Goal: Task Accomplishment & Management: Manage account settings

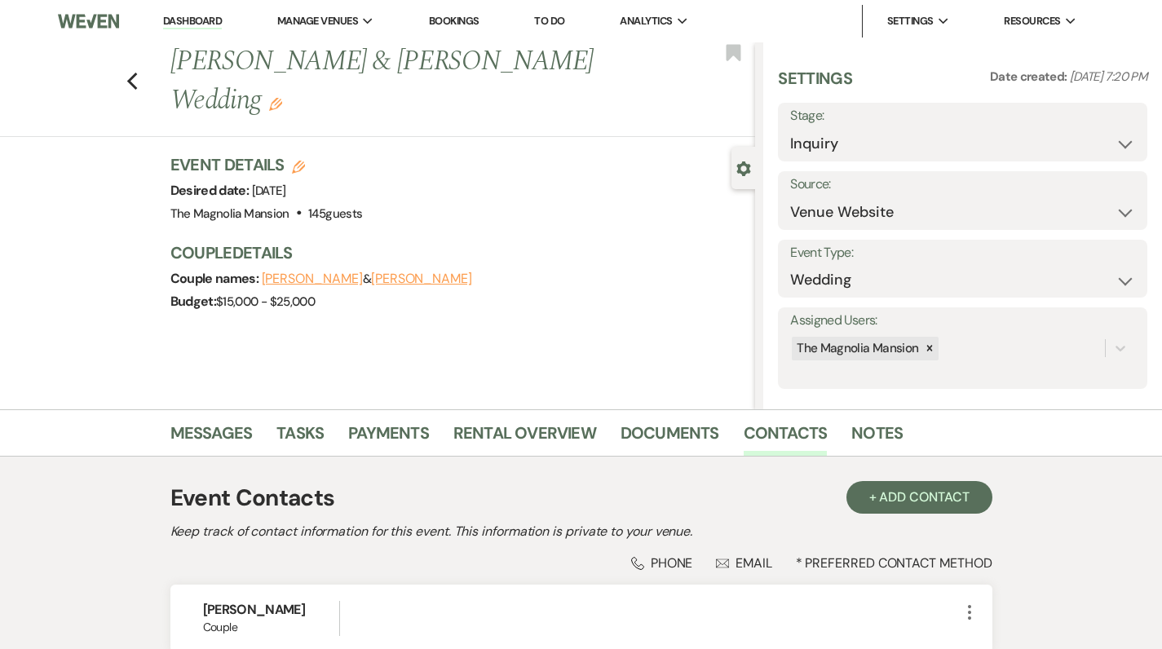
select select "5"
click at [433, 290] on div "Previous [PERSON_NAME] & [PERSON_NAME] Wedding Edit Bookmark Gear Settings Sett…" at bounding box center [377, 225] width 755 height 367
click at [135, 72] on icon "Previous" at bounding box center [132, 82] width 12 height 20
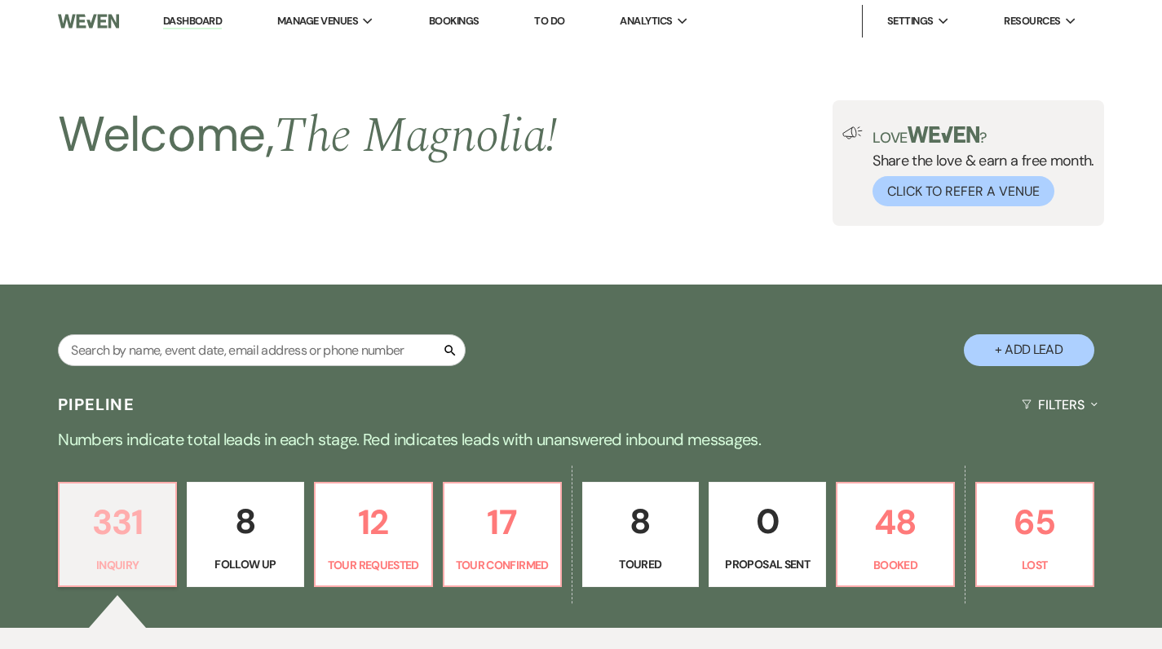
scroll to position [429, 0]
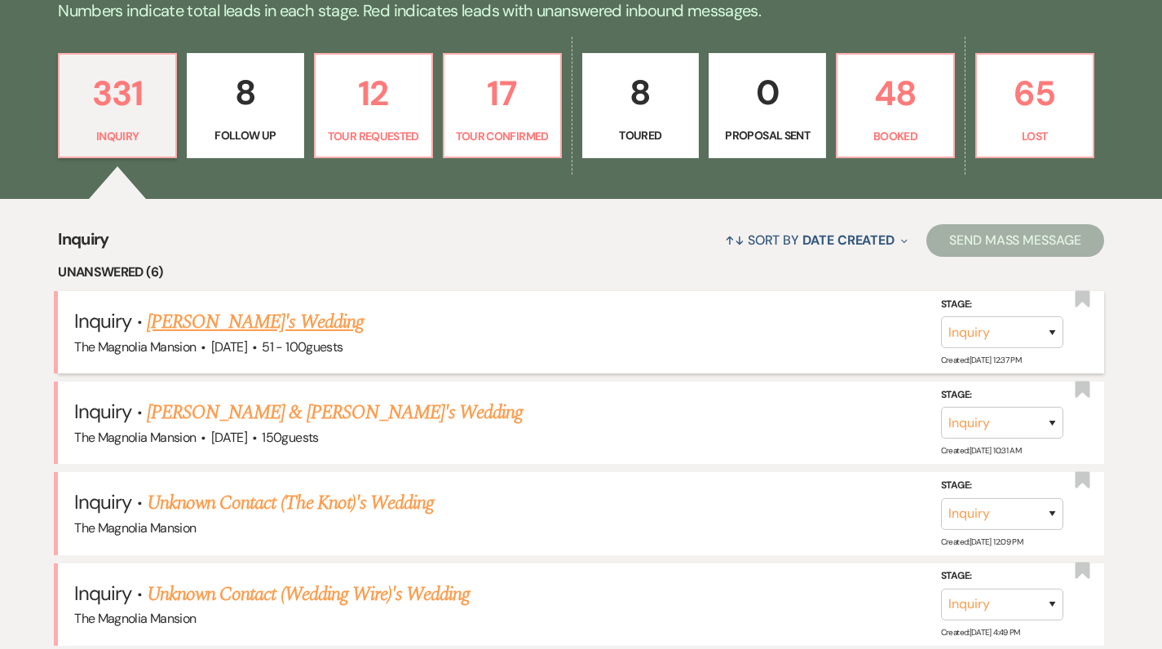
click at [243, 319] on link "[PERSON_NAME]'s Wedding" at bounding box center [255, 322] width 217 height 29
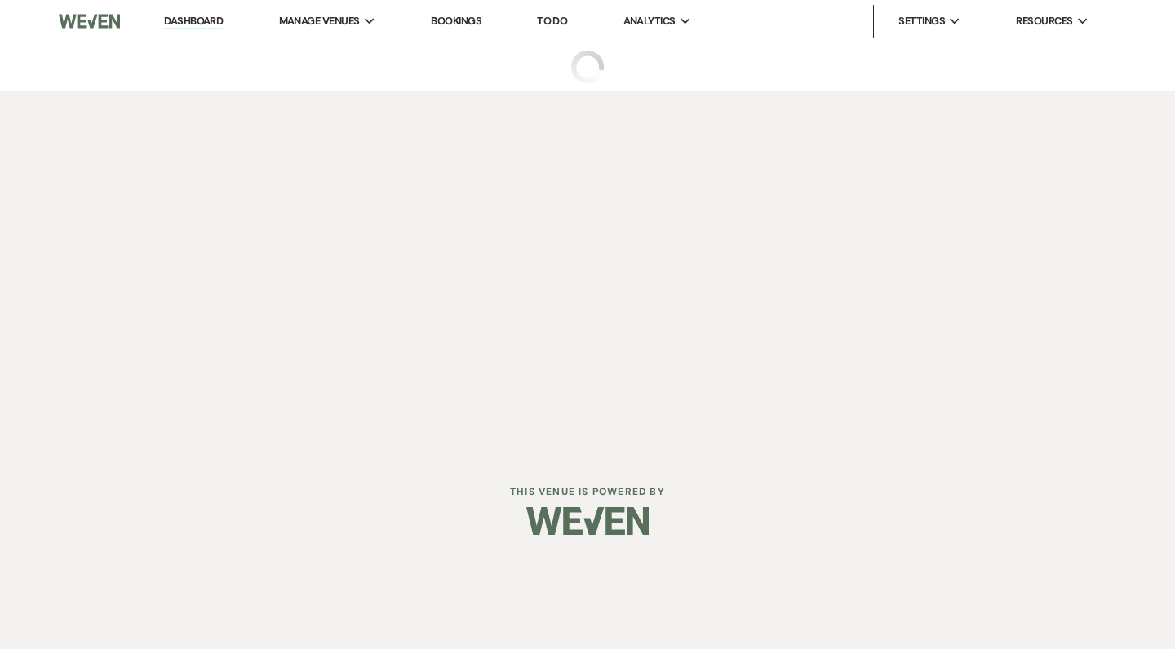
select select "2"
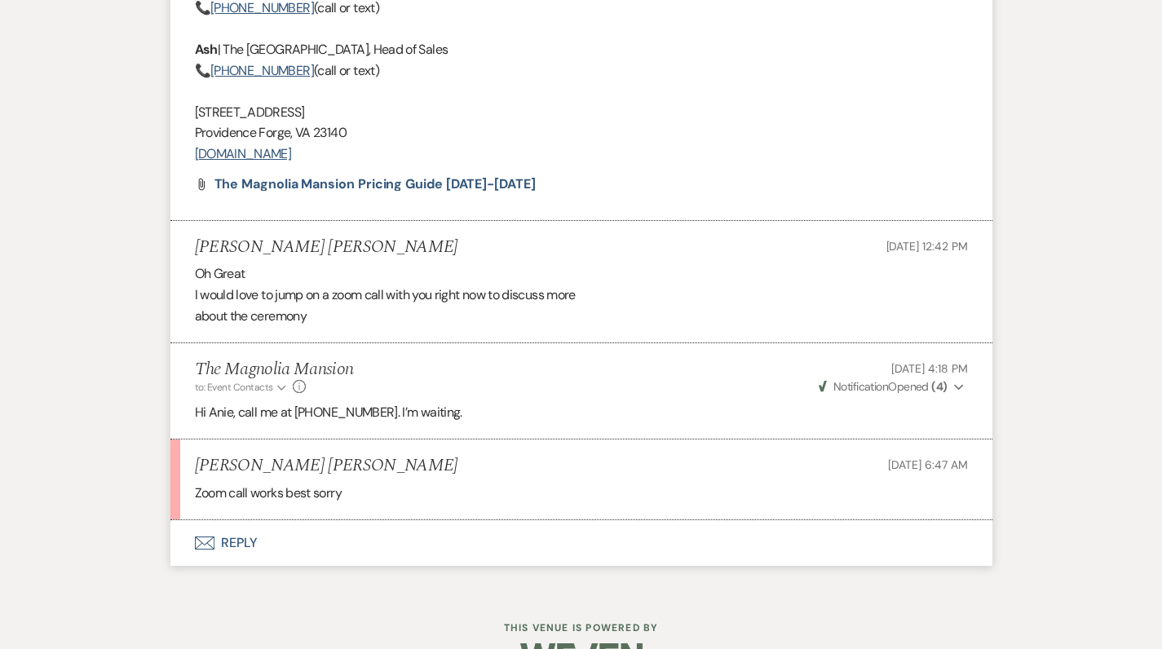
click at [239, 402] on p "Hi Anie, call me at [PHONE_NUMBER]. I’m waiting." at bounding box center [581, 412] width 773 height 21
click at [236, 522] on button "Envelope Reply" at bounding box center [581, 545] width 822 height 46
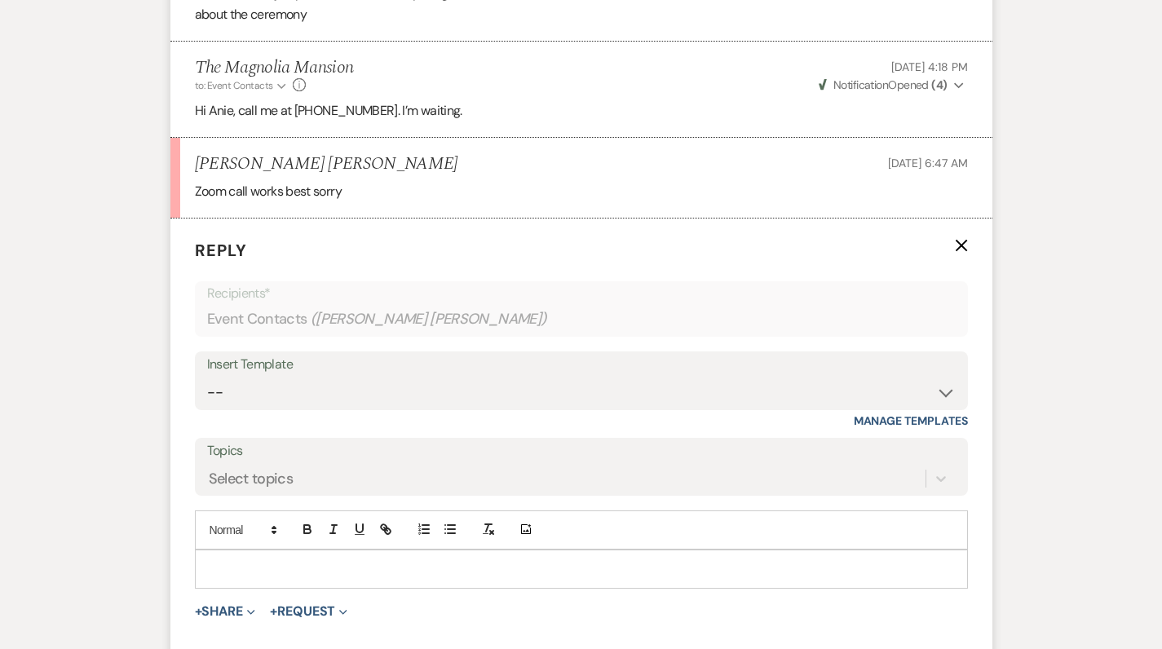
scroll to position [2839, 0]
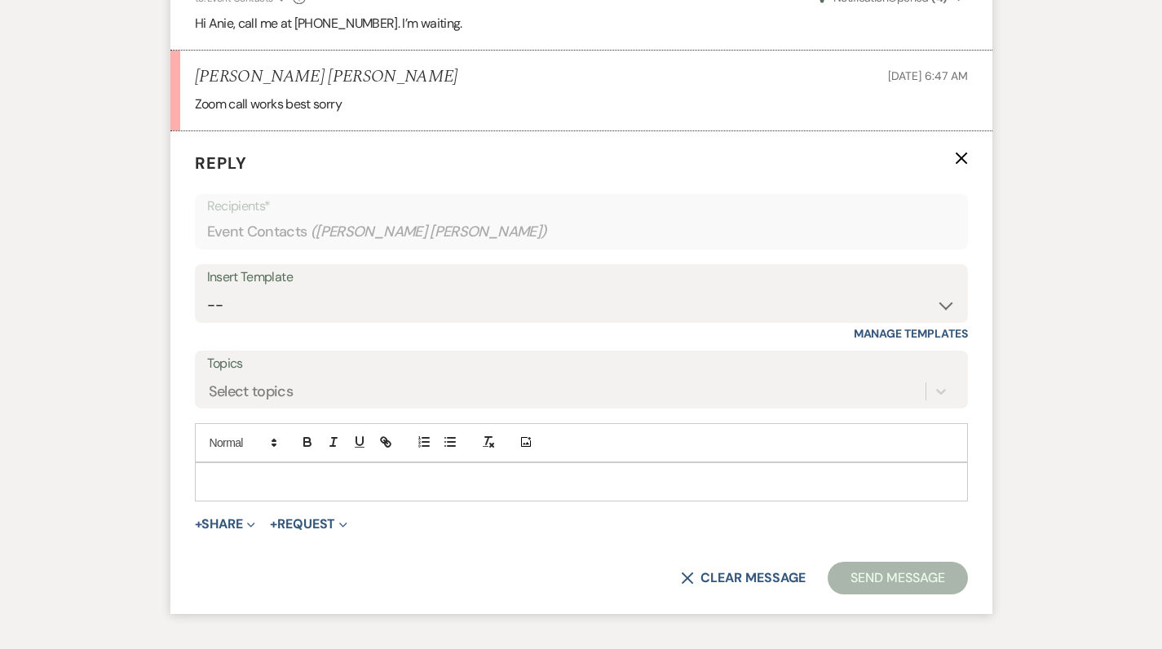
click at [242, 473] on p at bounding box center [581, 482] width 747 height 18
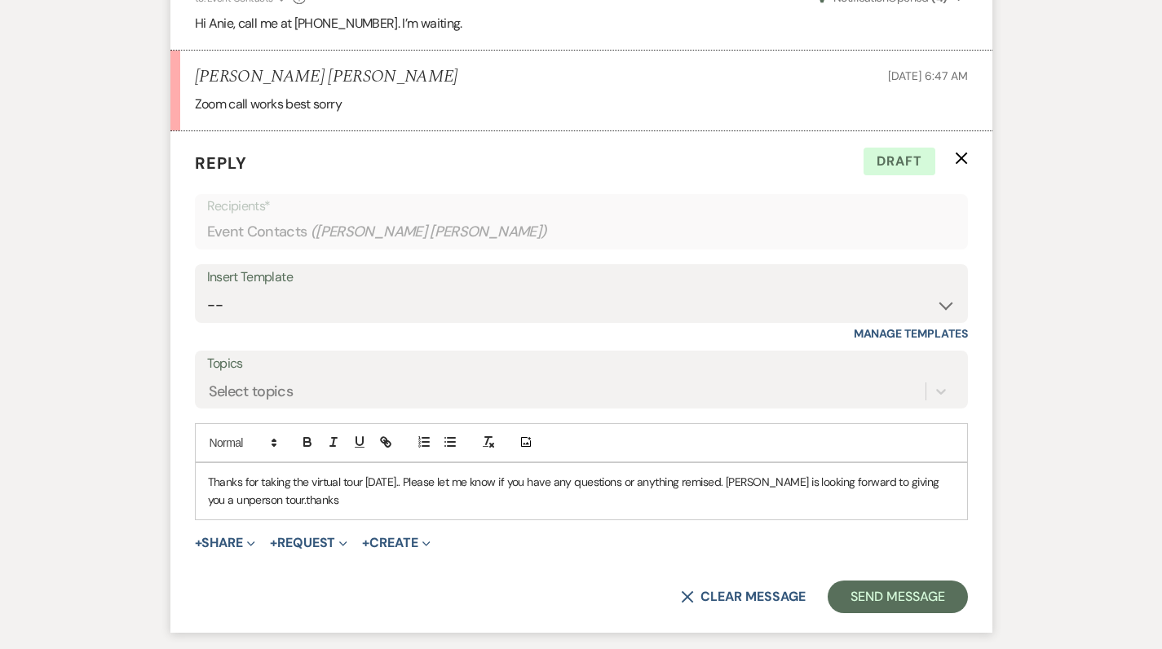
click at [688, 473] on p "Thanks for taking the virtual tour [DATE].. Please let me know if you have any …" at bounding box center [581, 491] width 747 height 37
click at [710, 473] on p "Thanks for taking the virtual tour [DATE].. Please let me know if you have any …" at bounding box center [581, 491] width 747 height 37
click at [215, 473] on p "Thanks for taking the virtual tour [DATE].. Please let me know if you have any …" at bounding box center [581, 491] width 747 height 37
click at [231, 473] on p "Thanks for taking the virtual tour [DATE].. Please let me know if you have any …" at bounding box center [581, 491] width 747 height 37
click at [232, 473] on p "Thanks for taking the virtual tour [DATE].. Please let me know if you have any …" at bounding box center [581, 491] width 747 height 37
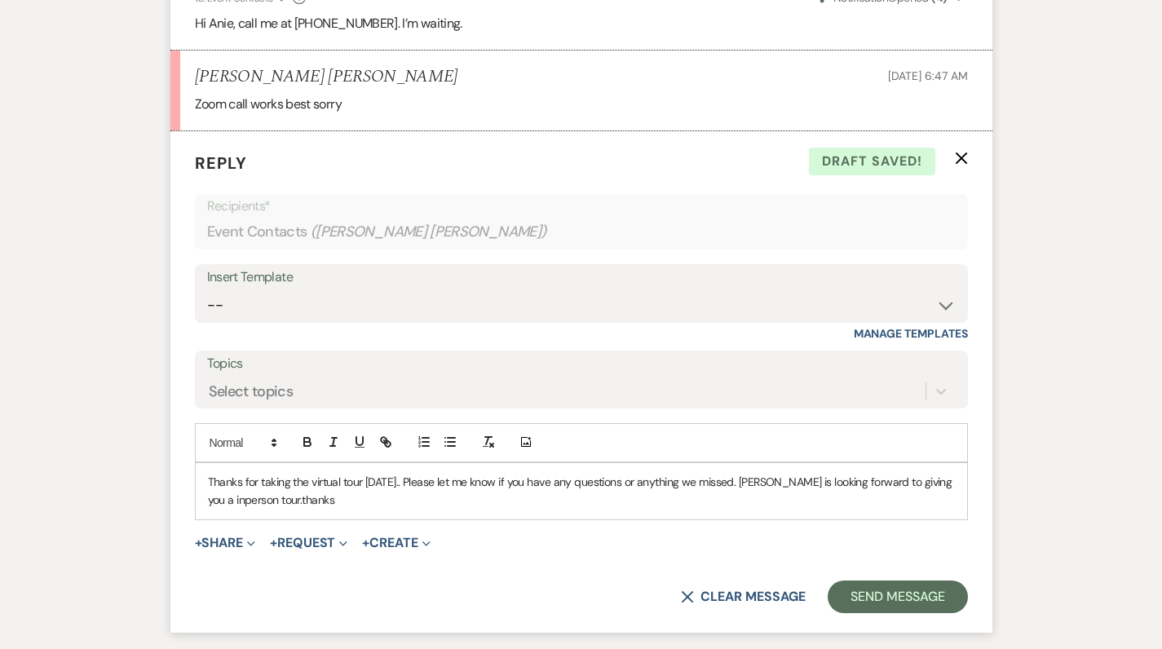
click at [228, 469] on form "Reply X Draft saved! Recipients* Event Contacts ( [PERSON_NAME] [PERSON_NAME] )…" at bounding box center [581, 381] width 822 height 501
click at [232, 473] on p "Thanks for taking the virtual tour [DATE].. Please let me know if you have any …" at bounding box center [581, 491] width 747 height 37
click at [233, 473] on p "Thanks for taking the virtual tour [DATE].. Please let me know if you have any …" at bounding box center [581, 491] width 747 height 37
click at [227, 473] on p "Thanks for taking the virtual tour [DATE].. Please let me know if you have any …" at bounding box center [581, 491] width 747 height 37
click at [236, 473] on p "Thanks for taking the virtual tour [DATE].. Please let me know if you have any …" at bounding box center [581, 491] width 747 height 37
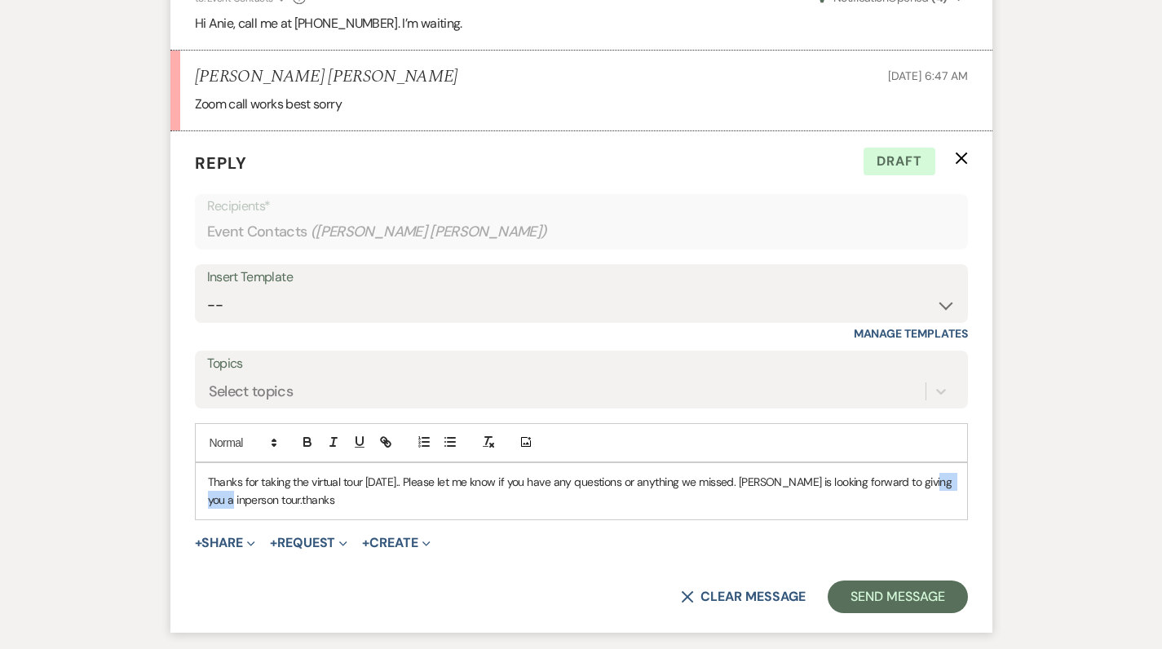
click at [236, 473] on p "Thanks for taking the virtual tour [DATE].. Please let me know if you have any …" at bounding box center [581, 491] width 747 height 37
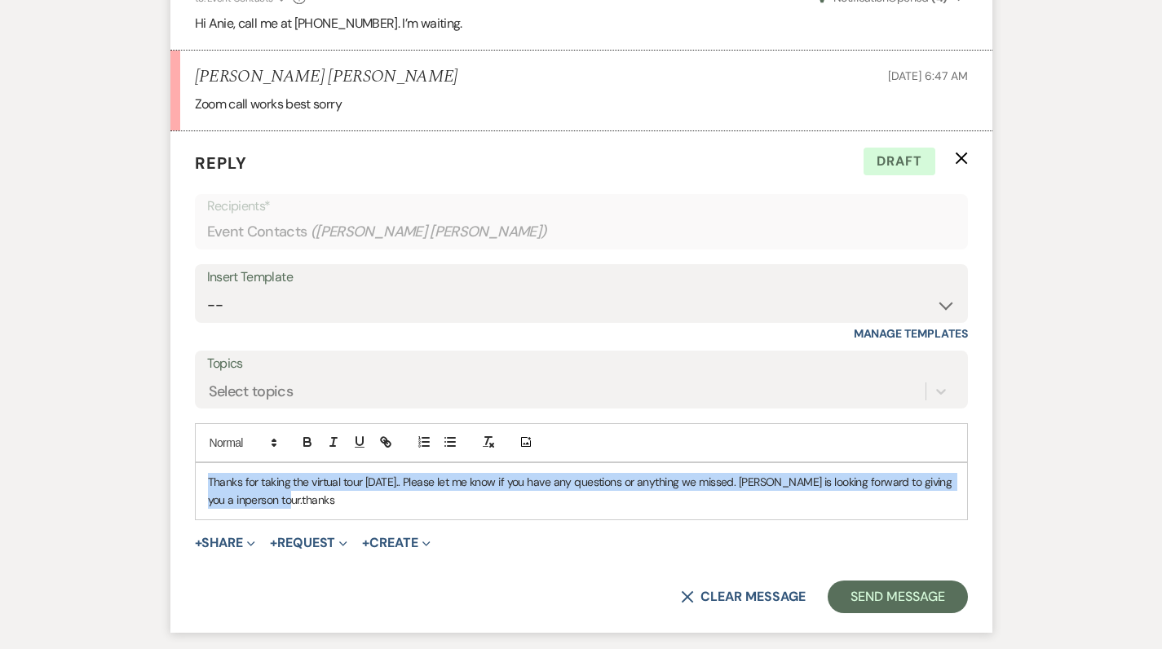
click at [236, 473] on p "Thanks for taking the virtual tour [DATE].. Please let me know if you have any …" at bounding box center [581, 491] width 747 height 37
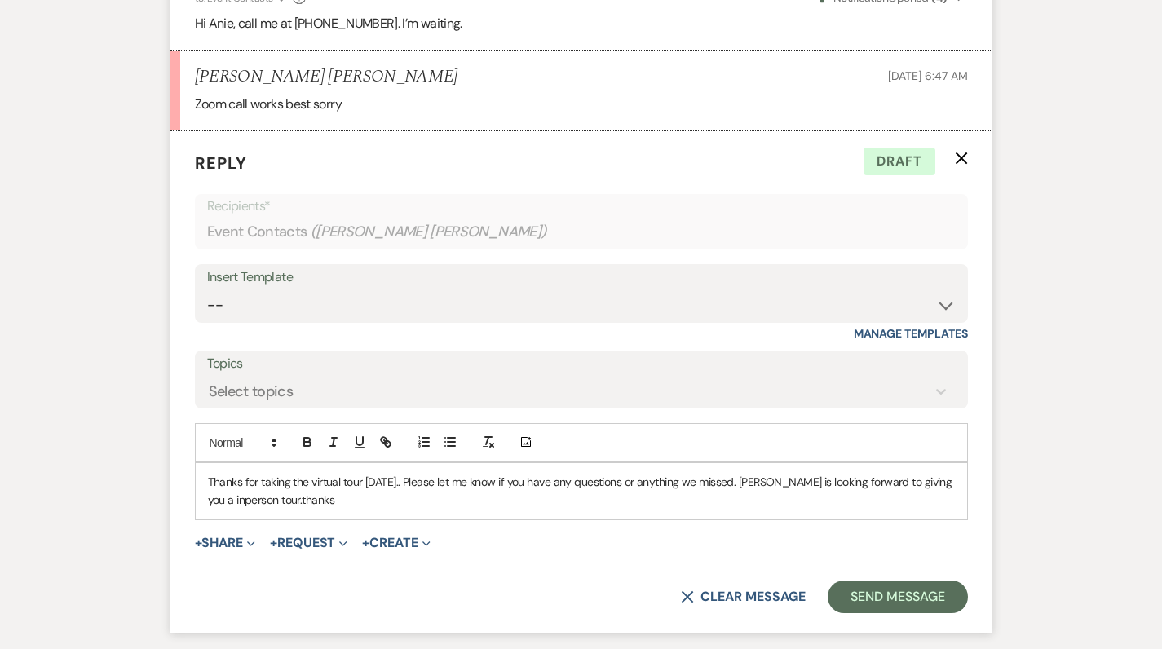
click at [355, 463] on div "Thanks for taking the virtual tour [DATE].. Please let me know if you have any …" at bounding box center [582, 491] width 772 height 56
click at [216, 473] on p "Thanks for taking the virtual tour [DATE].. Please let me know if you have any …" at bounding box center [581, 491] width 747 height 37
click at [906, 581] on button "Send Message" at bounding box center [897, 597] width 139 height 33
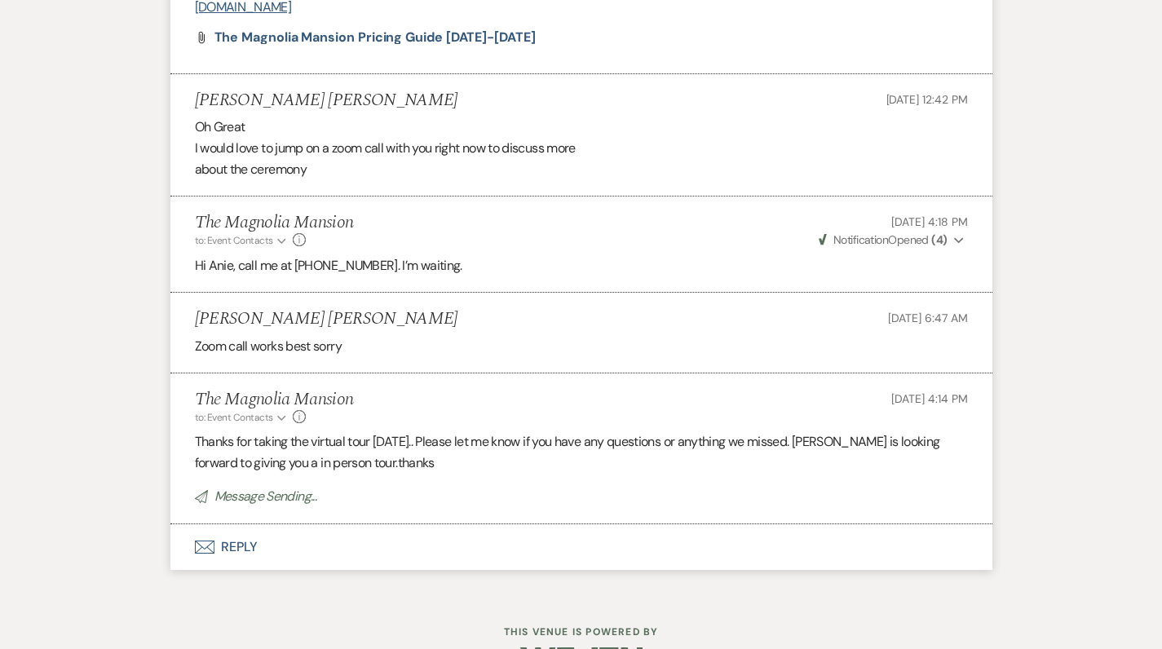
scroll to position [2563, 0]
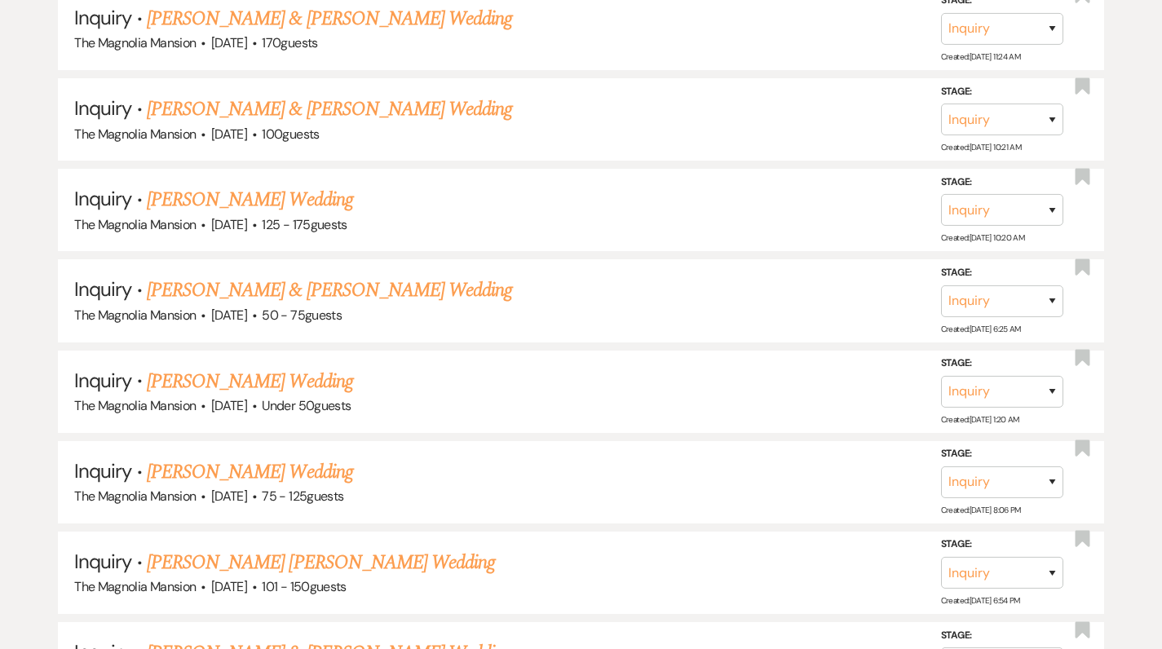
scroll to position [429, 0]
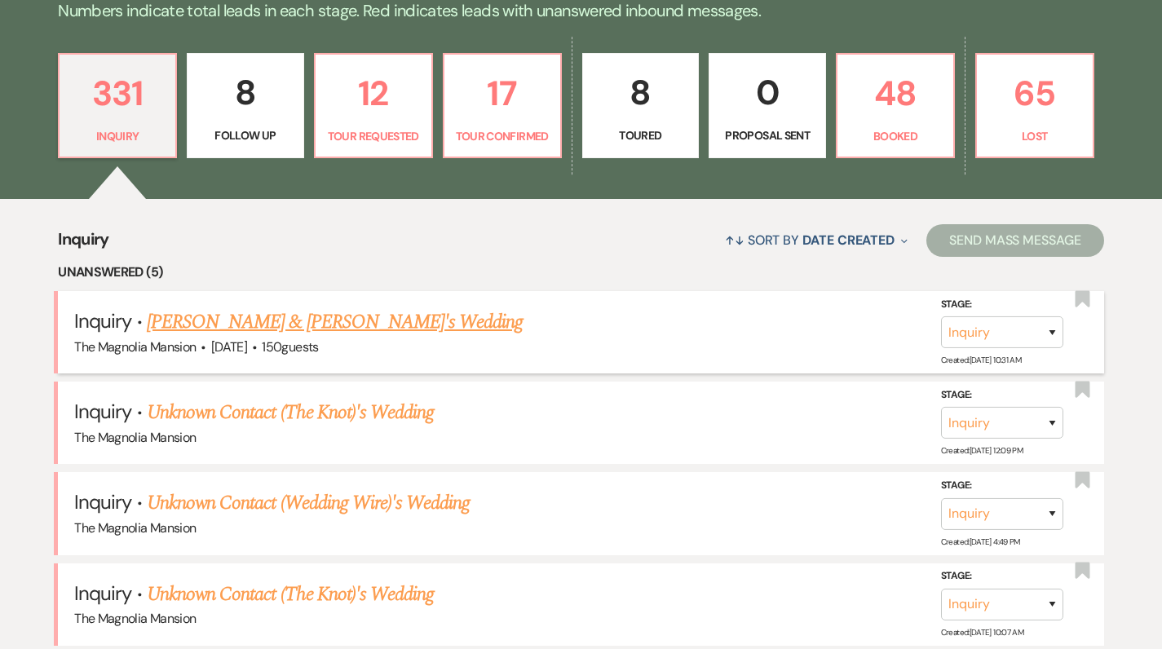
click at [235, 330] on link "[PERSON_NAME] & [PERSON_NAME]'s Wedding" at bounding box center [335, 322] width 377 height 29
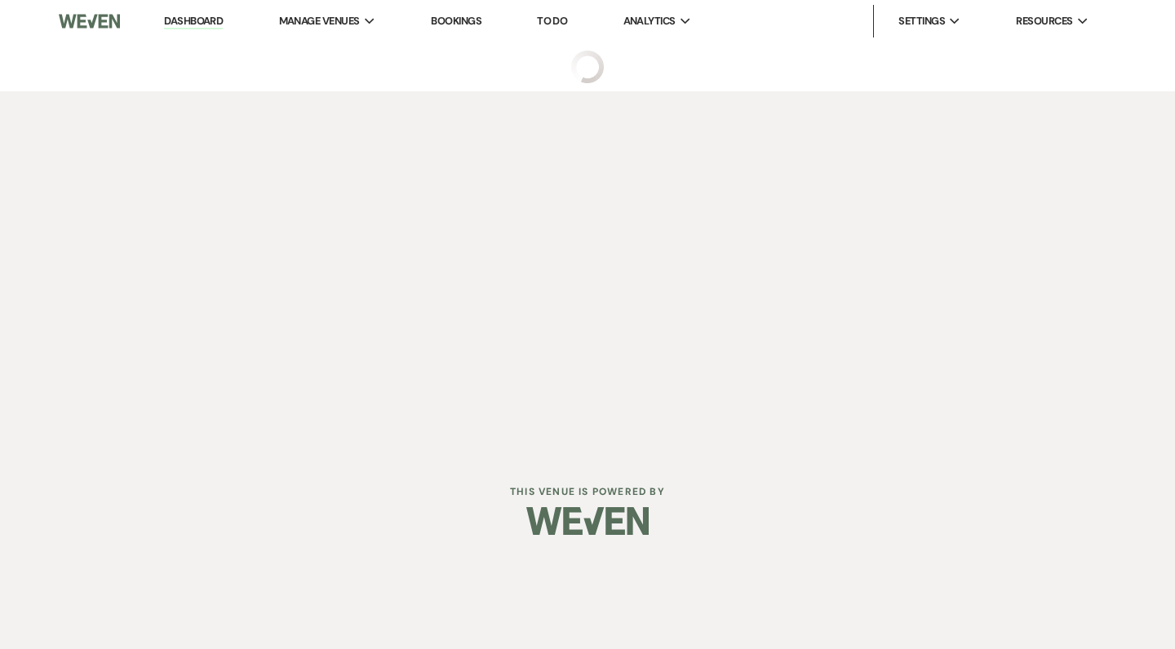
select select "5"
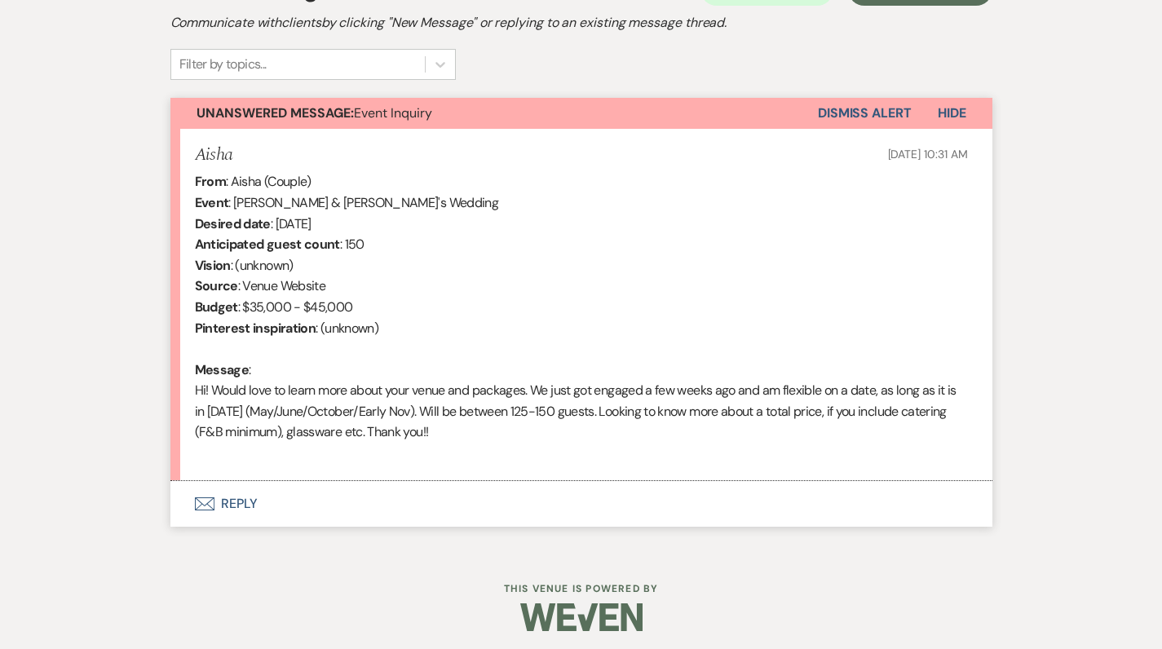
scroll to position [508, 0]
click at [237, 496] on button "Envelope Reply" at bounding box center [581, 505] width 822 height 46
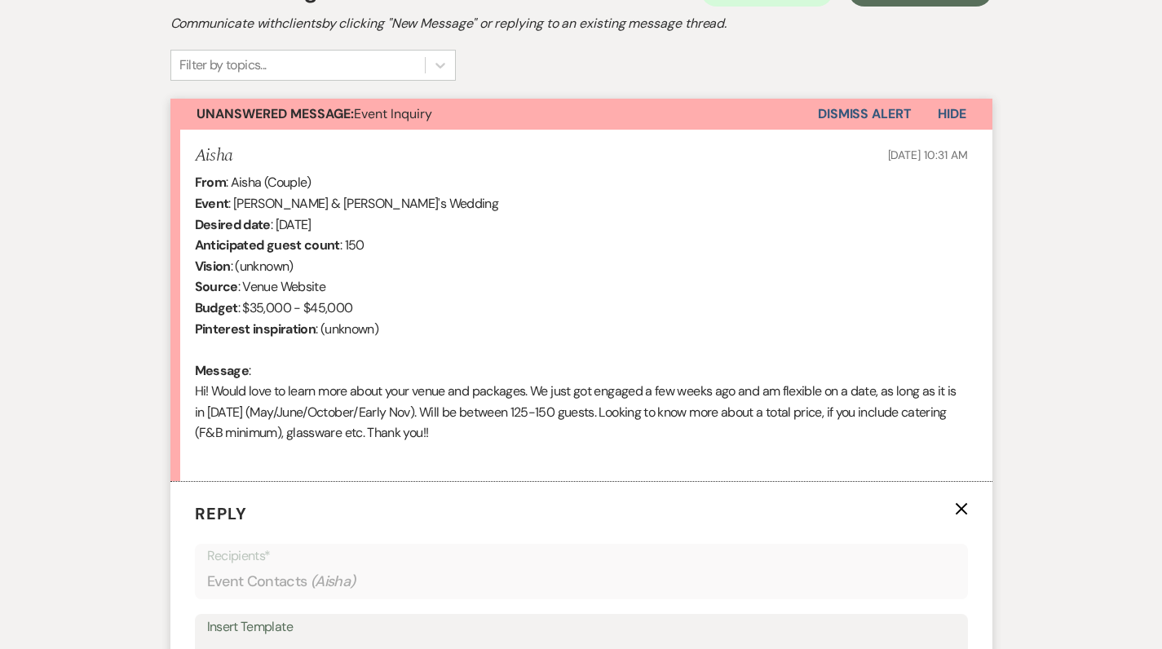
scroll to position [899, 0]
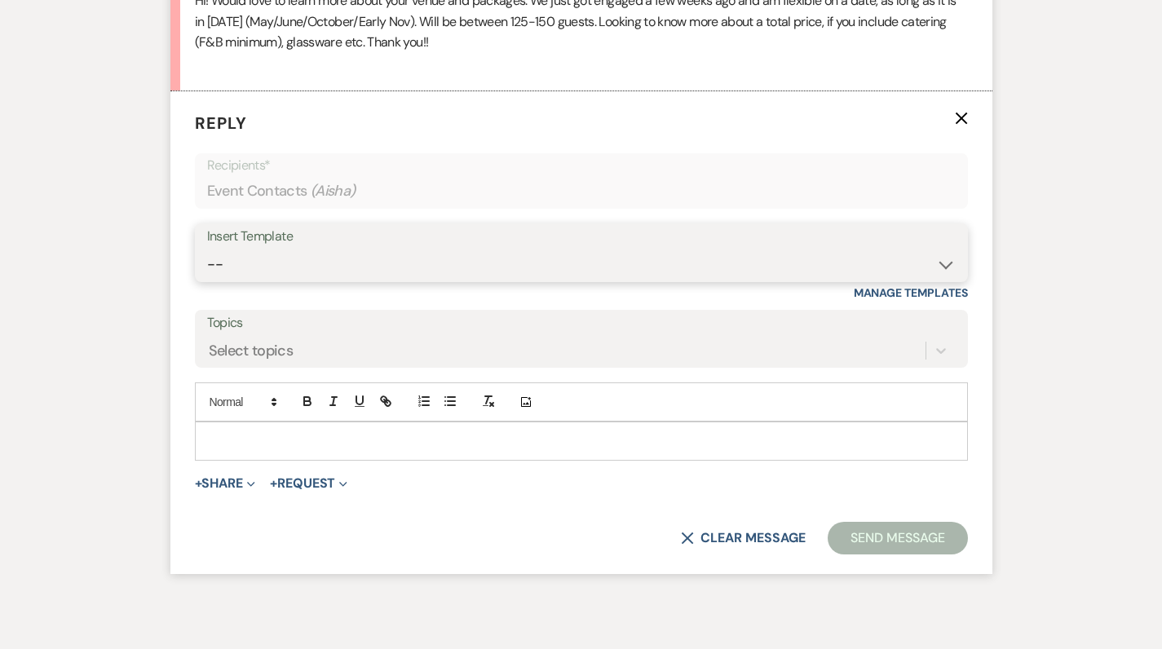
select select "5117"
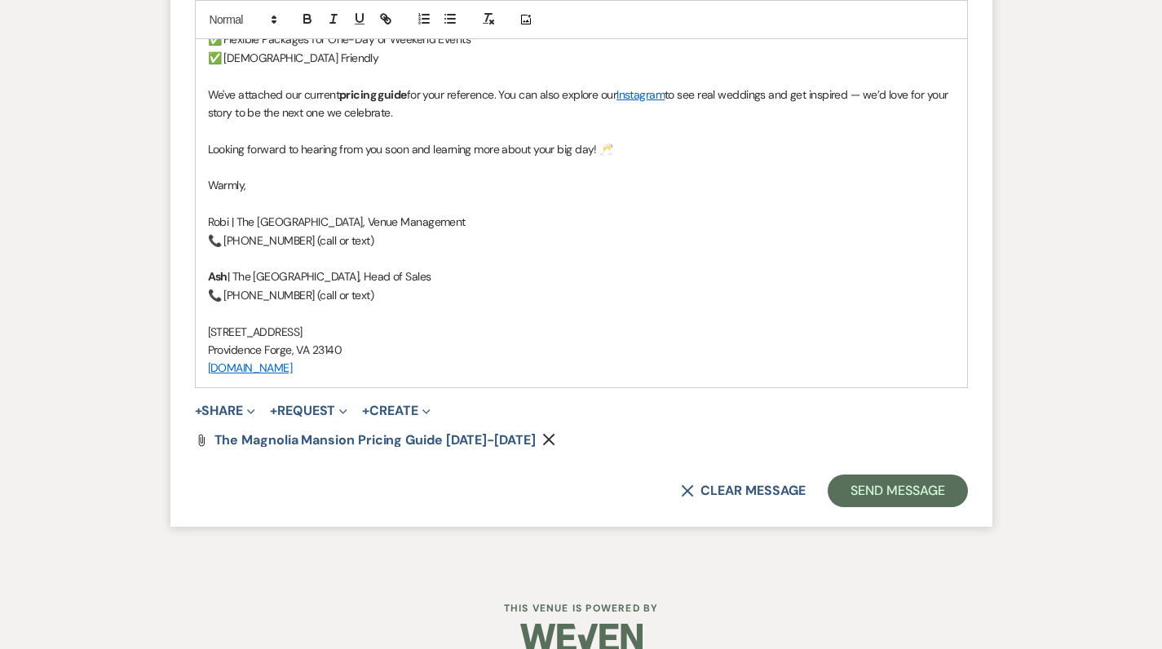
scroll to position [1921, 0]
drag, startPoint x: 888, startPoint y: 463, endPoint x: 888, endPoint y: 452, distance: 10.6
click at [888, 476] on button "Send Message" at bounding box center [897, 492] width 139 height 33
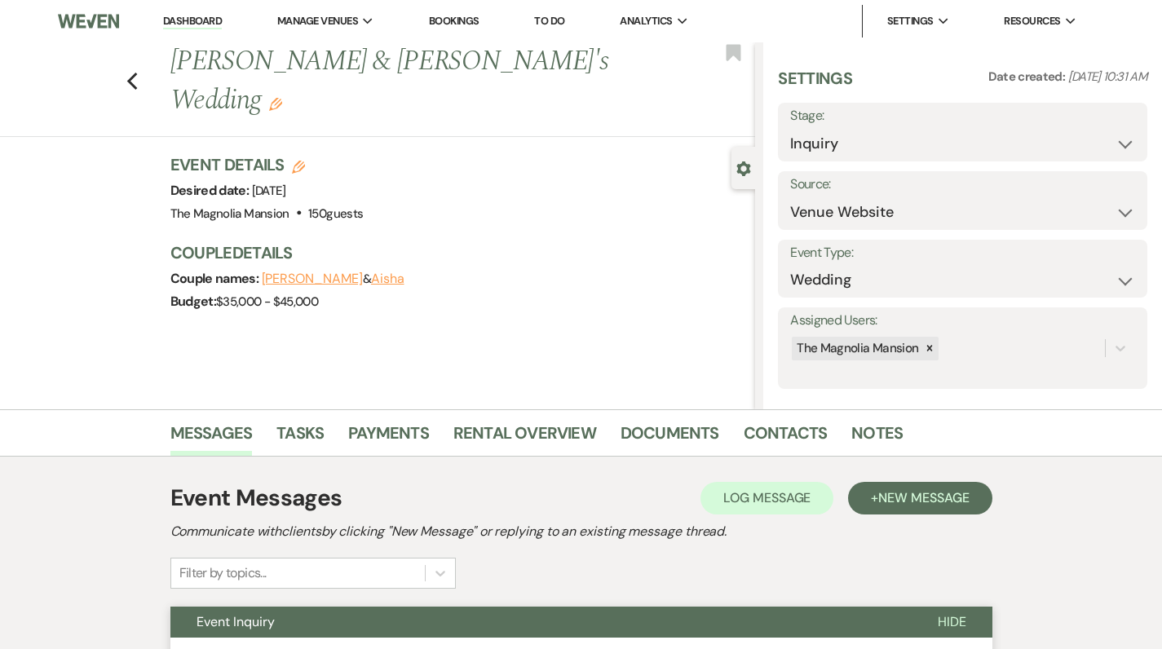
scroll to position [0, 0]
click at [137, 73] on use "button" at bounding box center [131, 82] width 11 height 18
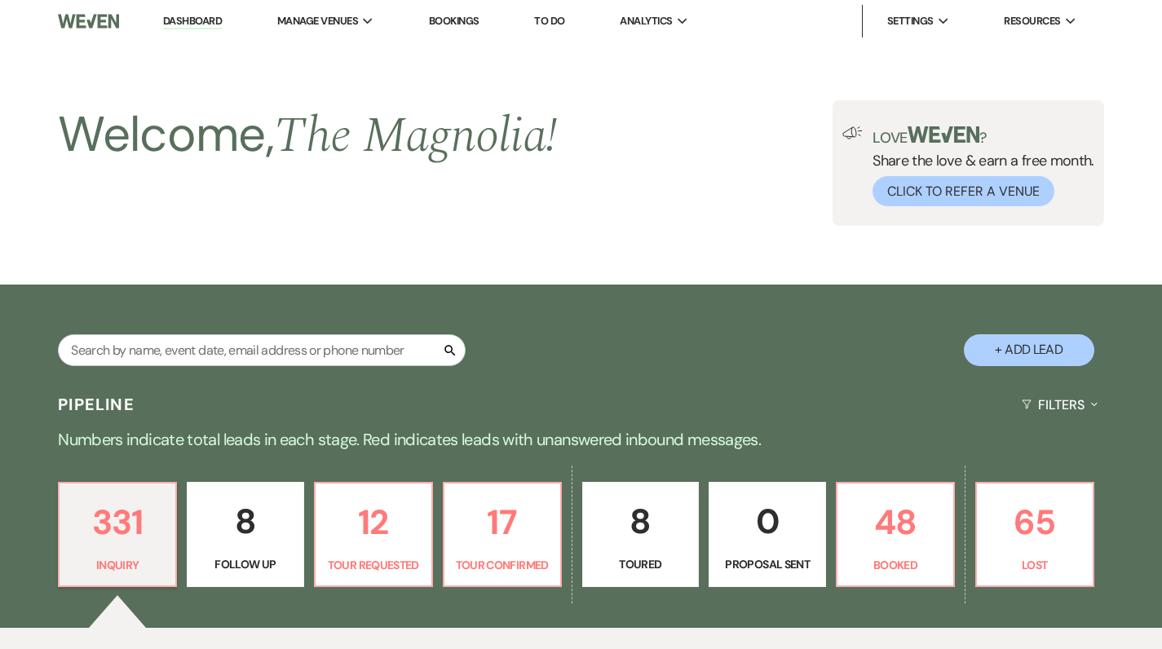
scroll to position [429, 0]
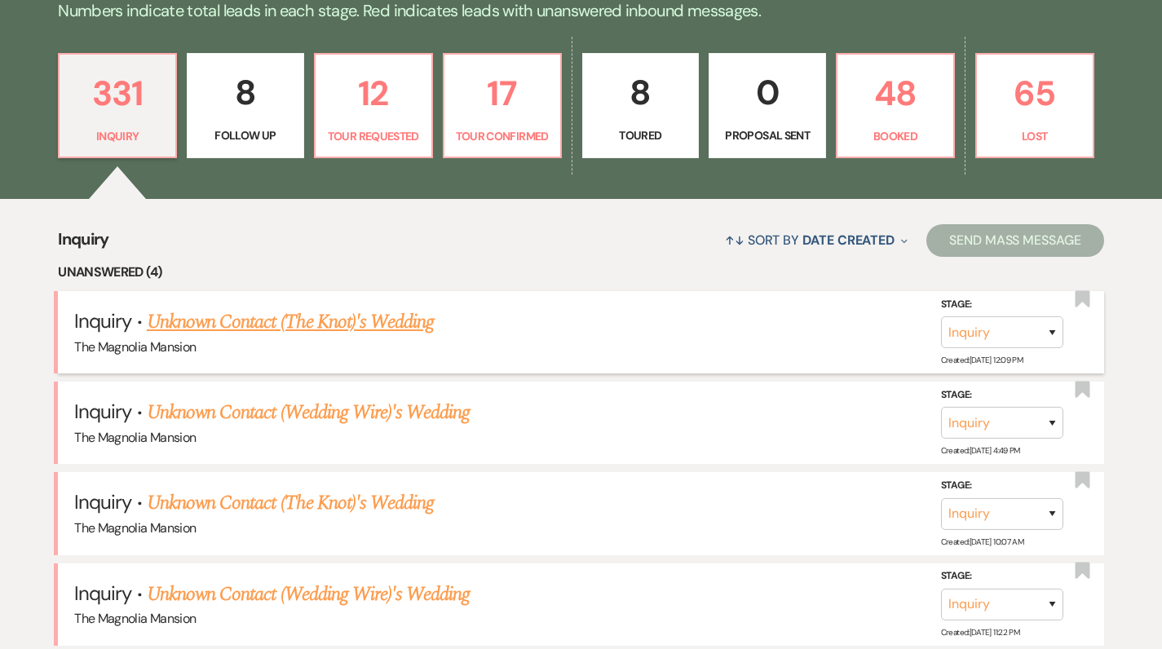
click at [243, 310] on link "Unknown Contact (The Knot)'s Wedding" at bounding box center [290, 322] width 287 height 29
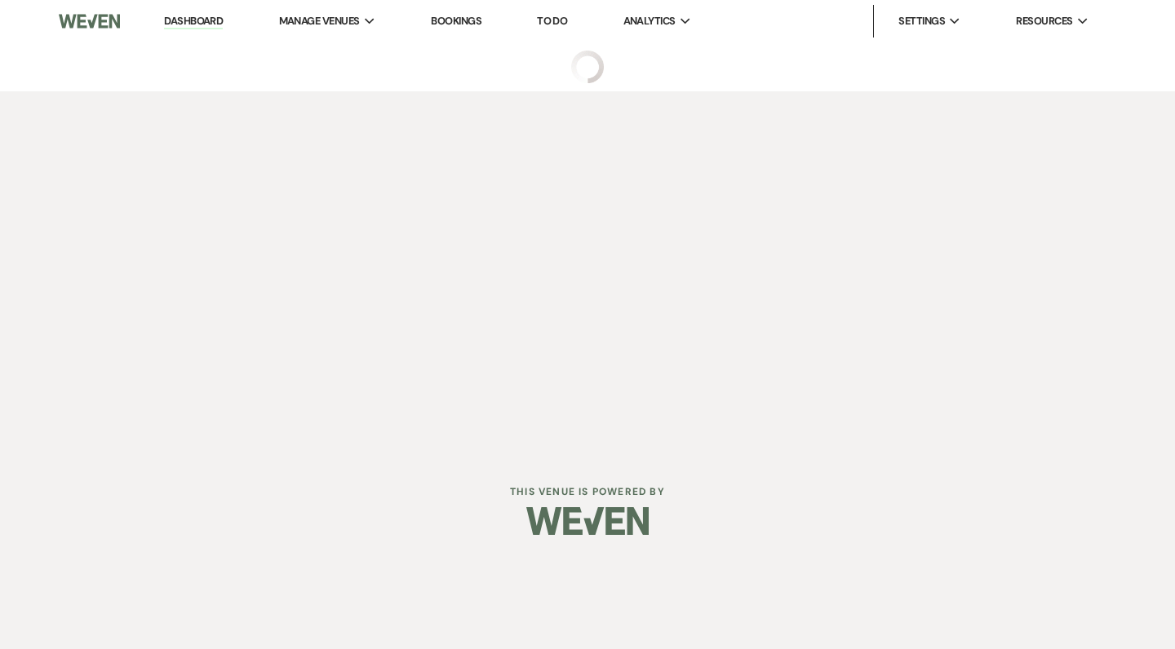
select select "2"
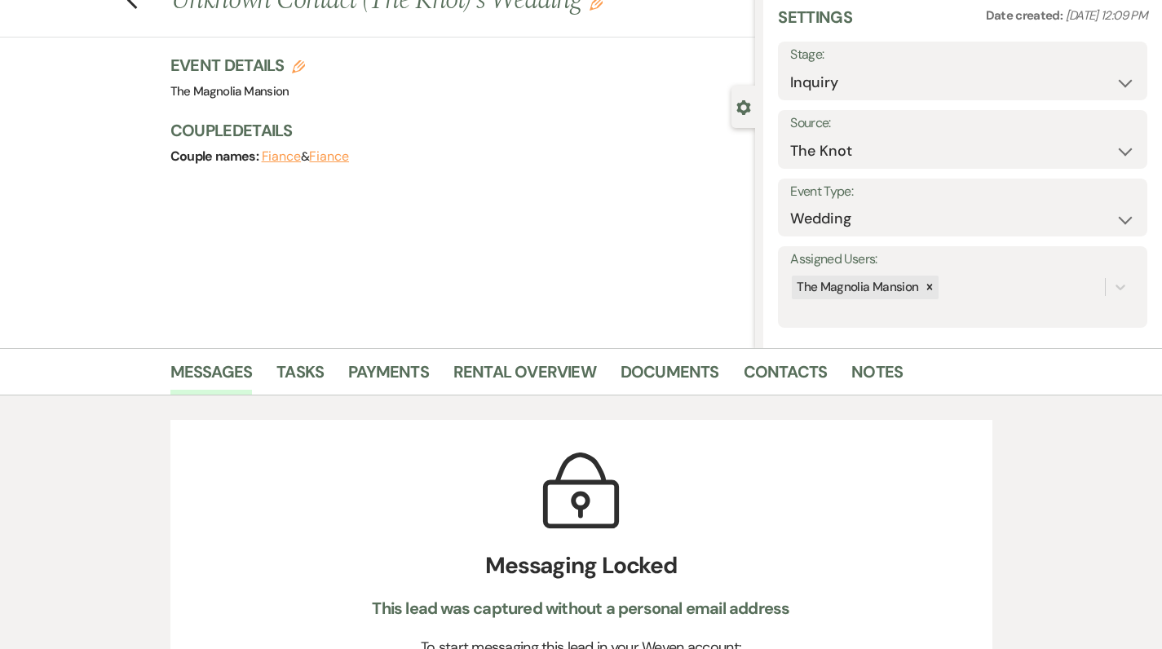
scroll to position [51, 0]
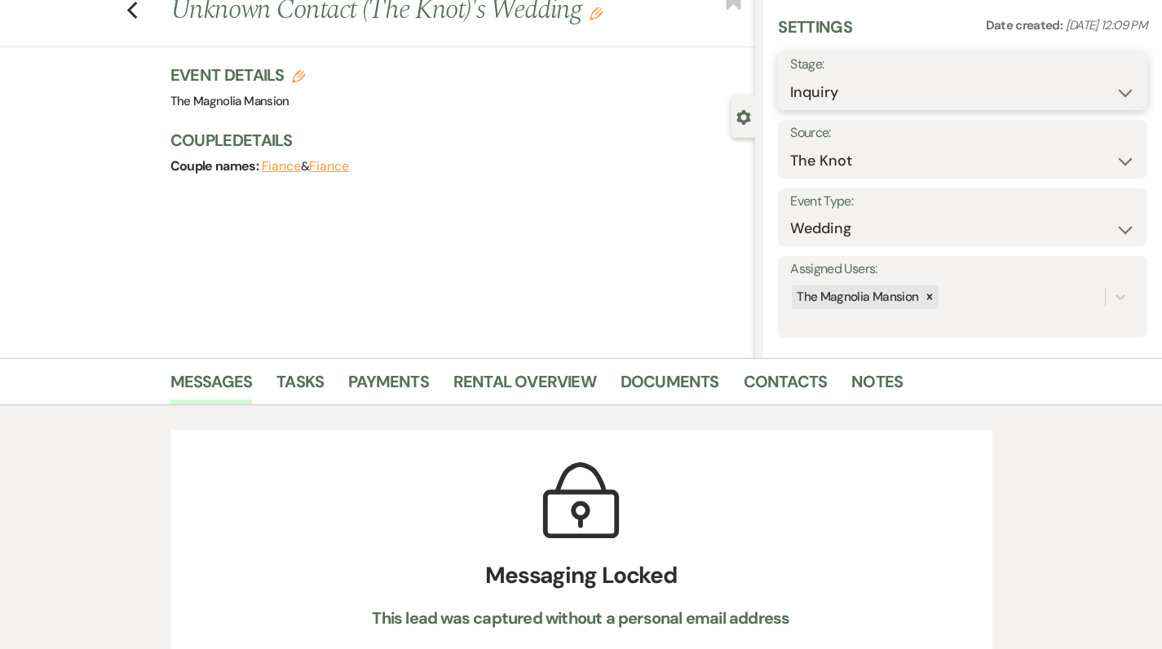
select select "8"
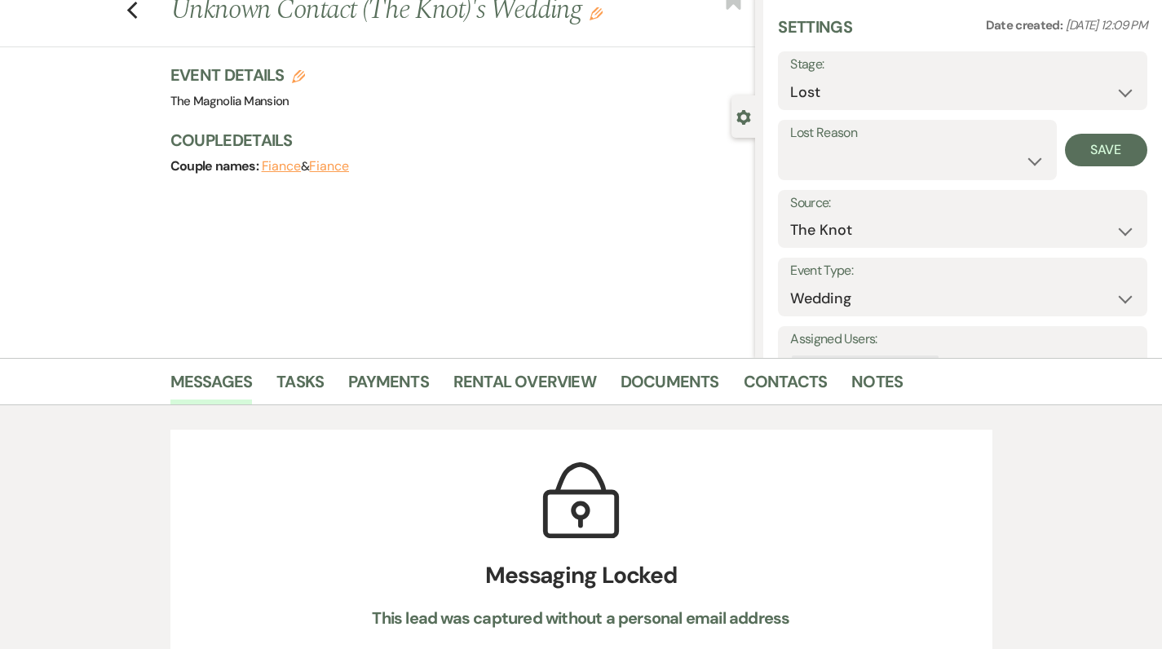
click at [963, 135] on label "Lost Reason" at bounding box center [917, 134] width 254 height 24
select select "6"
click at [1092, 126] on div "Lost Reason Booked Elsewhere Budget Date Unavailable No Response Not a Good Mat…" at bounding box center [963, 150] width 370 height 60
click at [1092, 131] on div "Lost Reason Booked Elsewhere Budget Date Unavailable No Response Not a Good Mat…" at bounding box center [963, 150] width 370 height 60
click at [1100, 142] on button "Save" at bounding box center [1106, 150] width 82 height 33
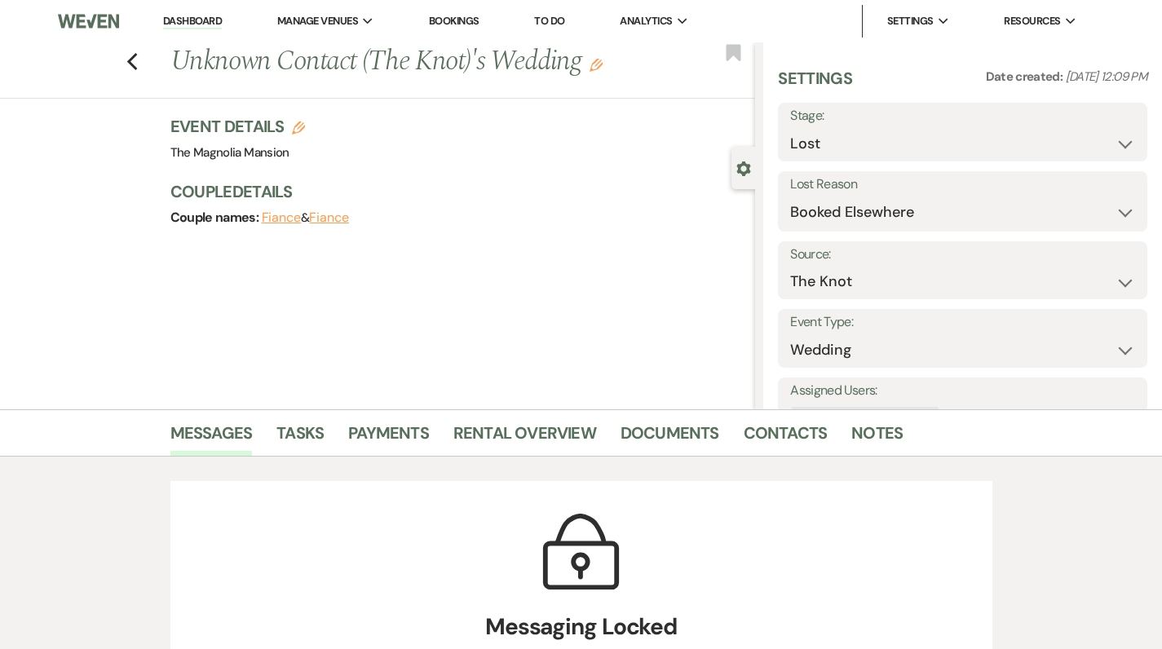
scroll to position [0, 0]
click at [139, 60] on icon "Previous" at bounding box center [132, 62] width 12 height 20
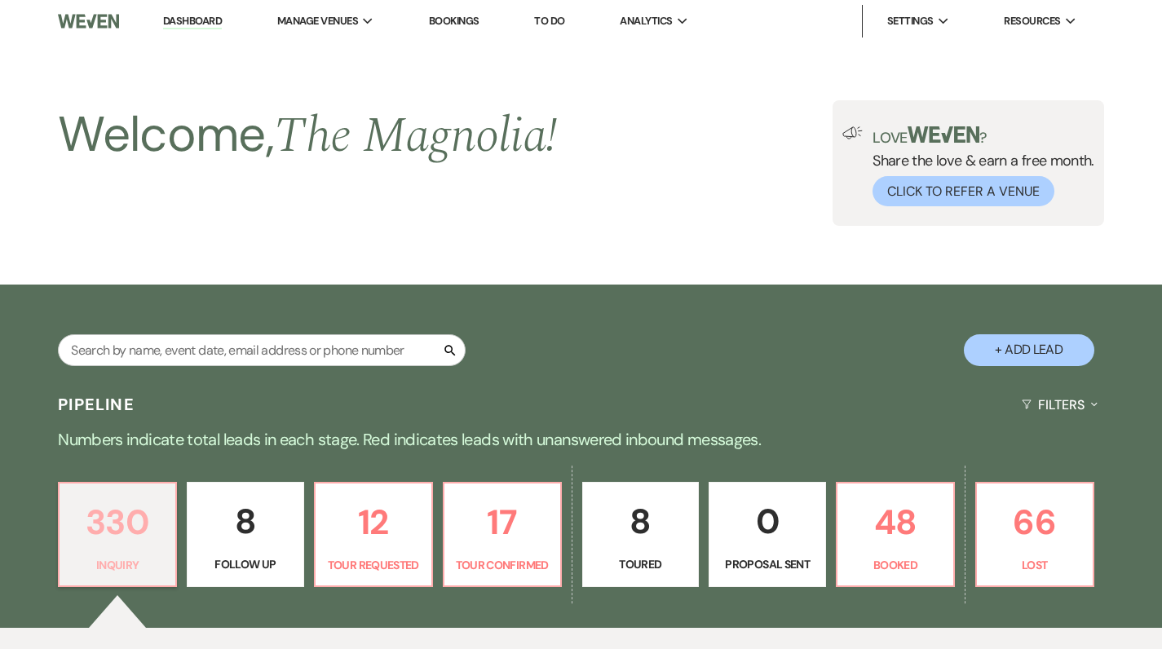
scroll to position [429, 0]
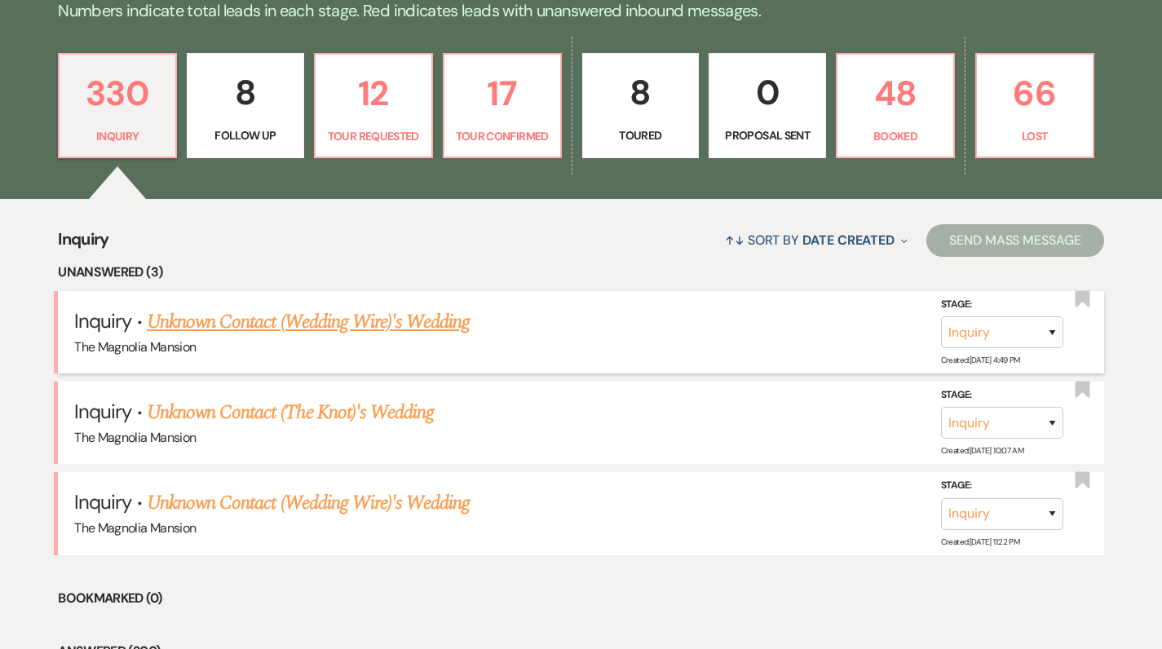
click at [250, 319] on link "Unknown Contact (Wedding Wire)'s Wedding" at bounding box center [309, 322] width 324 height 29
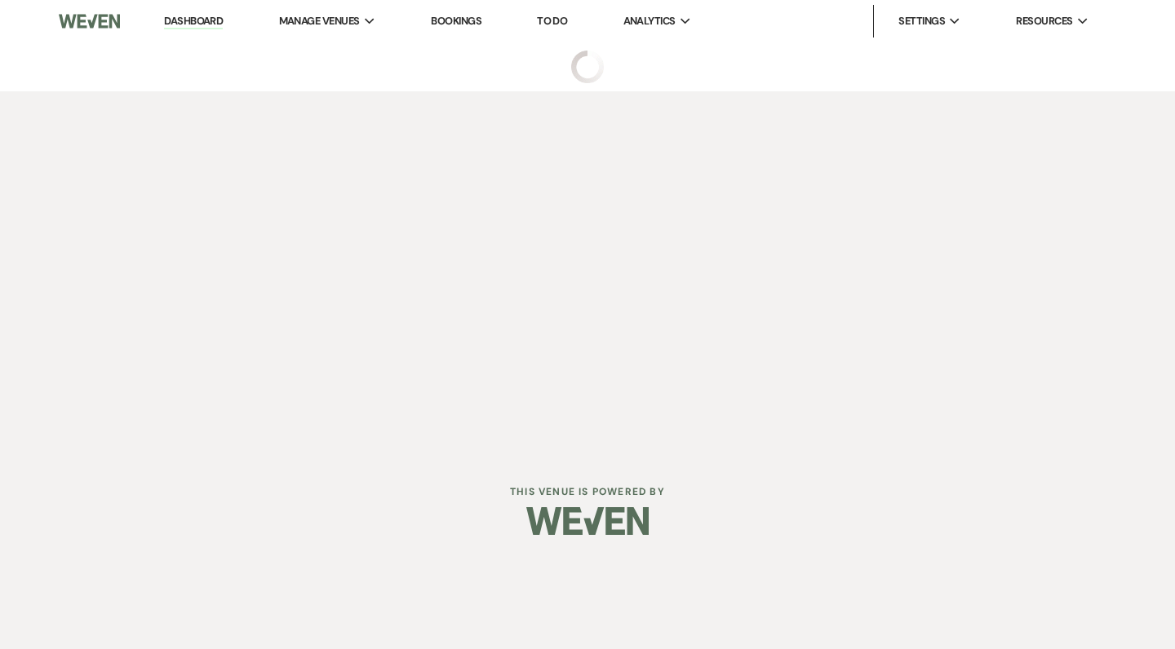
select select "3"
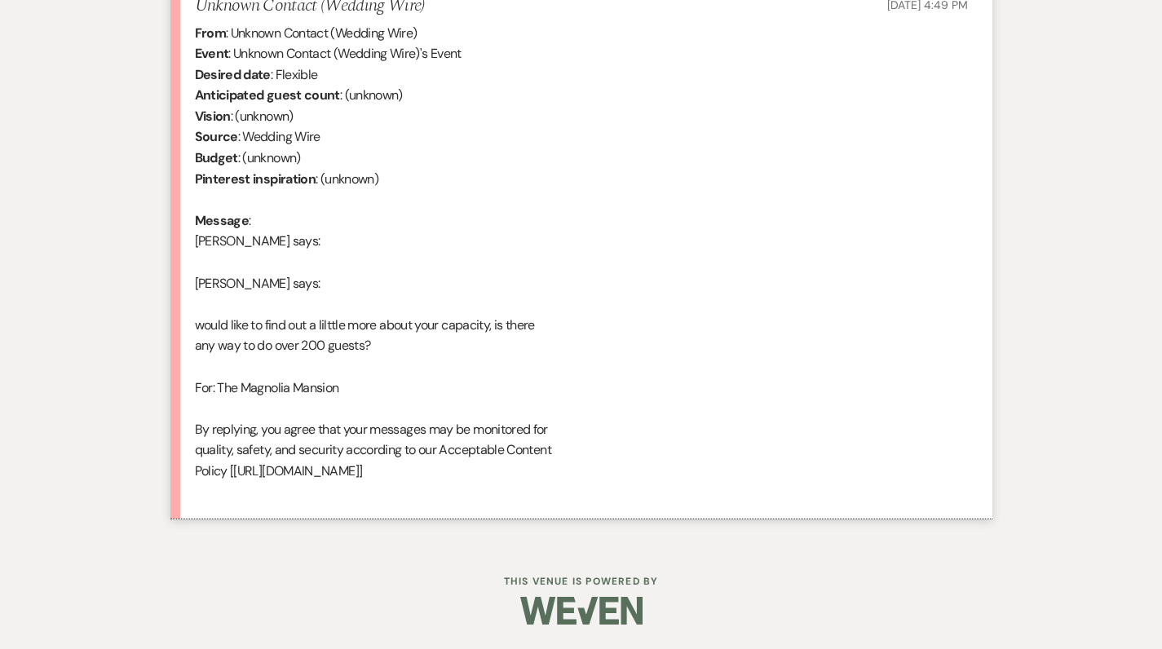
scroll to position [1212, 0]
click at [438, 293] on div "From : Unknown Contact (Wedding Wire) Event : Unknown Contact (Wedding Wire)'s …" at bounding box center [581, 263] width 773 height 480
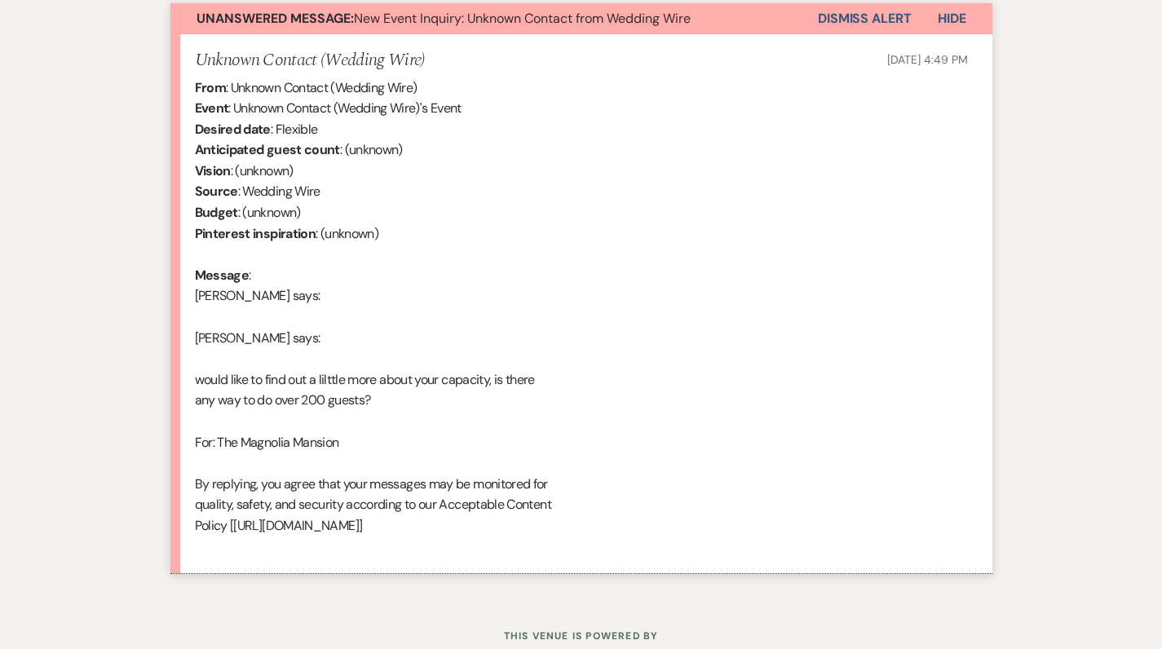
scroll to position [1158, 0]
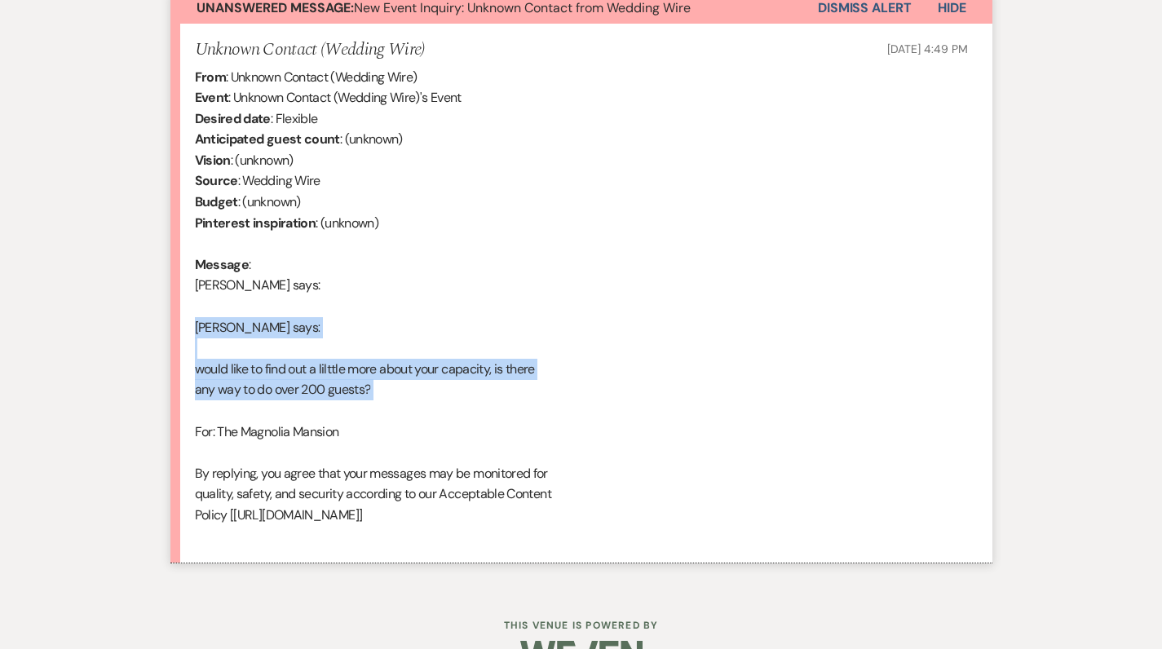
drag, startPoint x: 193, startPoint y: 340, endPoint x: 401, endPoint y: 414, distance: 220.6
copy div "[PERSON_NAME] says: would like to find out a lilttle more about your capacity, …"
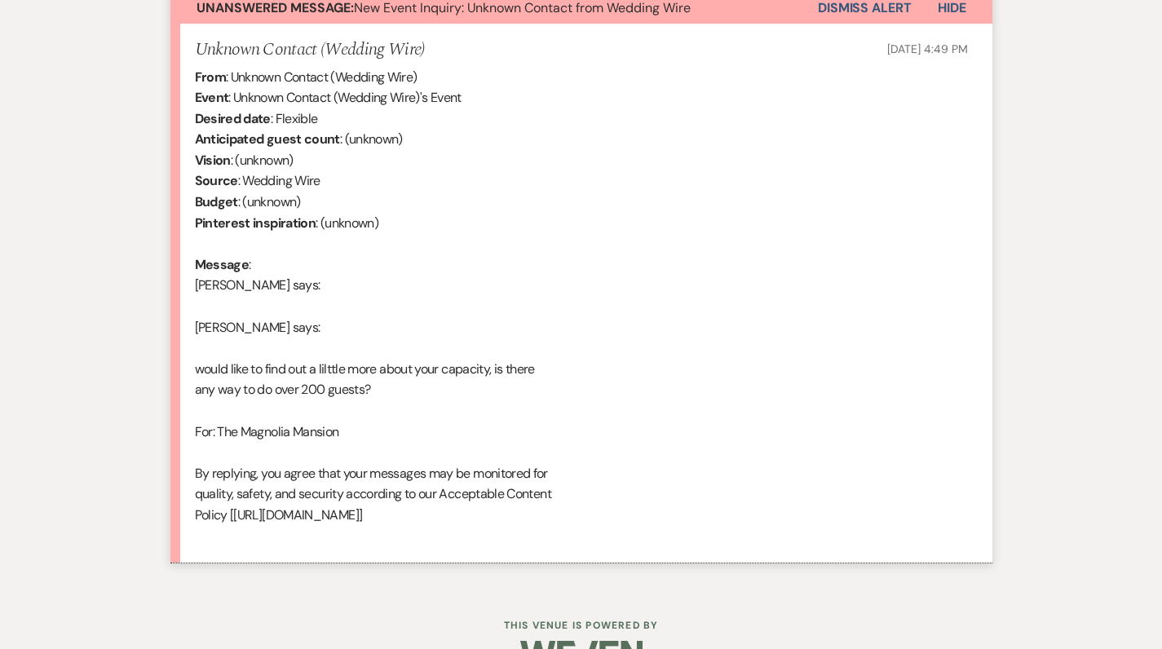
click at [604, 277] on div "From : Unknown Contact (Wedding Wire) Event : Unknown Contact (Wedding Wire)'s …" at bounding box center [581, 307] width 773 height 480
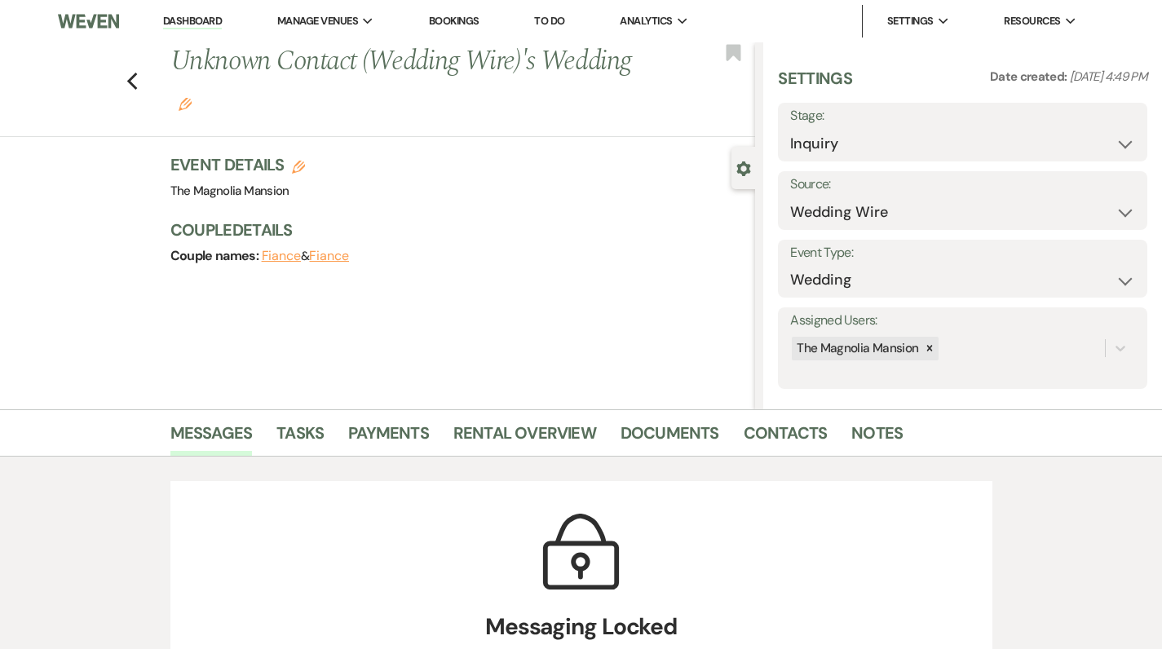
scroll to position [0, 0]
select select "9"
click at [1104, 135] on button "Save" at bounding box center [1108, 132] width 78 height 33
click at [139, 80] on icon "Previous" at bounding box center [132, 82] width 12 height 20
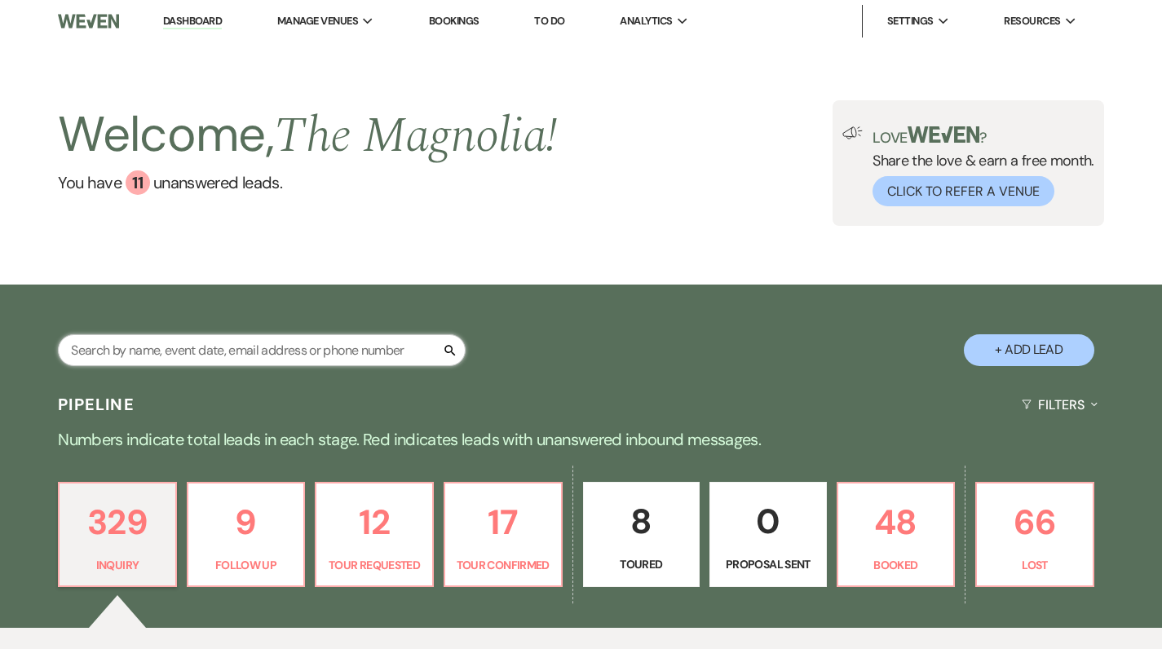
click at [181, 349] on input "text" at bounding box center [262, 350] width 408 height 32
type input "cul"
select select "5"
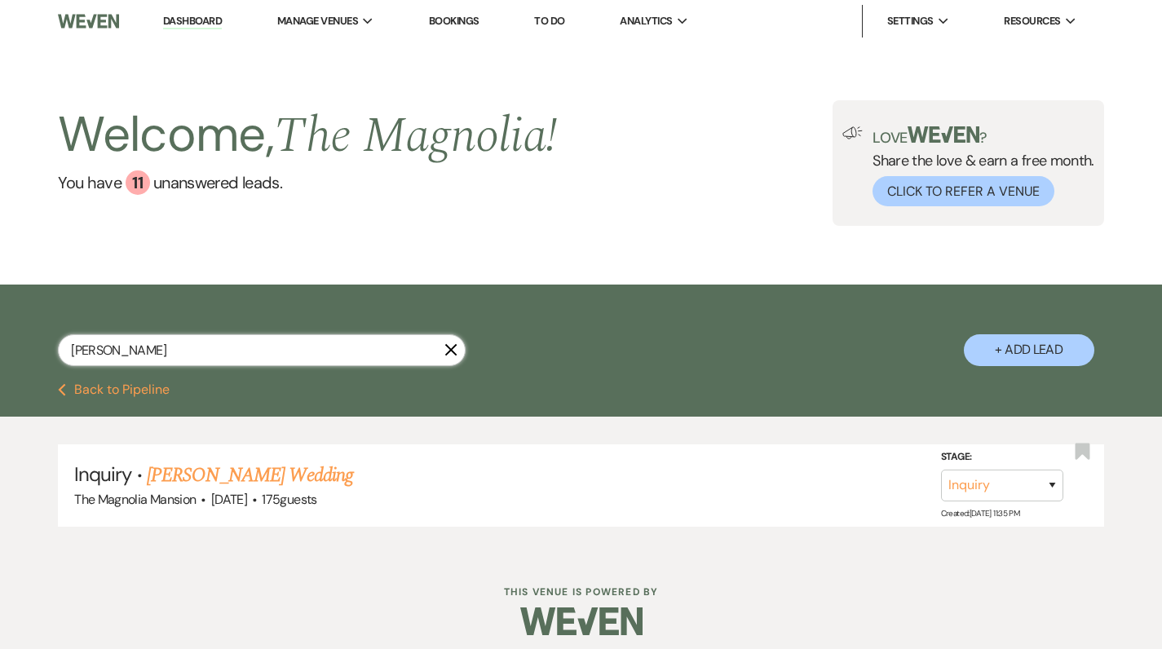
type input "[PERSON_NAME]"
click at [193, 485] on link "[PERSON_NAME] Wedding" at bounding box center [250, 475] width 206 height 29
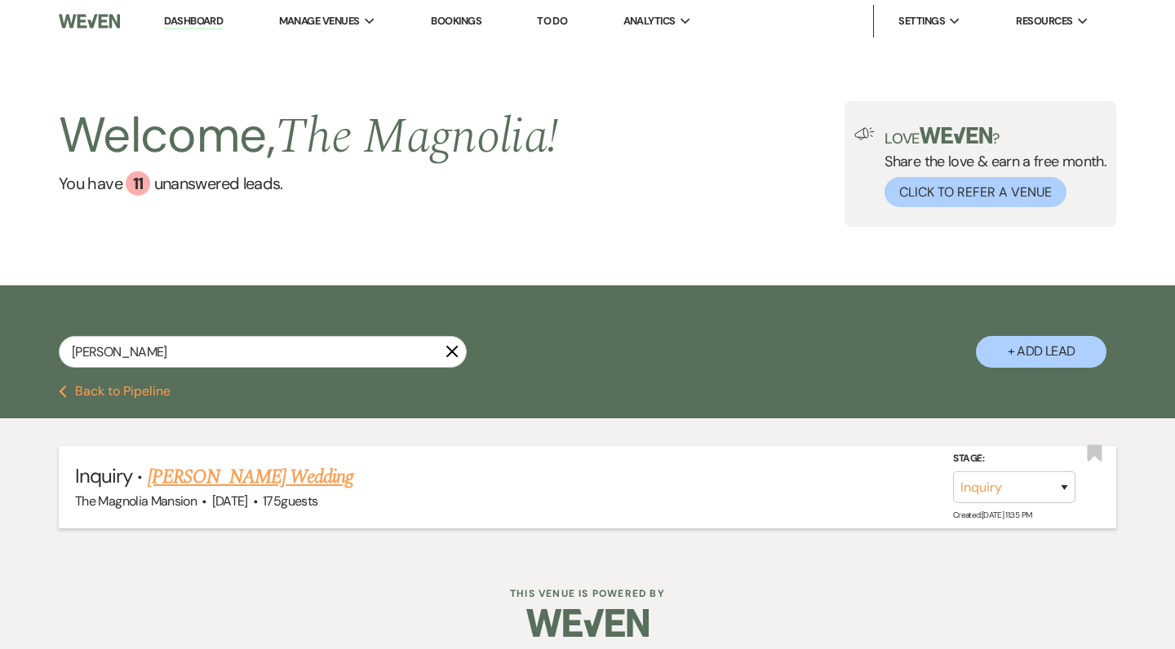
select select "3"
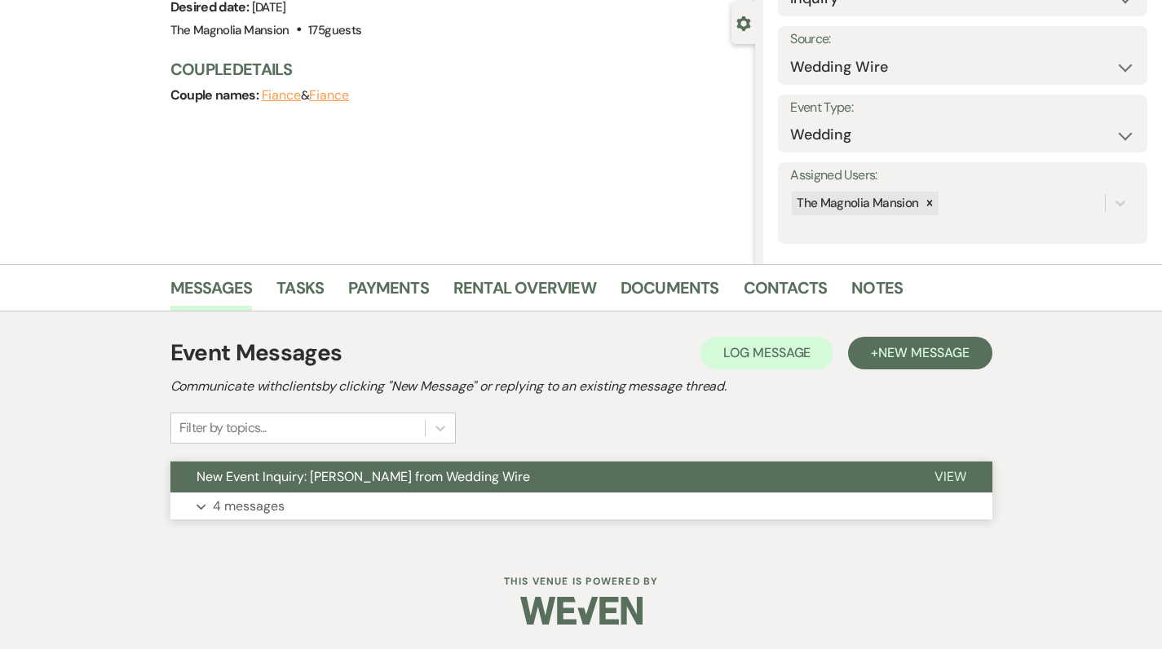
scroll to position [144, 0]
click at [237, 509] on p "4 messages" at bounding box center [249, 507] width 72 height 21
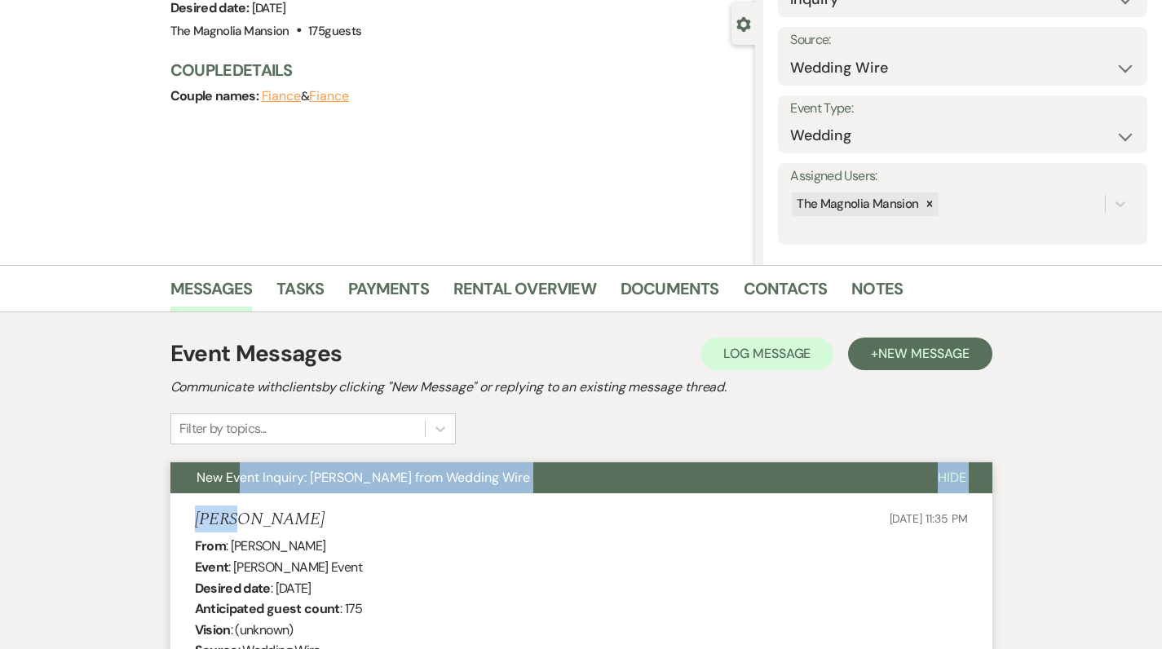
drag, startPoint x: 237, startPoint y: 509, endPoint x: 237, endPoint y: 471, distance: 38.3
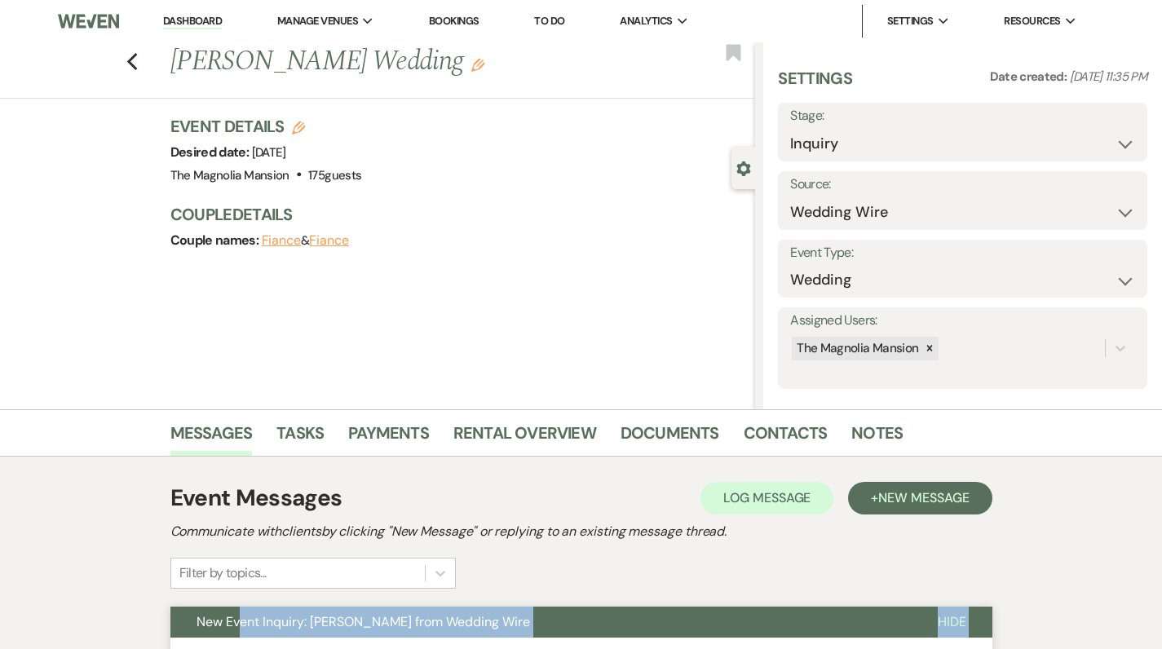
scroll to position [0, 0]
click at [137, 58] on use "button" at bounding box center [131, 62] width 11 height 18
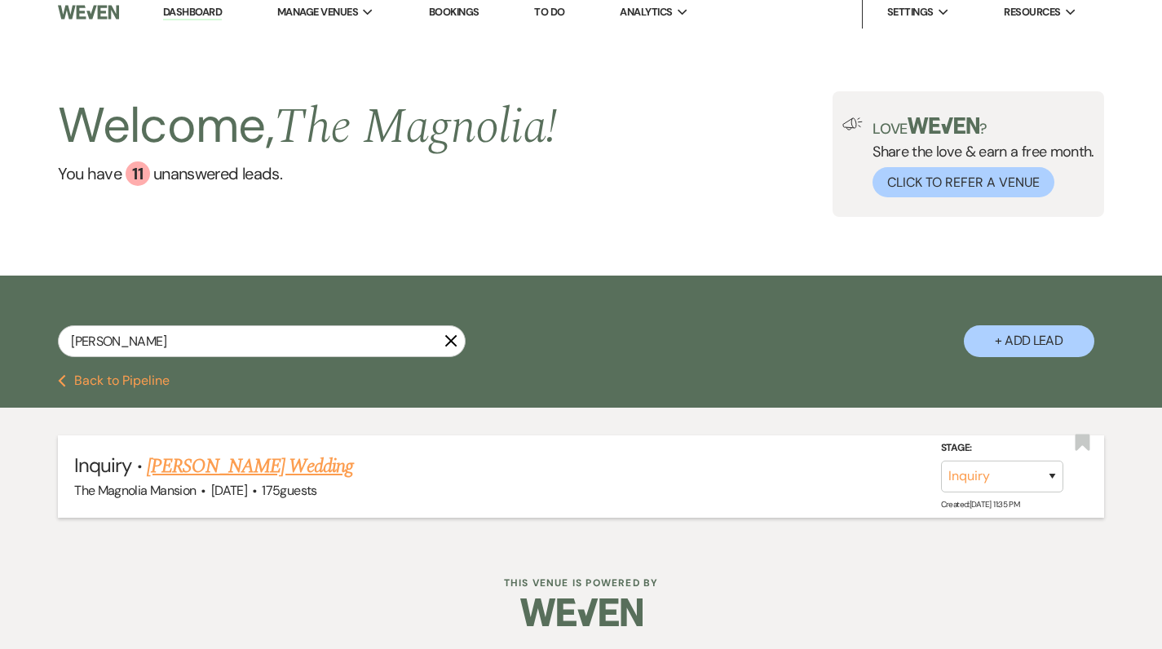
scroll to position [8, 0]
click at [454, 340] on icon "X" at bounding box center [451, 341] width 13 height 13
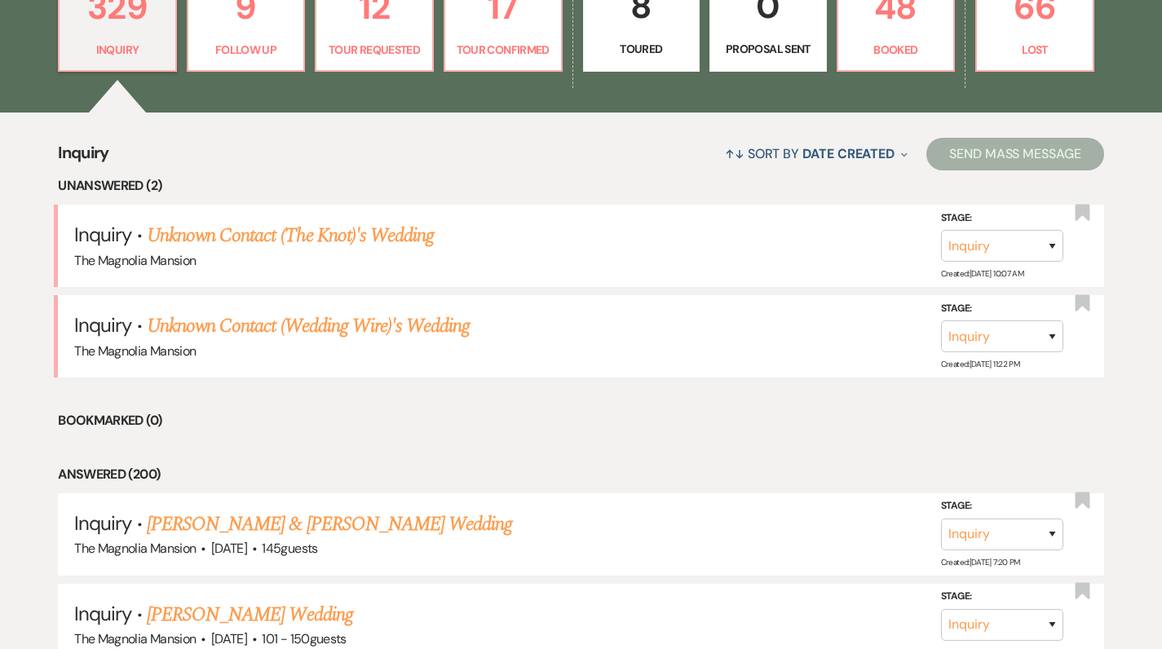
scroll to position [517, 0]
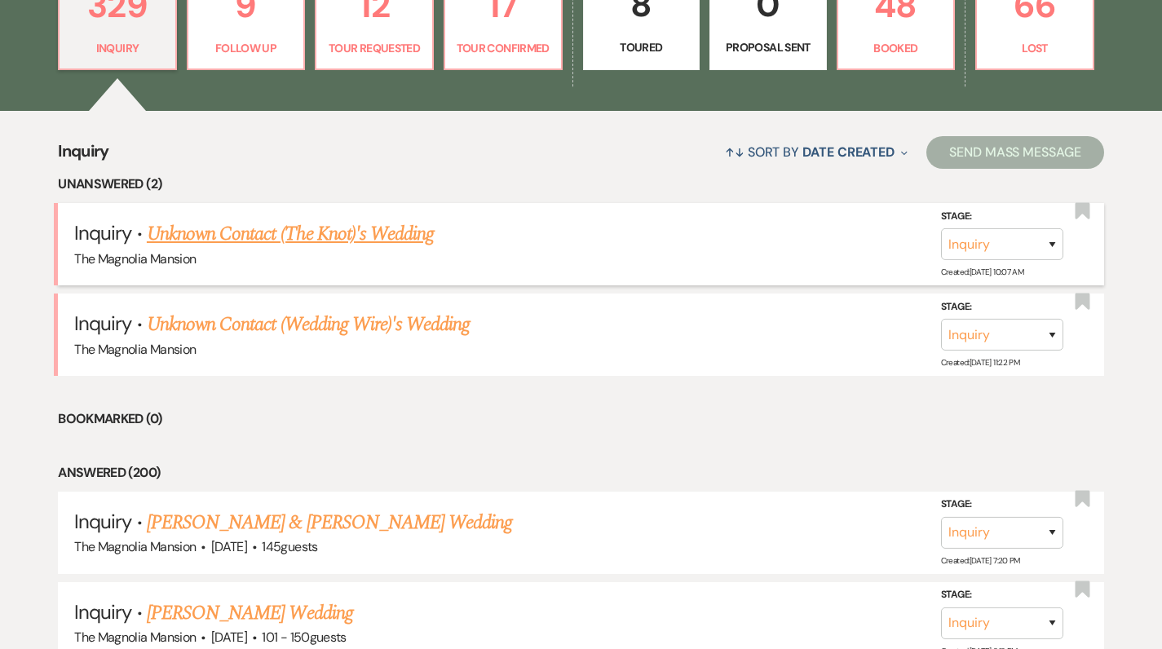
click at [138, 235] on span "·" at bounding box center [139, 235] width 5 height 0
click at [205, 236] on link "Unknown Contact (The Knot)'s Wedding" at bounding box center [290, 233] width 287 height 29
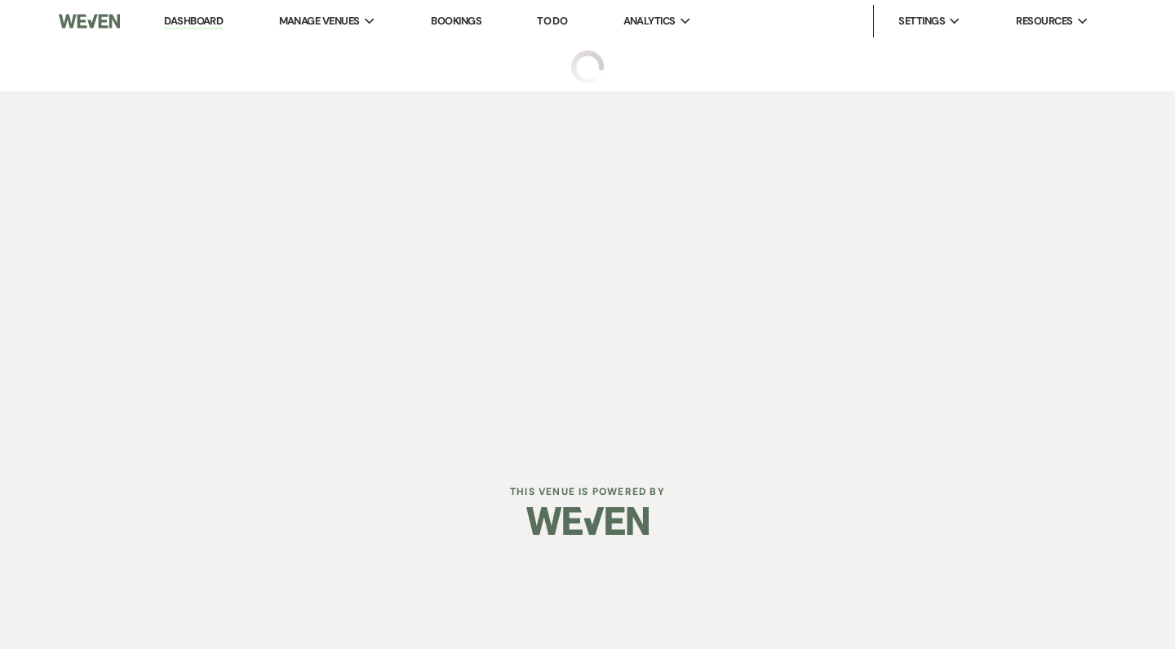
select select "2"
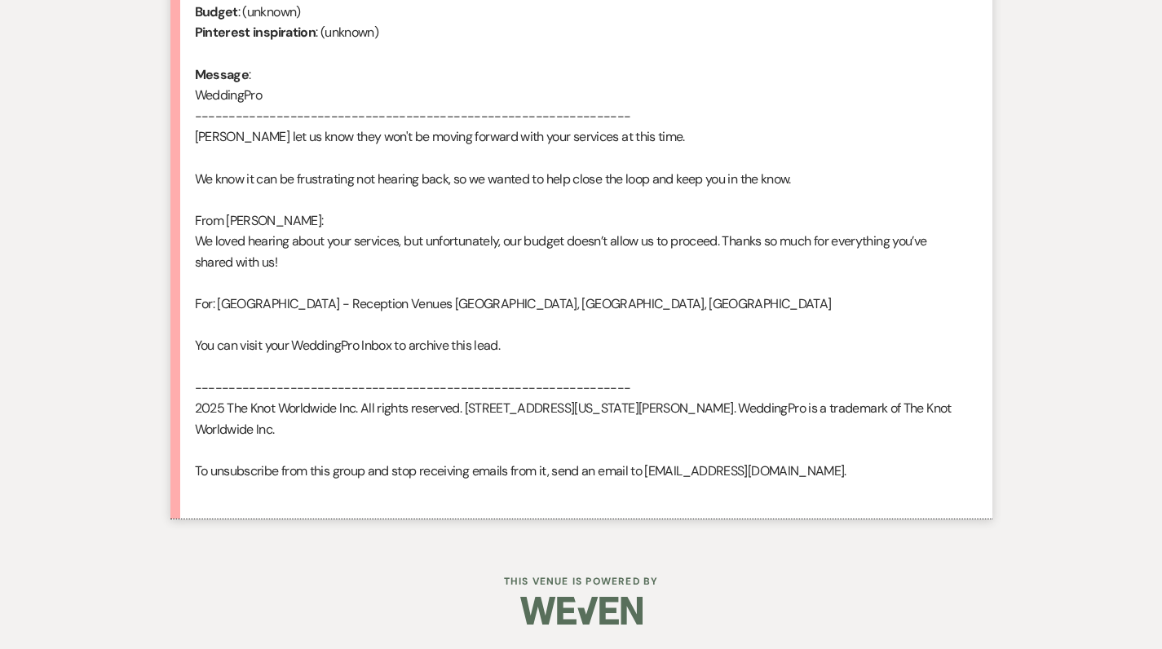
scroll to position [1375, 0]
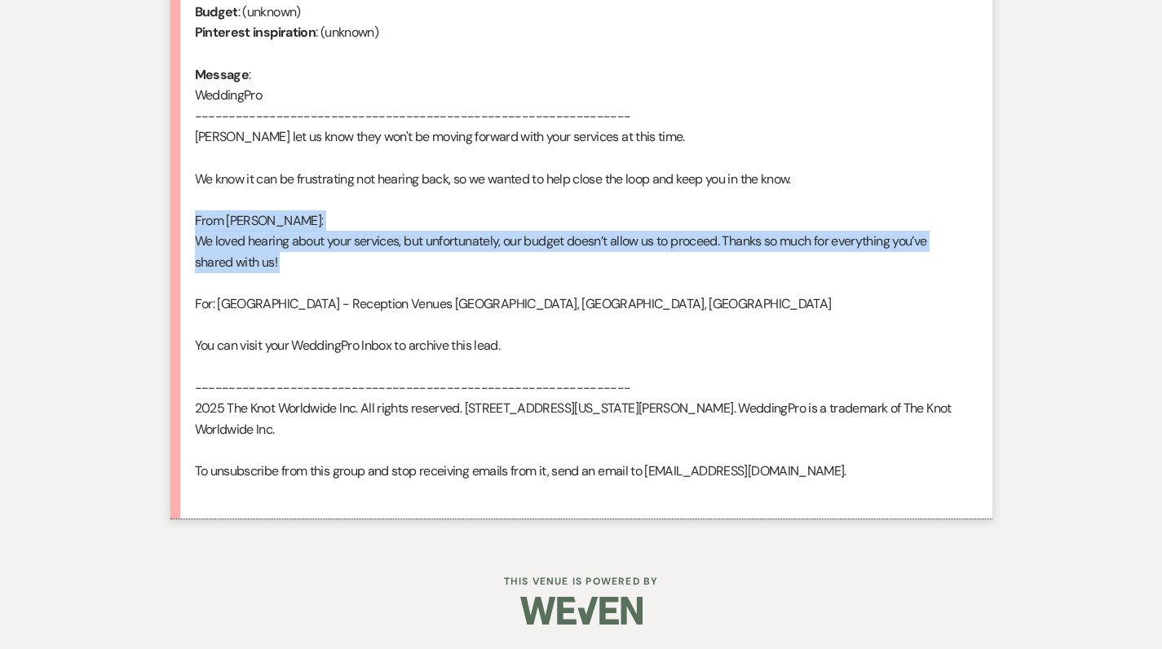
drag, startPoint x: 193, startPoint y: 204, endPoint x: 268, endPoint y: 262, distance: 94.2
click at [268, 262] on li "Unknown Contact (The Knot) [DATE] 10:07 AM From : Unknown Contact (The Knot) Ev…" at bounding box center [581, 177] width 822 height 687
copy div "From [PERSON_NAME]: We loved hearing about your services, but unfortunately, ou…"
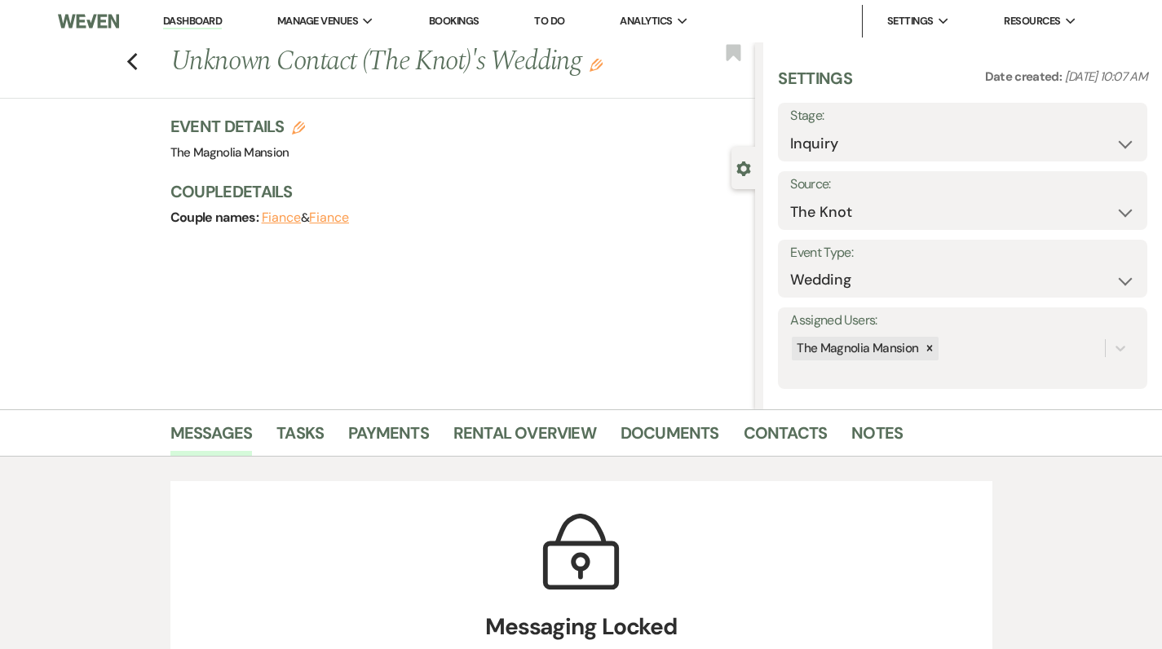
scroll to position [0, 0]
select select "8"
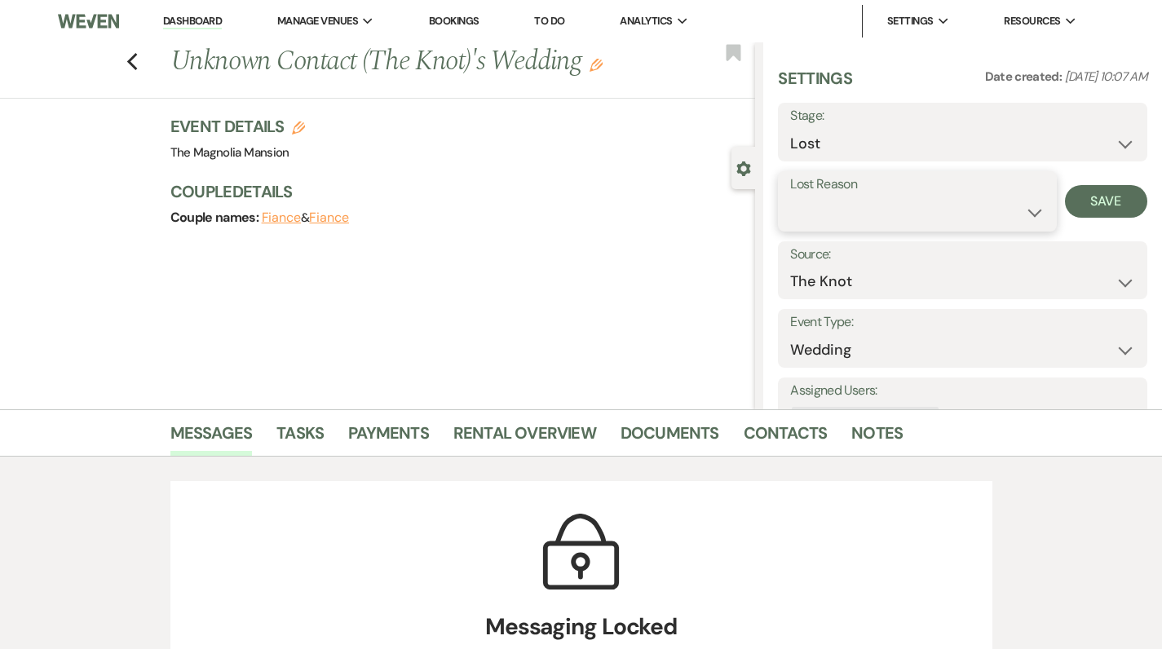
select select "7"
click at [1102, 188] on button "Save" at bounding box center [1106, 201] width 82 height 33
click at [139, 71] on icon "Previous" at bounding box center [132, 62] width 12 height 20
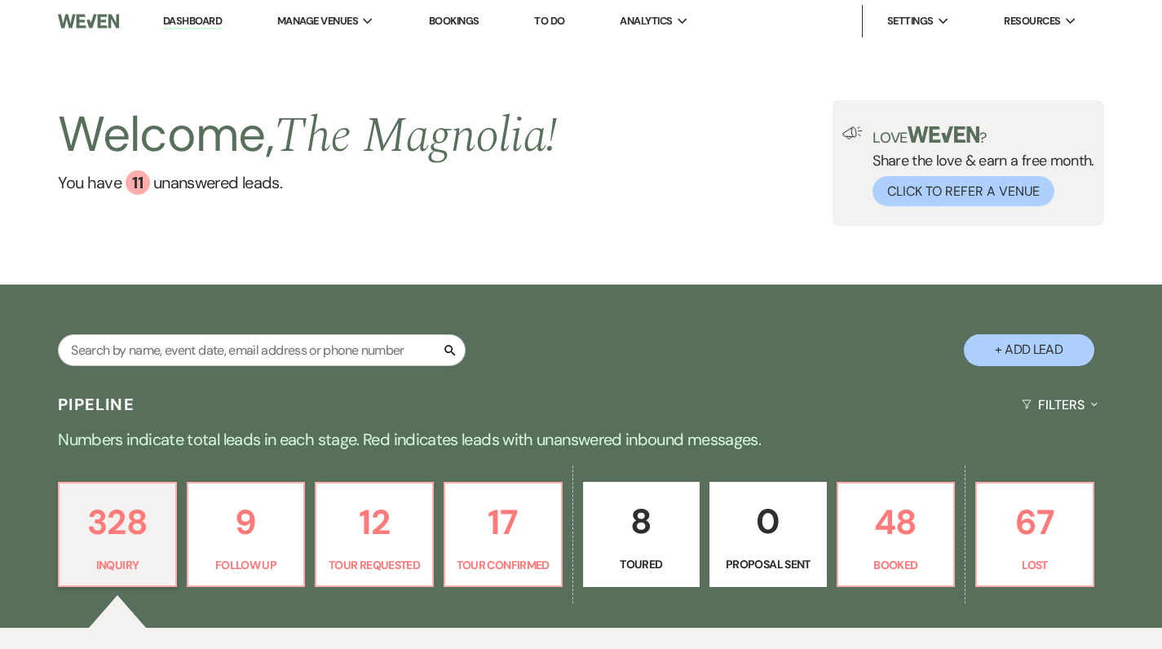
click at [166, 199] on div "Welcome, The Magnolia ! You have 11 unanswered lead s ." at bounding box center [308, 163] width 500 height 126
click at [184, 365] on input "text" at bounding box center [262, 350] width 408 height 32
type input "bren"
select select "8"
select select "6"
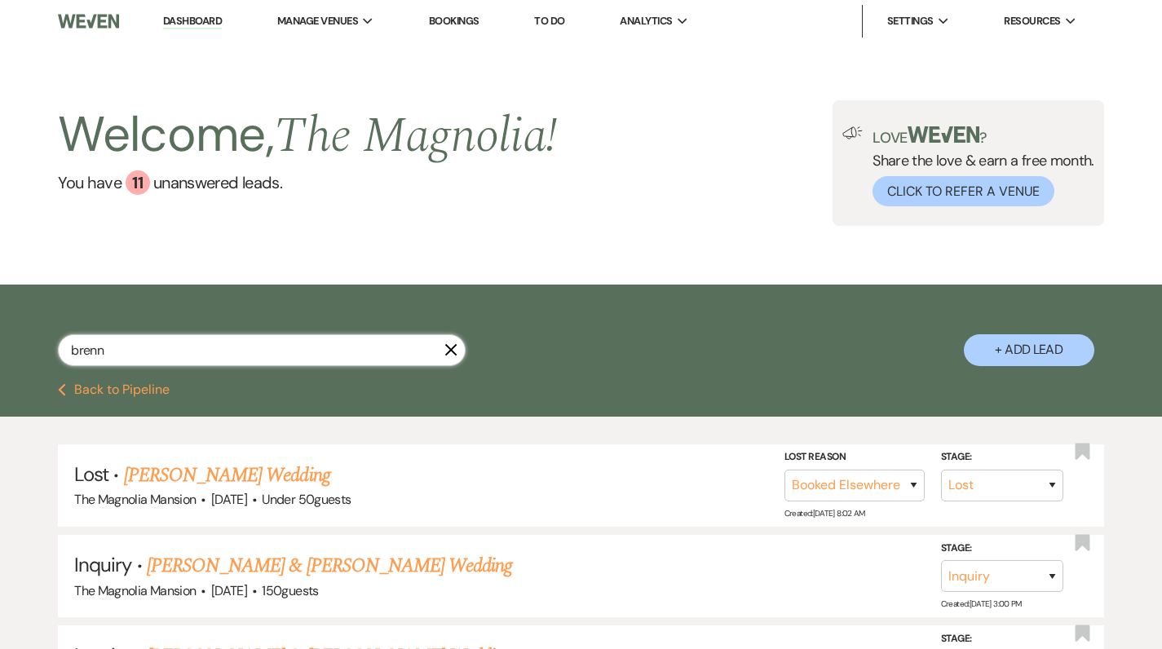
type input "[PERSON_NAME]"
select select "8"
select select "6"
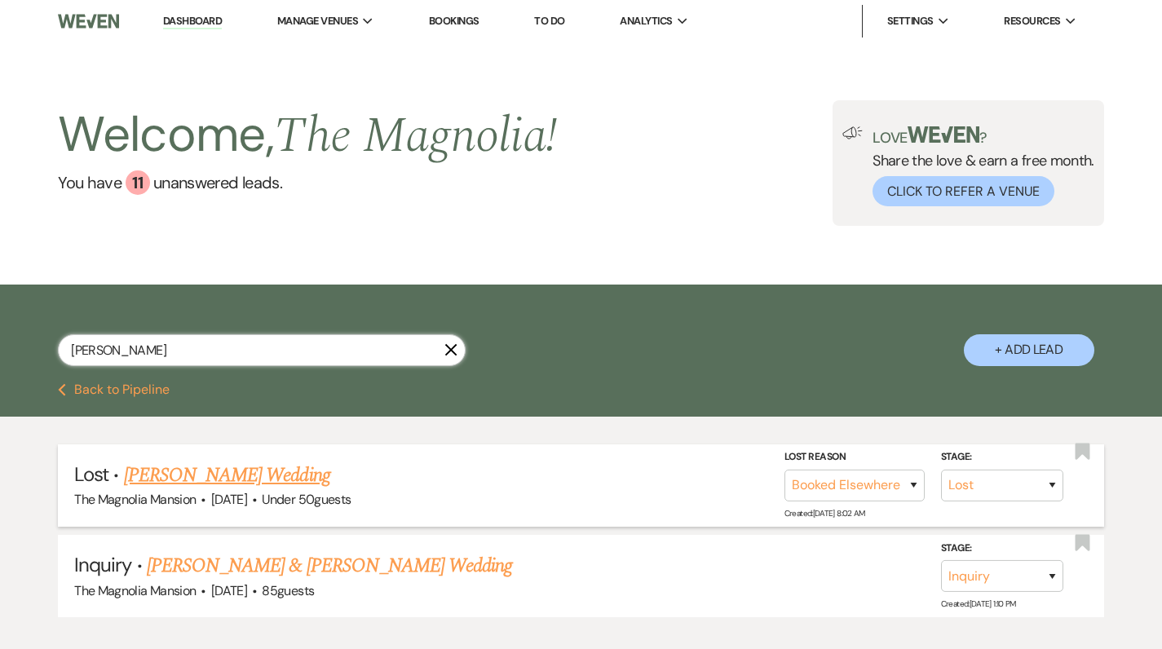
type input "[PERSON_NAME]"
click at [227, 472] on link "[PERSON_NAME] Wedding" at bounding box center [227, 475] width 206 height 29
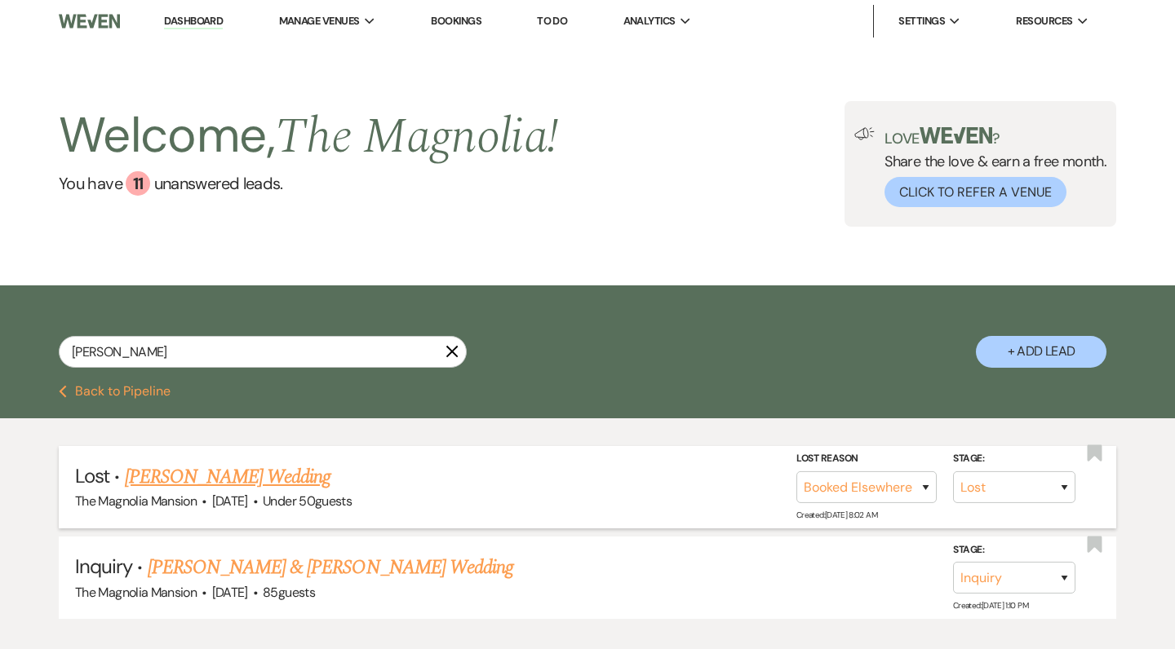
select select "8"
select select "6"
select select "2"
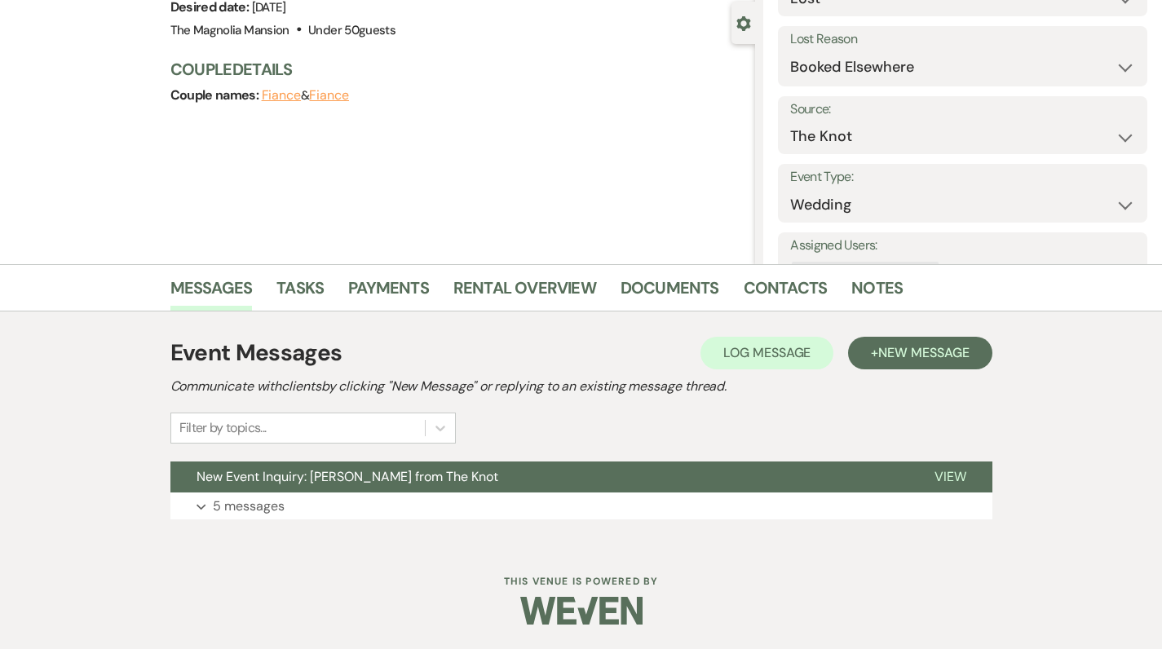
scroll to position [144, 0]
click at [249, 516] on p "5 messages" at bounding box center [249, 507] width 72 height 21
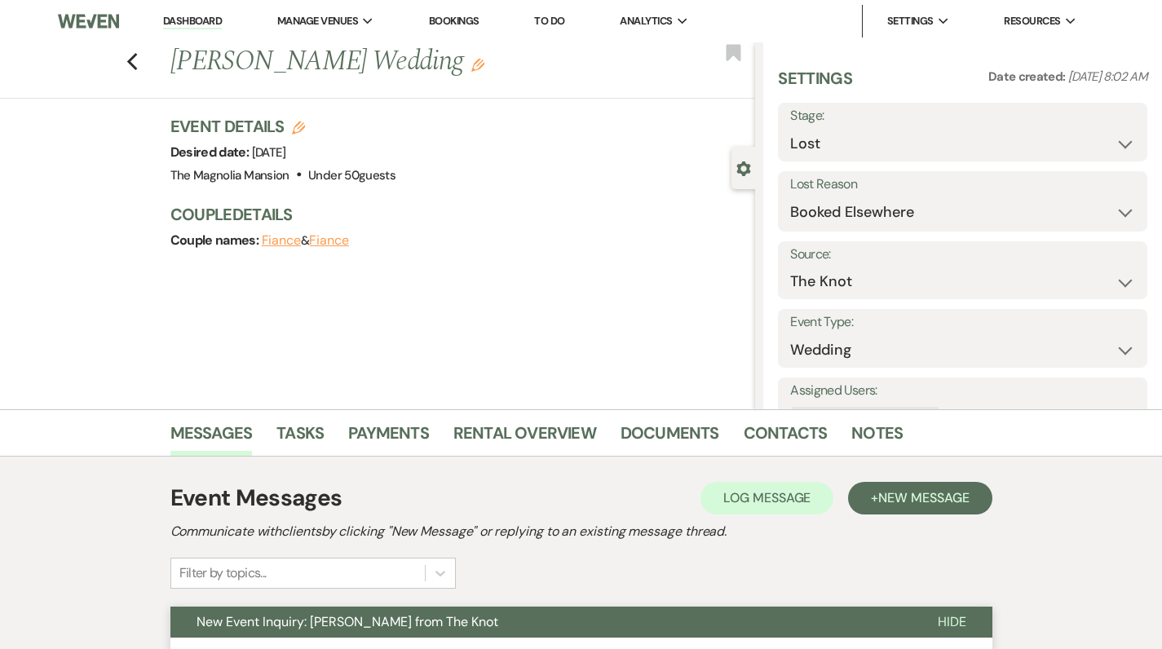
scroll to position [0, 0]
click at [139, 62] on icon "Previous" at bounding box center [132, 62] width 12 height 20
select select "8"
select select "6"
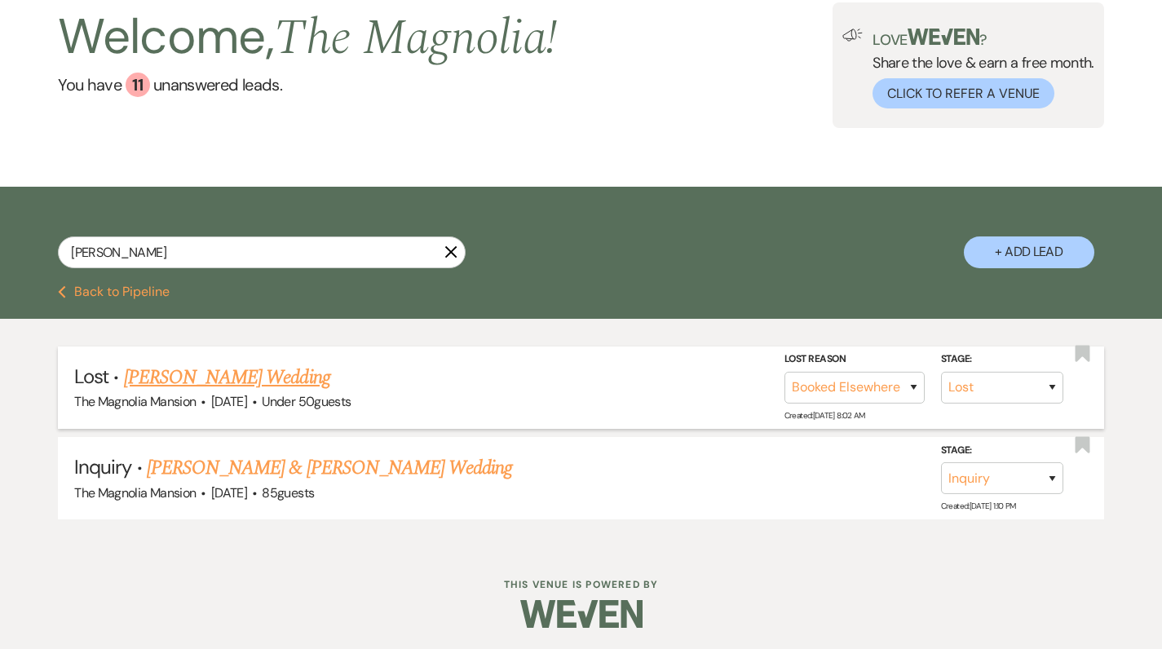
scroll to position [97, 0]
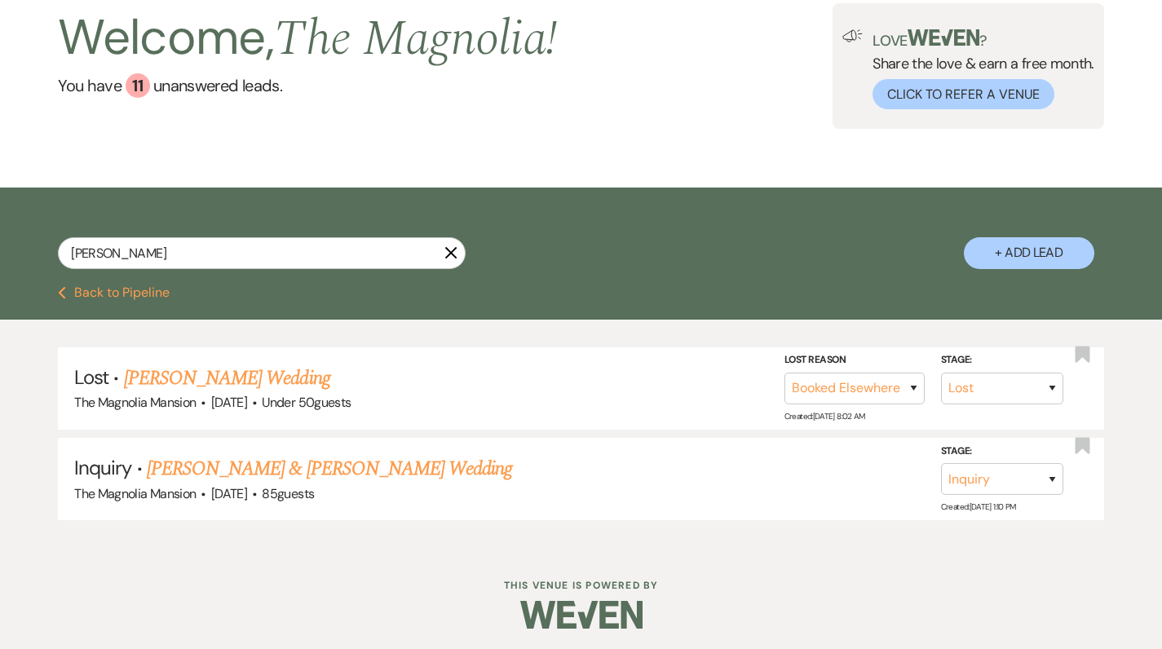
click at [451, 255] on icon "X" at bounding box center [451, 252] width 13 height 13
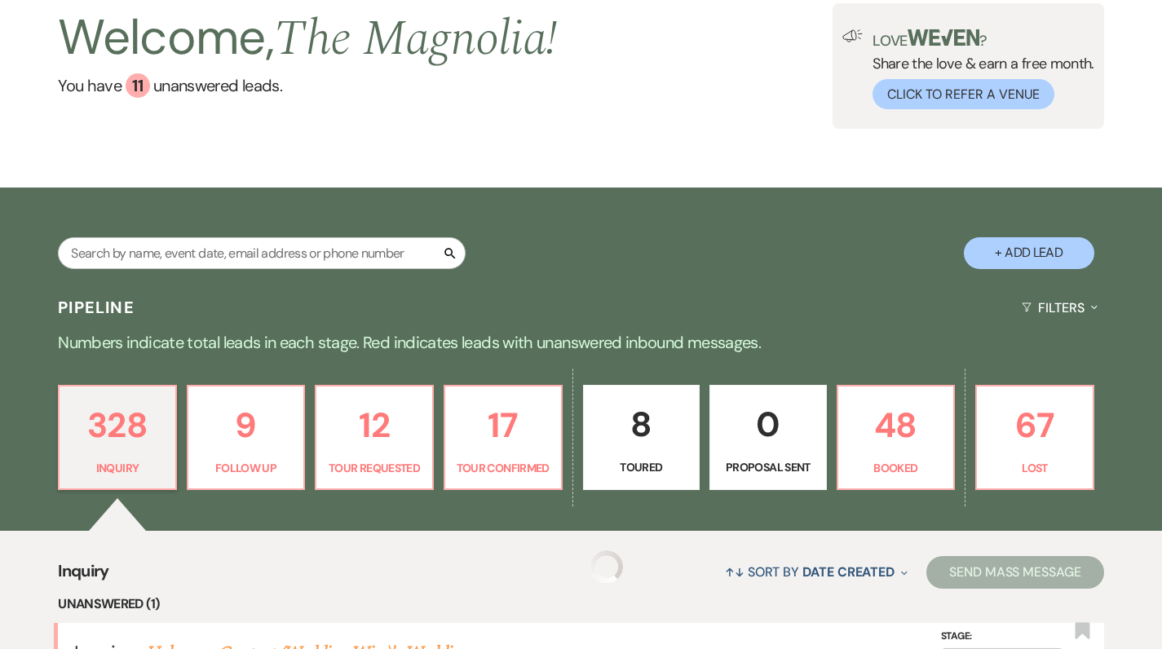
click at [451, 188] on div "Welcome, The Magnolia ! You have 11 unanswered lead s . Love ? Share the love &…" at bounding box center [581, 66] width 1162 height 242
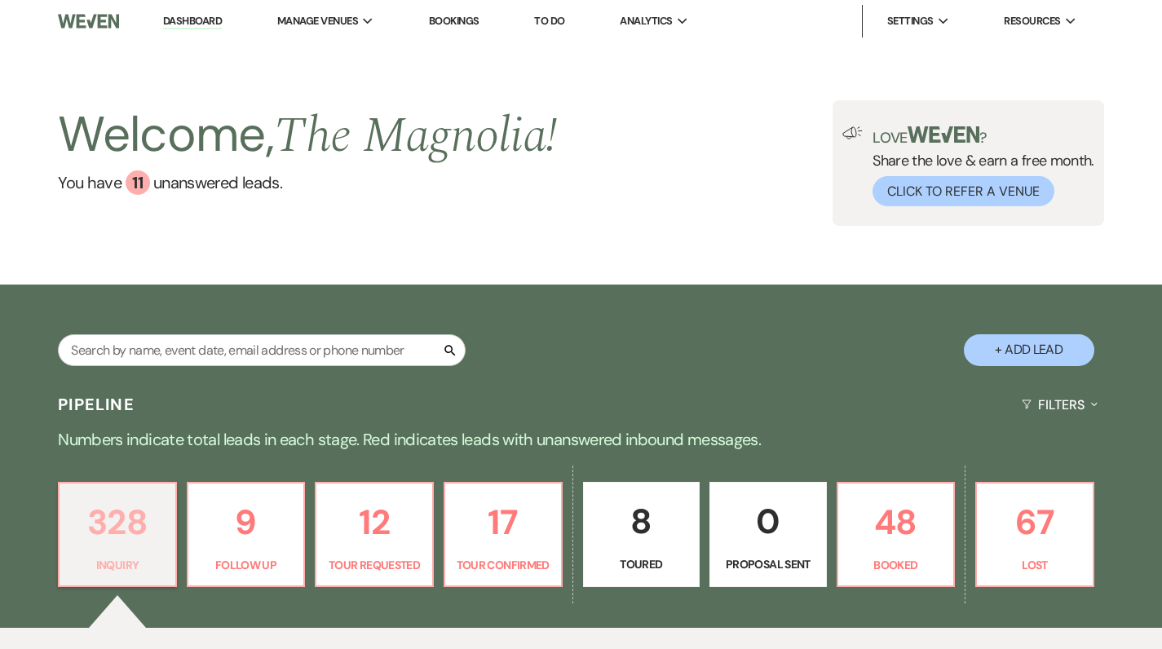
click at [108, 538] on p "328" at bounding box center [117, 522] width 96 height 55
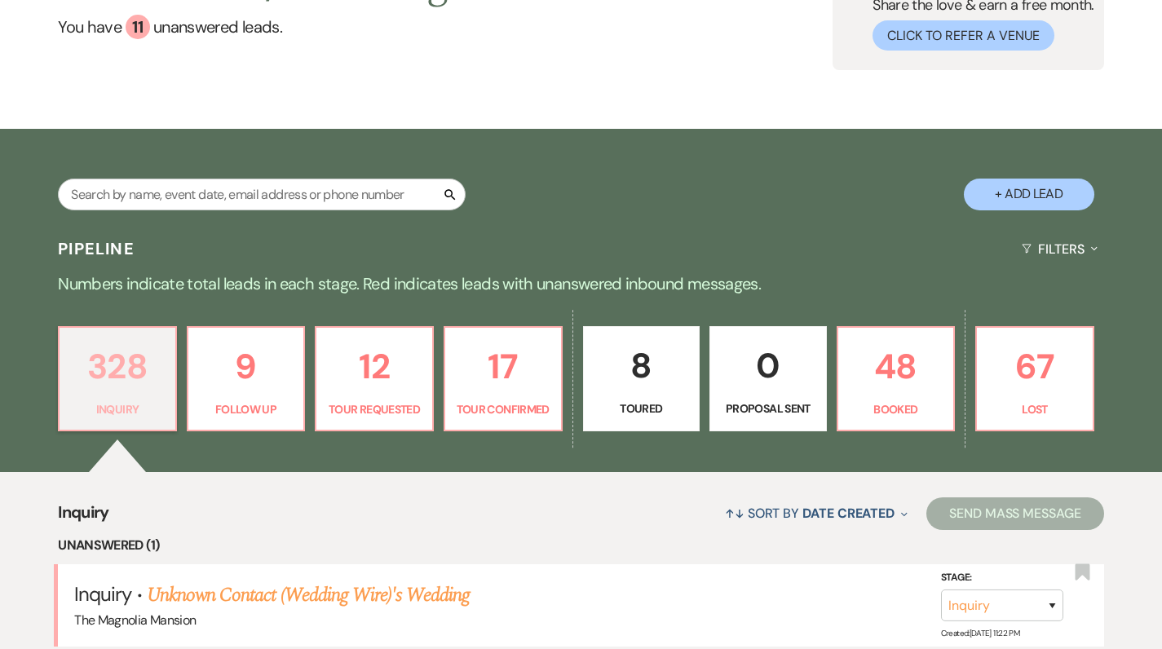
scroll to position [157, 0]
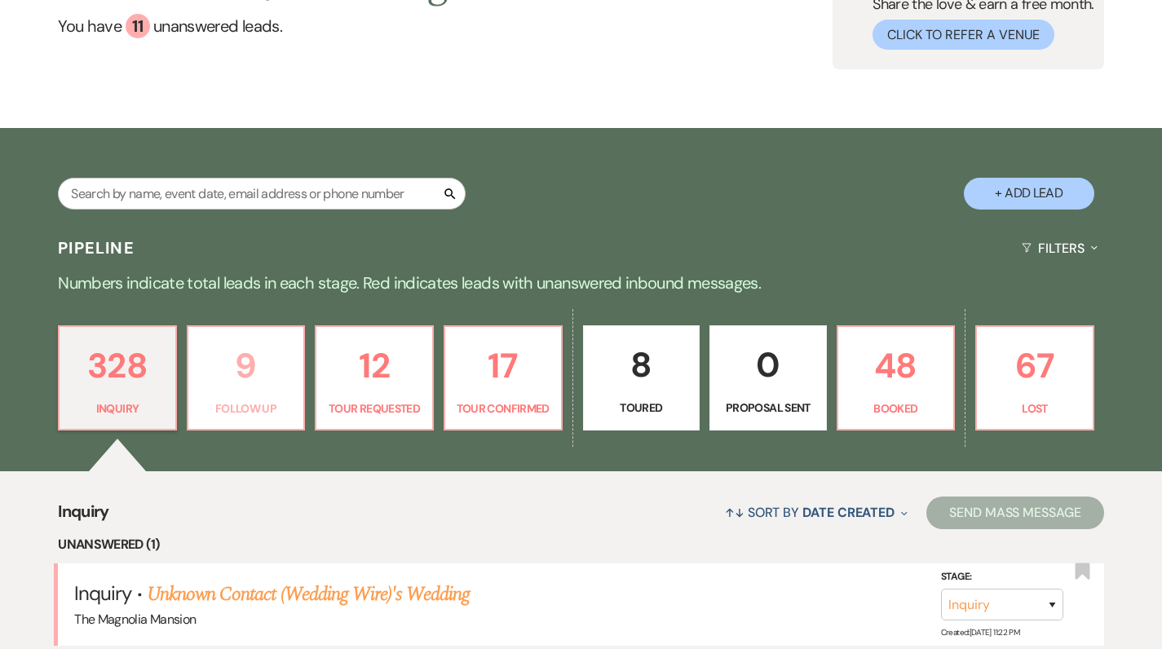
click at [272, 392] on p "9" at bounding box center [246, 366] width 96 height 55
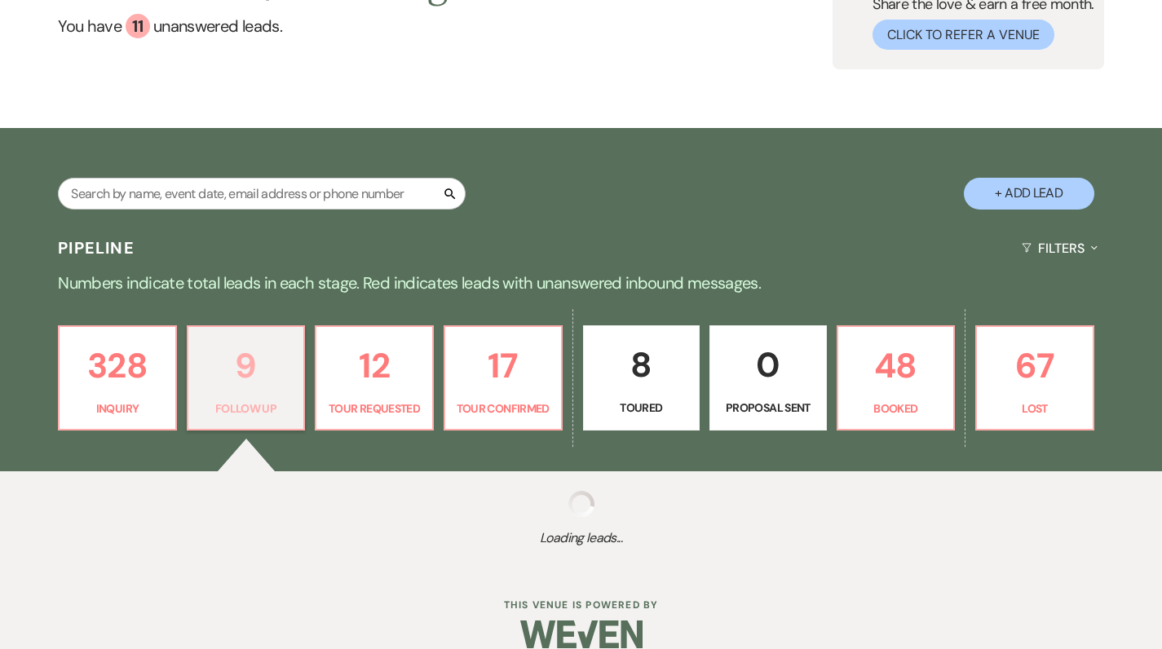
select select "9"
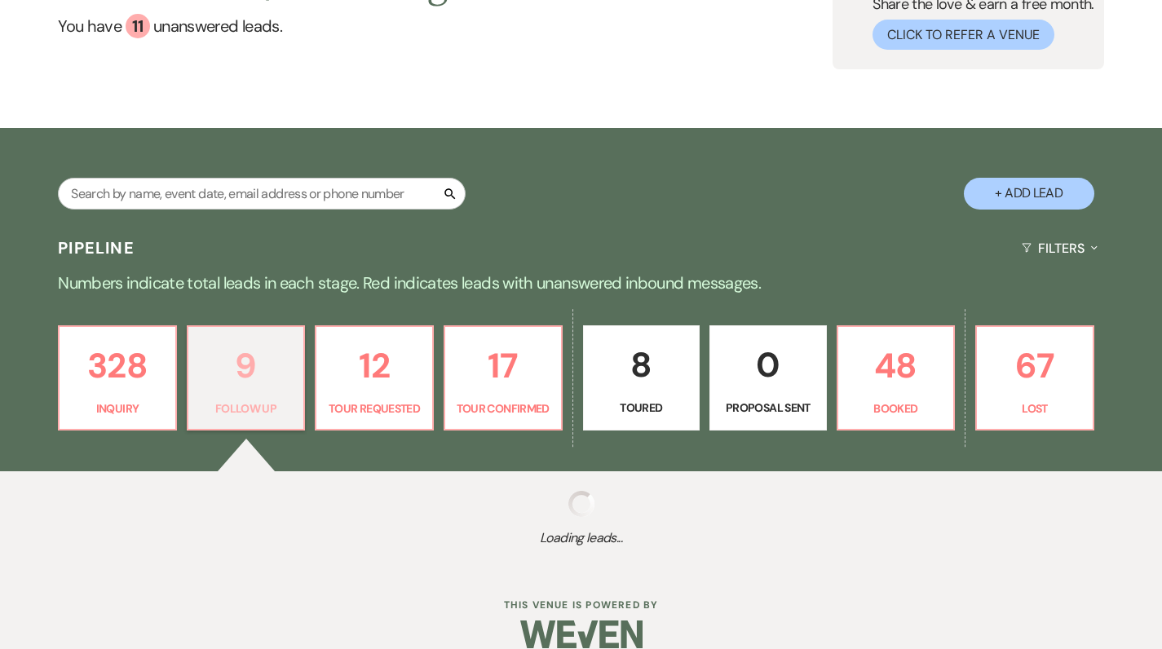
select select "9"
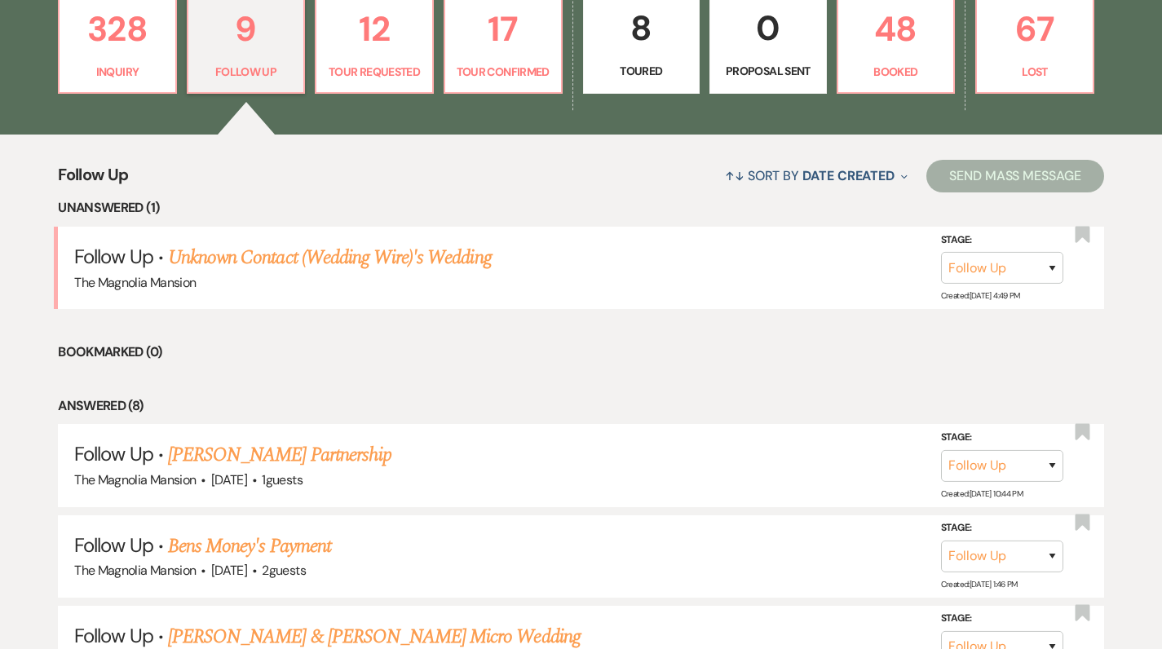
scroll to position [500, 0]
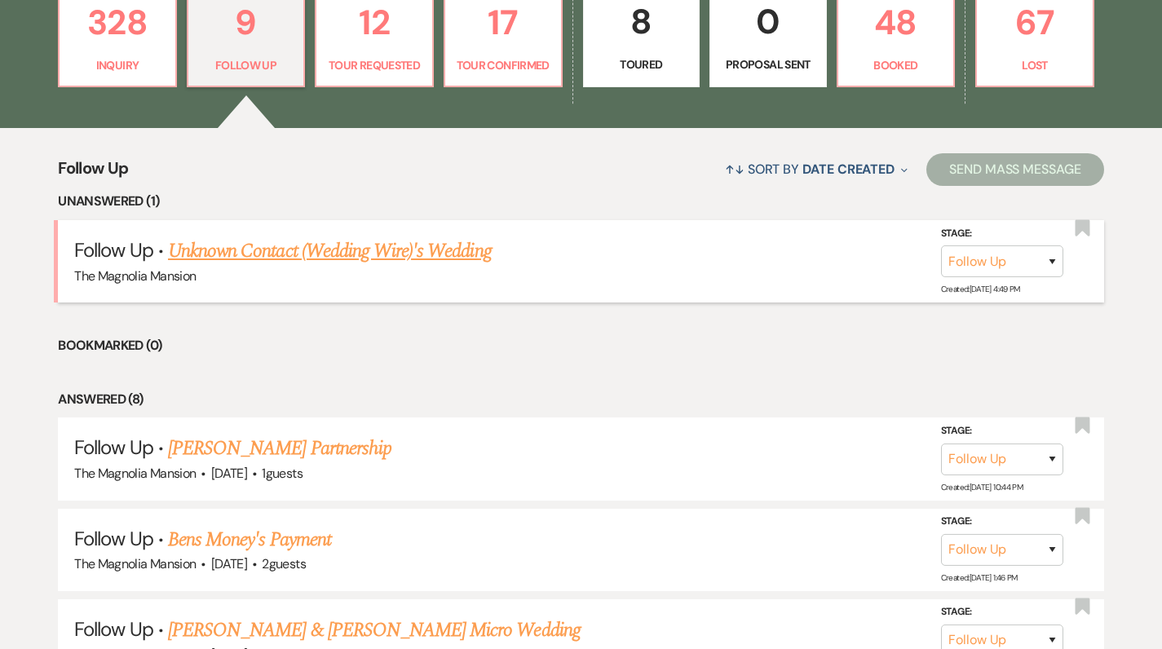
click at [294, 248] on link "Unknown Contact (Wedding Wire)'s Wedding" at bounding box center [330, 251] width 324 height 29
select select "9"
select select "3"
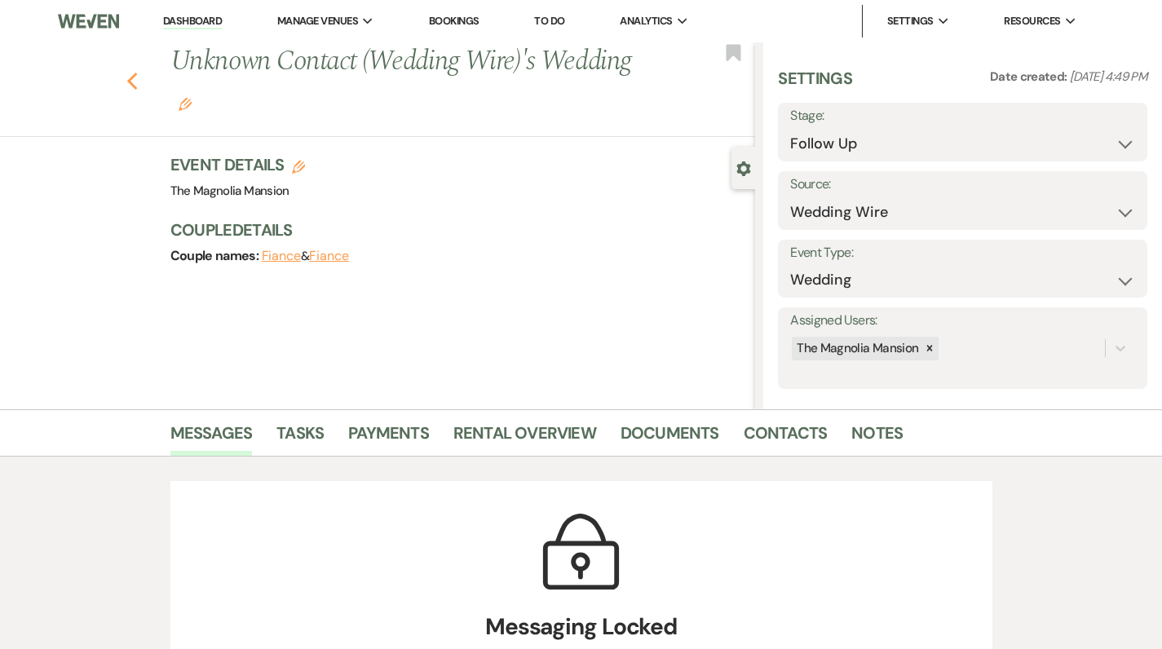
click at [139, 82] on icon "Previous" at bounding box center [132, 82] width 12 height 20
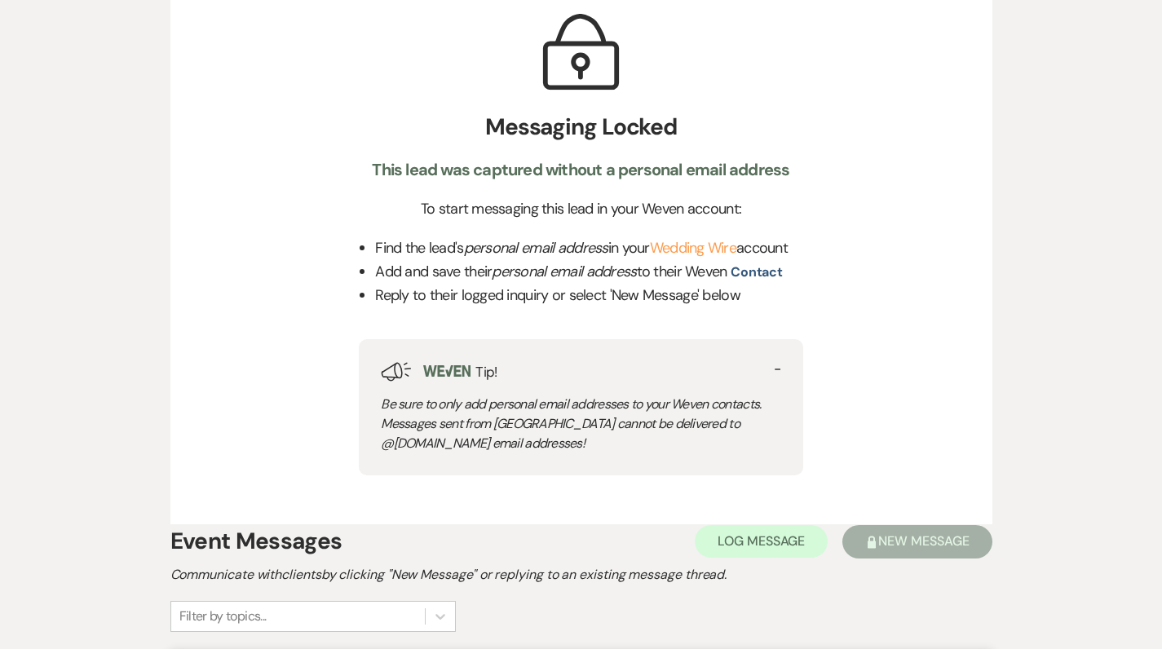
select select "9"
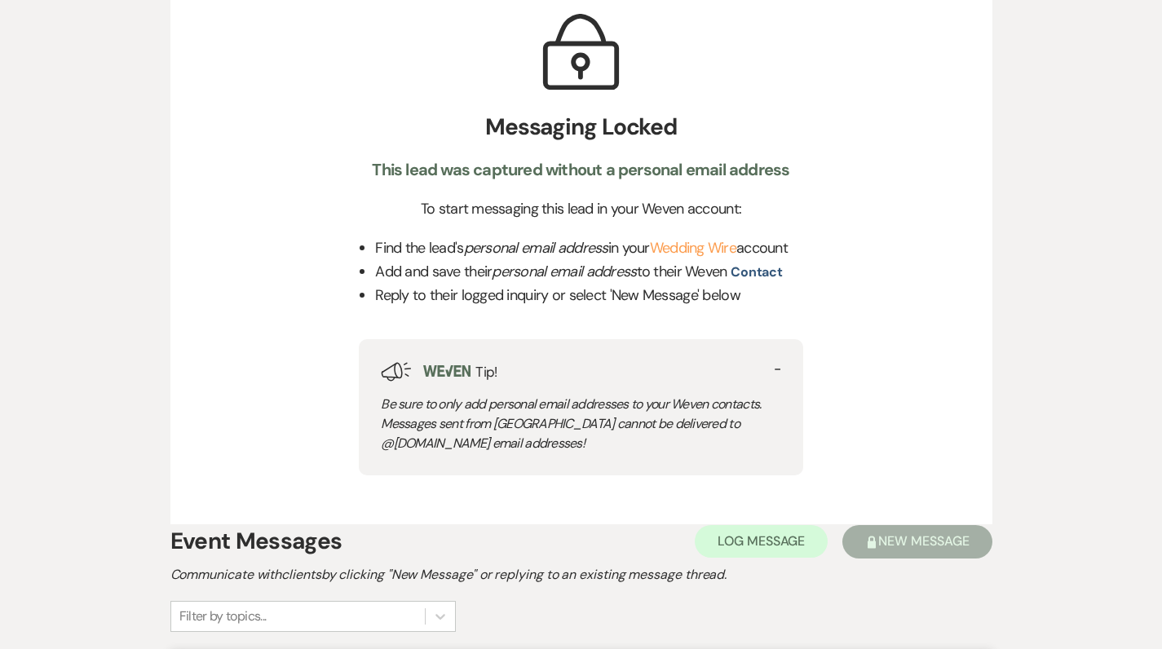
select select "9"
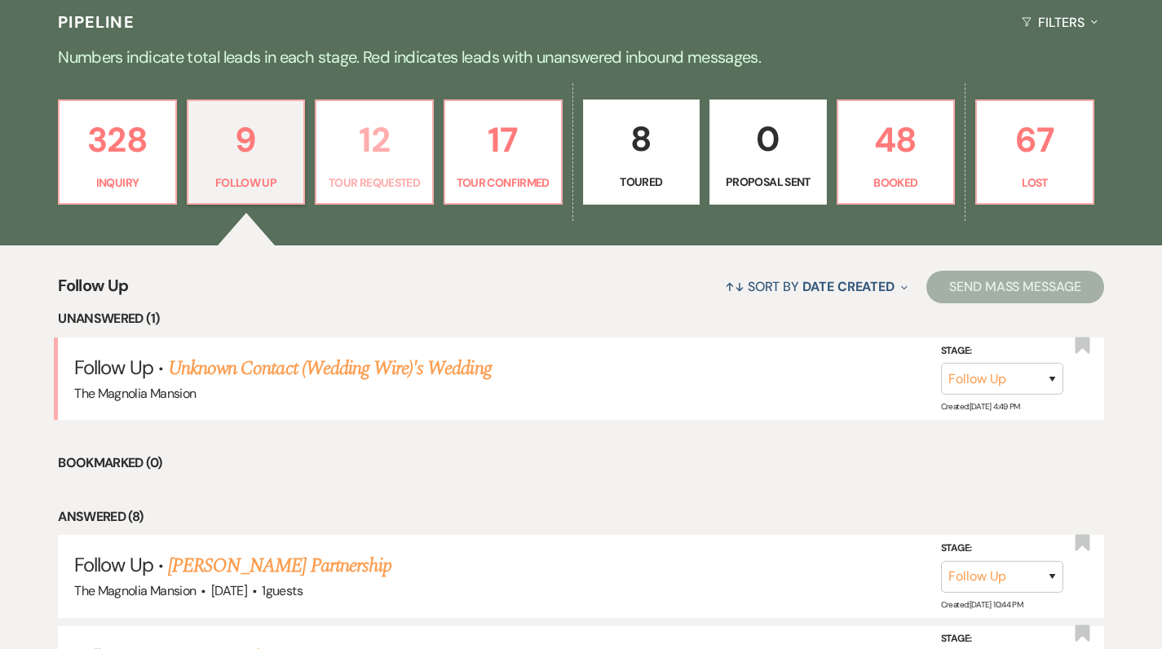
click at [374, 143] on p "12" at bounding box center [374, 140] width 96 height 55
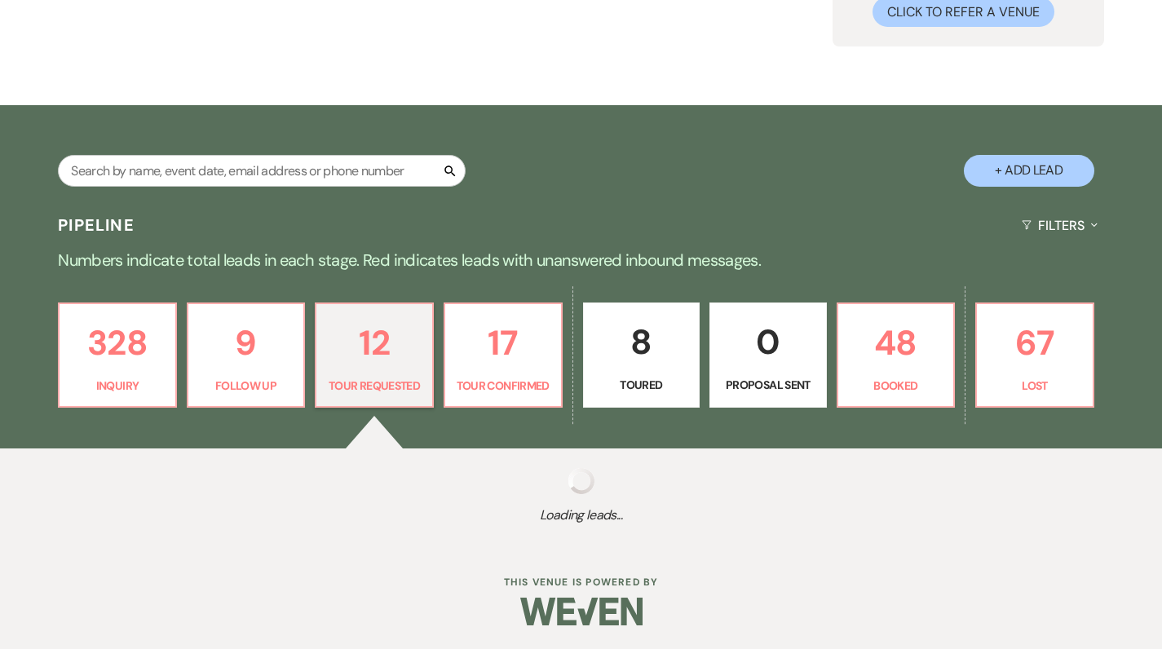
select select "2"
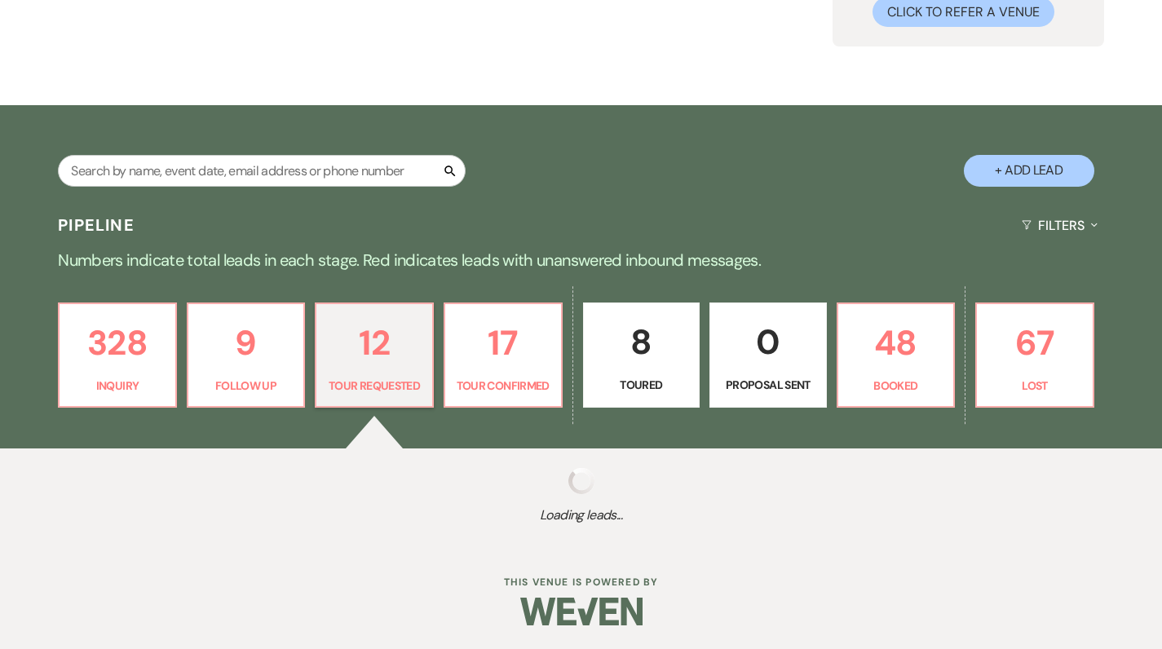
select select "2"
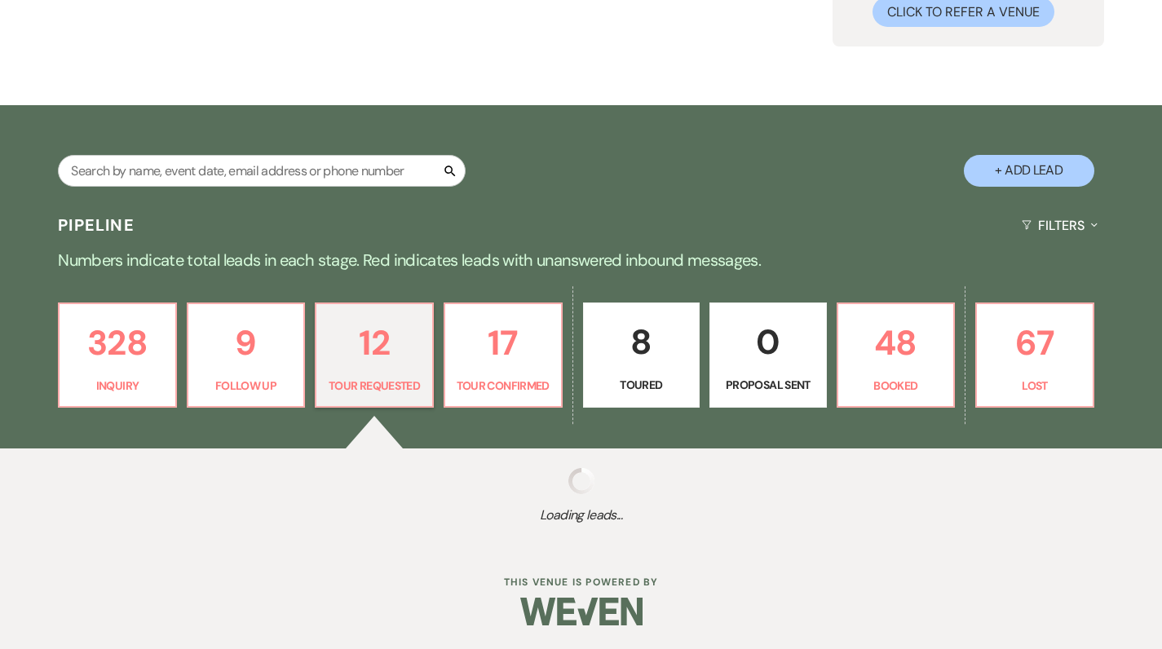
select select "2"
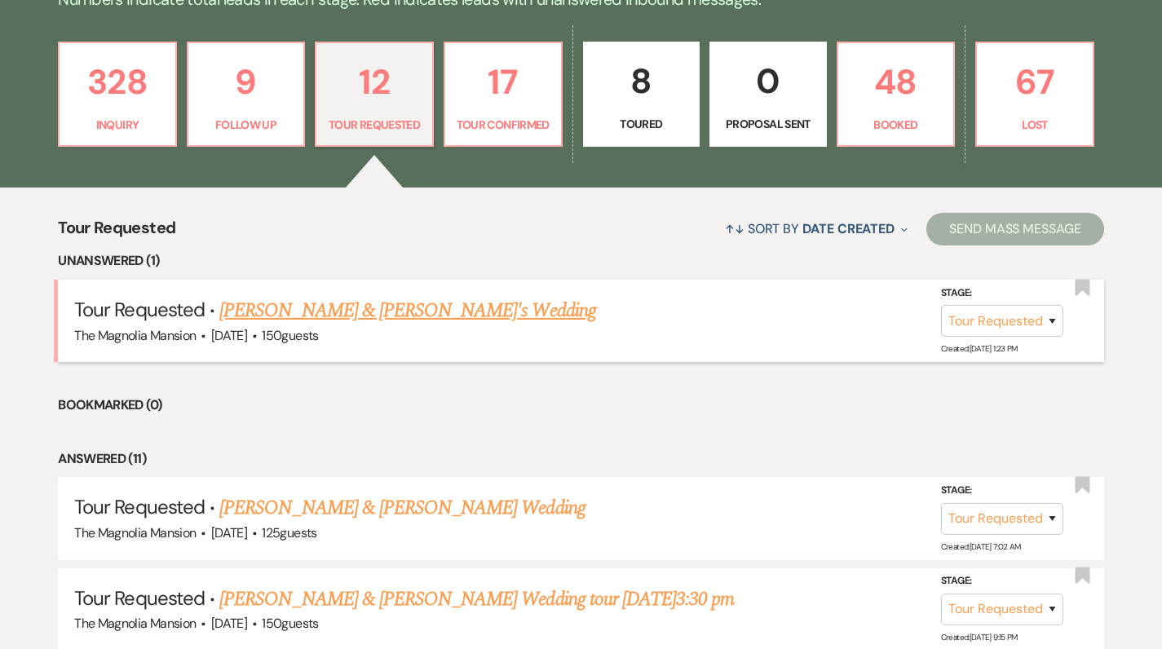
scroll to position [442, 0]
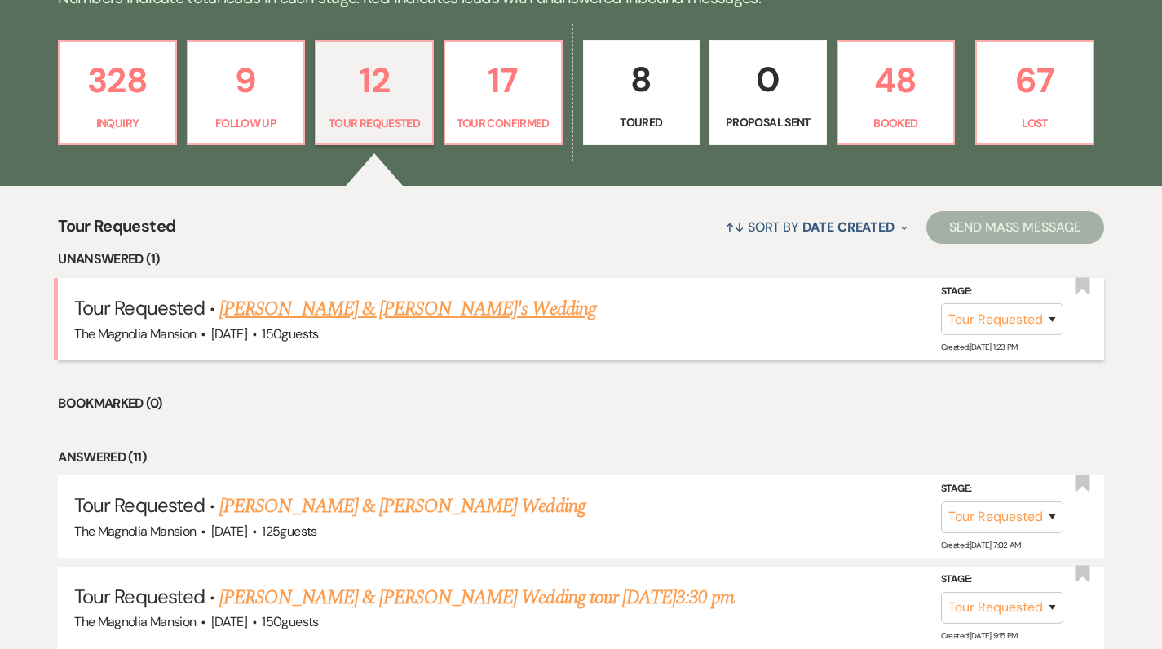
click at [297, 311] on link "[PERSON_NAME] & [PERSON_NAME]'s Wedding" at bounding box center [407, 308] width 377 height 29
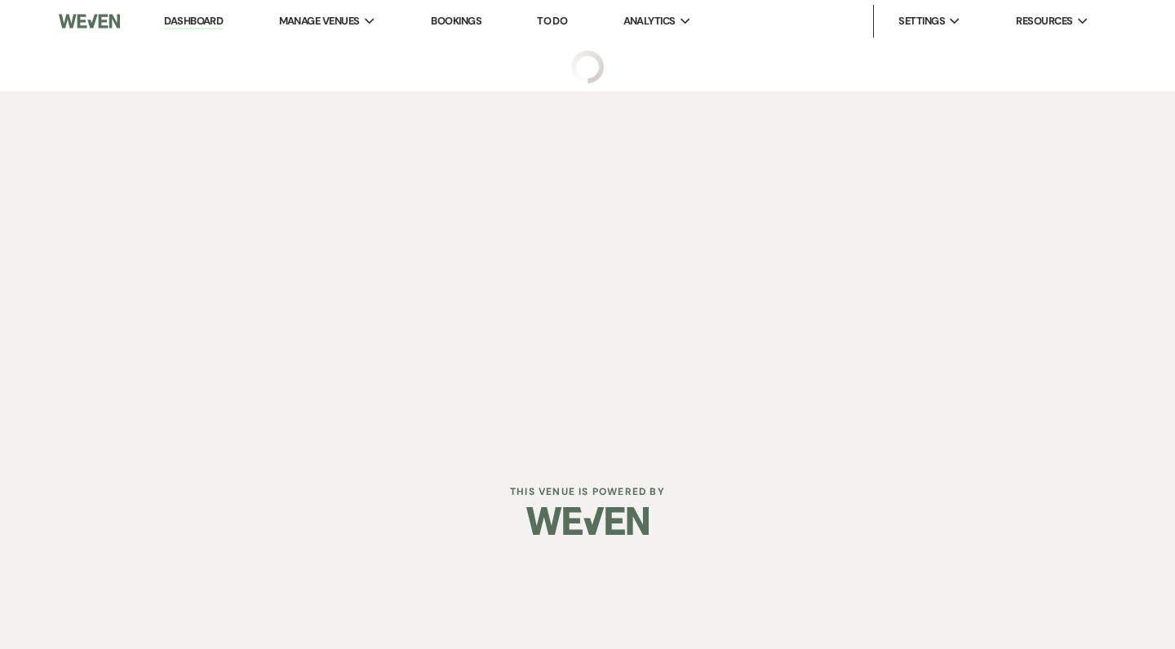
select select "2"
select select "5"
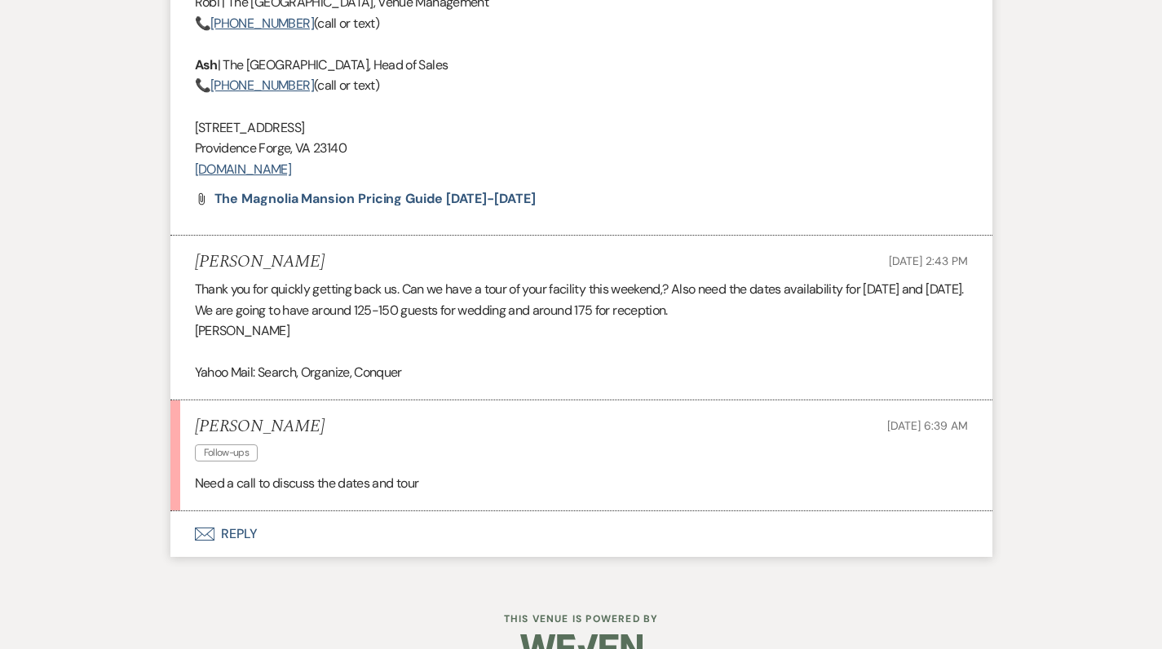
scroll to position [1932, 0]
click at [243, 512] on button "Envelope Reply" at bounding box center [581, 535] width 822 height 46
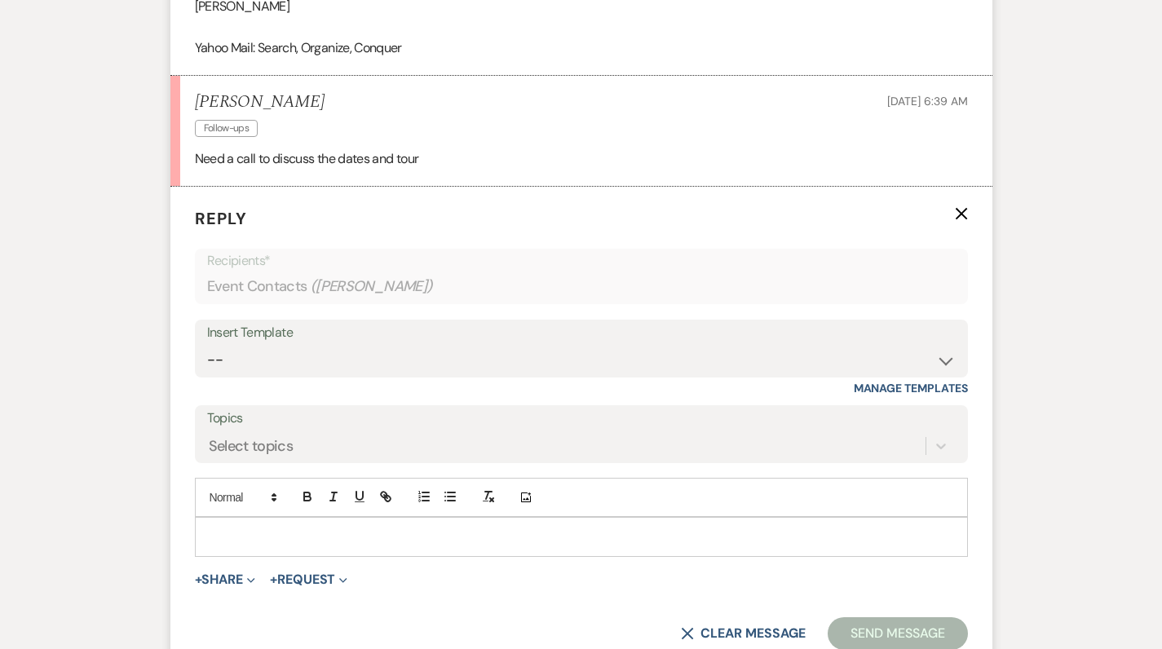
scroll to position [2323, 0]
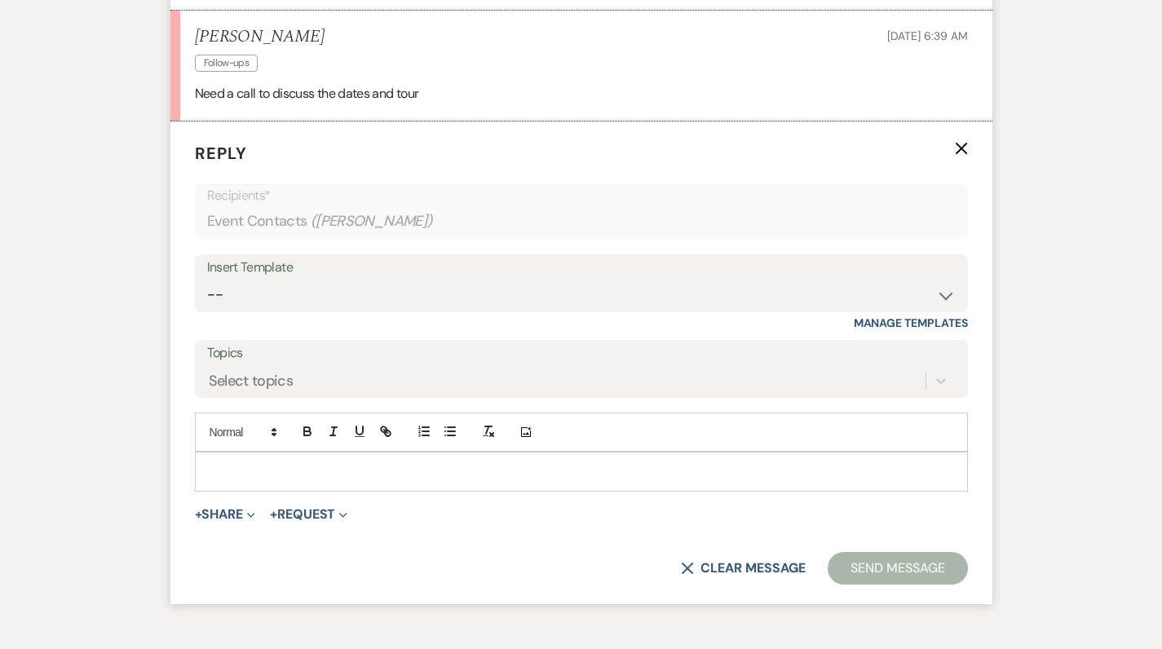
click at [239, 463] on p at bounding box center [581, 472] width 747 height 18
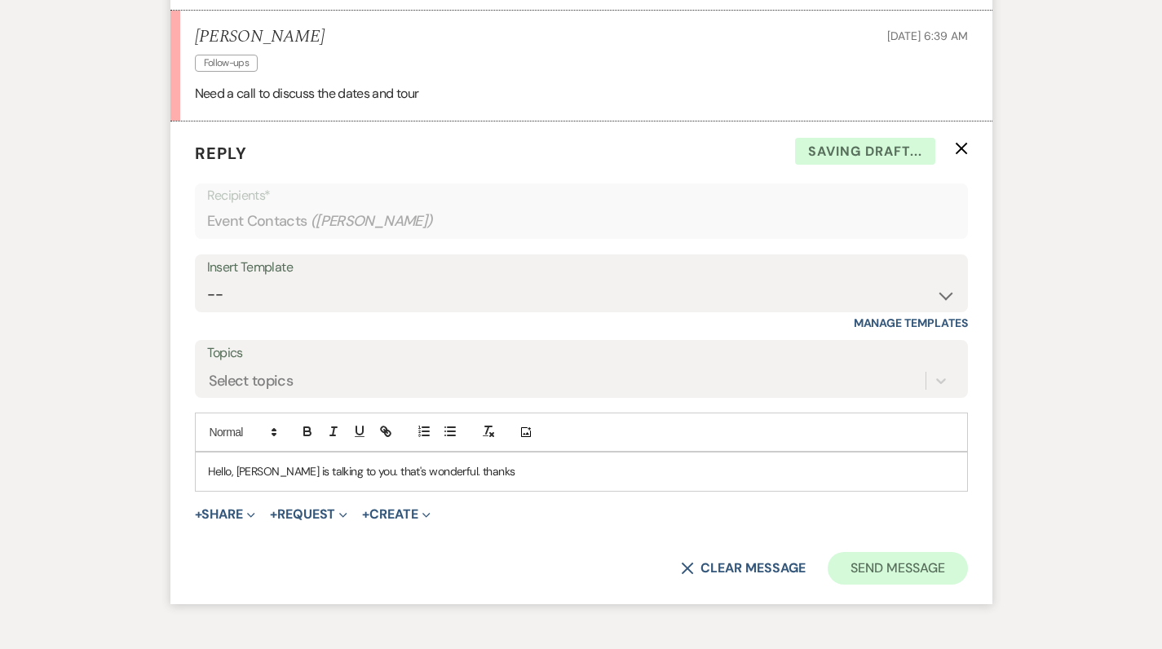
click at [873, 552] on button "Send Message" at bounding box center [897, 568] width 139 height 33
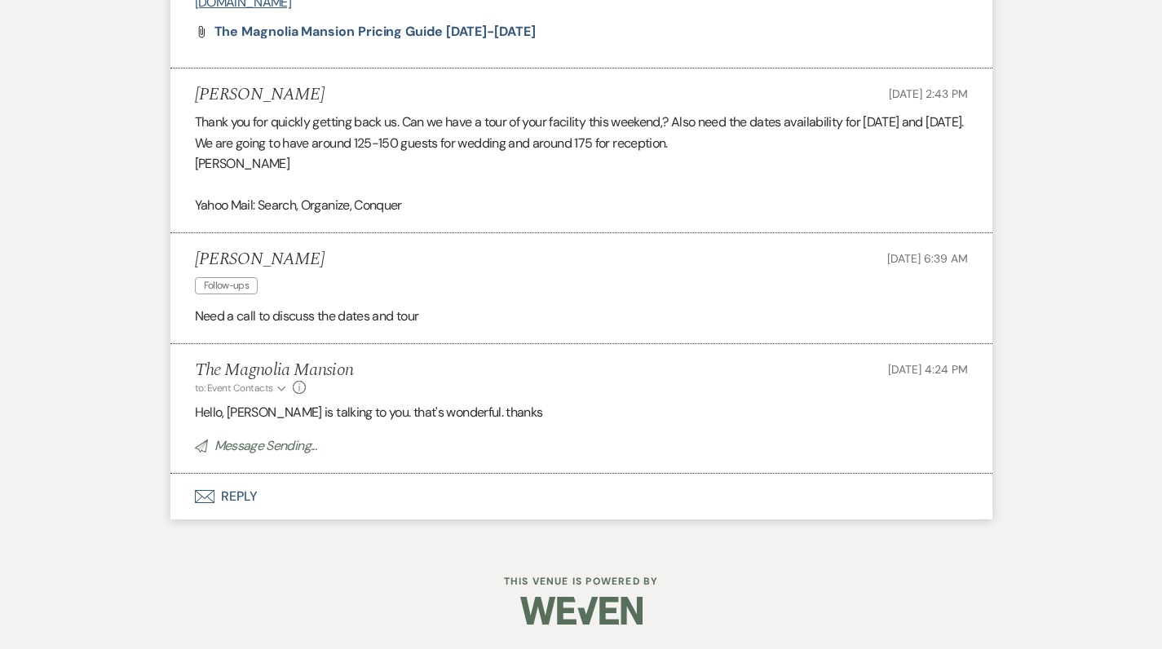
scroll to position [2061, 0]
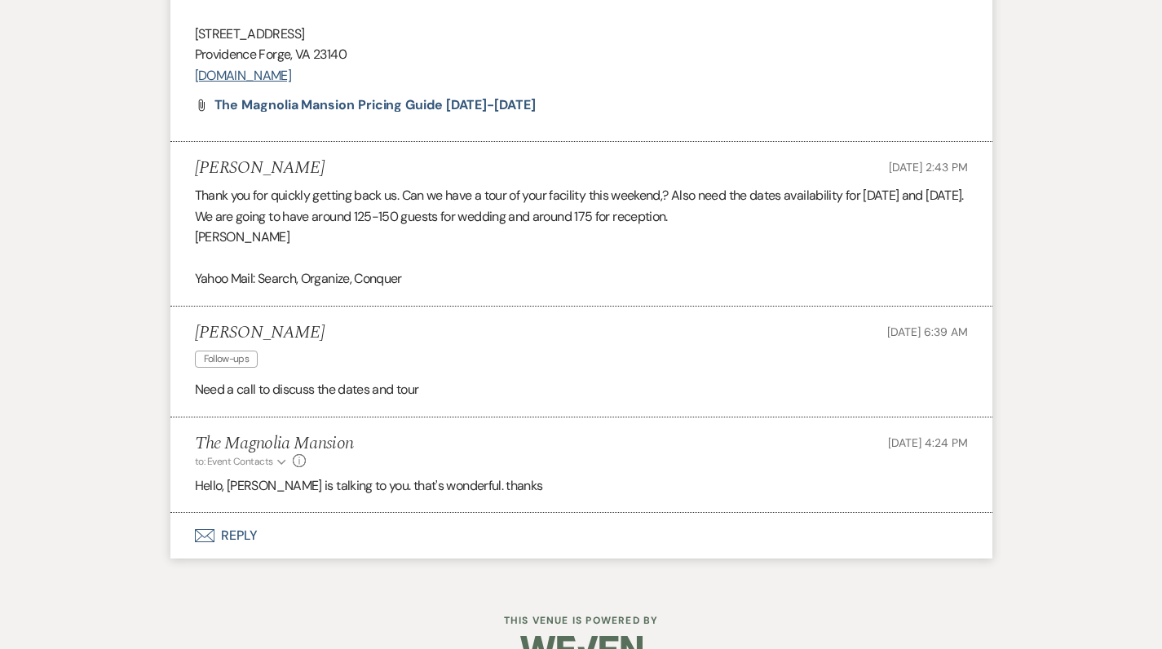
select select "2"
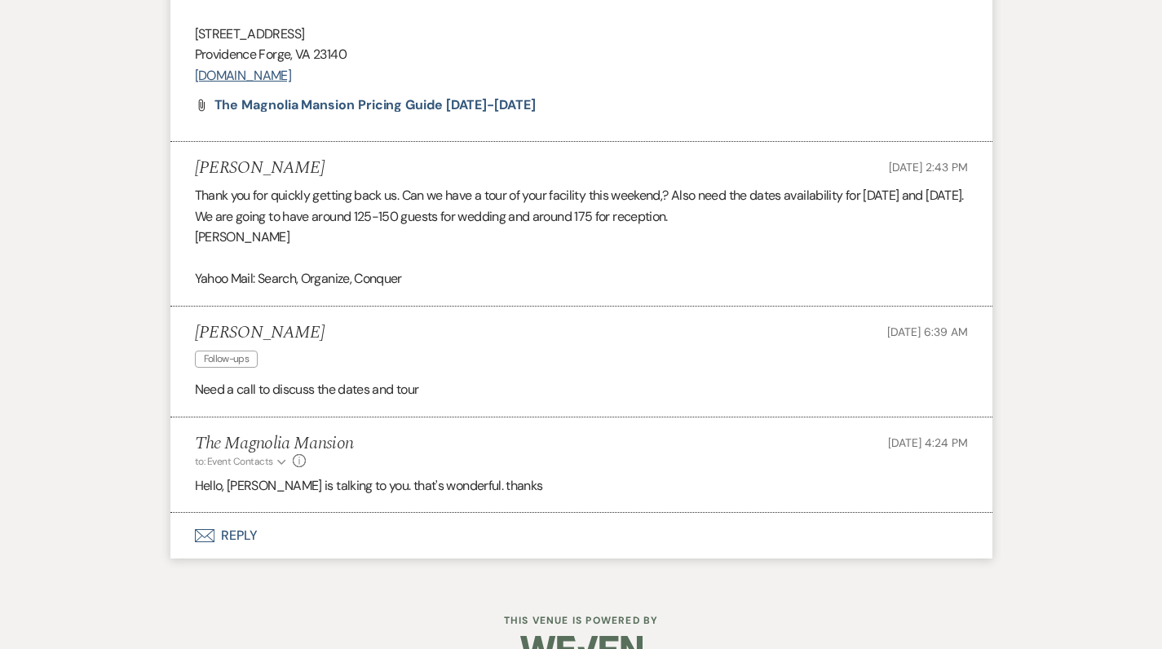
select select "2"
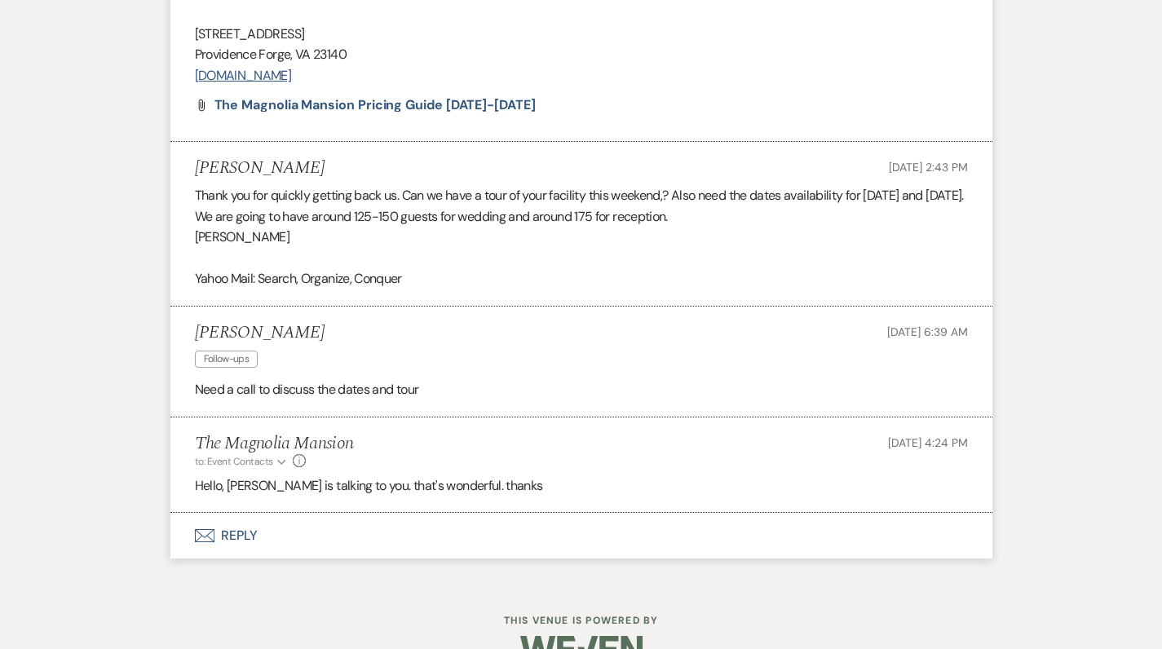
select select "2"
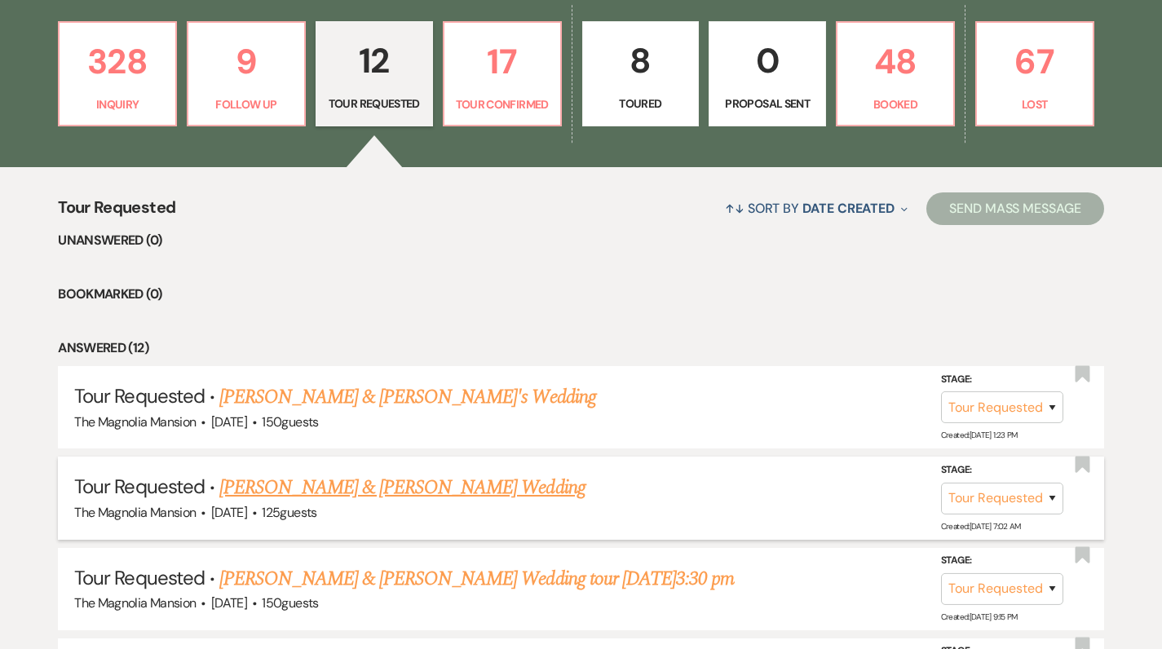
scroll to position [460, 0]
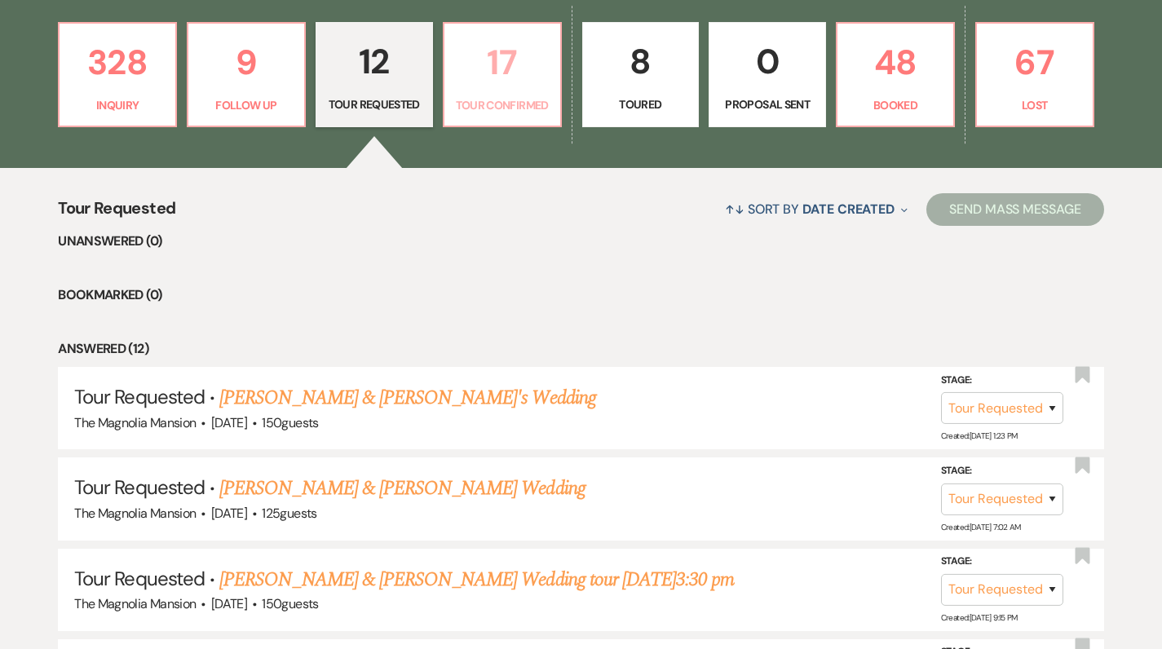
click at [490, 80] on p "17" at bounding box center [502, 62] width 96 height 55
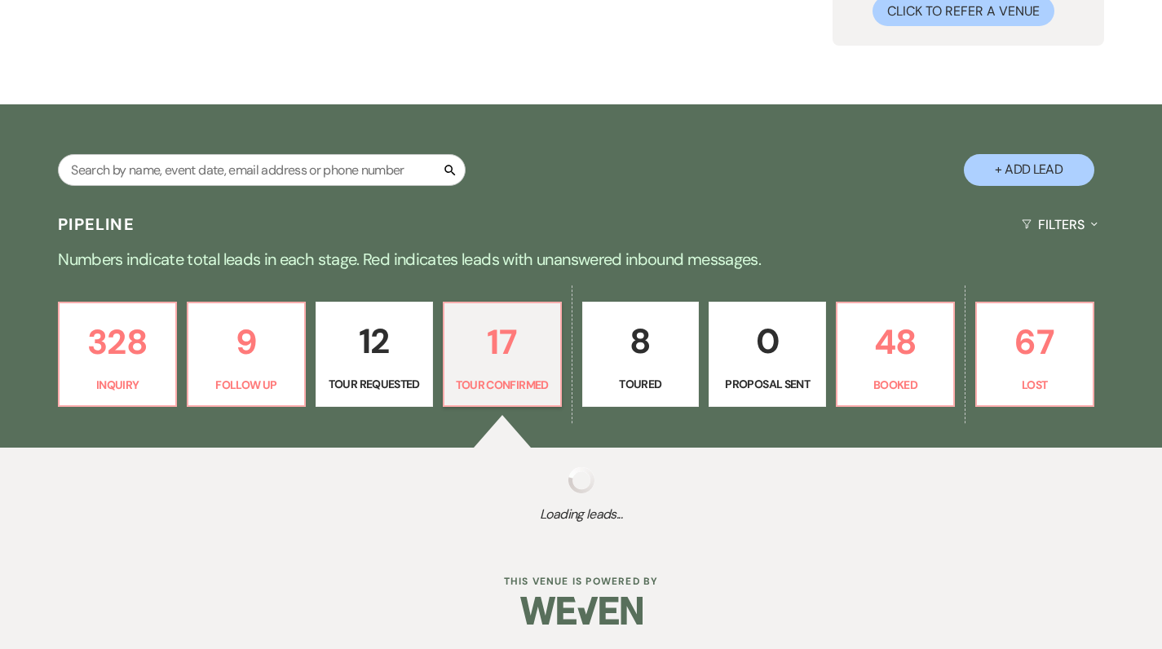
scroll to position [179, 0]
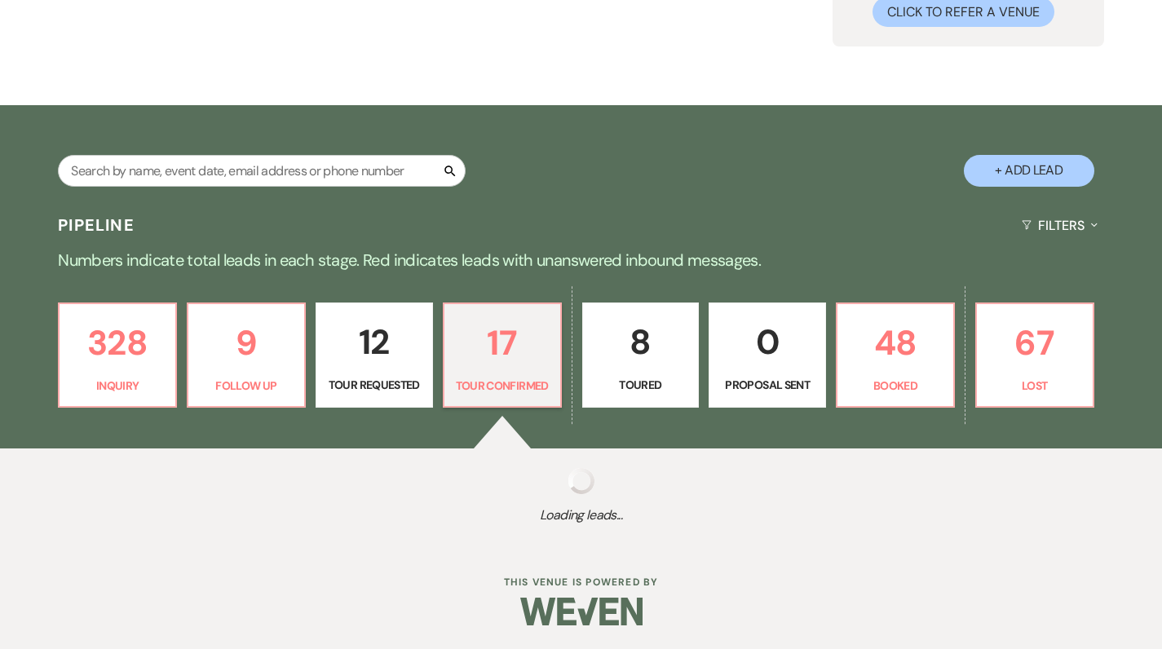
select select "4"
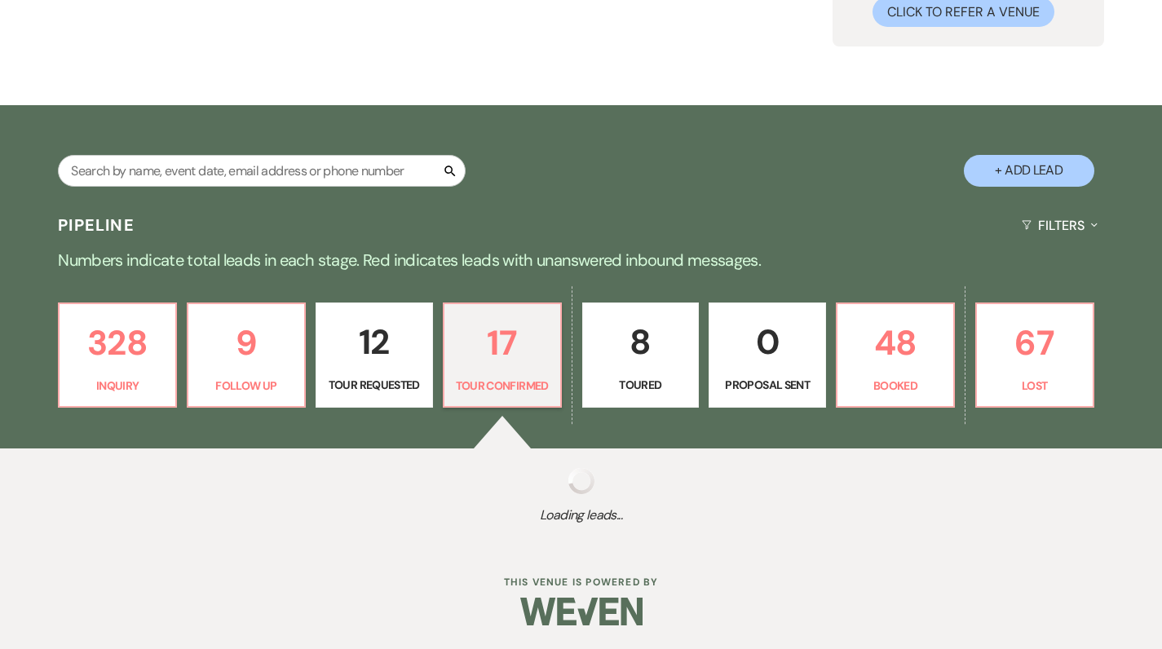
select select "4"
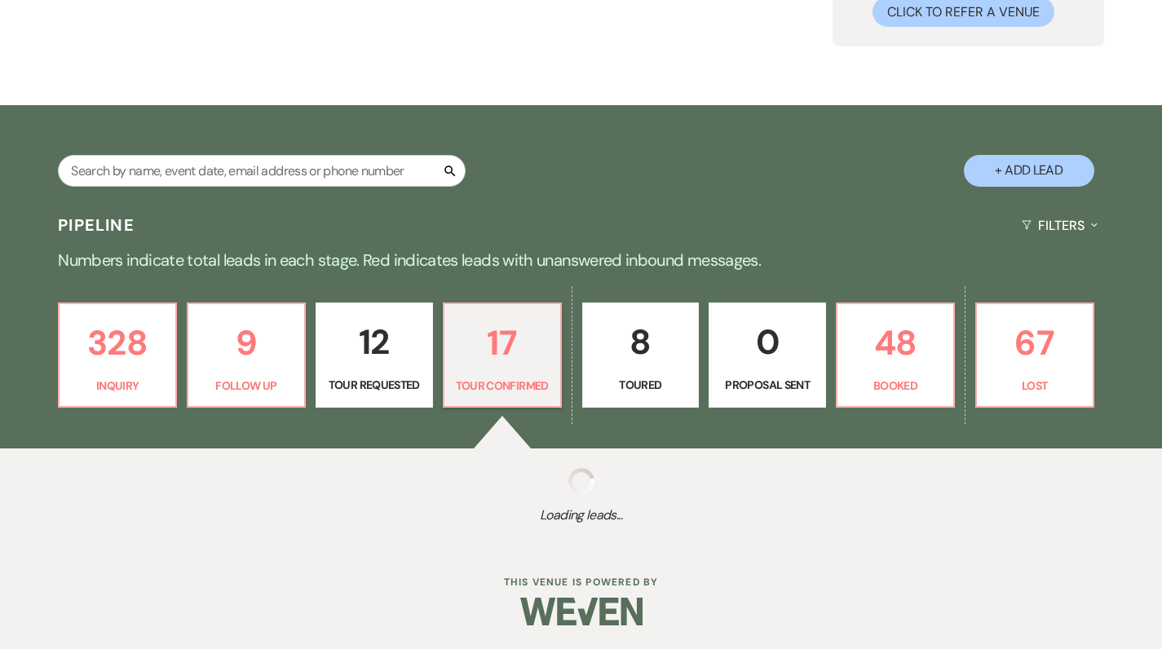
select select "4"
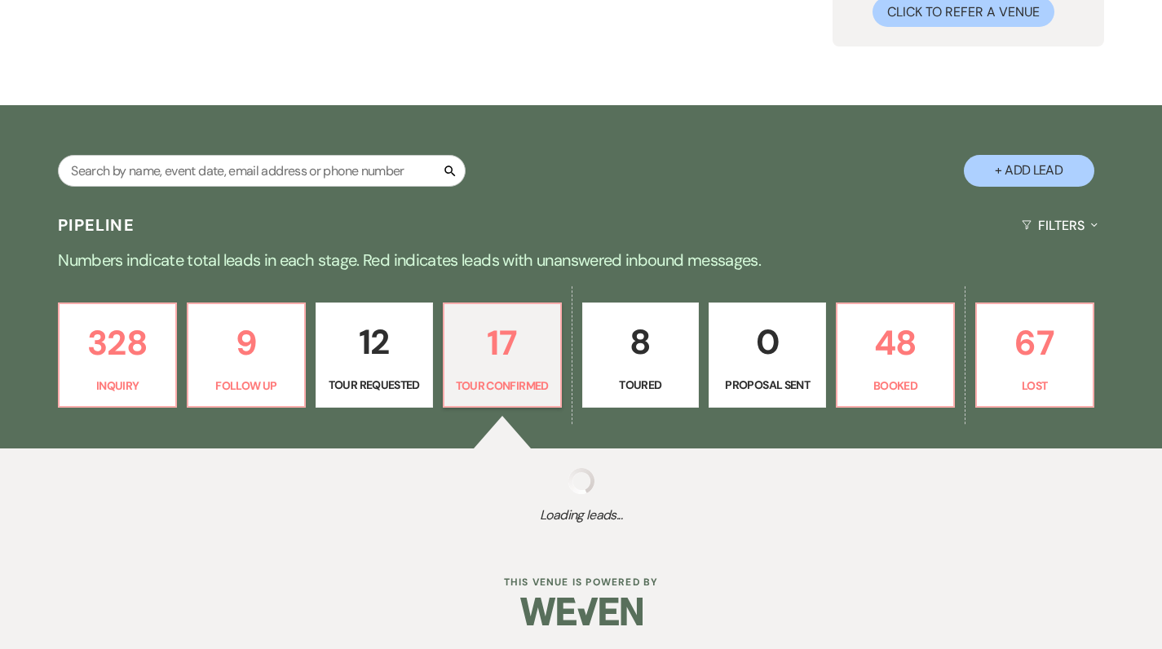
select select "4"
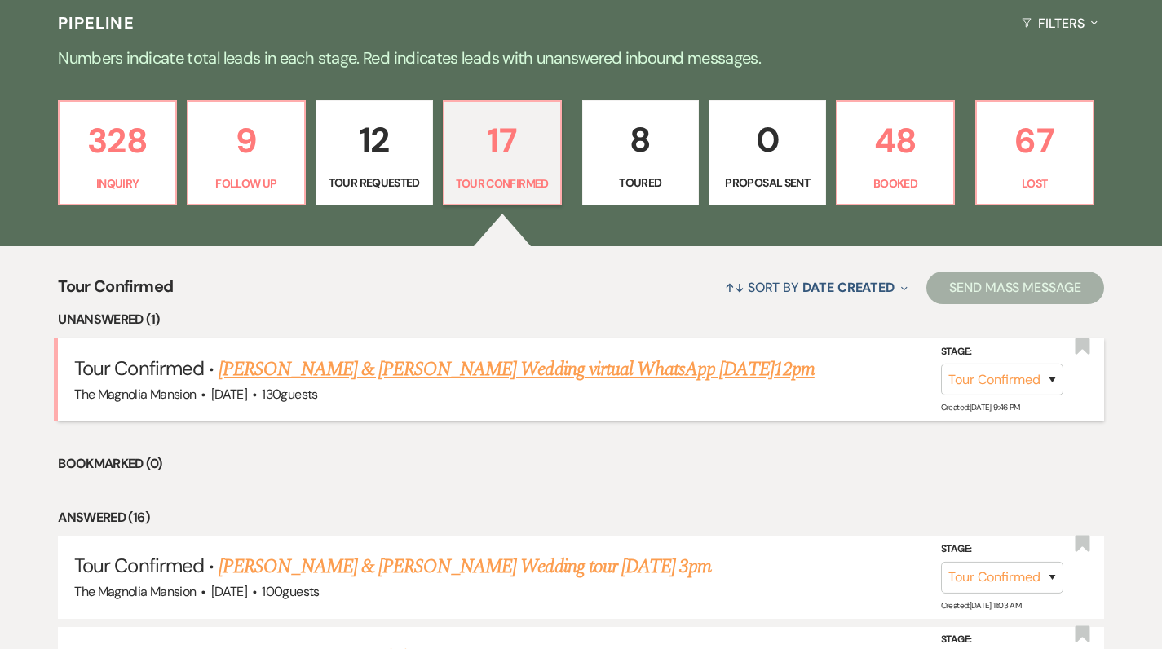
scroll to position [392, 0]
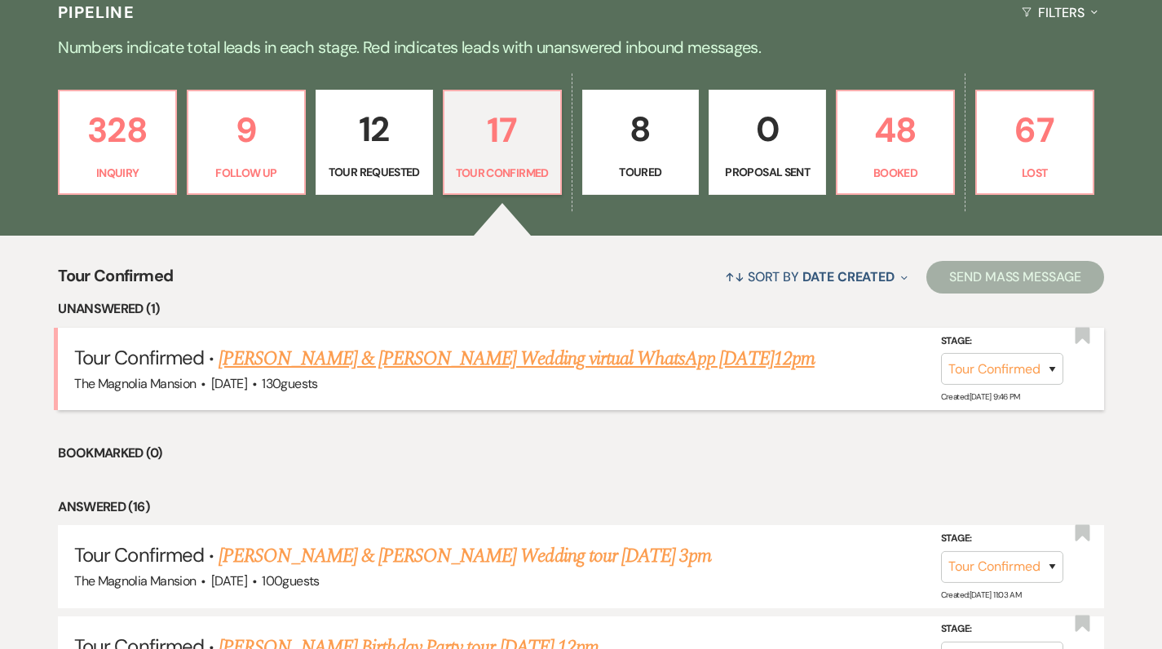
click at [325, 360] on link "[PERSON_NAME] & [PERSON_NAME] Wedding virtual WhatsApp [DATE]12pm" at bounding box center [517, 358] width 596 height 29
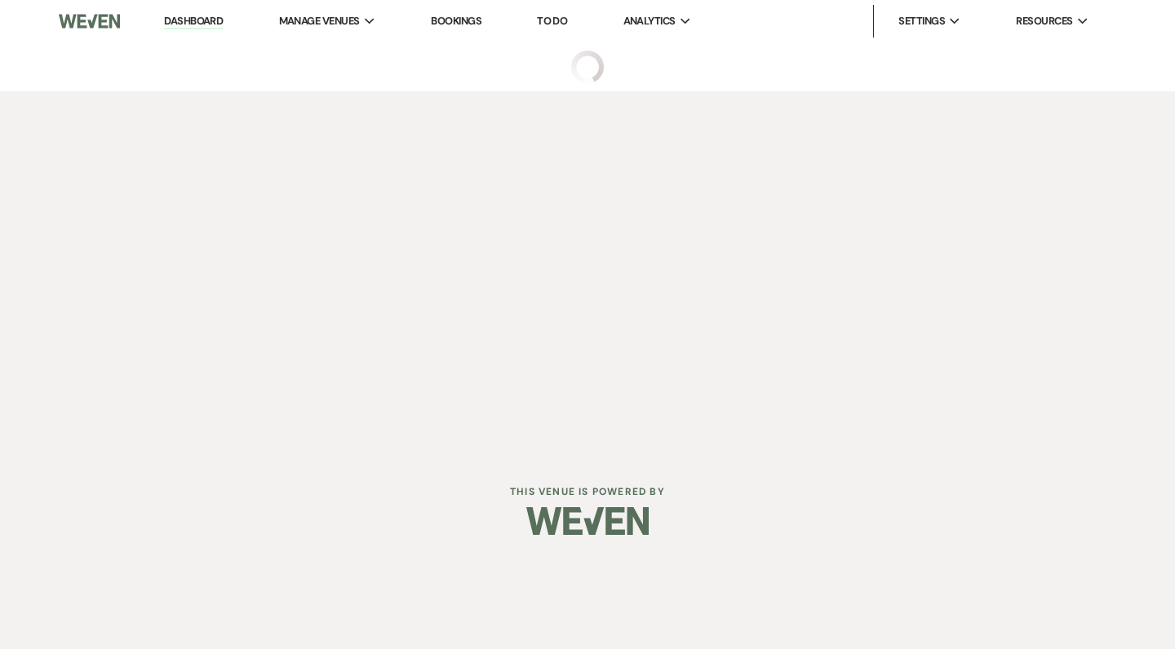
select select "4"
select select "5"
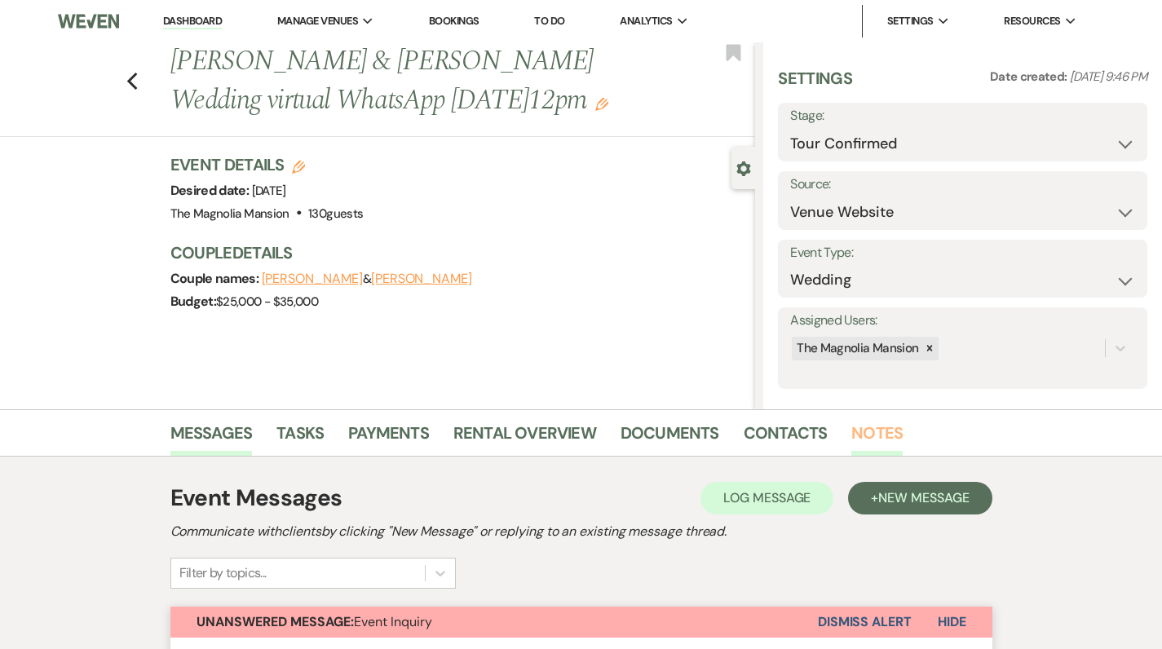
click at [882, 434] on link "Notes" at bounding box center [877, 438] width 51 height 36
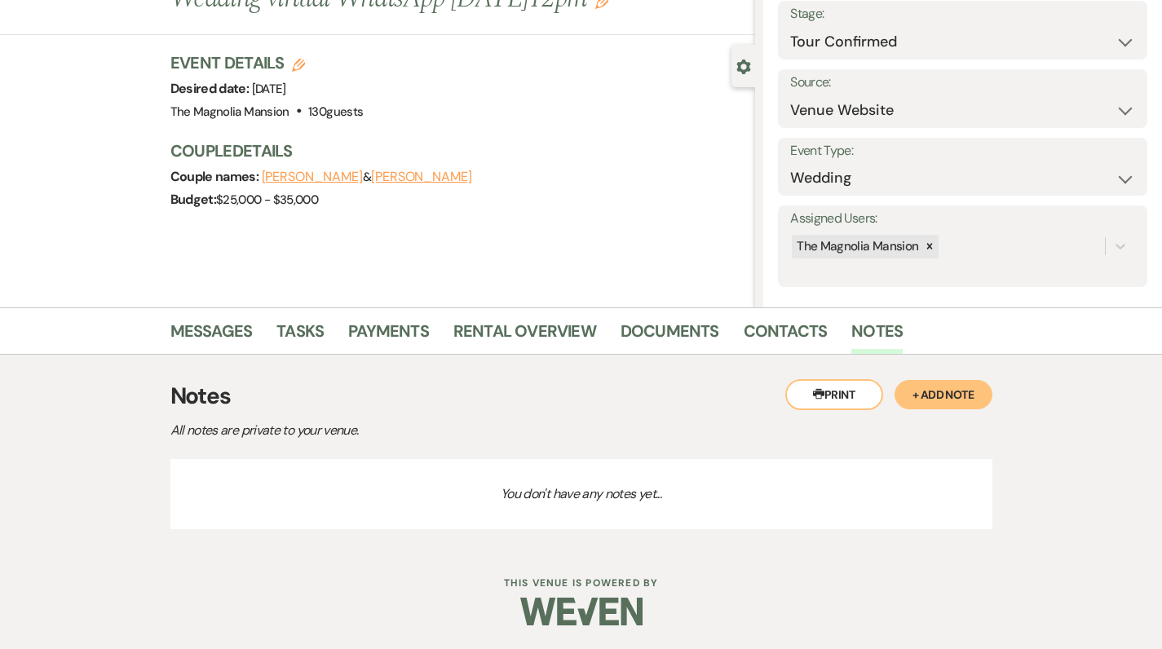
scroll to position [101, 0]
click at [954, 396] on button "+ Add Note" at bounding box center [944, 395] width 98 height 29
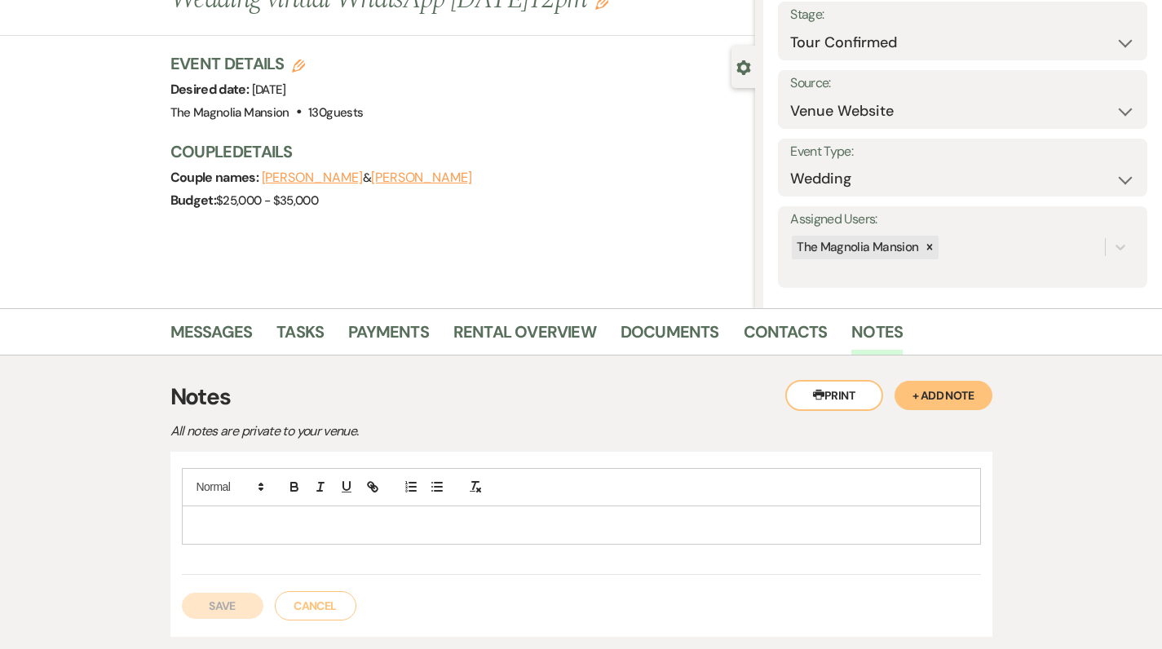
click at [232, 521] on p at bounding box center [581, 525] width 773 height 18
click at [58, 545] on div "Messages Tasks Payments Rental Overview Documents Contacts Notes Printer Print …" at bounding box center [581, 484] width 1162 height 353
click at [211, 524] on p at bounding box center [581, 525] width 773 height 18
click at [207, 523] on p at bounding box center [581, 525] width 773 height 18
click at [215, 522] on p at bounding box center [581, 525] width 773 height 18
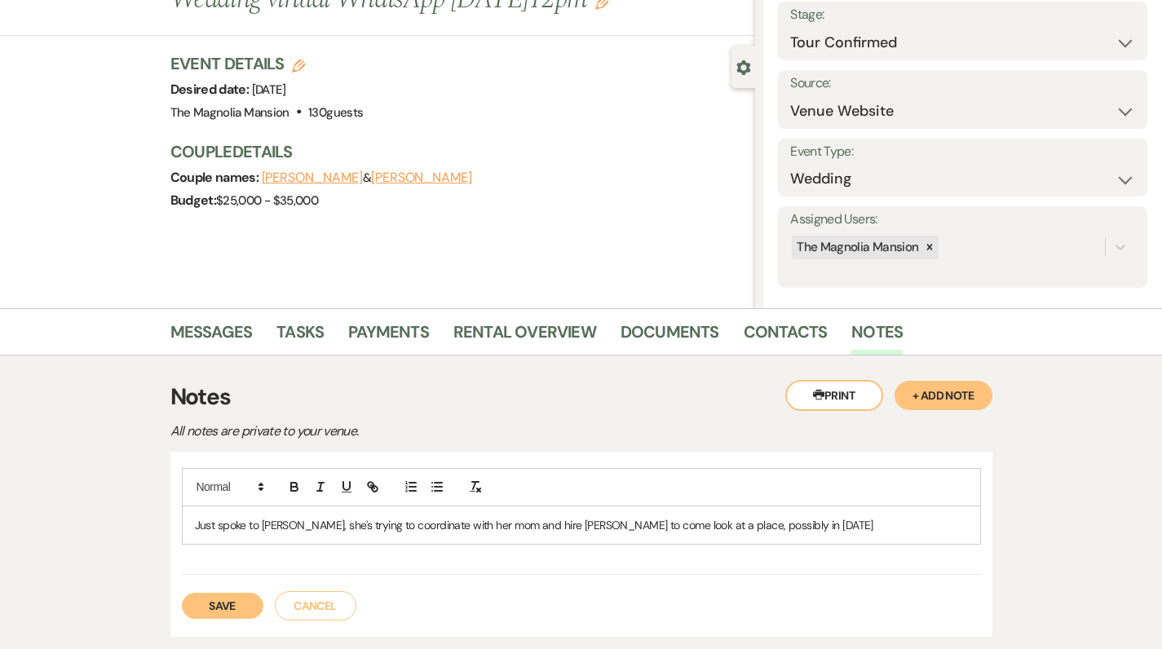
click at [219, 597] on button "Save" at bounding box center [223, 606] width 82 height 26
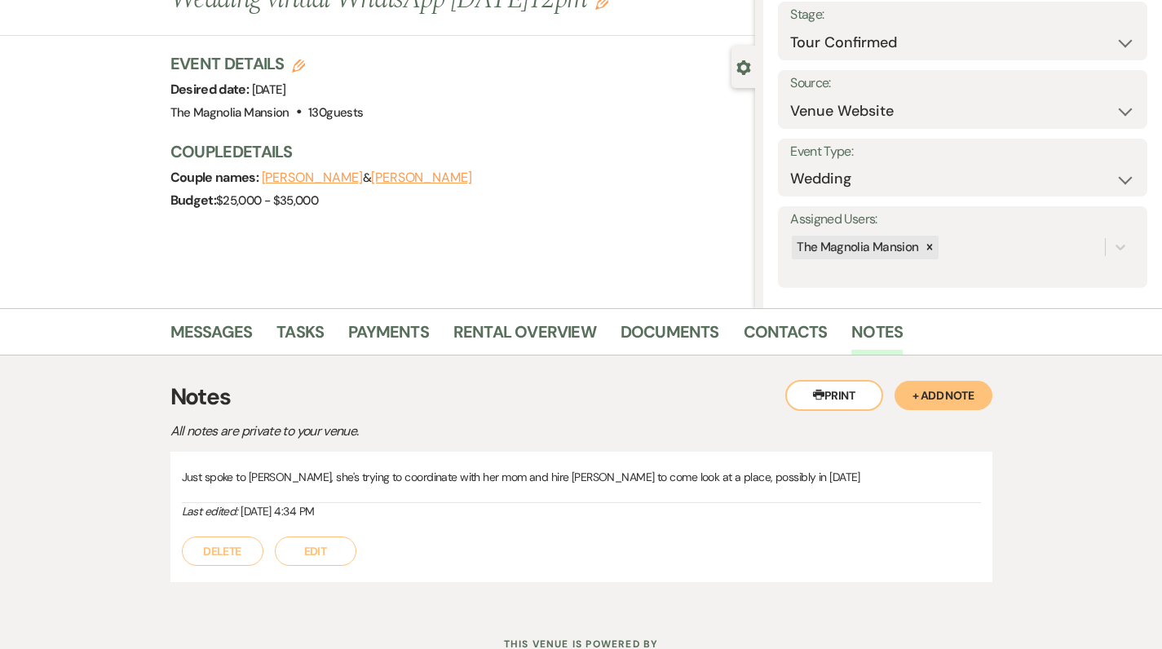
click at [1078, 451] on div "Messages Tasks Payments Rental Overview Documents Contacts Notes Printer Print …" at bounding box center [581, 457] width 1162 height 299
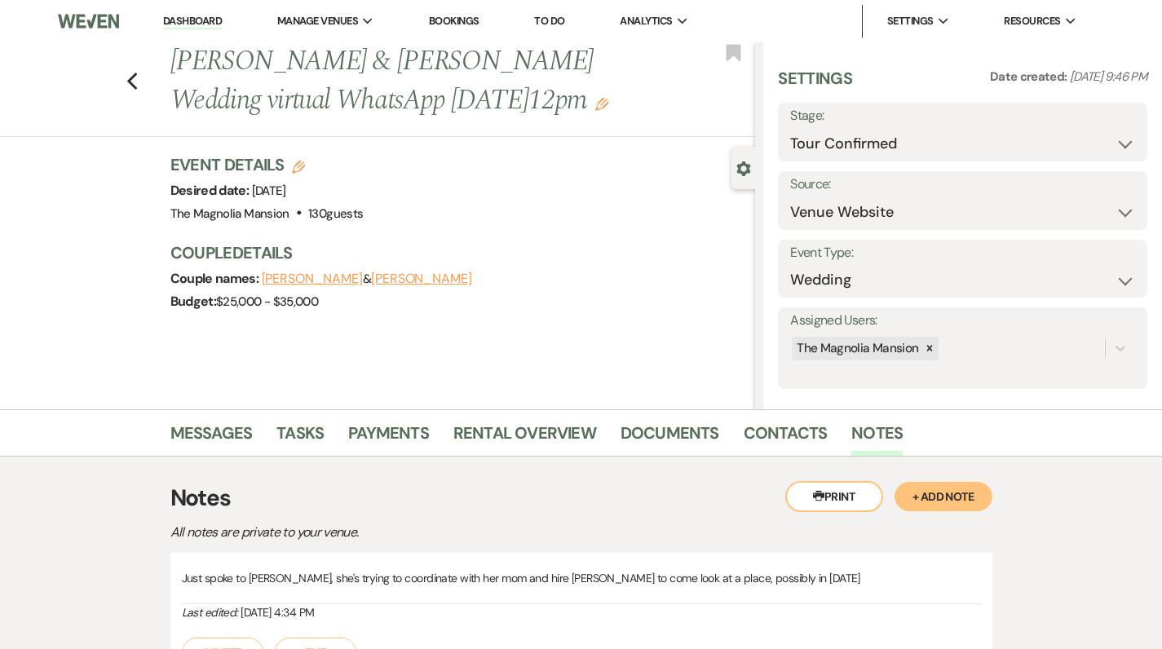
scroll to position [0, 0]
click at [206, 440] on link "Messages" at bounding box center [211, 438] width 82 height 36
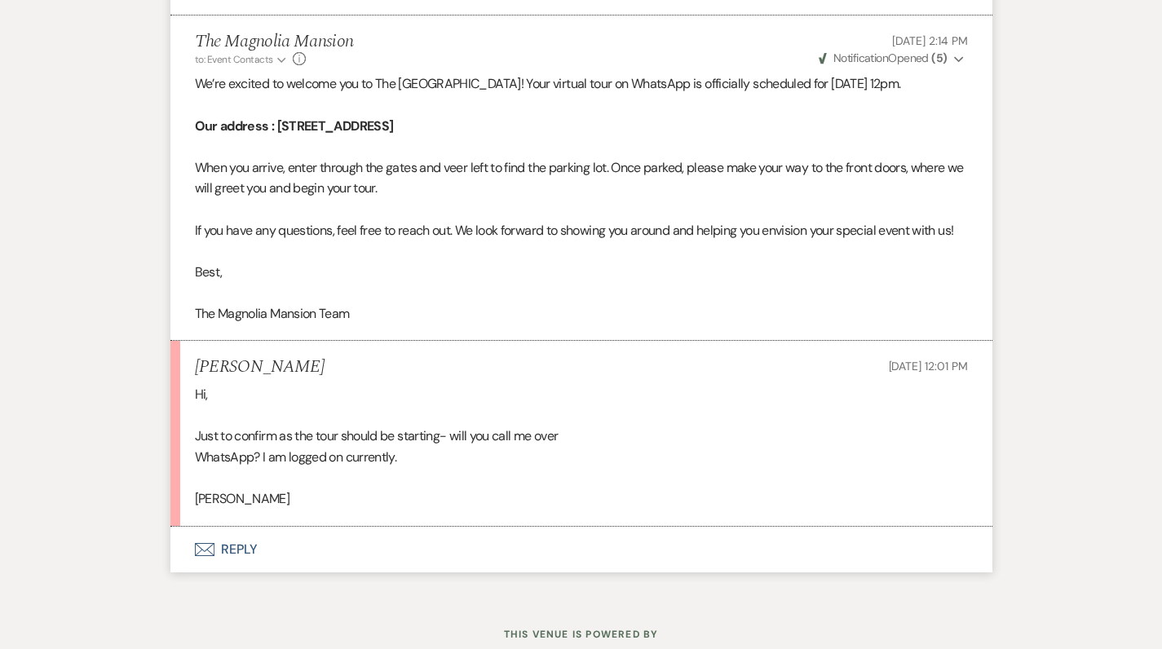
scroll to position [2729, 0]
click at [238, 529] on button "Envelope Reply" at bounding box center [581, 552] width 822 height 46
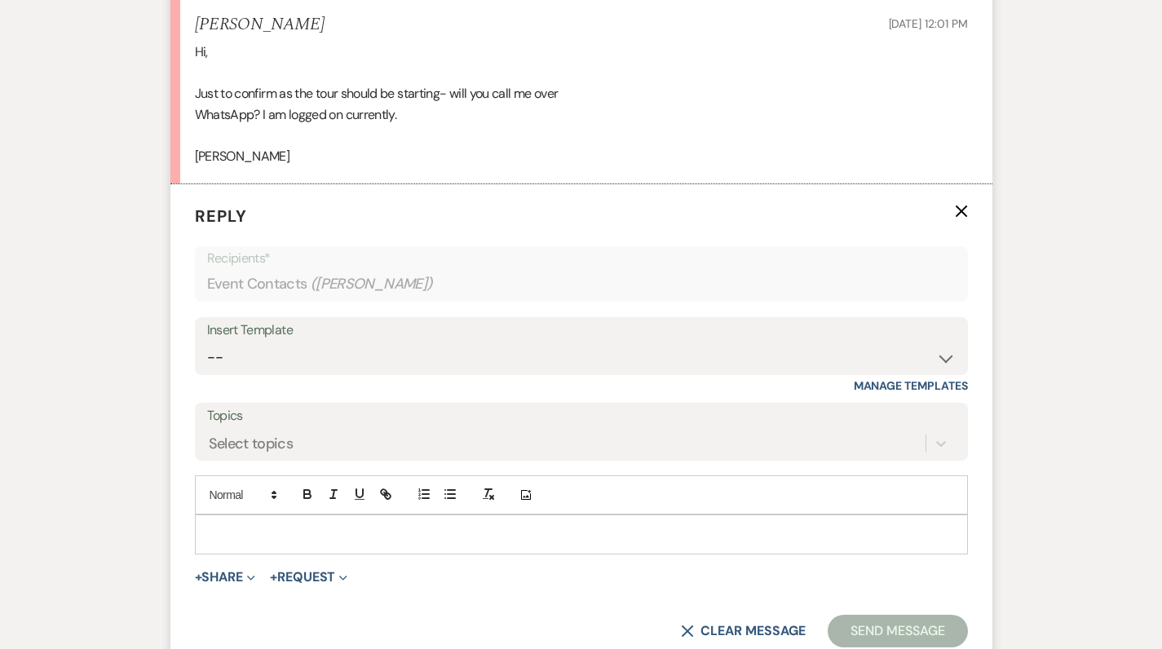
scroll to position [3119, 0]
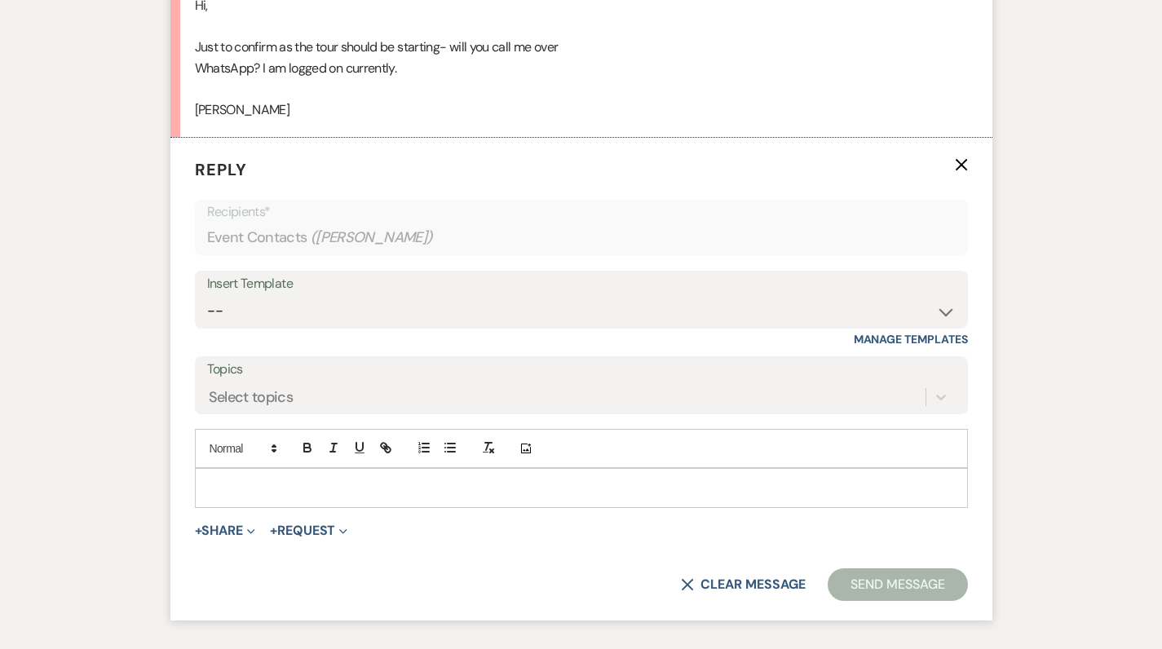
click at [322, 479] on p at bounding box center [581, 488] width 747 height 18
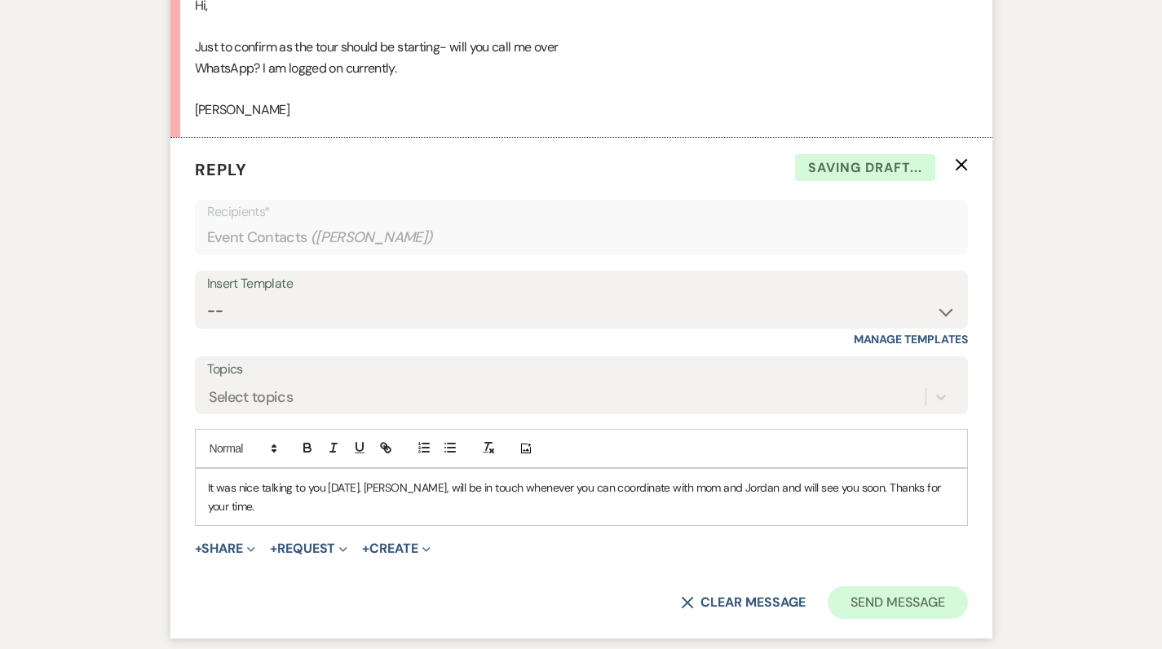
click at [887, 587] on button "Send Message" at bounding box center [897, 603] width 139 height 33
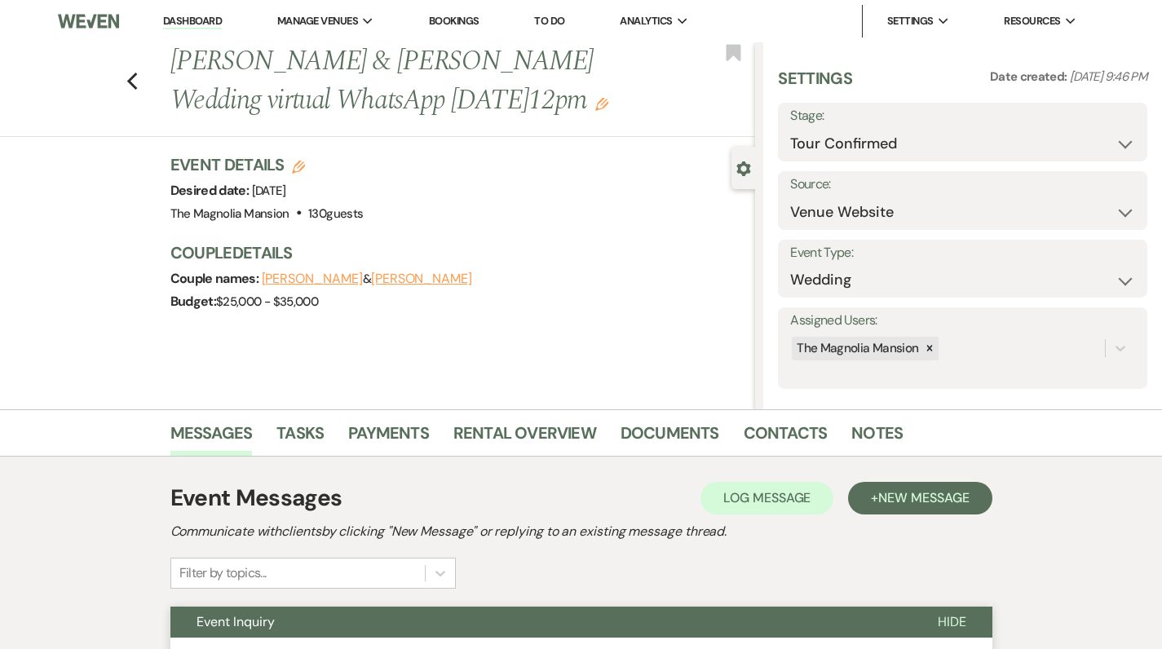
scroll to position [0, 0]
click at [137, 91] on use "button" at bounding box center [131, 82] width 11 height 18
select select "4"
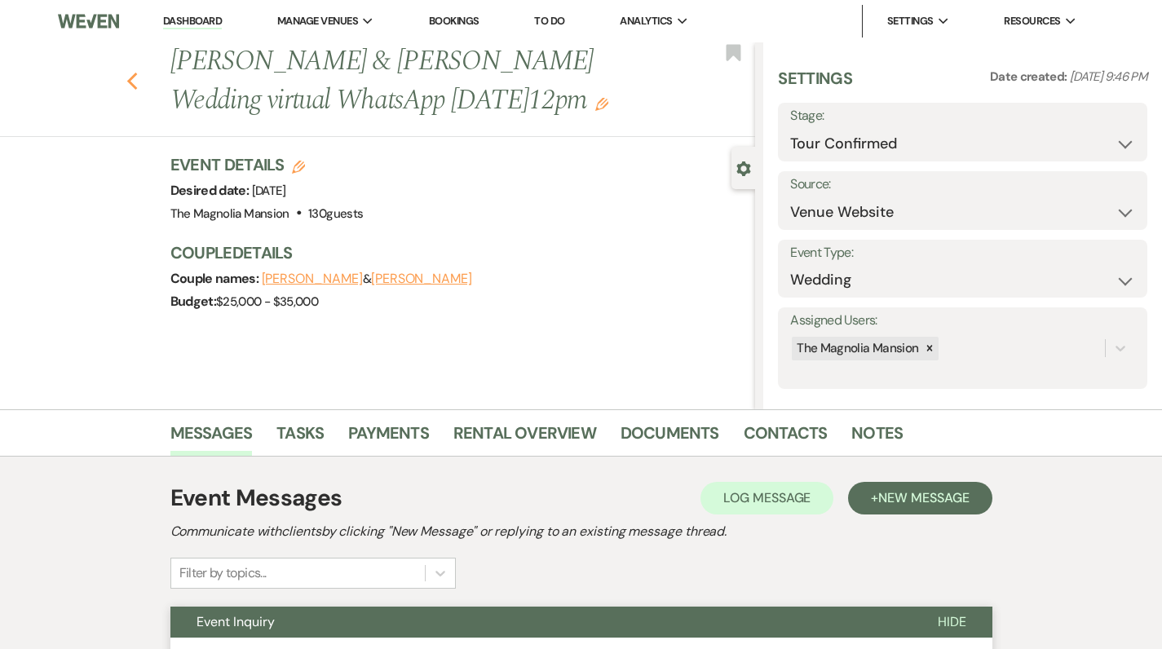
select select "4"
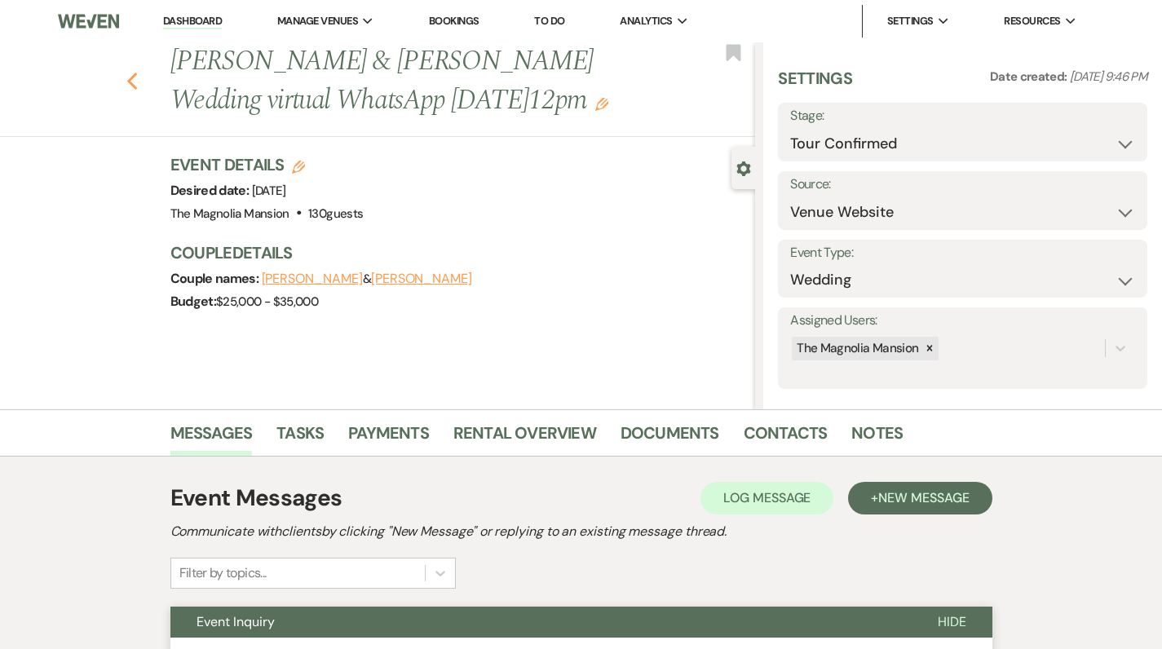
select select "4"
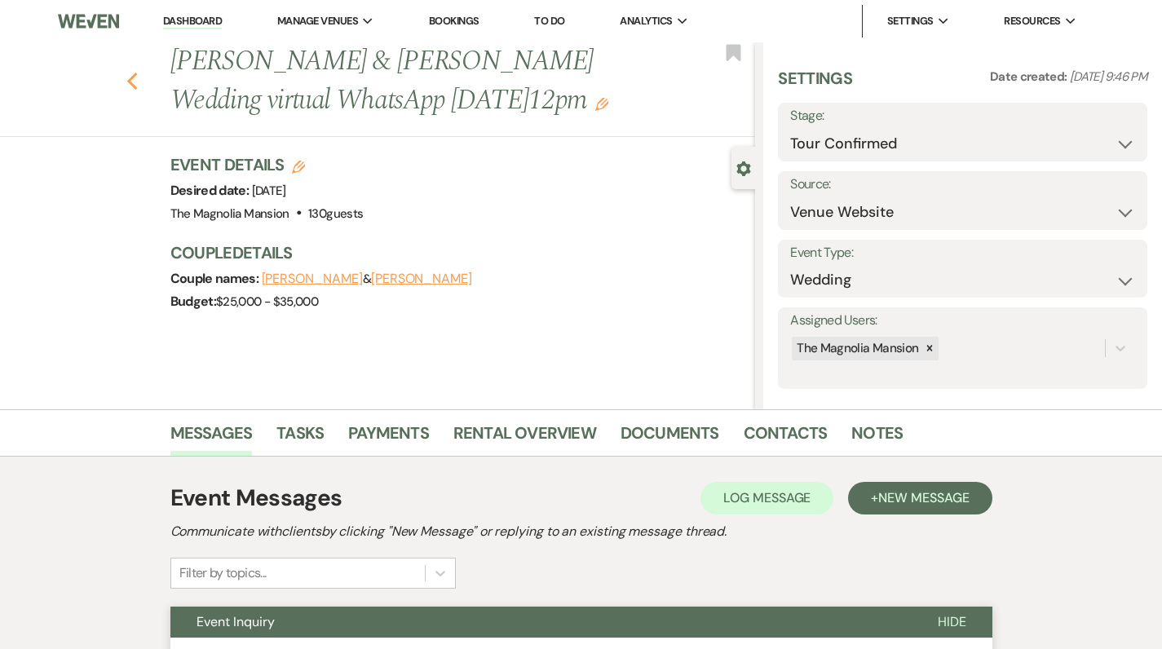
select select "4"
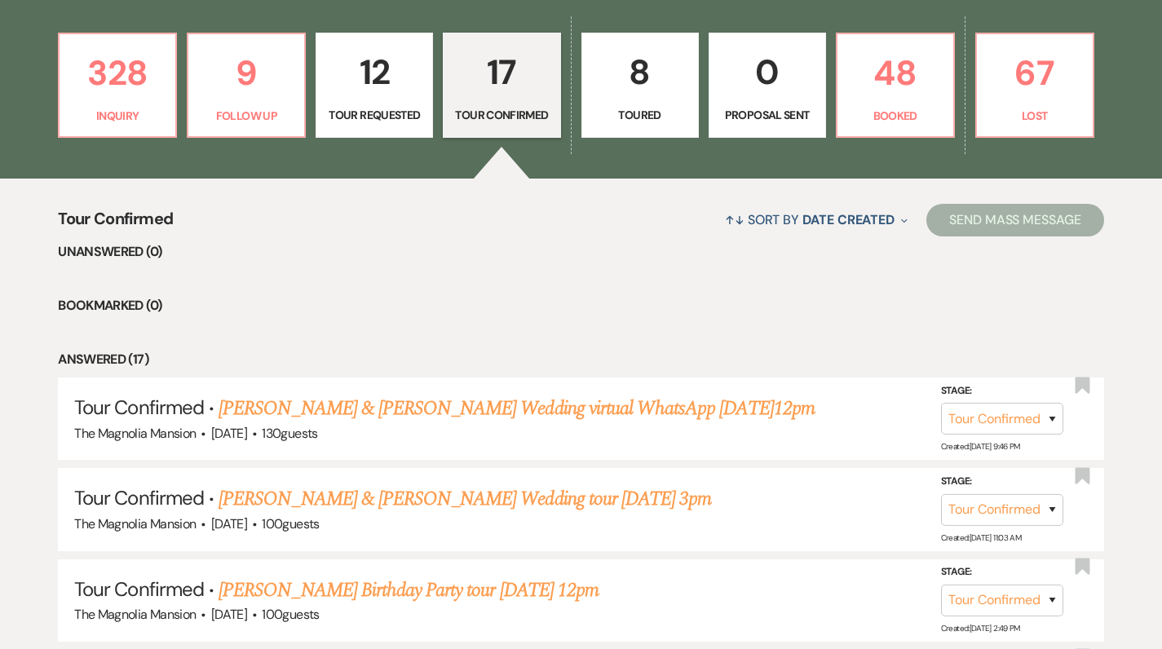
scroll to position [428, 0]
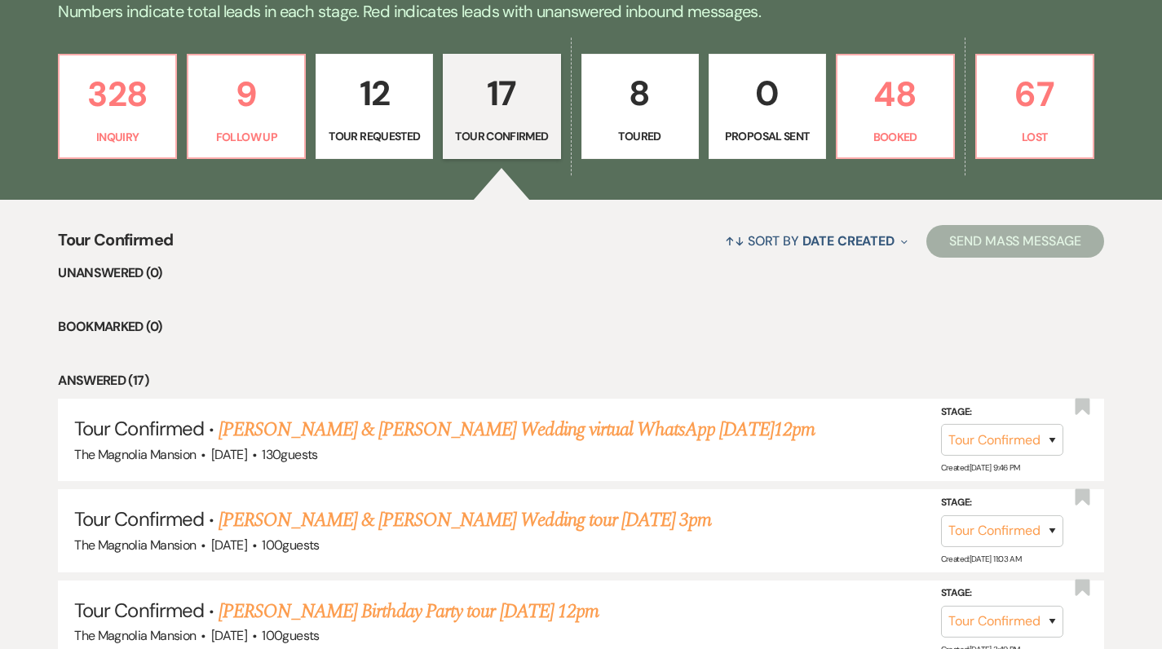
click at [675, 127] on p "Toured" at bounding box center [640, 136] width 96 height 18
select select "5"
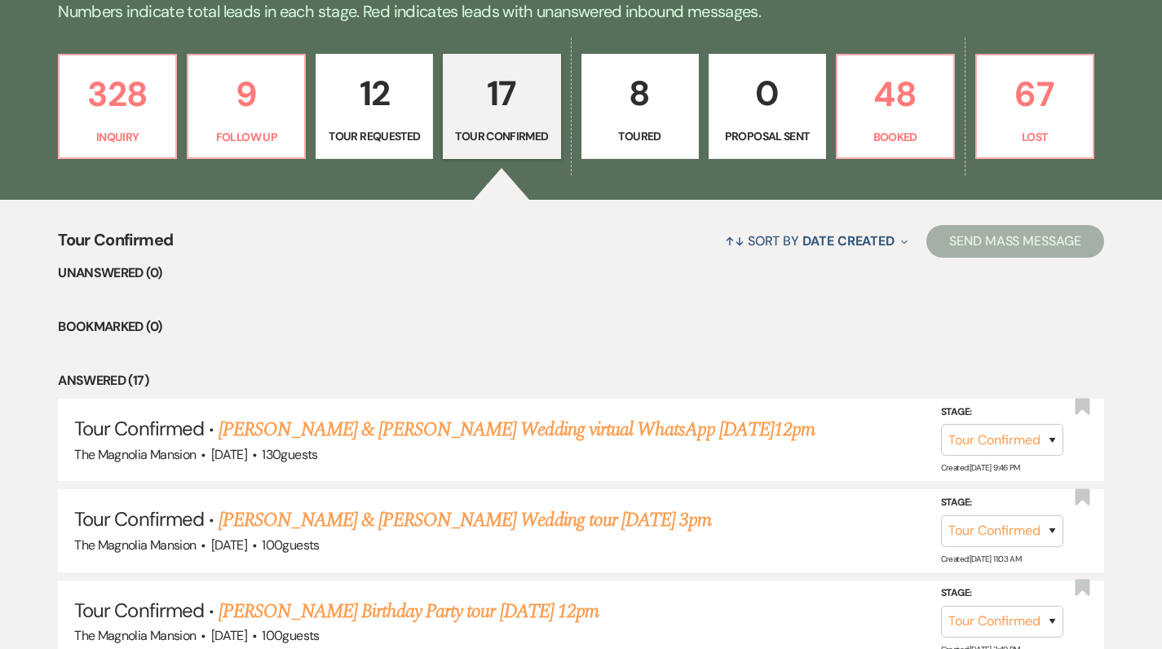
select select "5"
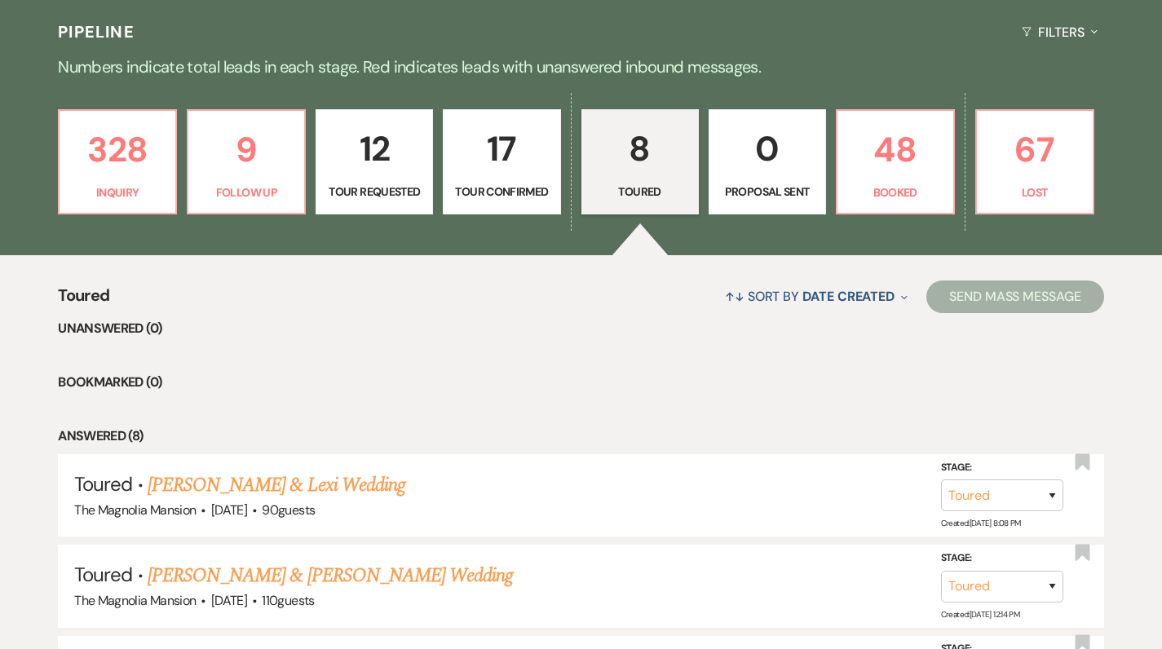
scroll to position [371, 0]
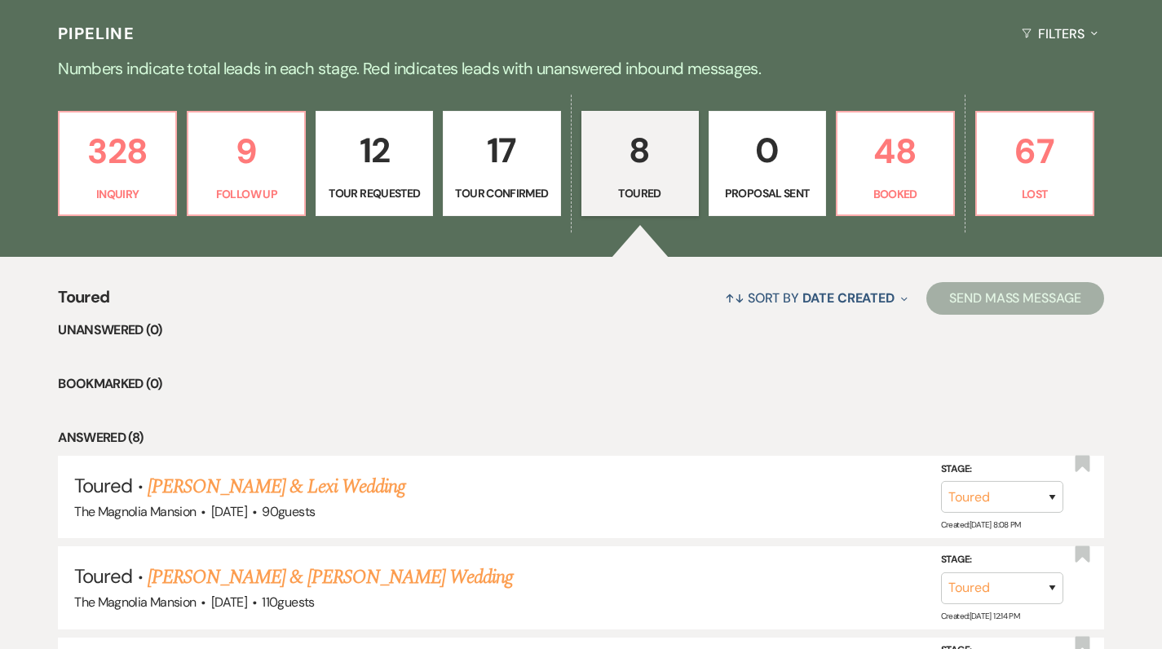
drag, startPoint x: 928, startPoint y: 193, endPoint x: 914, endPoint y: 186, distance: 15.3
click at [926, 189] on p "Booked" at bounding box center [896, 194] width 96 height 18
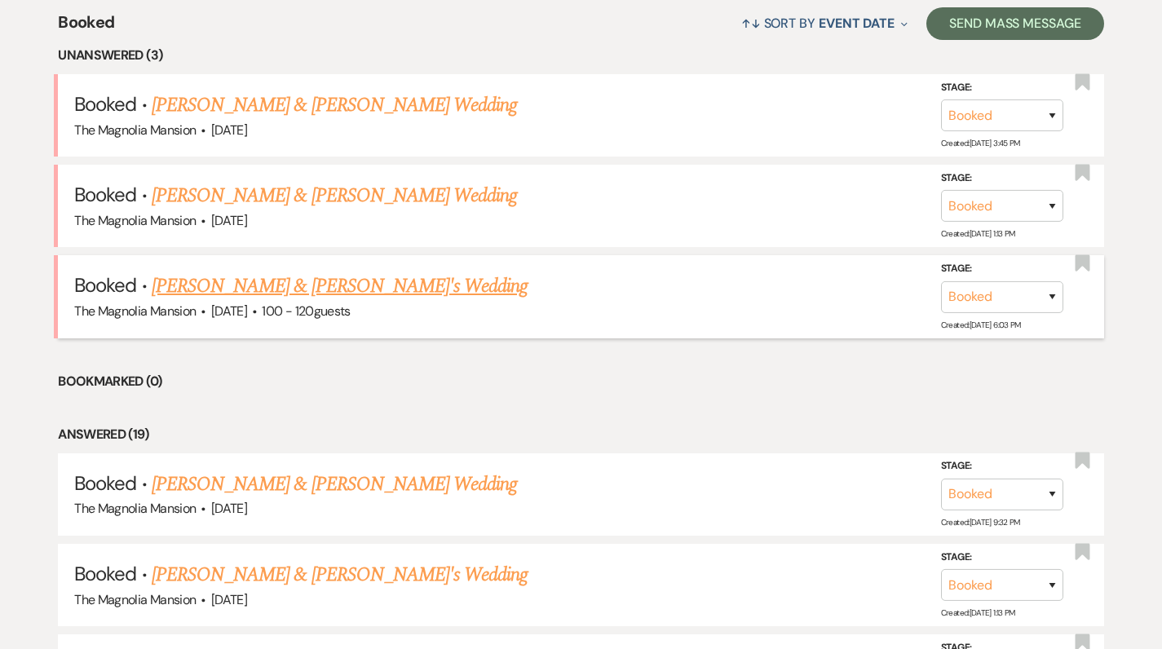
scroll to position [644, 0]
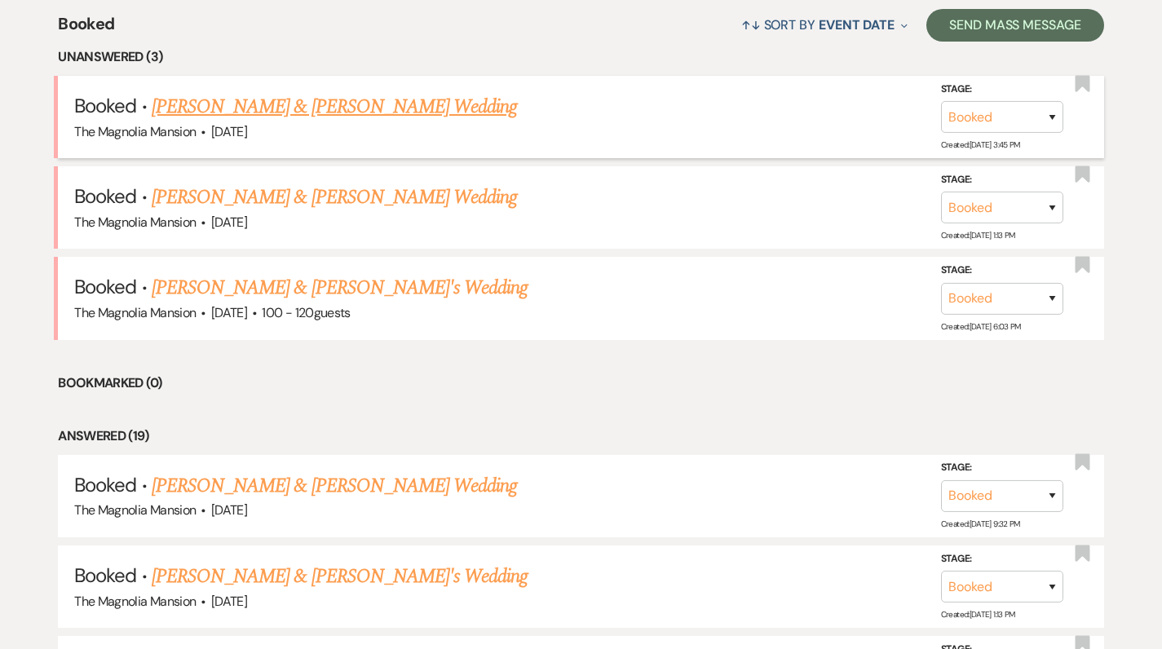
click at [191, 110] on link "[PERSON_NAME] & [PERSON_NAME] Wedding" at bounding box center [334, 106] width 365 height 29
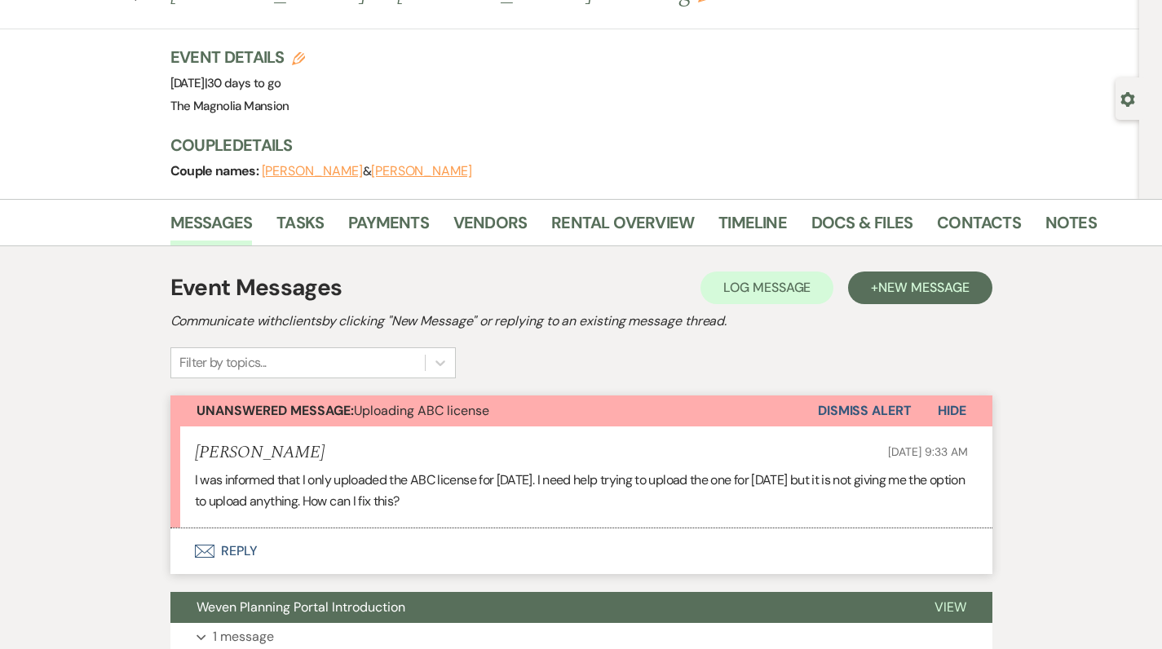
scroll to position [29, 0]
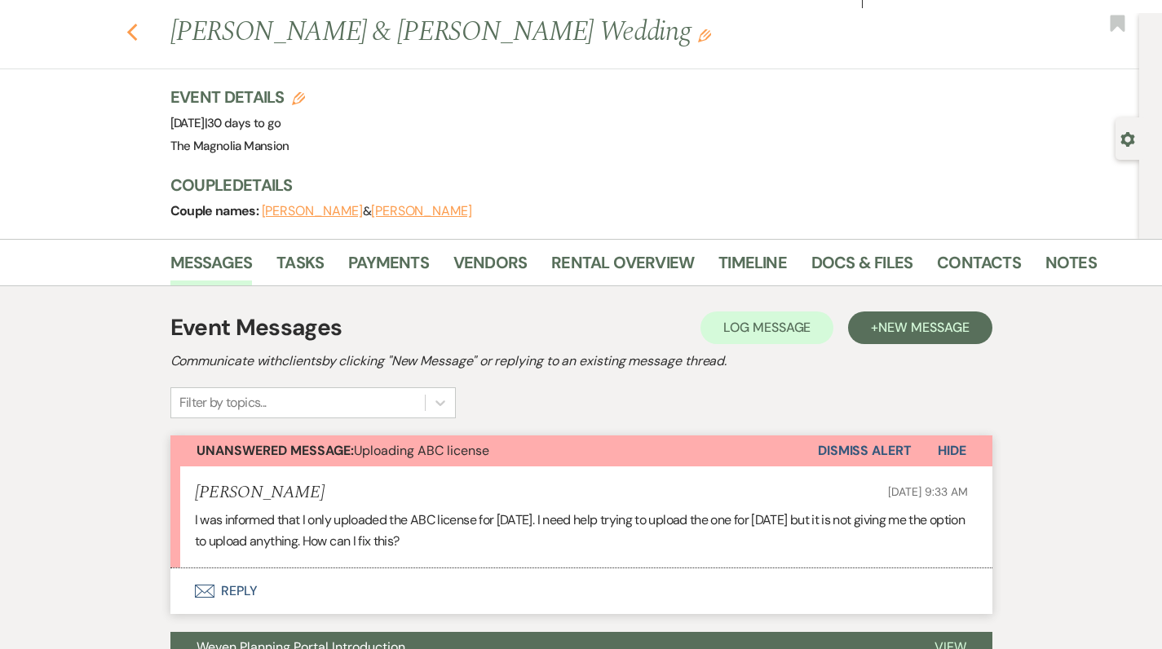
click at [139, 33] on icon "Previous" at bounding box center [132, 33] width 12 height 20
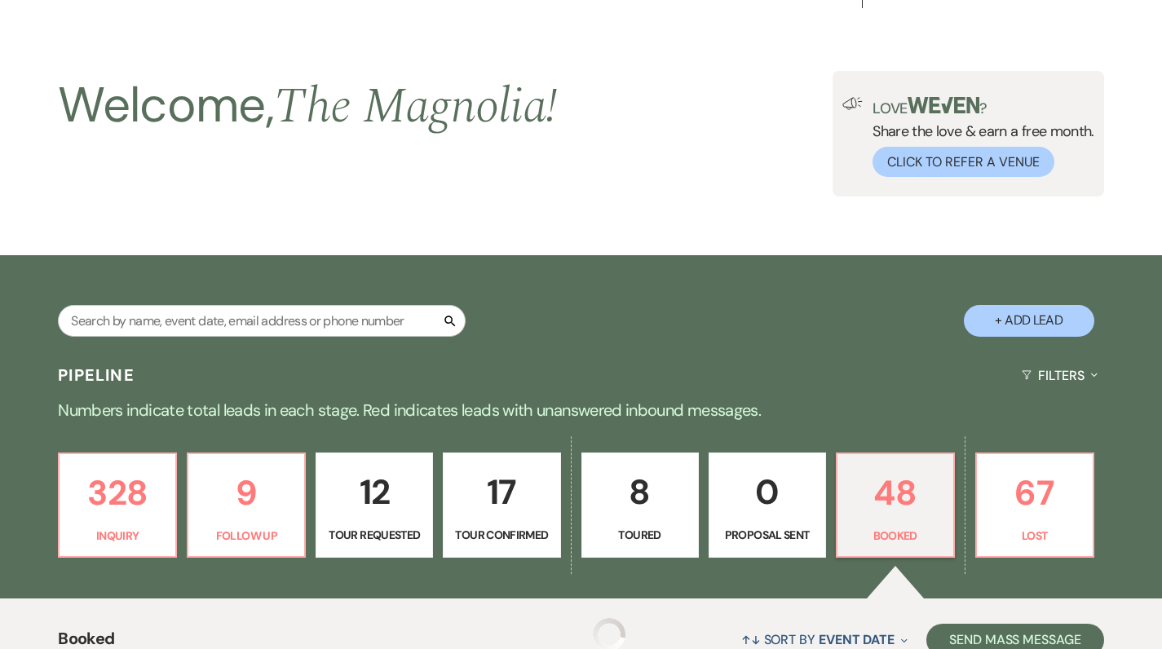
scroll to position [644, 0]
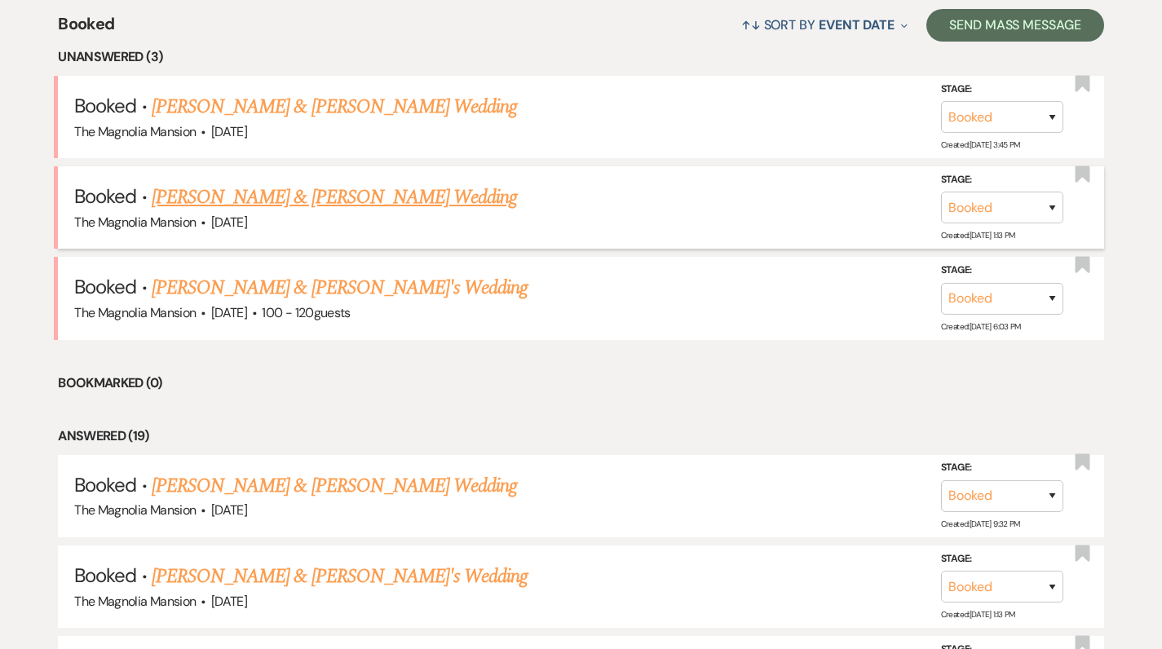
click at [224, 199] on link "[PERSON_NAME] & [PERSON_NAME] Wedding" at bounding box center [334, 197] width 365 height 29
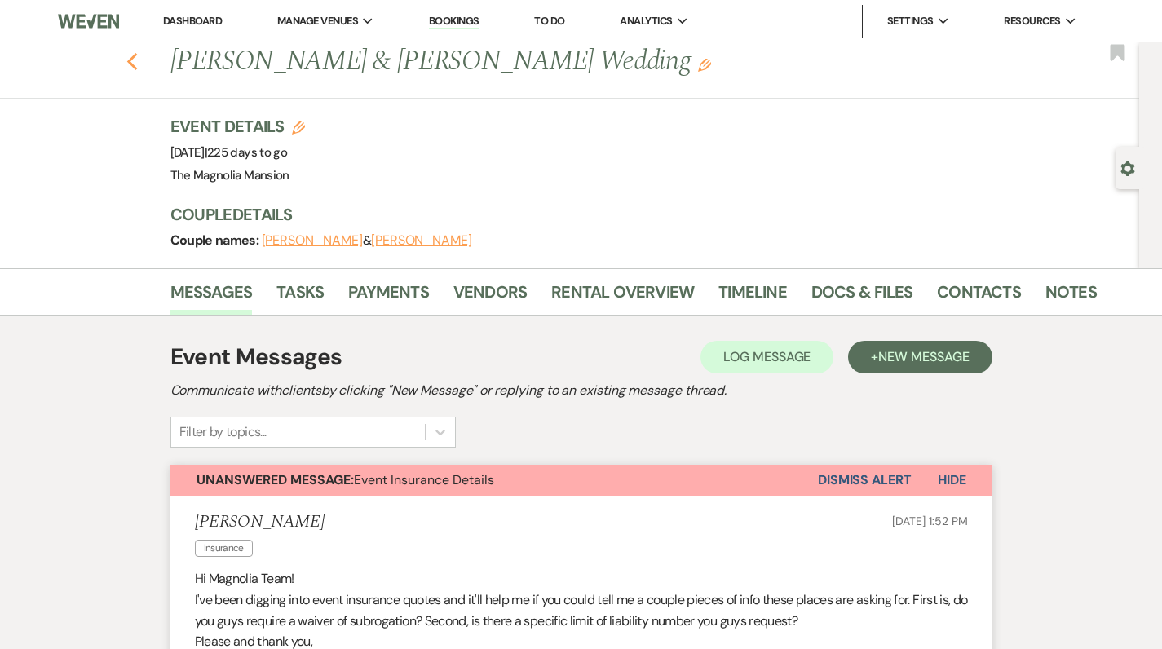
click at [139, 67] on icon "Previous" at bounding box center [132, 62] width 12 height 20
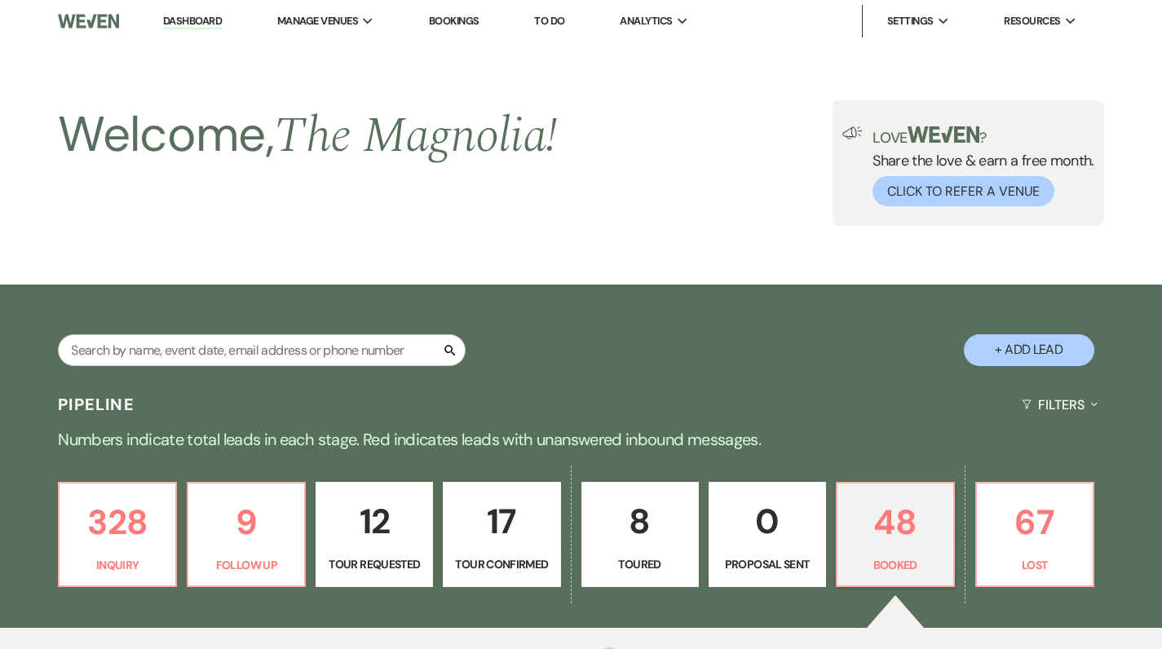
scroll to position [644, 0]
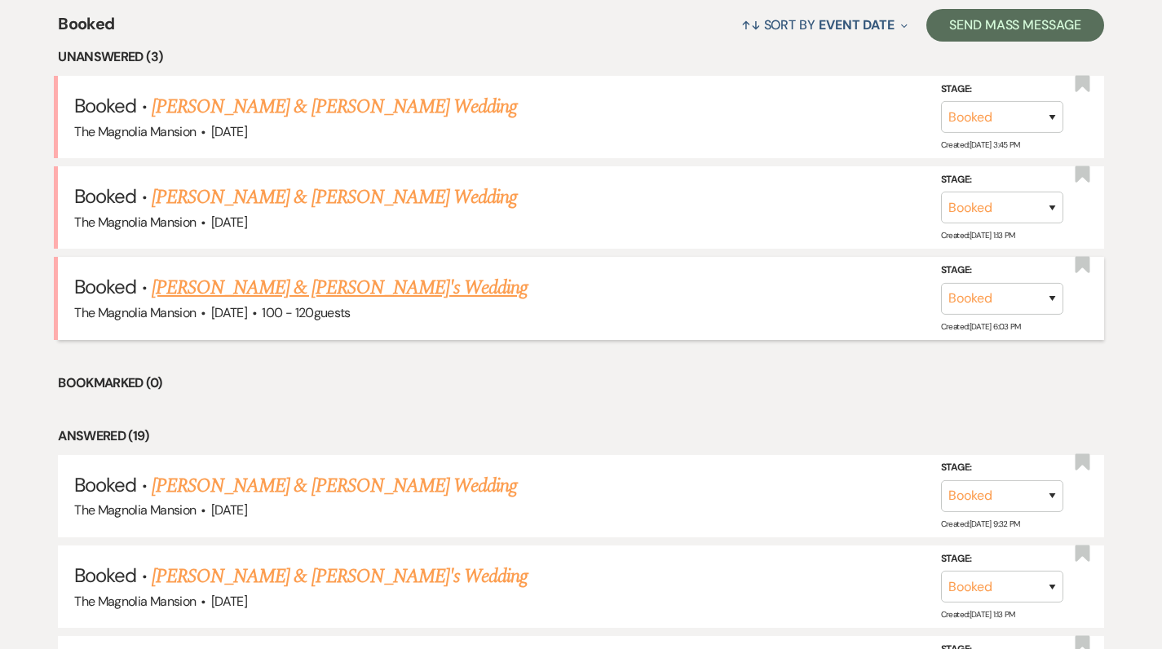
click at [237, 294] on link "[PERSON_NAME] & [PERSON_NAME]'s Wedding" at bounding box center [340, 287] width 377 height 29
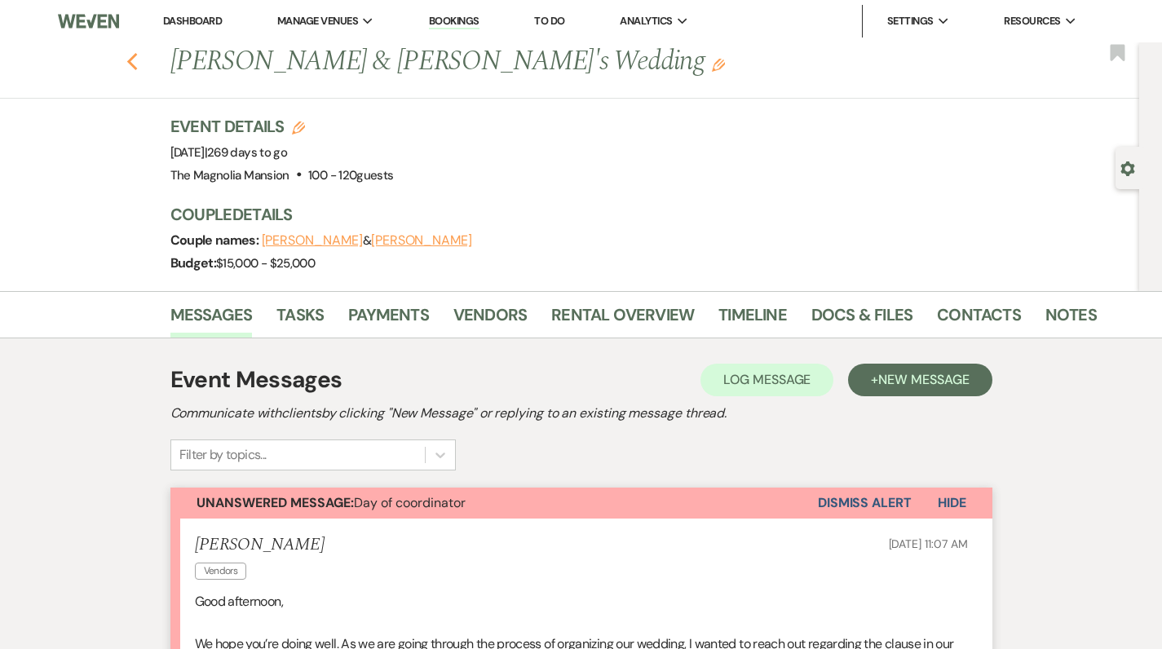
click at [133, 60] on icon "Previous" at bounding box center [132, 62] width 12 height 20
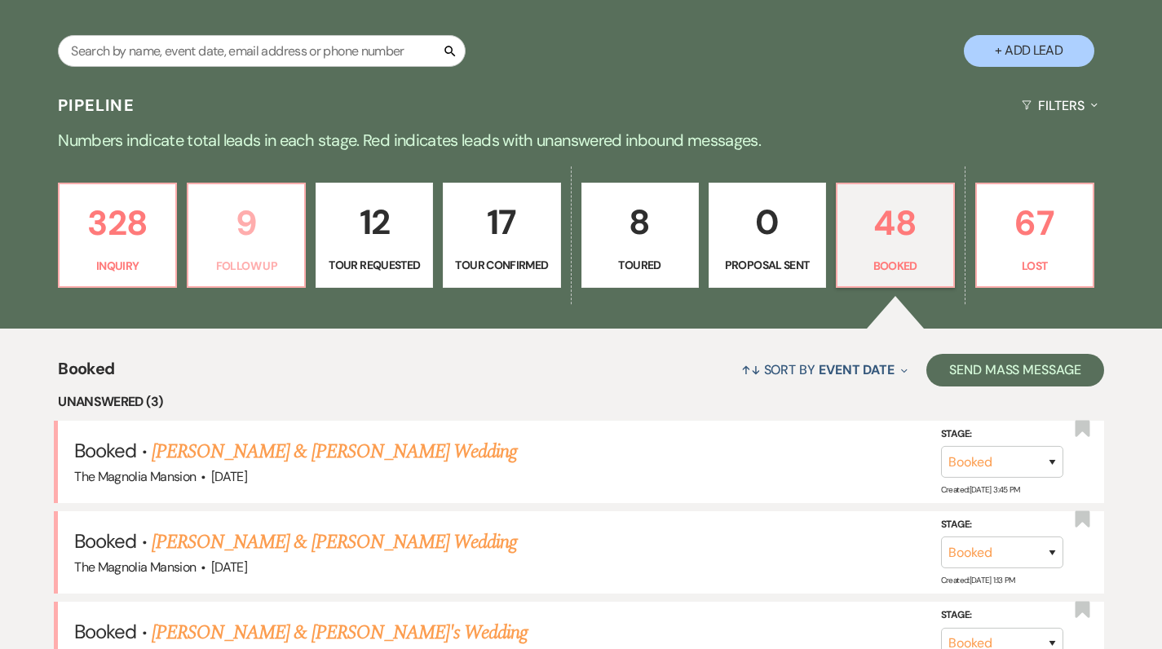
scroll to position [293, 0]
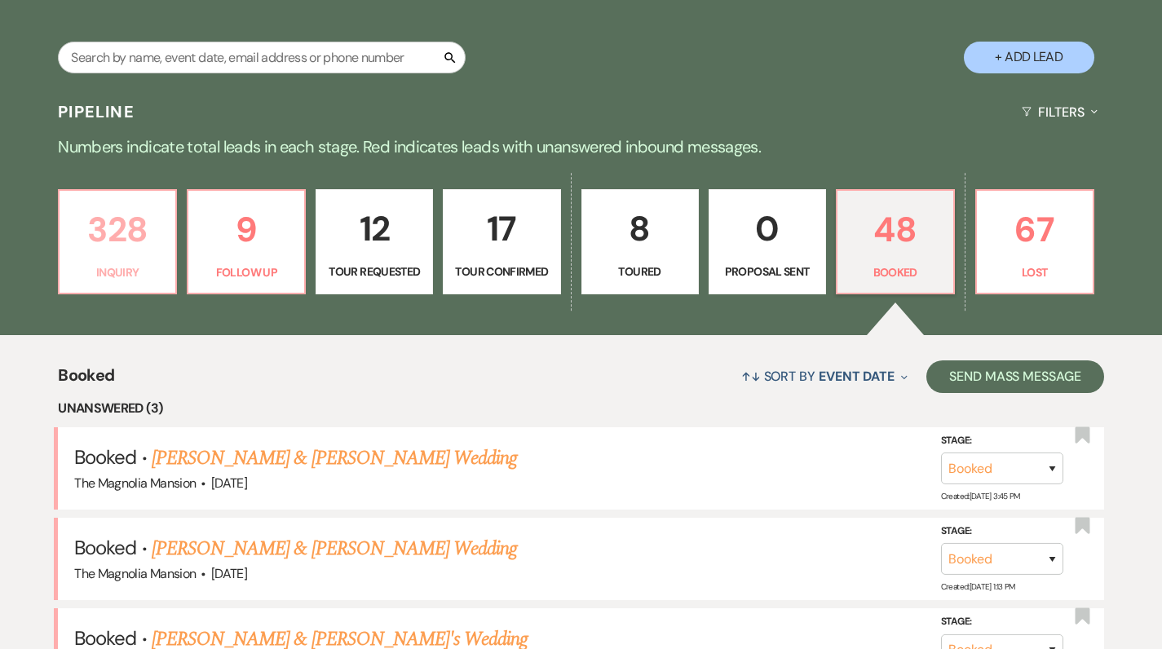
click at [144, 251] on p "328" at bounding box center [117, 229] width 96 height 55
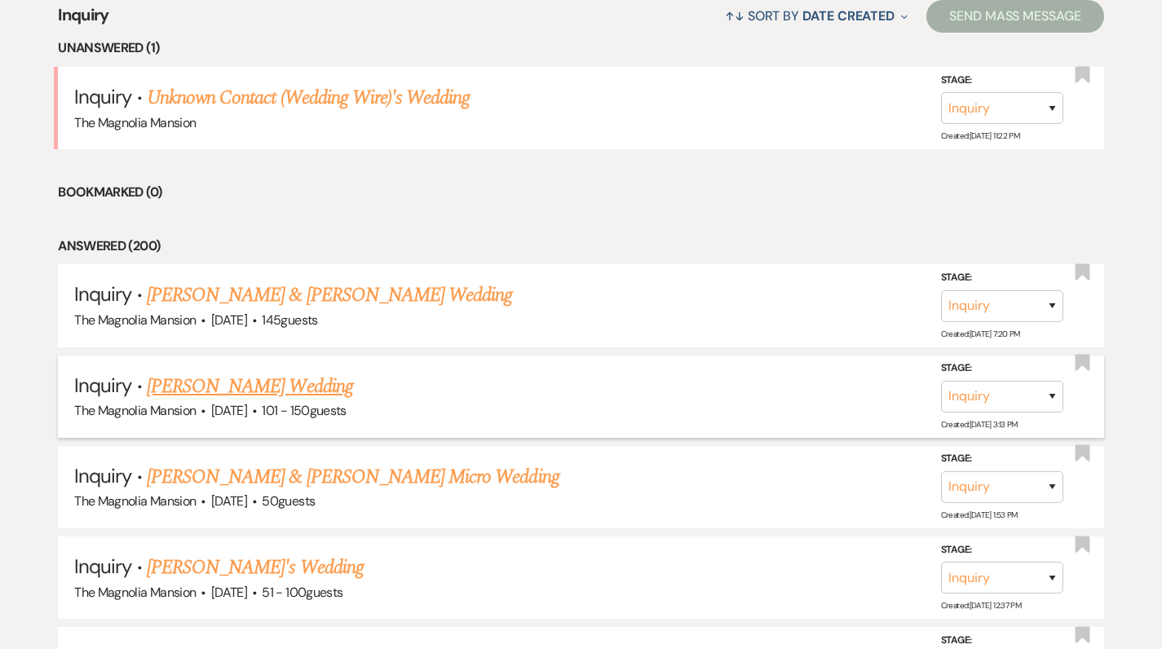
scroll to position [654, 0]
click at [222, 291] on link "[PERSON_NAME] & [PERSON_NAME] Wedding" at bounding box center [329, 294] width 365 height 29
select select "5"
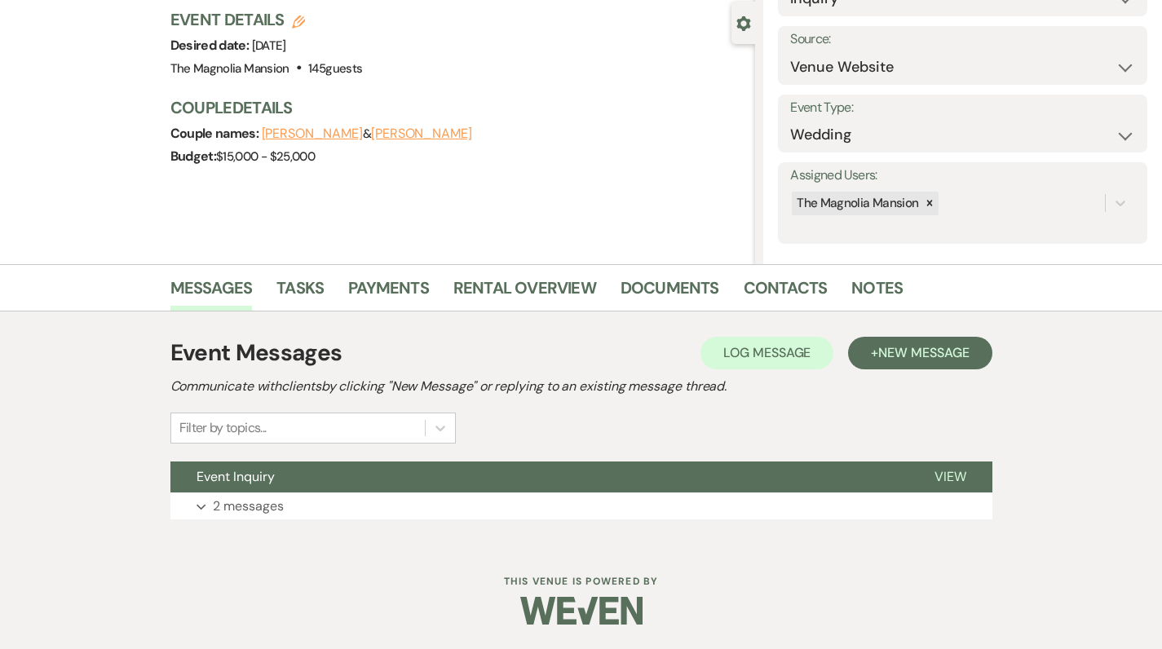
scroll to position [144, 0]
click at [767, 263] on div "Settings Date created: [DATE] 7:20 PM Stage: Inquiry Follow Up Tour Requested T…" at bounding box center [963, 81] width 399 height 367
click at [767, 271] on div "Messages Tasks Payments Rental Overview Documents Contacts Notes" at bounding box center [581, 288] width 1162 height 47
click at [769, 294] on link "Contacts" at bounding box center [786, 294] width 84 height 36
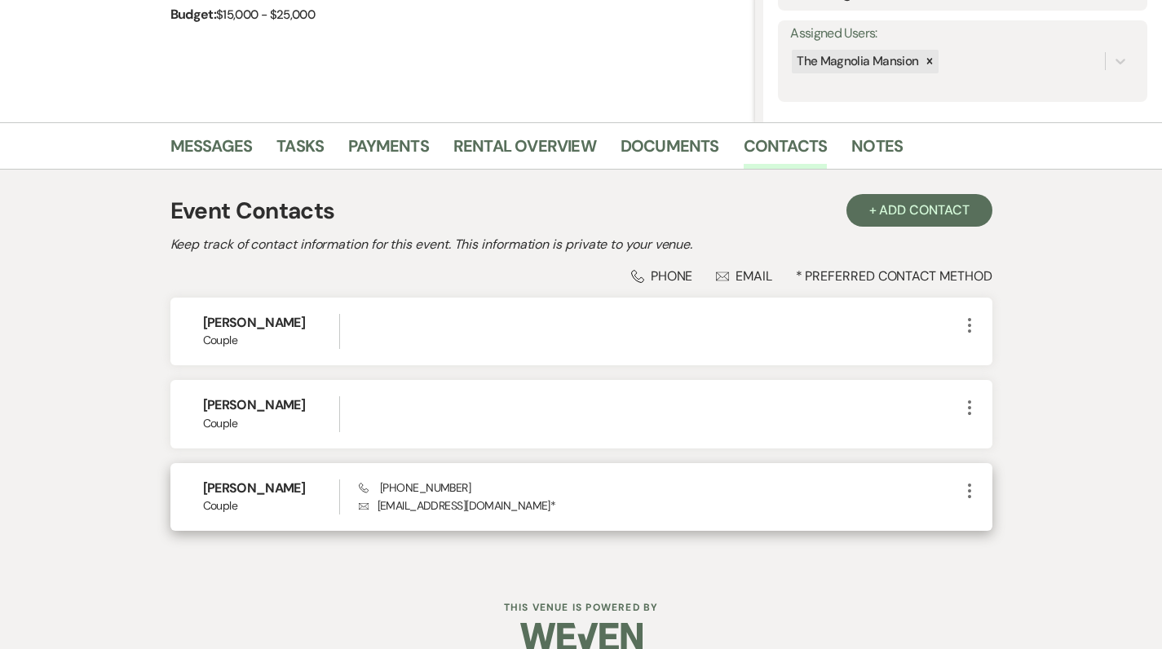
scroll to position [288, 0]
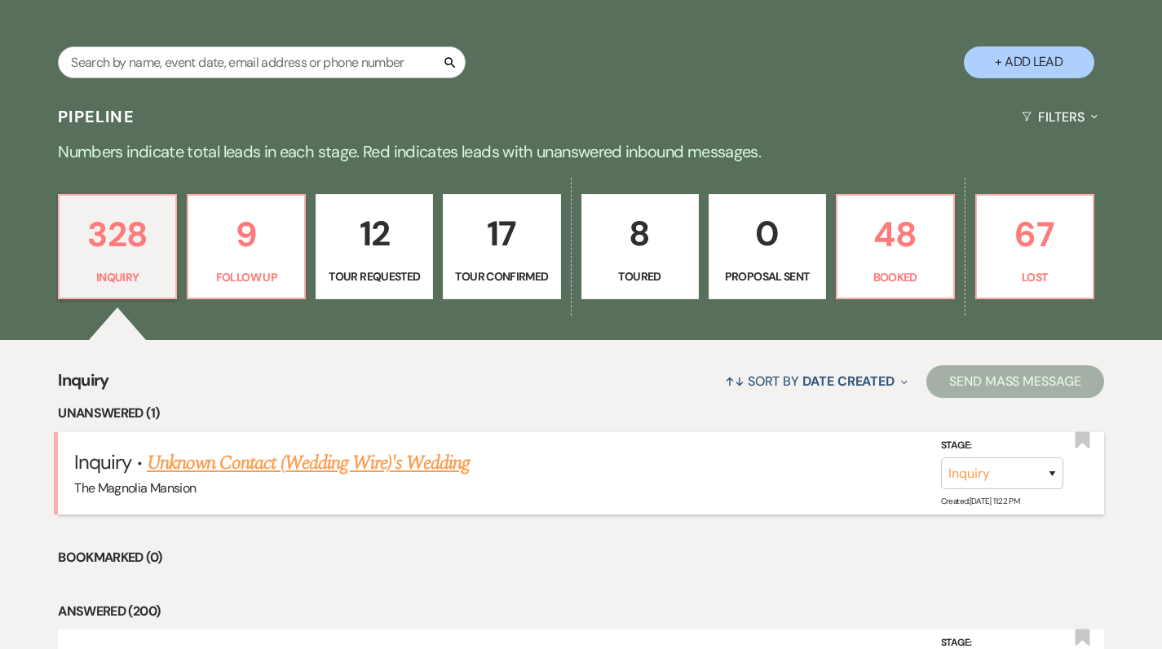
scroll to position [654, 0]
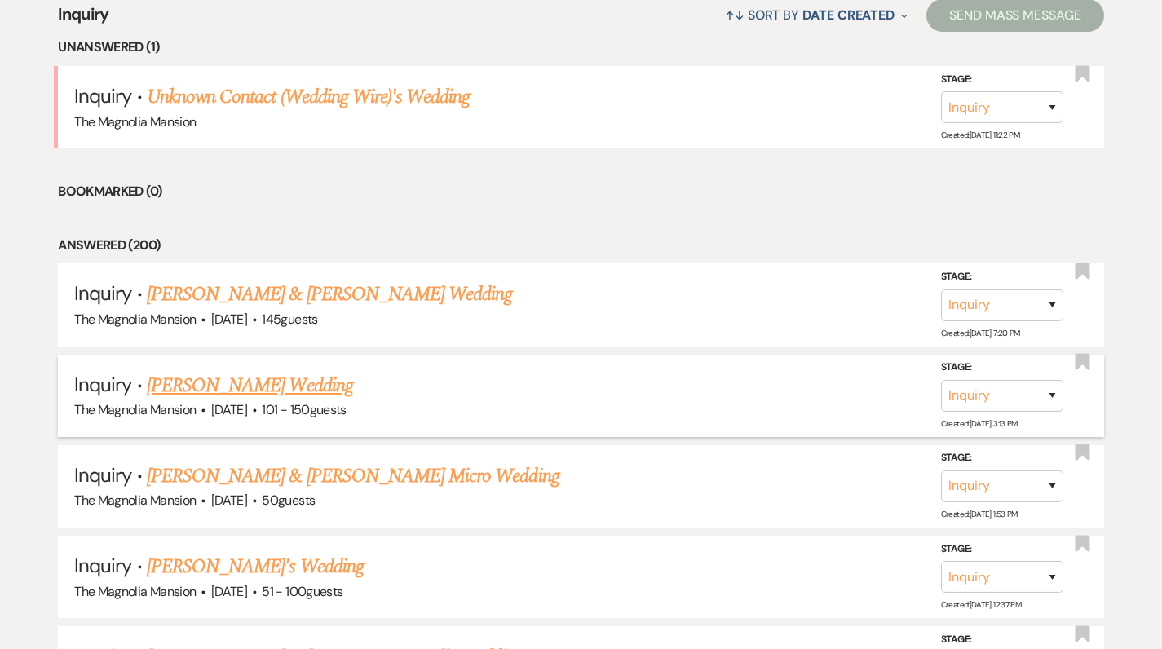
click at [235, 377] on link "[PERSON_NAME] Wedding" at bounding box center [250, 385] width 206 height 29
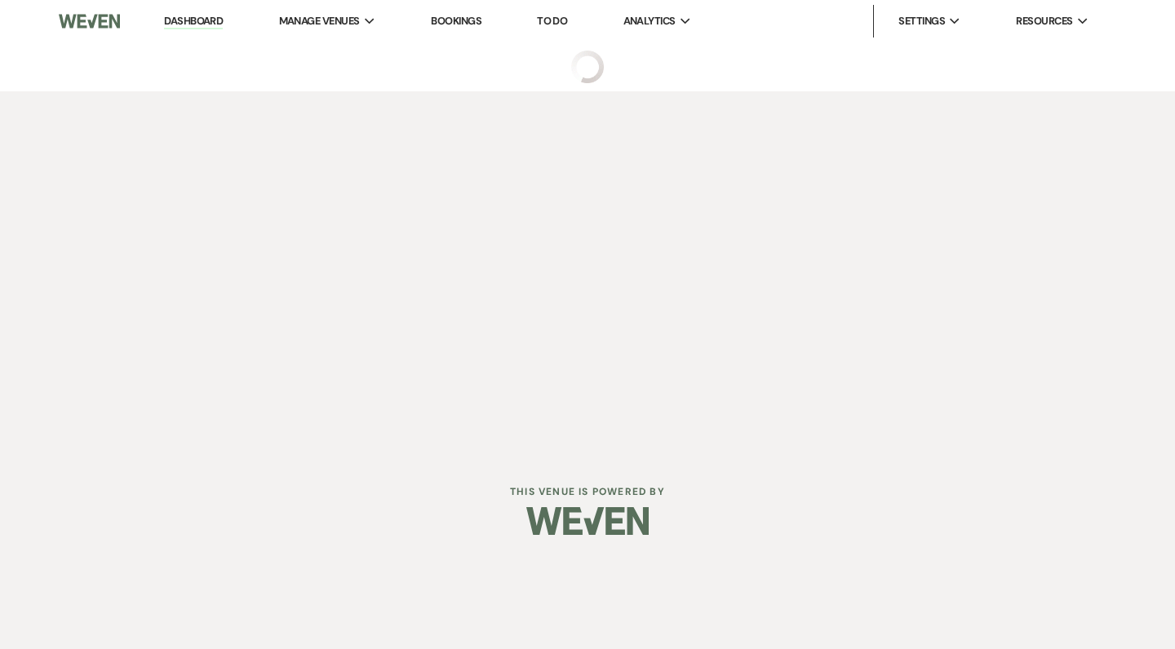
select select "2"
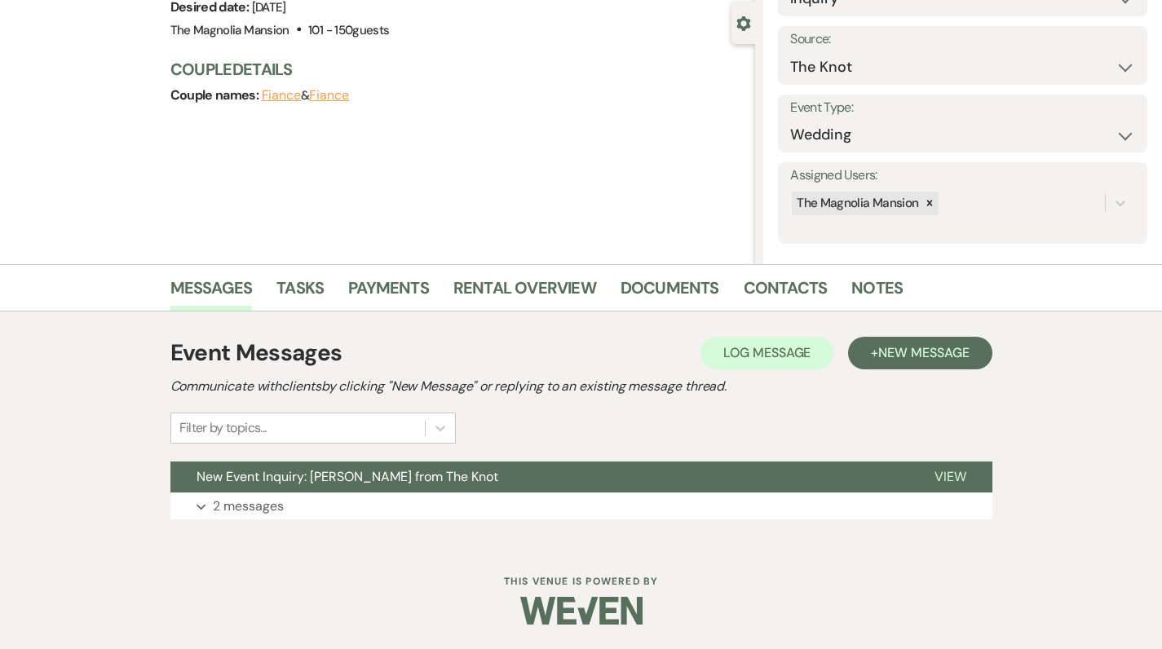
scroll to position [144, 0]
click at [224, 510] on p "2 messages" at bounding box center [248, 507] width 71 height 21
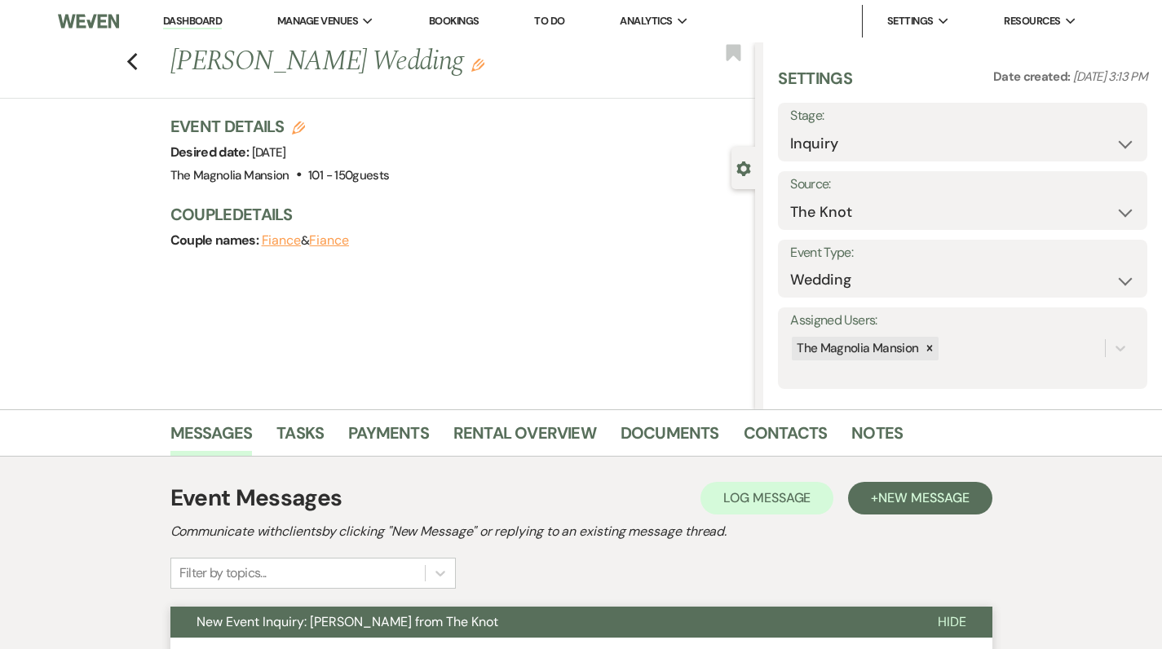
scroll to position [0, 0]
click at [137, 67] on use "button" at bounding box center [131, 62] width 11 height 18
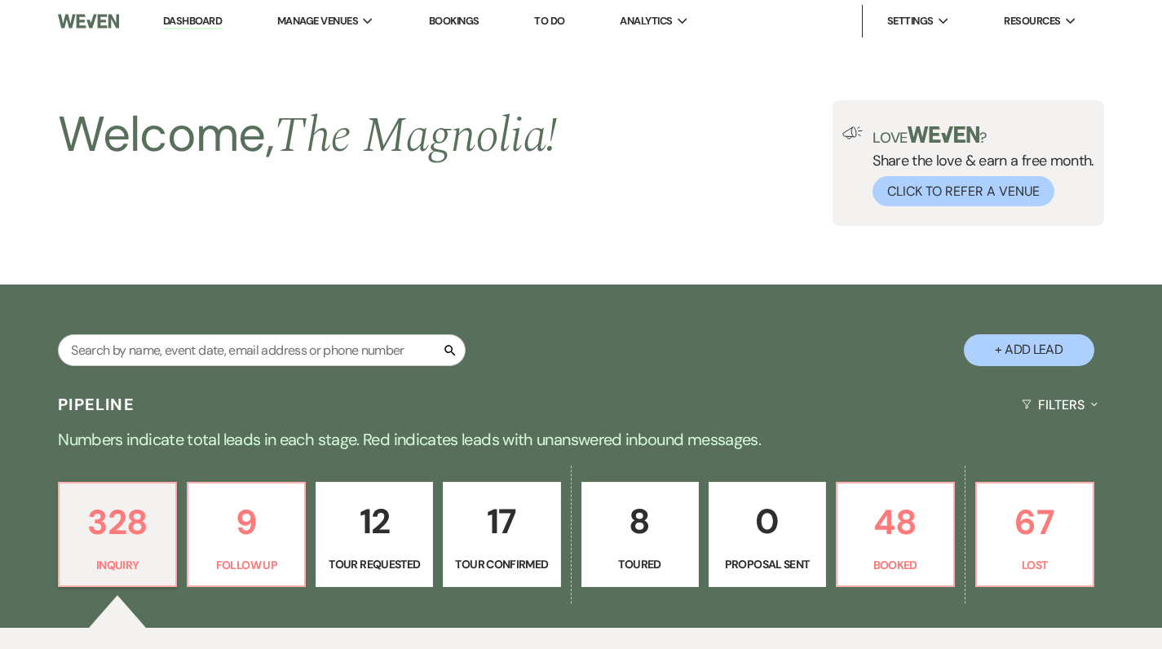
scroll to position [654, 0]
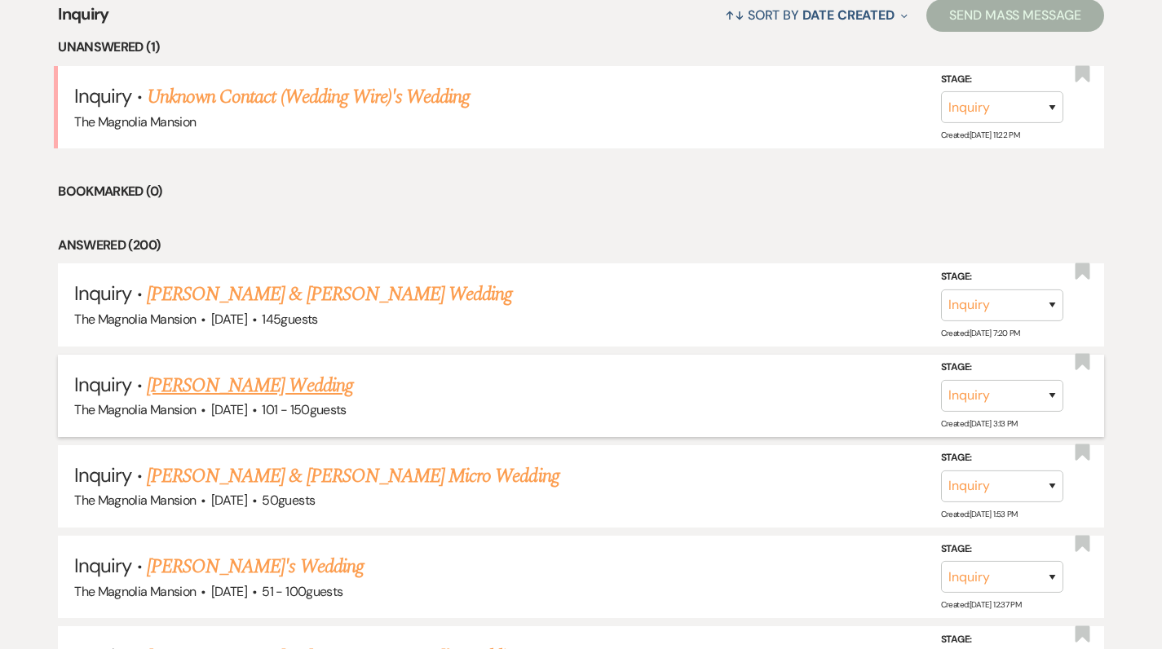
click at [223, 377] on link "[PERSON_NAME] Wedding" at bounding box center [250, 385] width 206 height 29
select select "2"
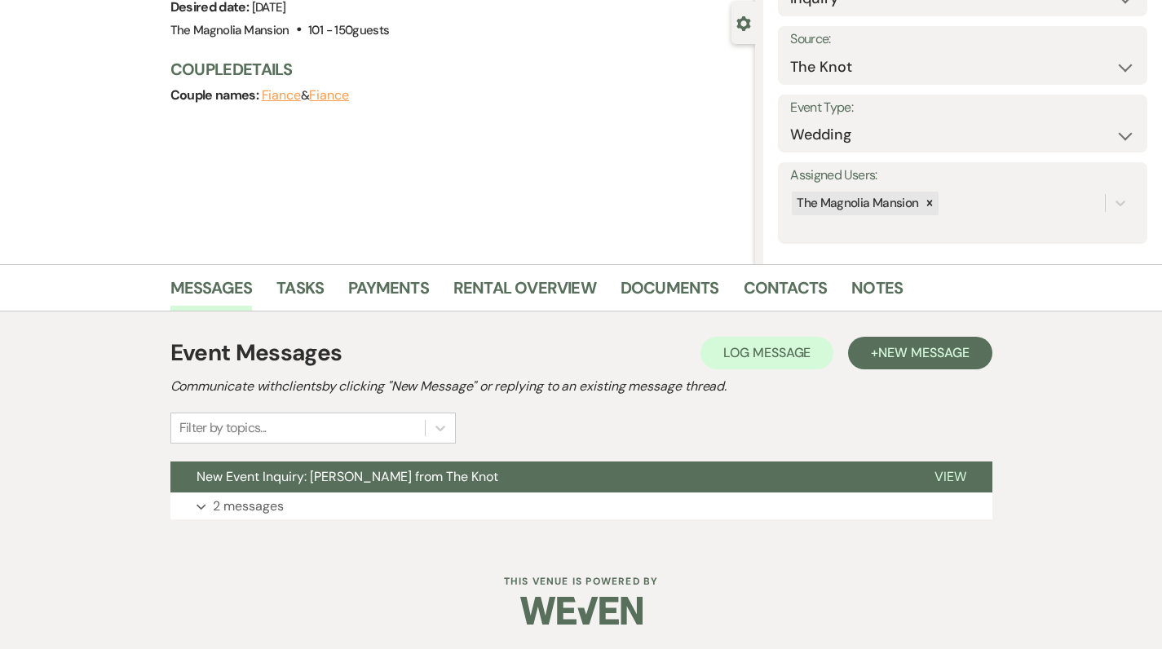
scroll to position [144, 0]
click at [769, 287] on link "Contacts" at bounding box center [786, 294] width 84 height 36
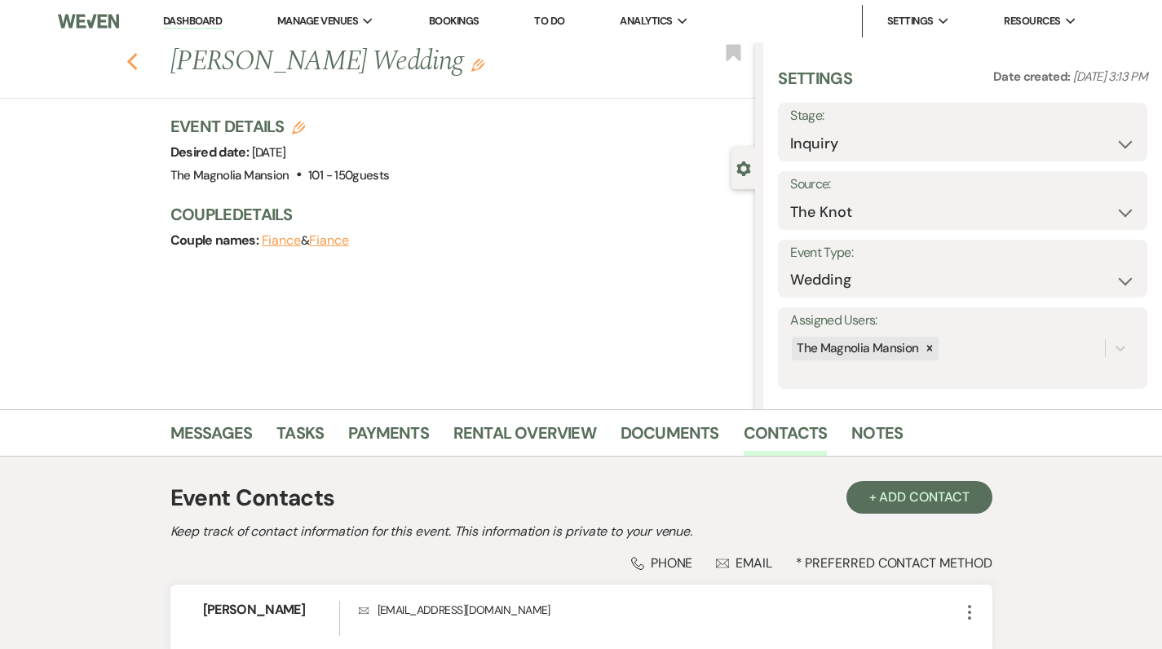
click at [131, 55] on icon "Previous" at bounding box center [132, 62] width 12 height 20
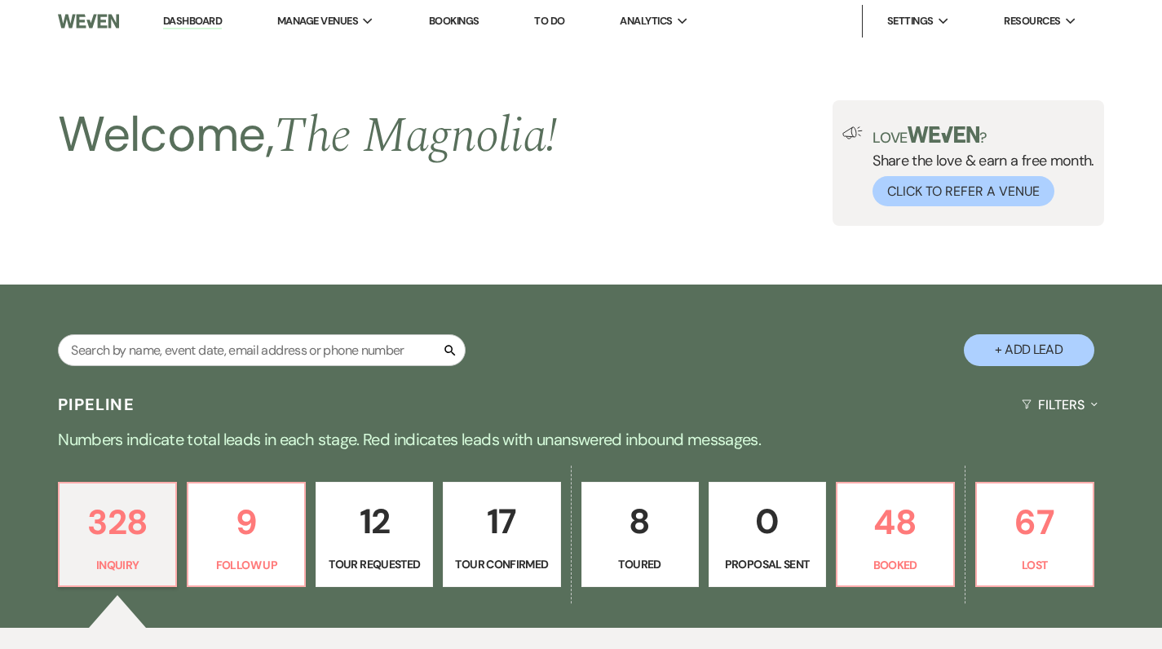
scroll to position [654, 0]
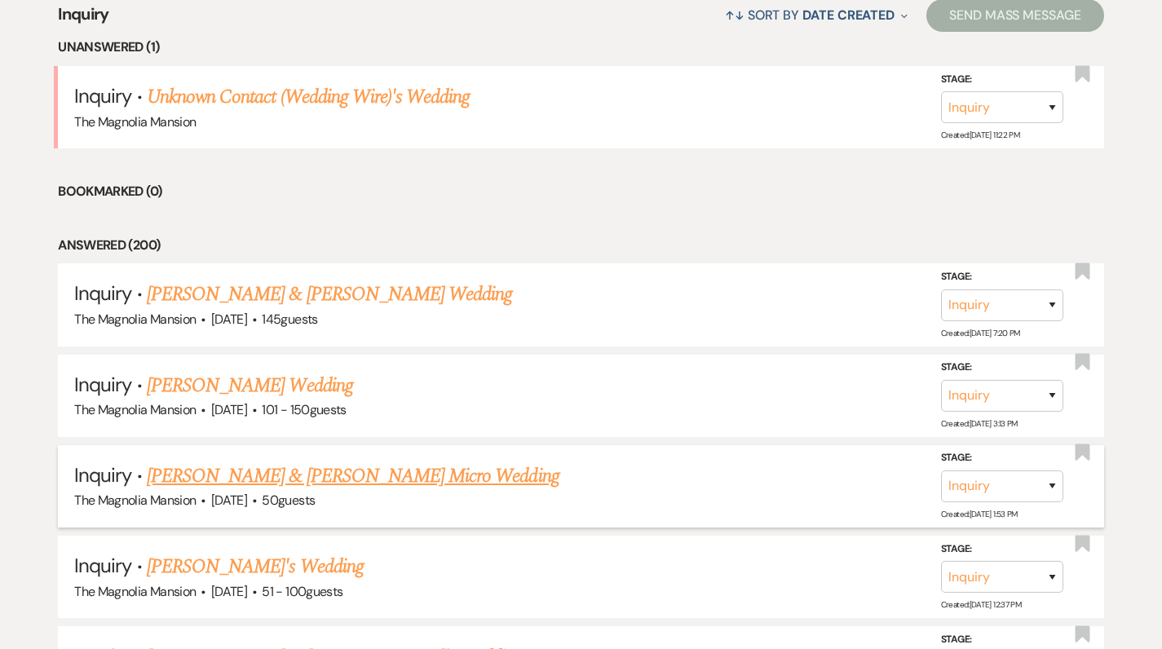
click at [238, 469] on link "[PERSON_NAME] & [PERSON_NAME] Micro Wedding" at bounding box center [353, 476] width 413 height 29
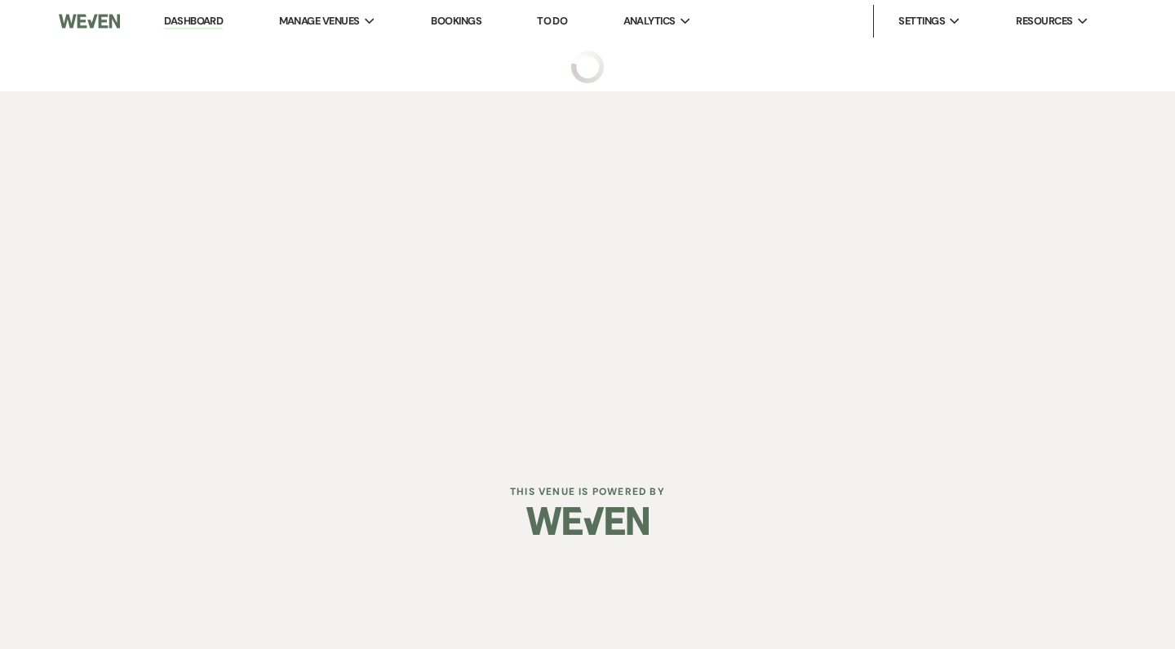
select select "5"
select select "16"
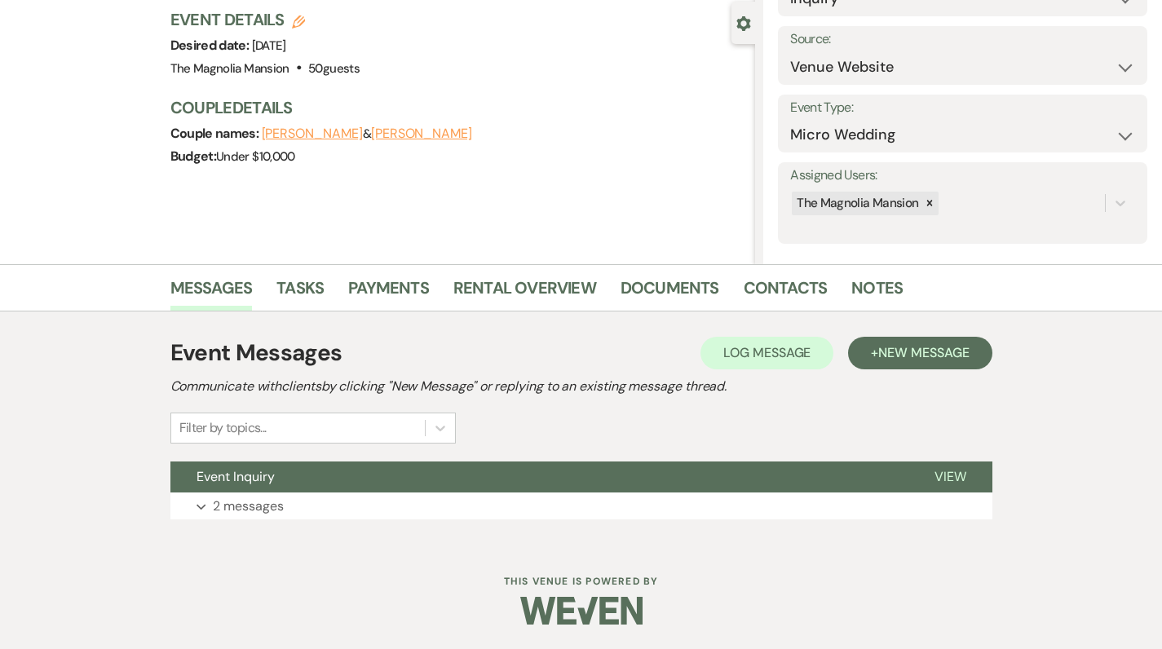
scroll to position [144, 0]
click at [261, 511] on p "2 messages" at bounding box center [248, 507] width 71 height 21
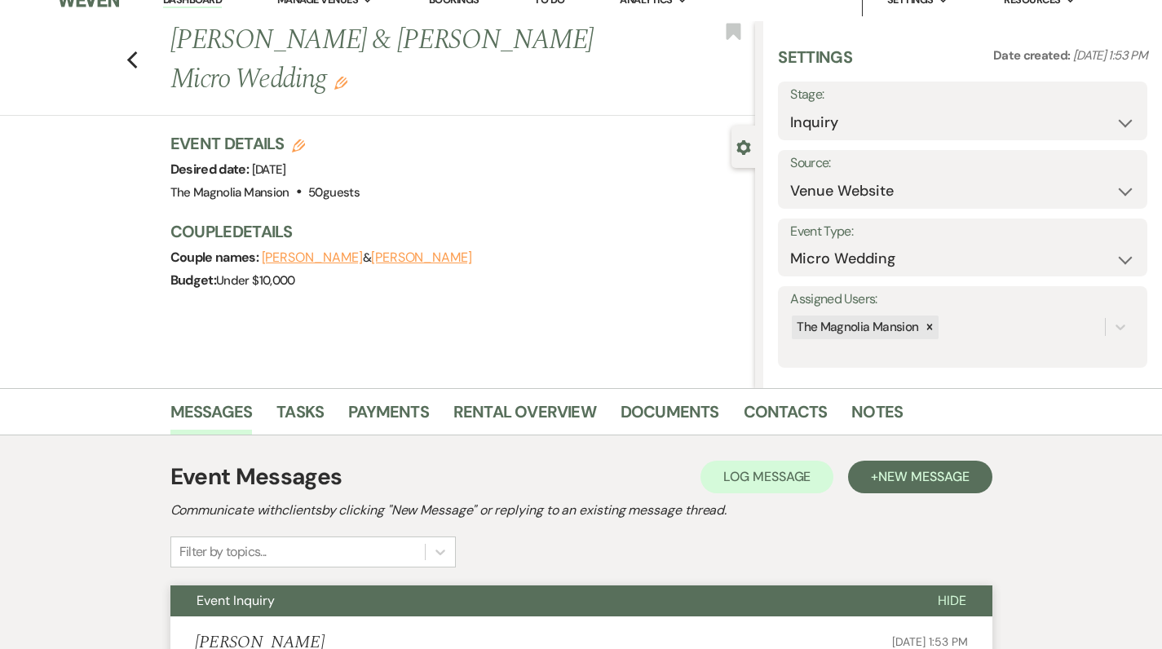
scroll to position [17, 0]
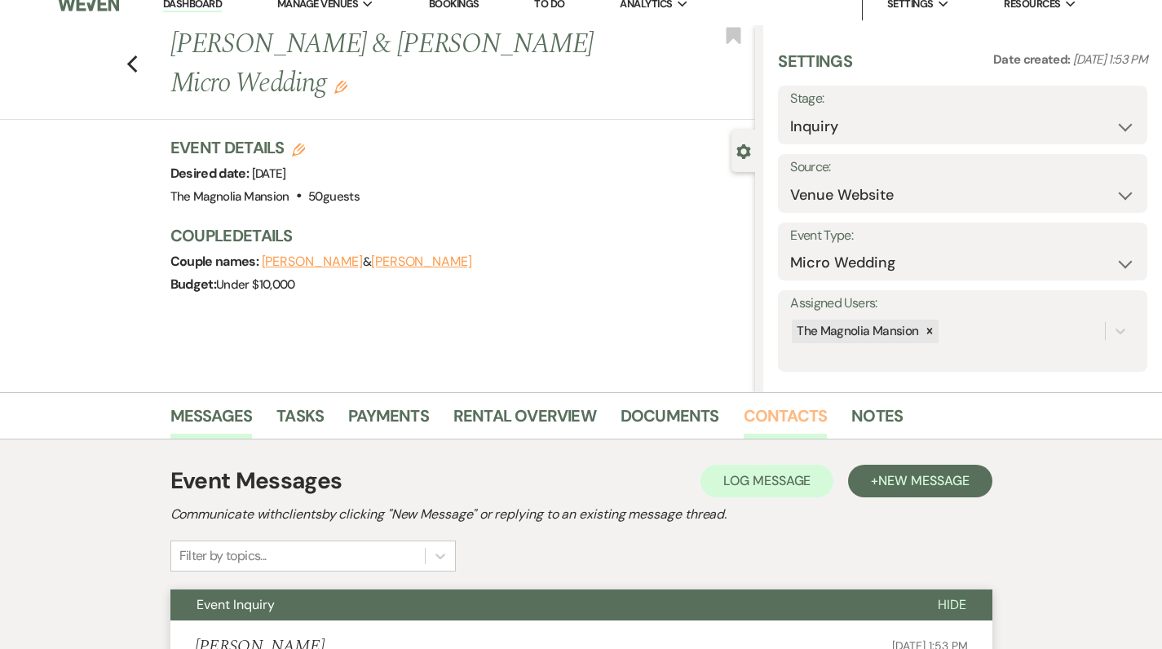
click at [785, 412] on link "Contacts" at bounding box center [786, 421] width 84 height 36
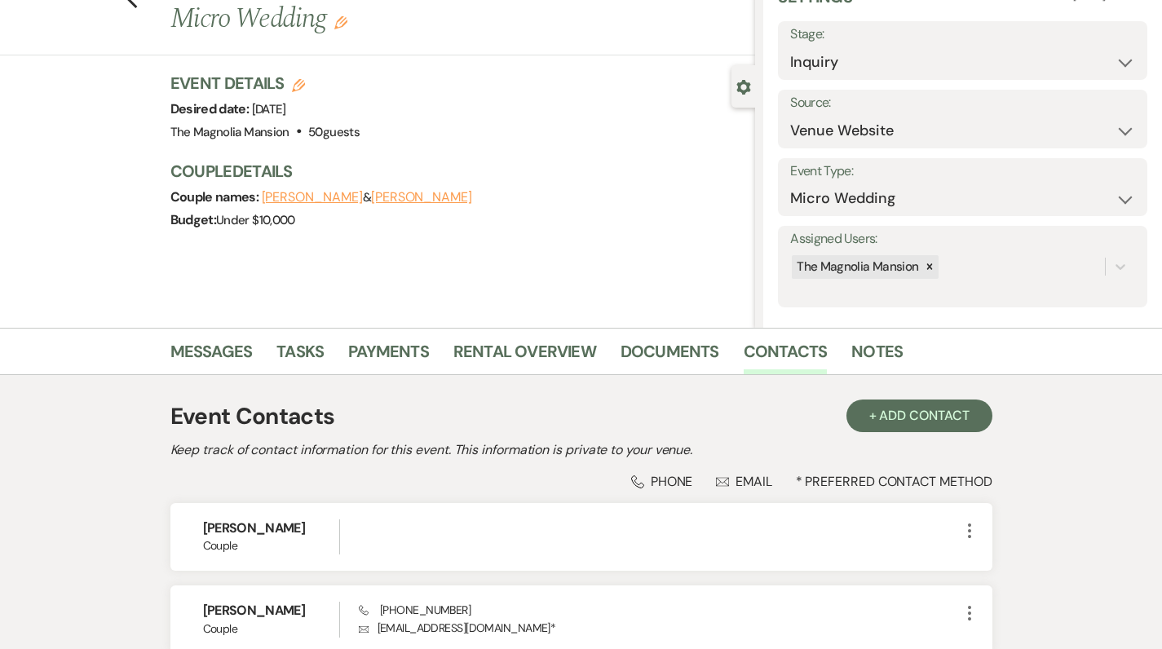
scroll to position [86, 0]
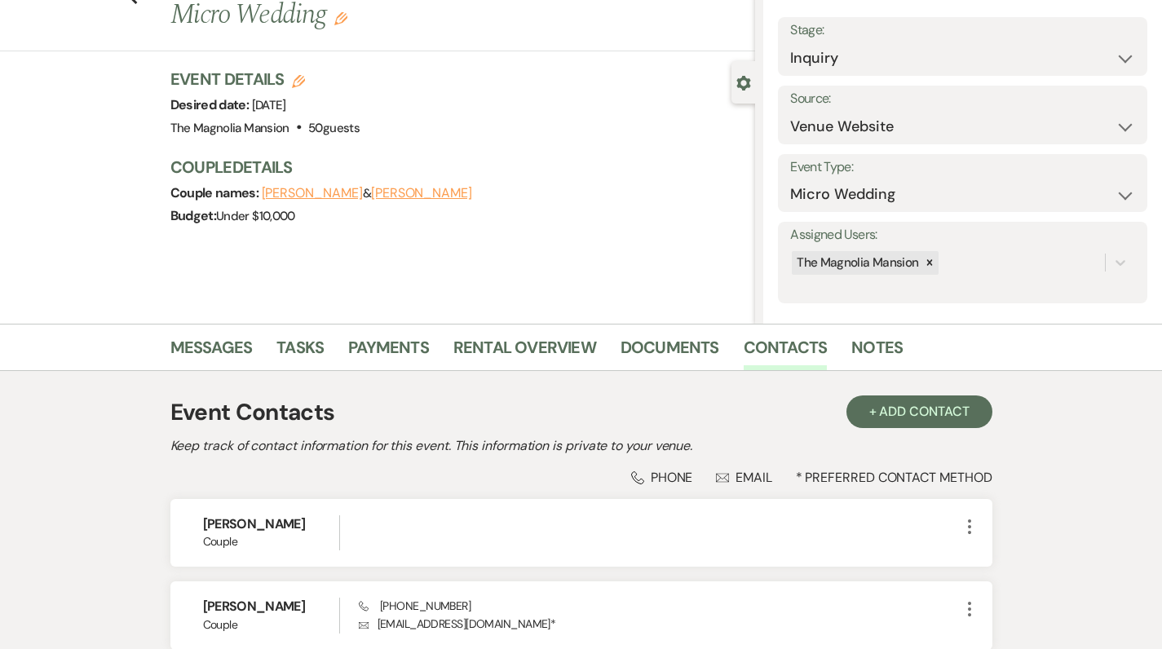
click at [860, 352] on link "Notes" at bounding box center [877, 352] width 51 height 36
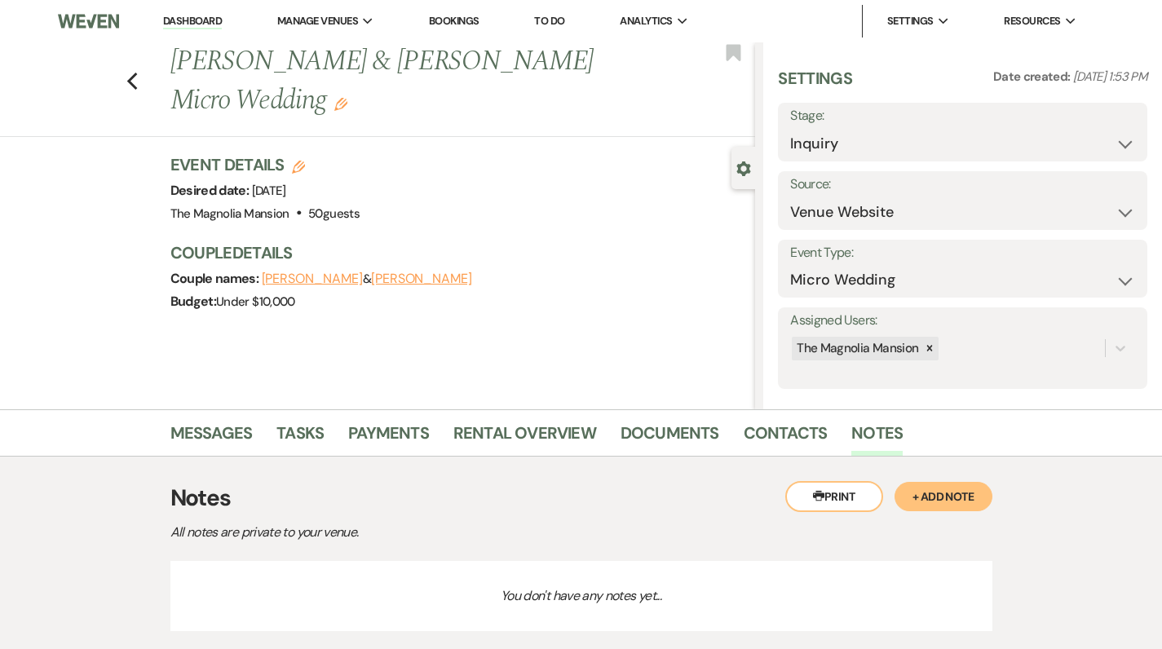
click at [949, 493] on button "+ Add Note" at bounding box center [944, 496] width 98 height 29
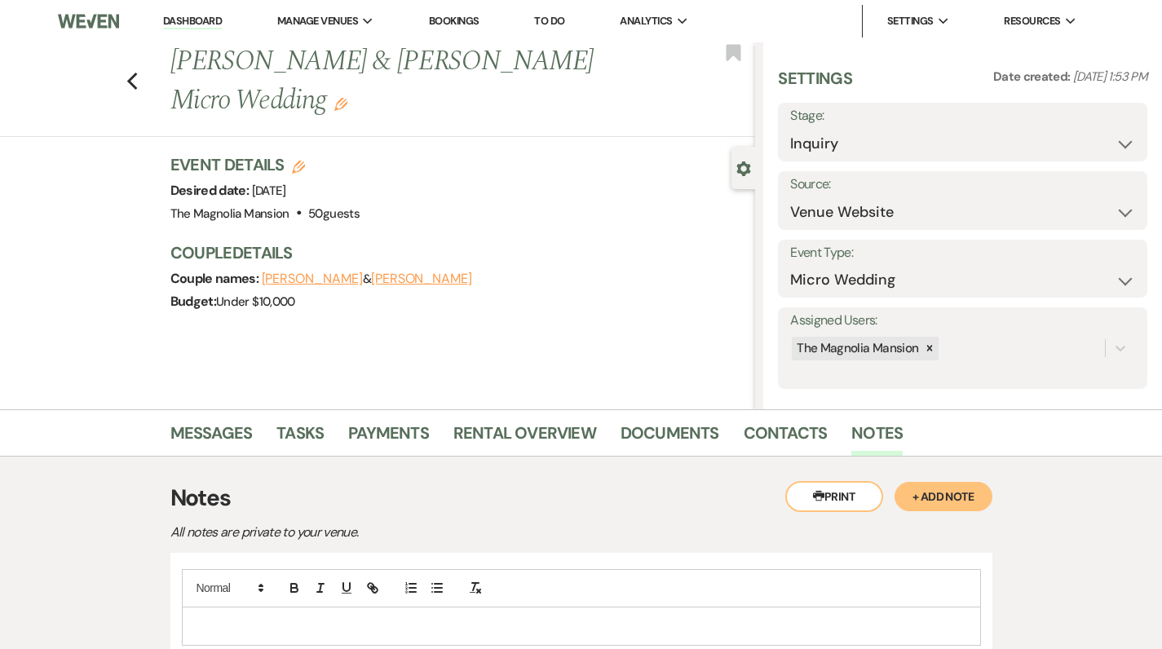
click at [230, 621] on p at bounding box center [581, 626] width 773 height 18
click at [69, 609] on div "Messages Tasks Payments Rental Overview Documents Contacts Notes Printer Print …" at bounding box center [581, 585] width 1162 height 353
click at [220, 626] on p at bounding box center [581, 626] width 773 height 18
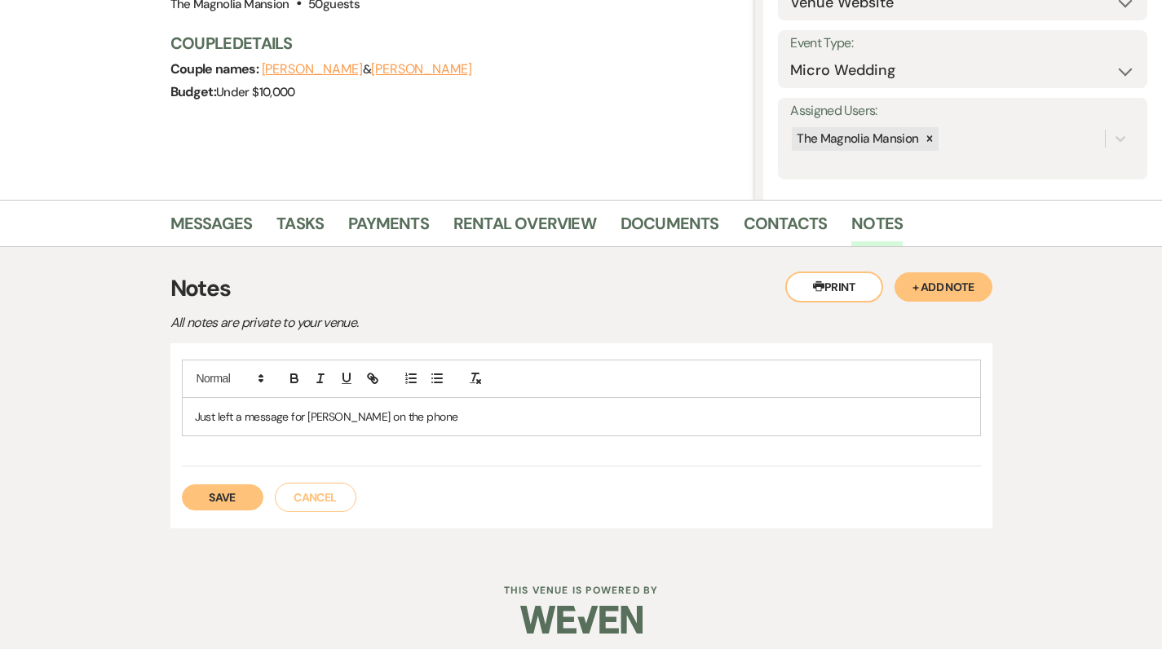
scroll to position [216, 0]
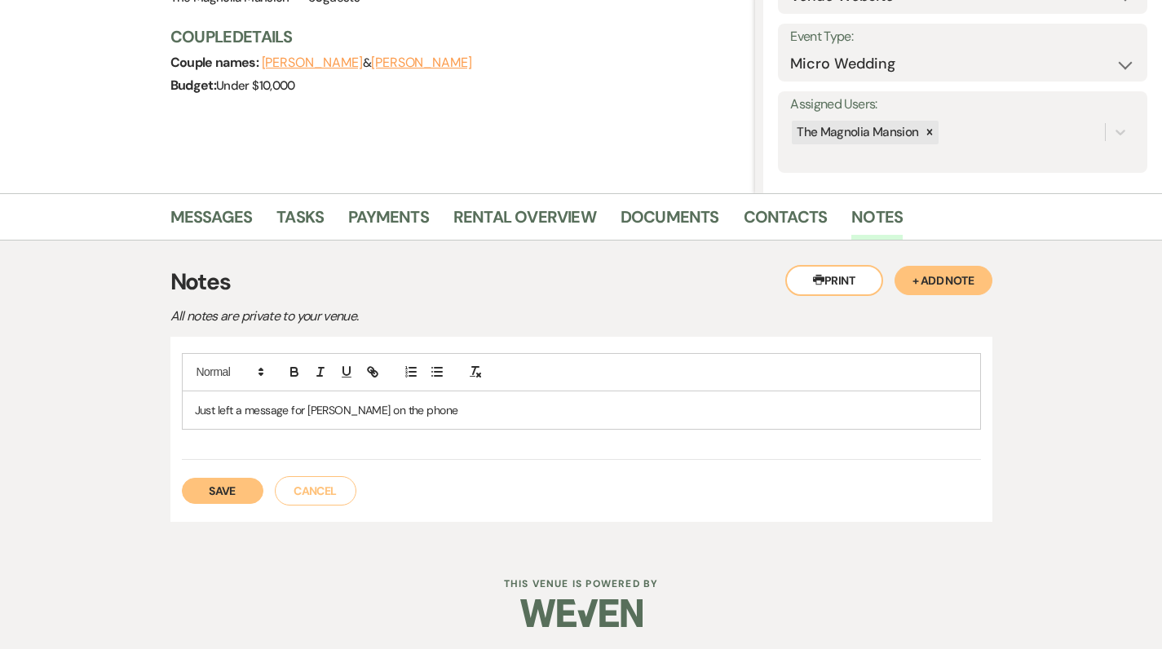
click at [225, 472] on div "Save Cancel" at bounding box center [581, 483] width 799 height 46
click at [234, 485] on button "Save" at bounding box center [223, 491] width 82 height 26
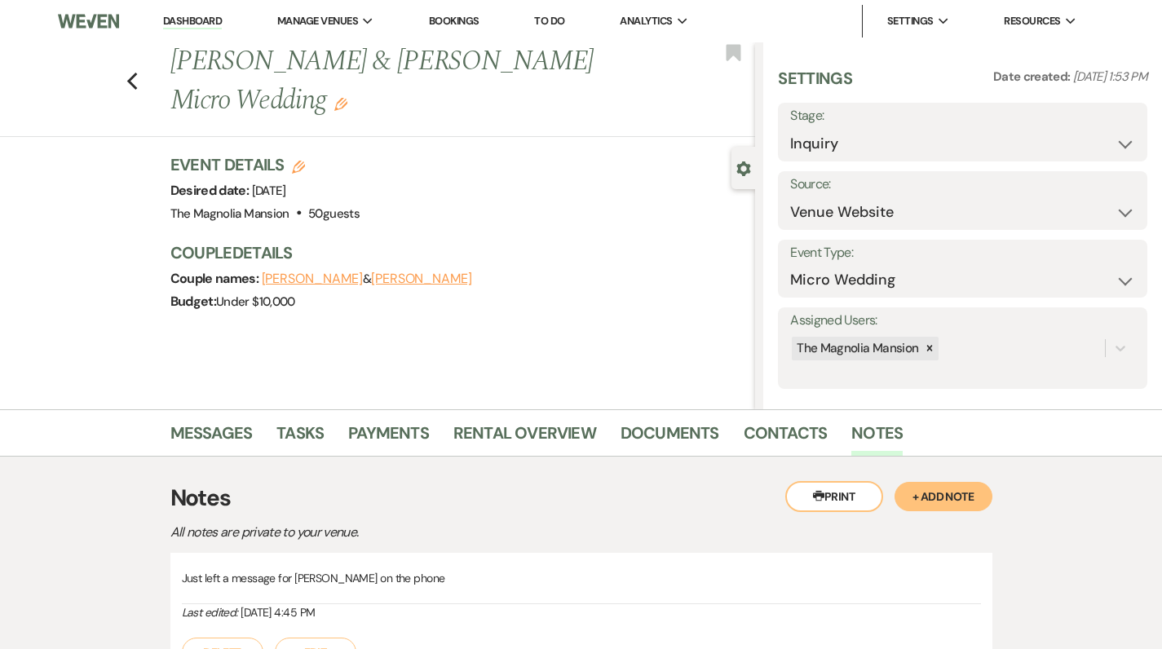
scroll to position [0, 0]
click at [137, 75] on use "button" at bounding box center [131, 82] width 11 height 18
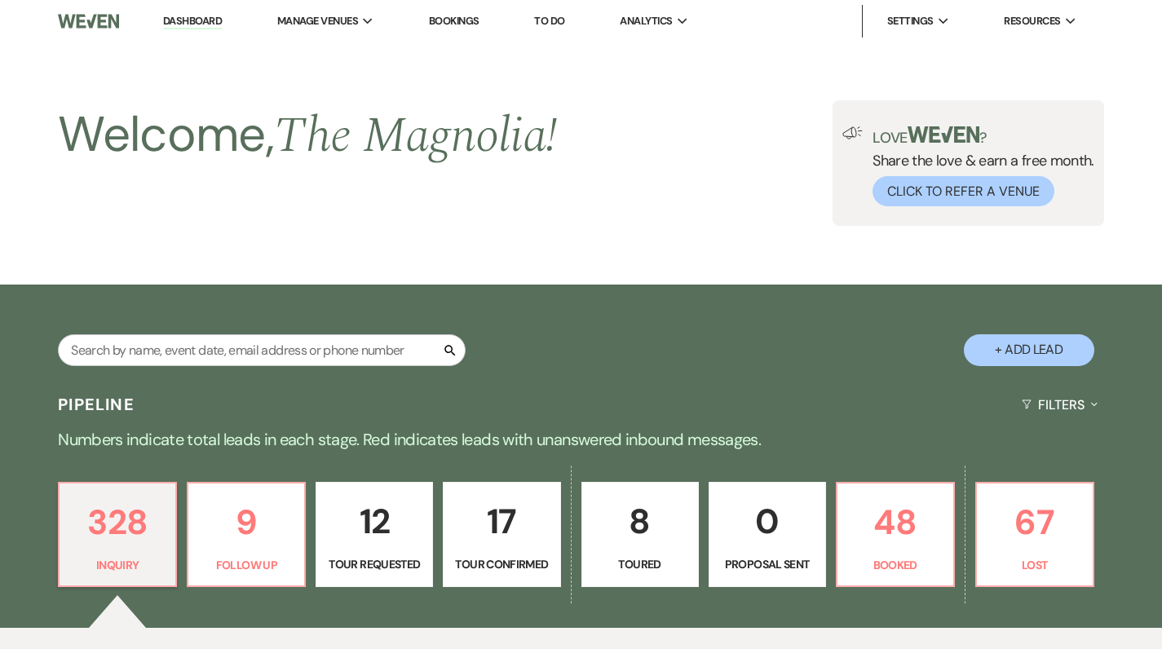
scroll to position [654, 0]
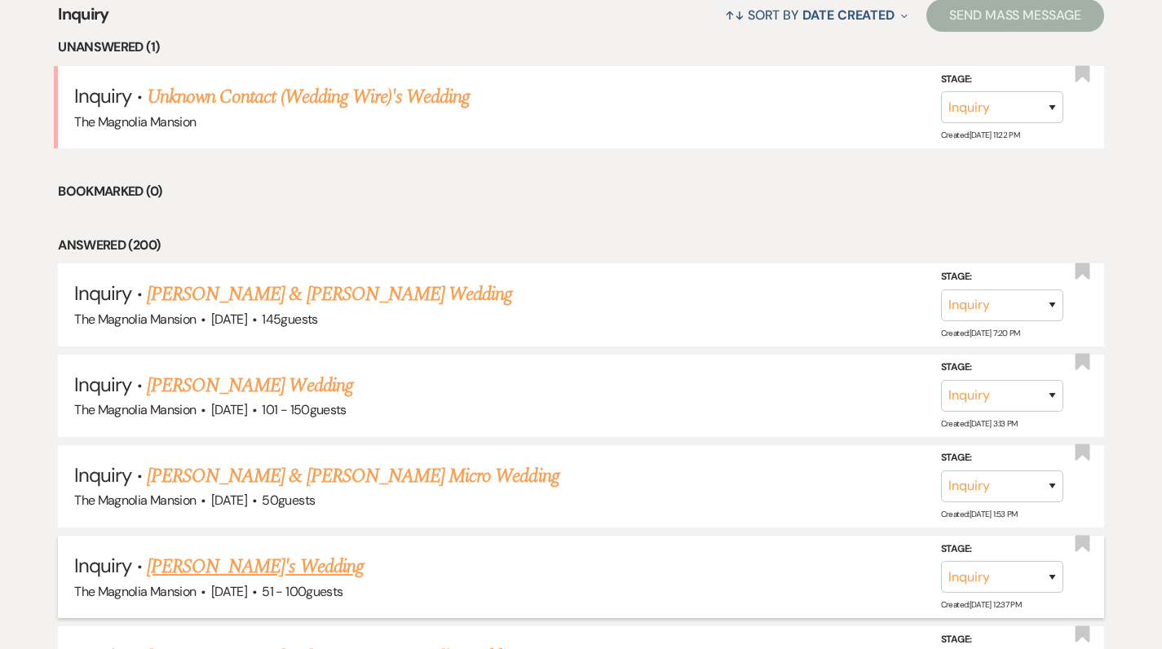
click at [260, 561] on link "[PERSON_NAME]'s Wedding" at bounding box center [255, 566] width 217 height 29
select select "2"
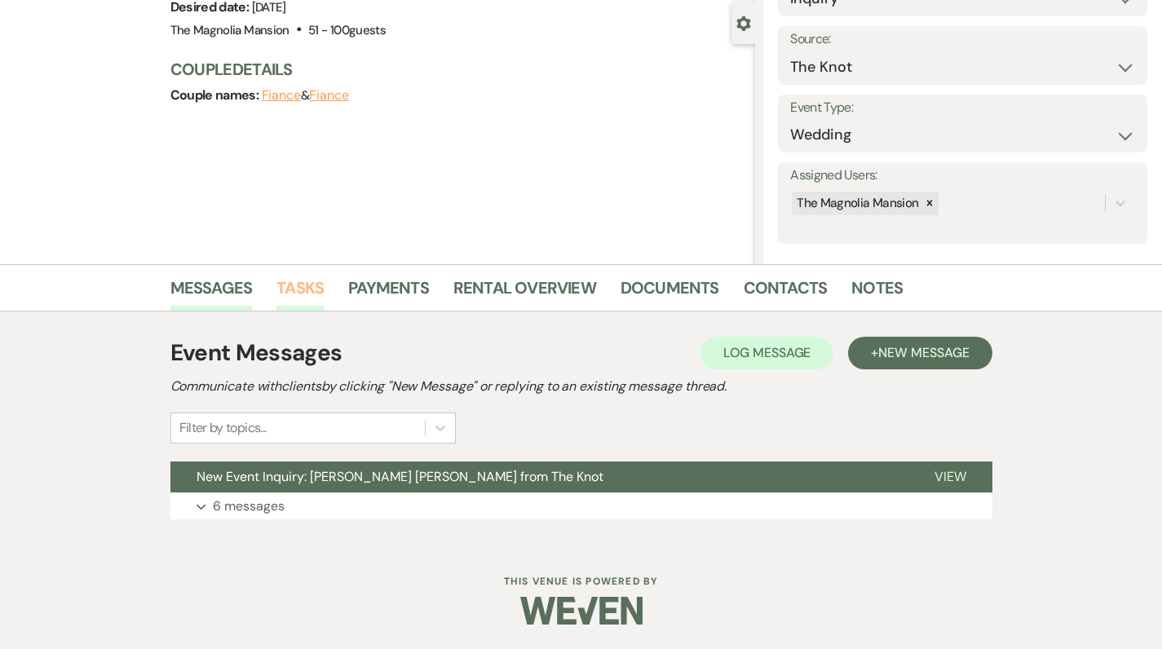
scroll to position [144, 0]
click at [241, 504] on p "6 messages" at bounding box center [249, 507] width 72 height 21
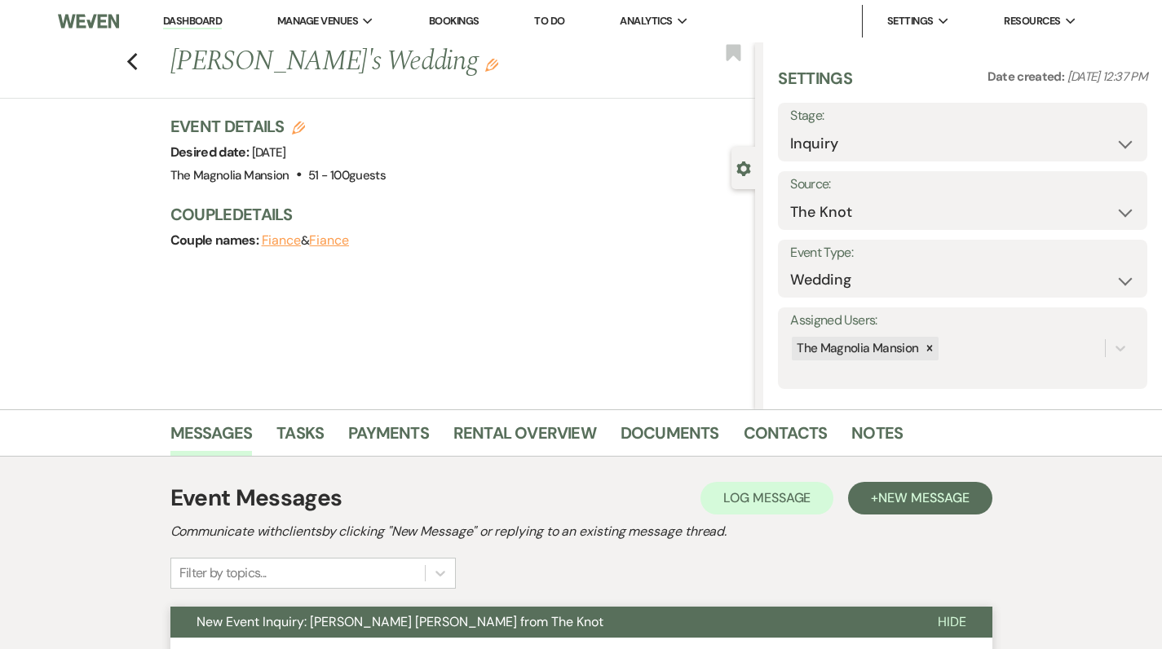
scroll to position [0, 0]
select select "2"
click at [1090, 142] on button "Save" at bounding box center [1108, 132] width 78 height 33
click at [139, 56] on icon "Previous" at bounding box center [132, 62] width 12 height 20
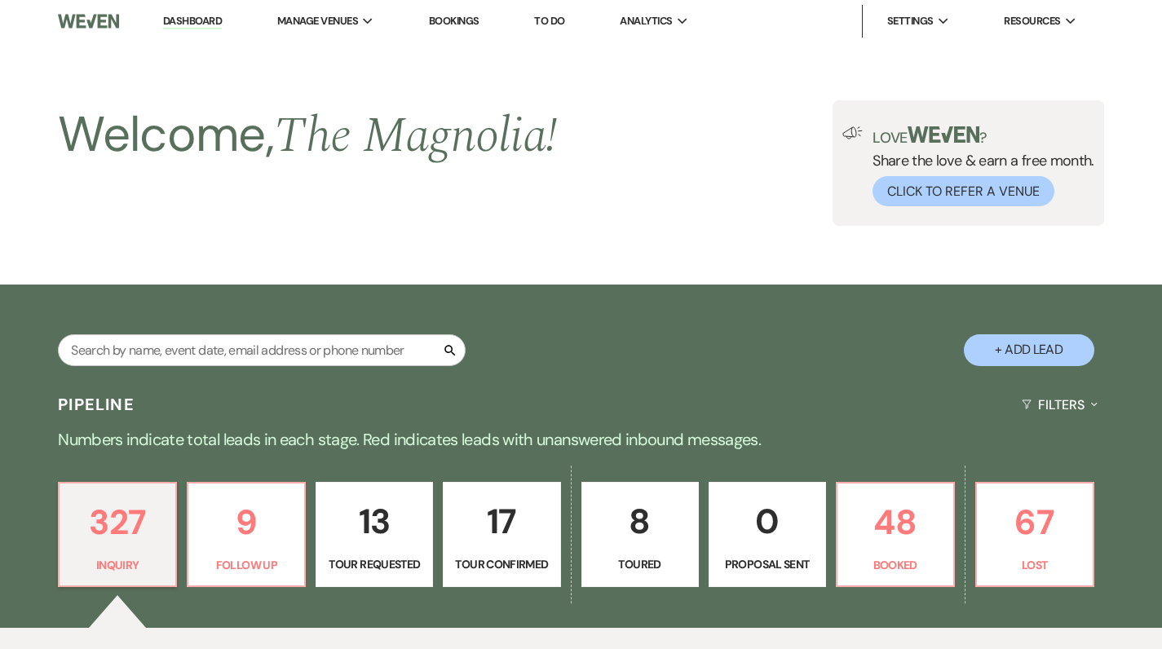
scroll to position [654, 0]
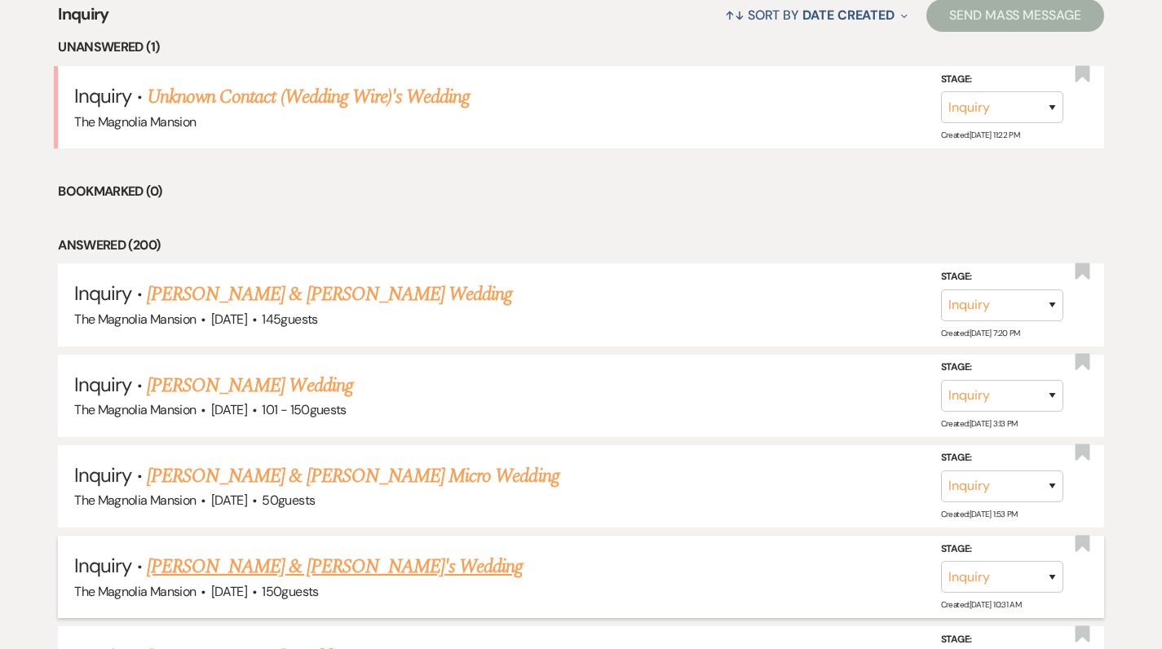
click at [197, 582] on div "The Magnolia Mansion · [DATE] · 150 guests" at bounding box center [581, 592] width 1014 height 21
click at [200, 560] on link "[PERSON_NAME] & [PERSON_NAME]'s Wedding" at bounding box center [335, 566] width 377 height 29
select select "5"
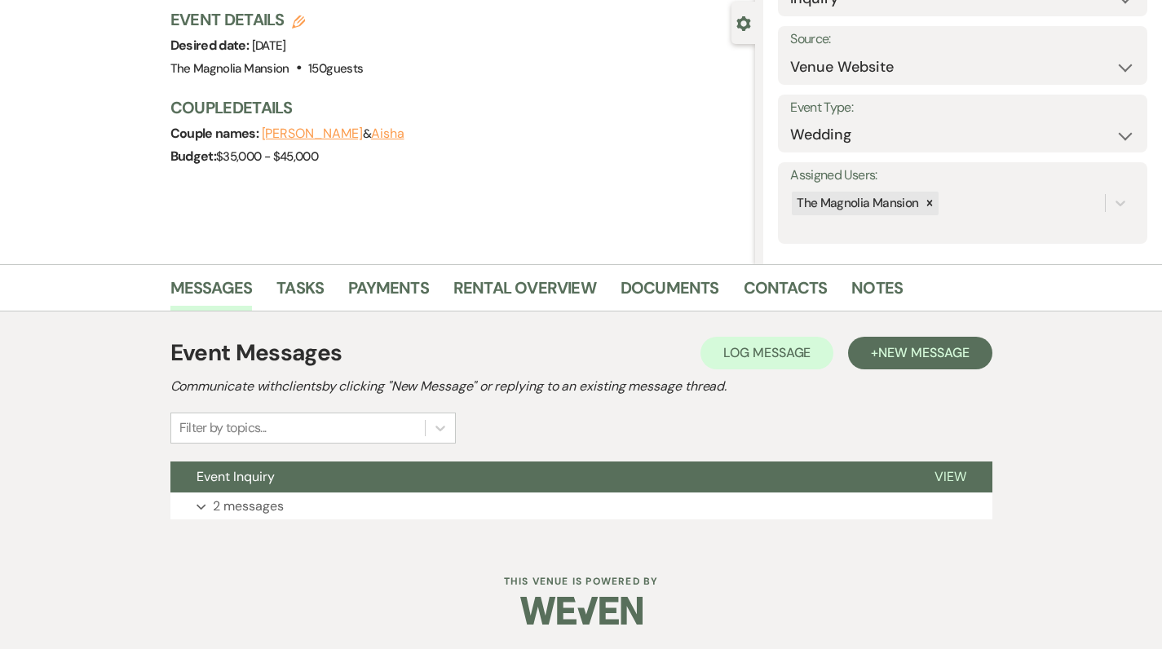
scroll to position [144, 0]
click at [231, 513] on p "2 messages" at bounding box center [248, 507] width 71 height 21
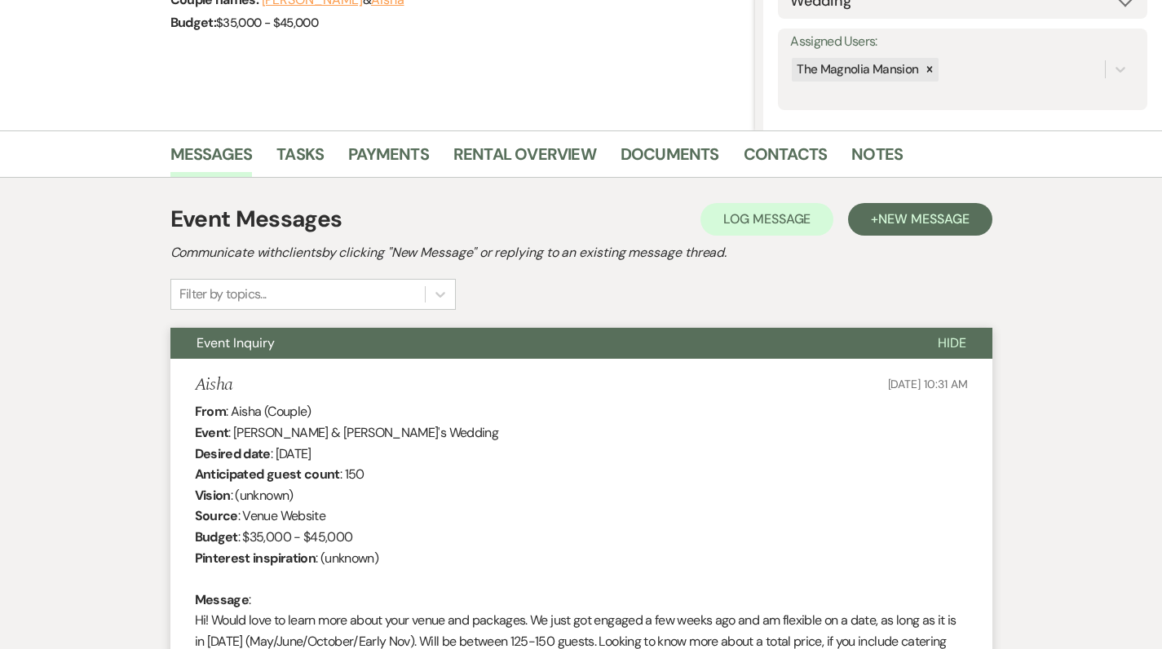
scroll to position [275, 0]
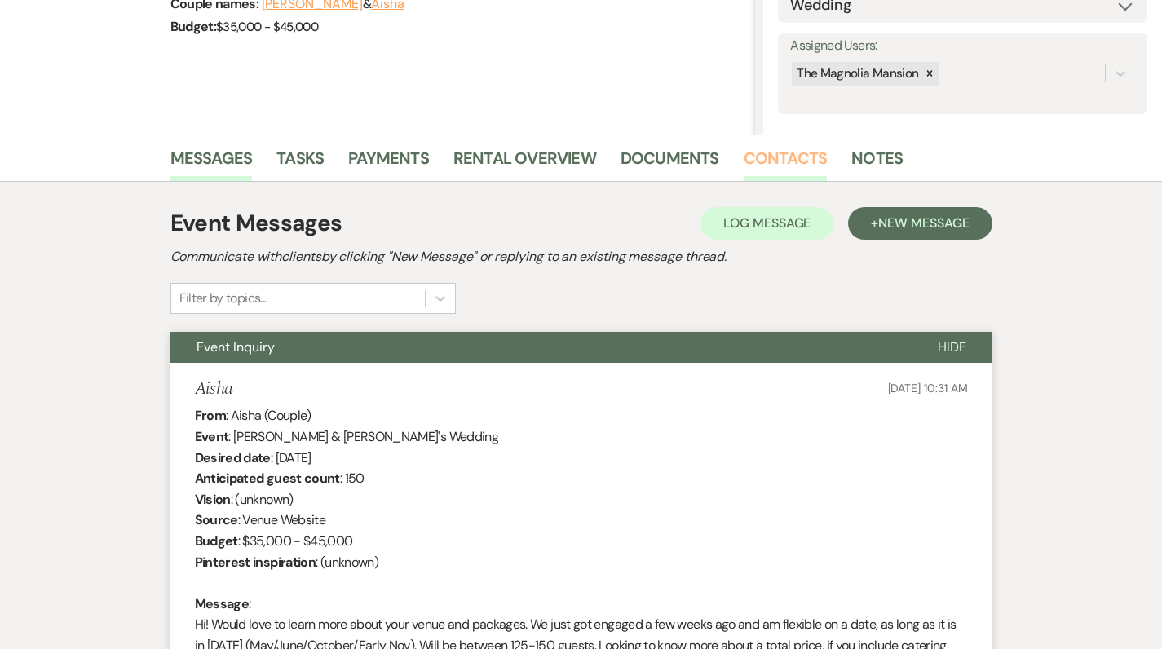
click at [795, 154] on link "Contacts" at bounding box center [786, 163] width 84 height 36
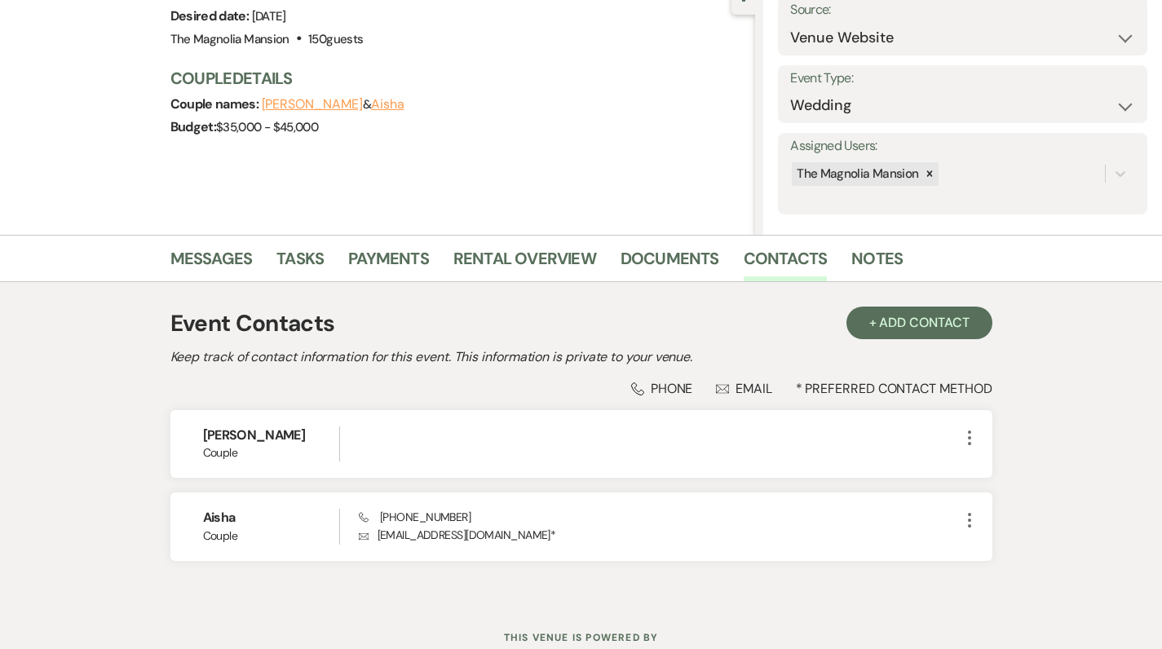
scroll to position [173, 0]
click at [880, 266] on link "Notes" at bounding box center [877, 265] width 51 height 36
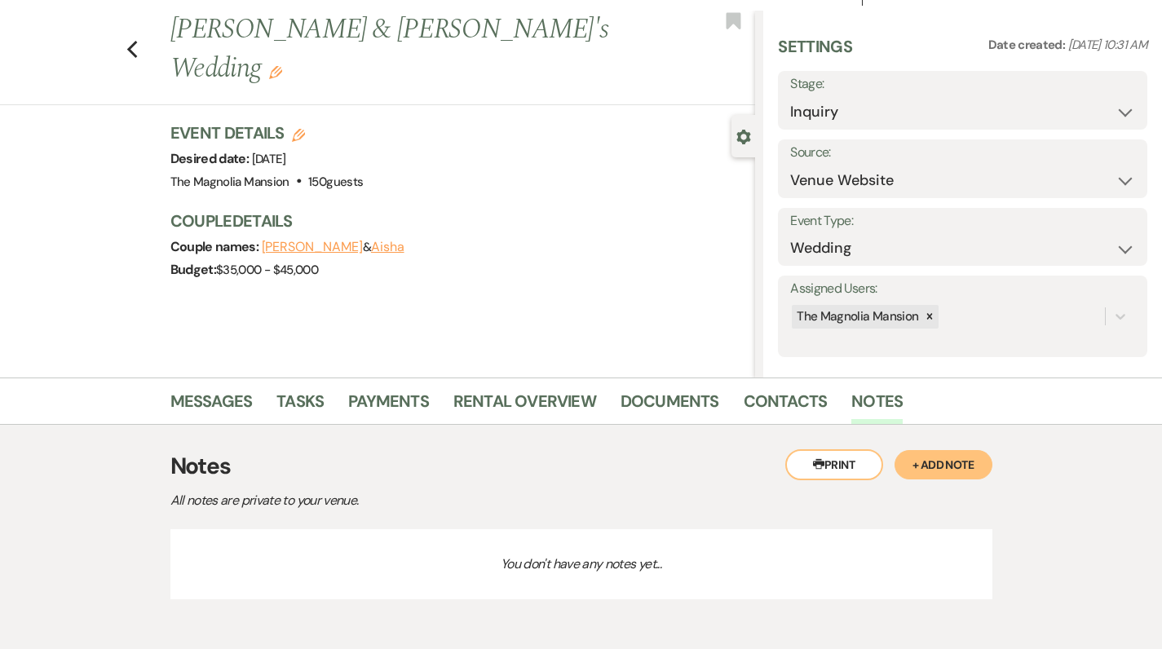
scroll to position [29, 0]
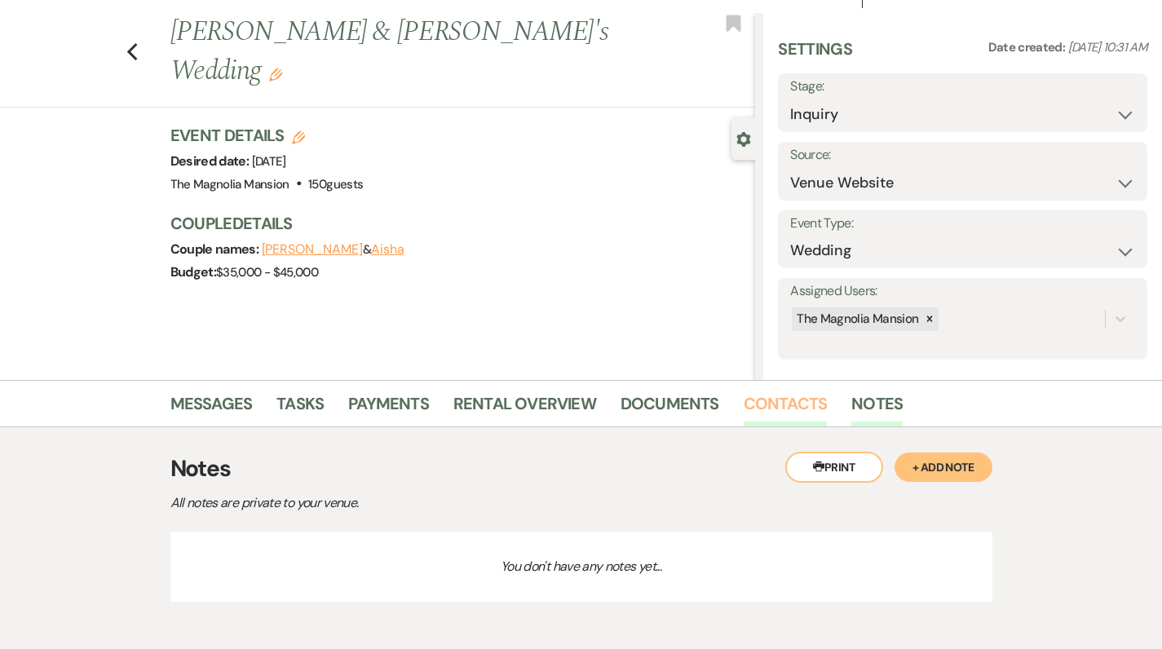
click at [786, 392] on link "Contacts" at bounding box center [786, 409] width 84 height 36
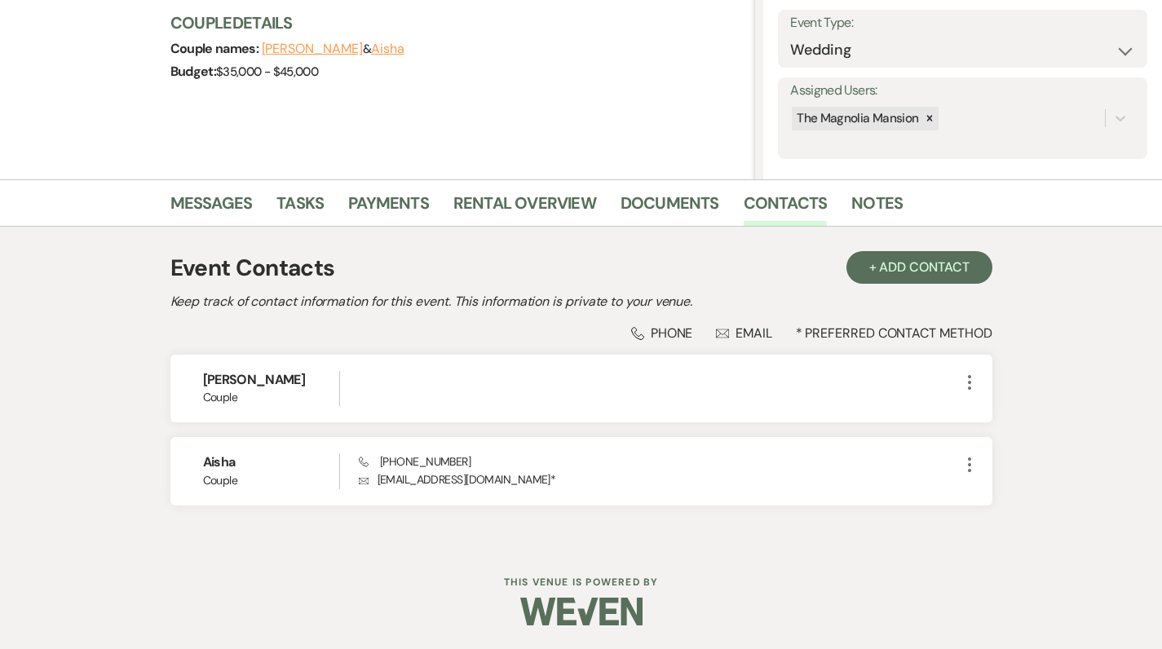
scroll to position [229, 0]
click at [863, 202] on link "Notes" at bounding box center [877, 209] width 51 height 36
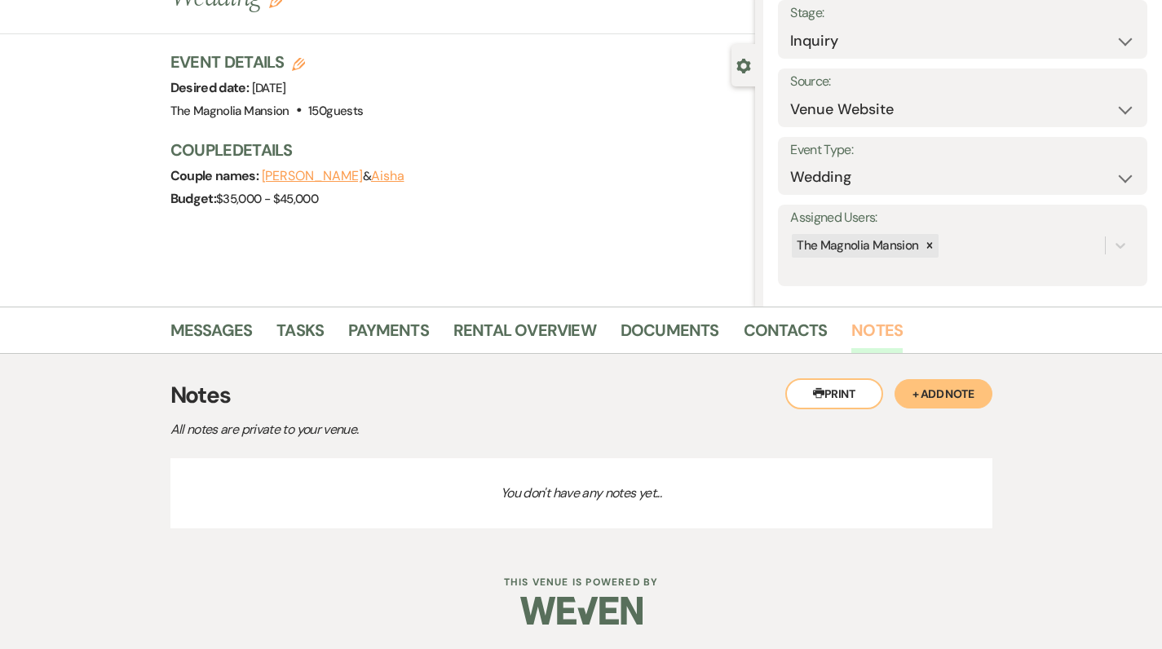
scroll to position [101, 0]
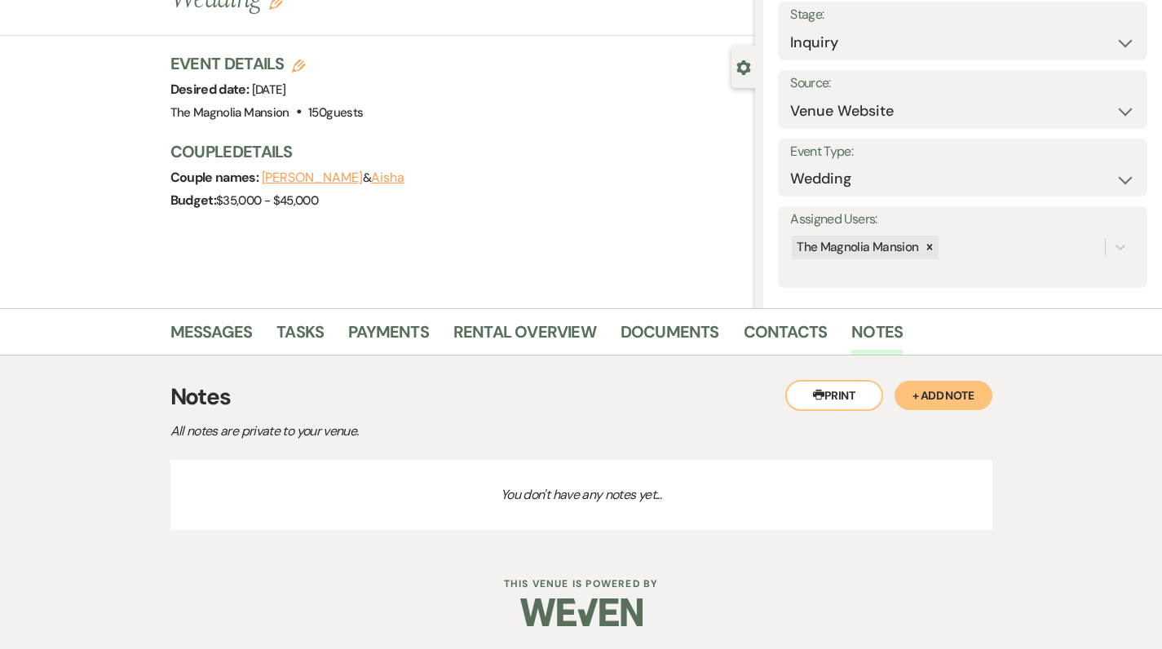
click at [951, 393] on button "+ Add Note" at bounding box center [944, 395] width 98 height 29
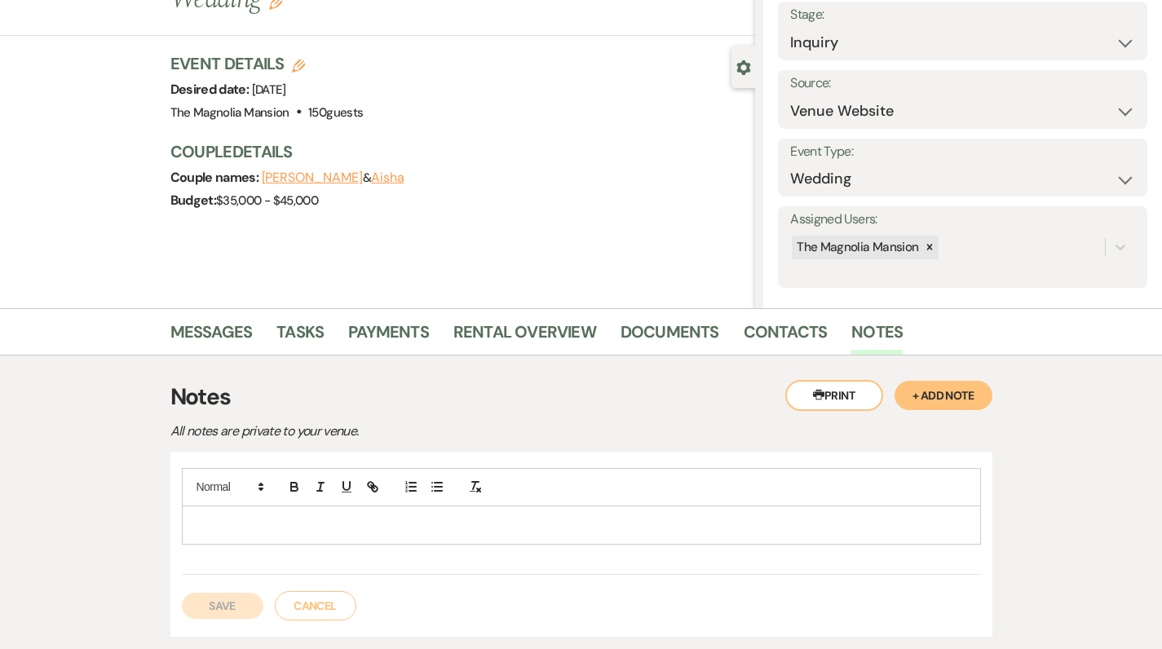
click at [207, 539] on div at bounding box center [582, 526] width 798 height 38
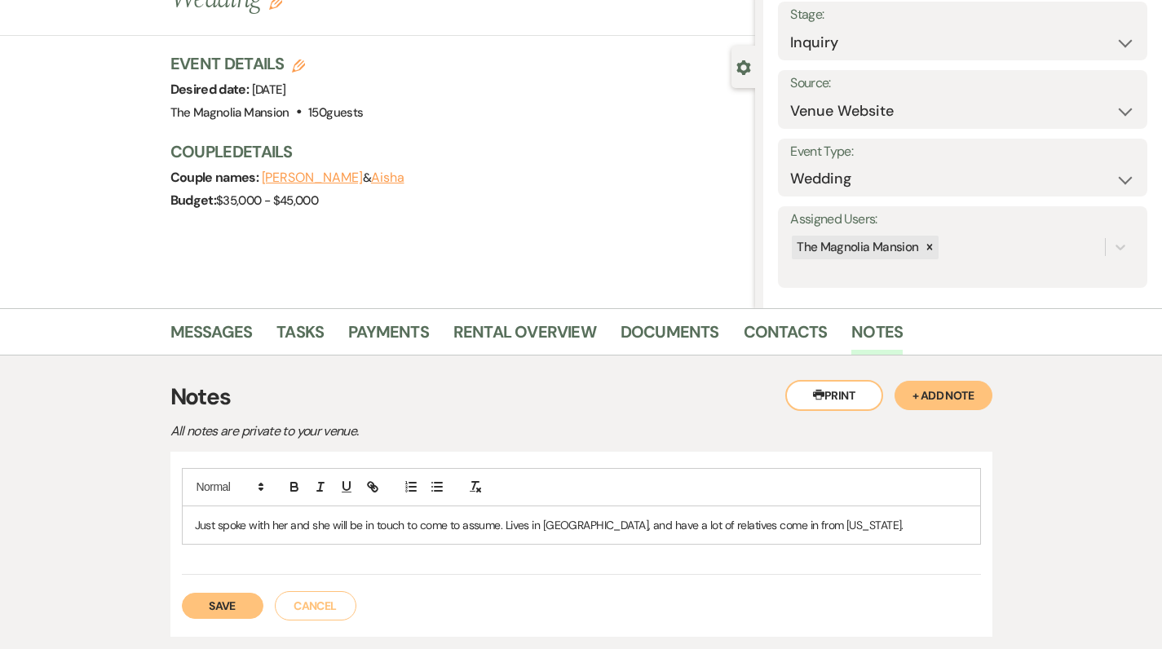
click at [225, 598] on button "Save" at bounding box center [223, 606] width 82 height 26
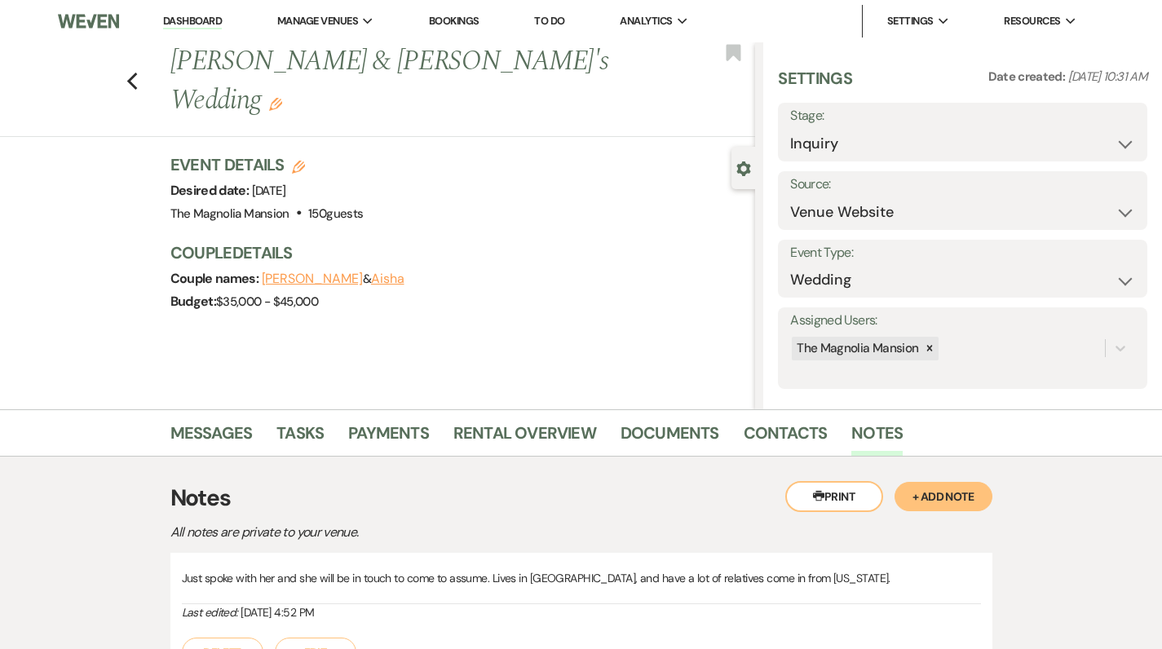
scroll to position [0, 0]
click at [139, 72] on icon "Previous" at bounding box center [132, 82] width 12 height 20
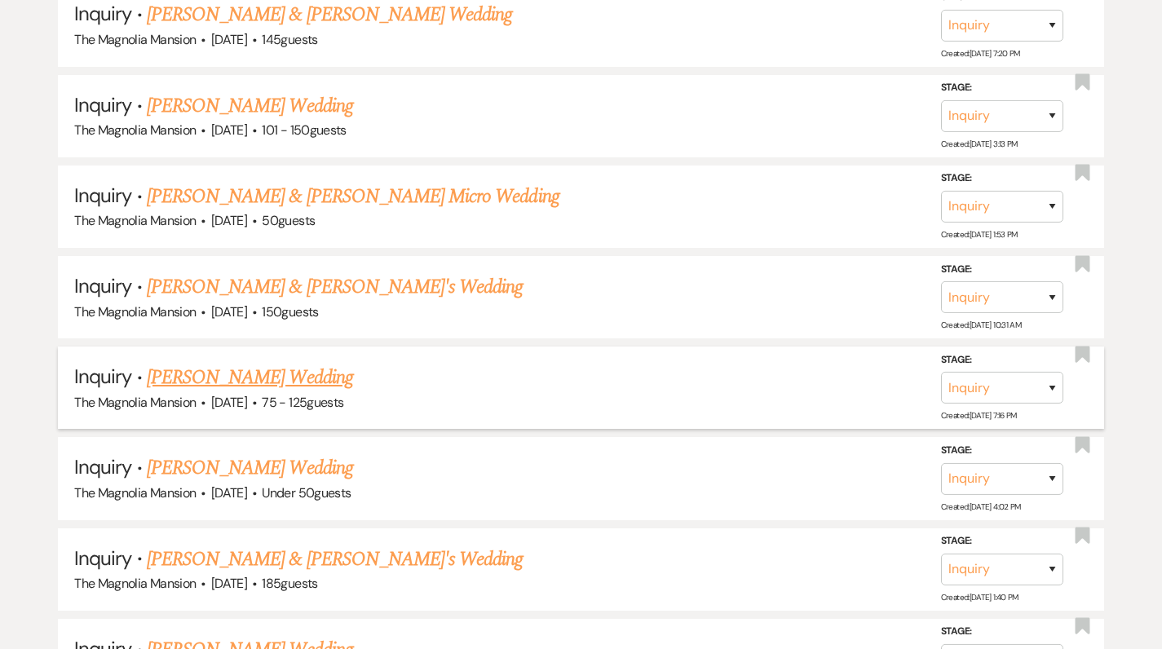
scroll to position [941, 0]
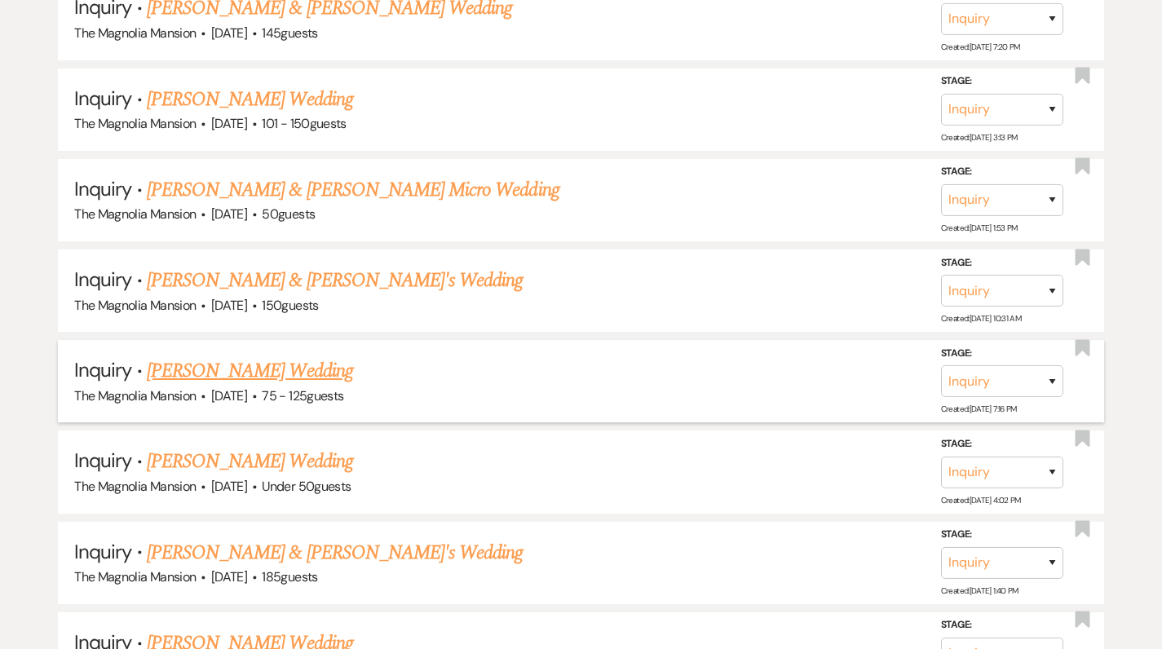
click at [237, 356] on link "[PERSON_NAME] Wedding" at bounding box center [250, 370] width 206 height 29
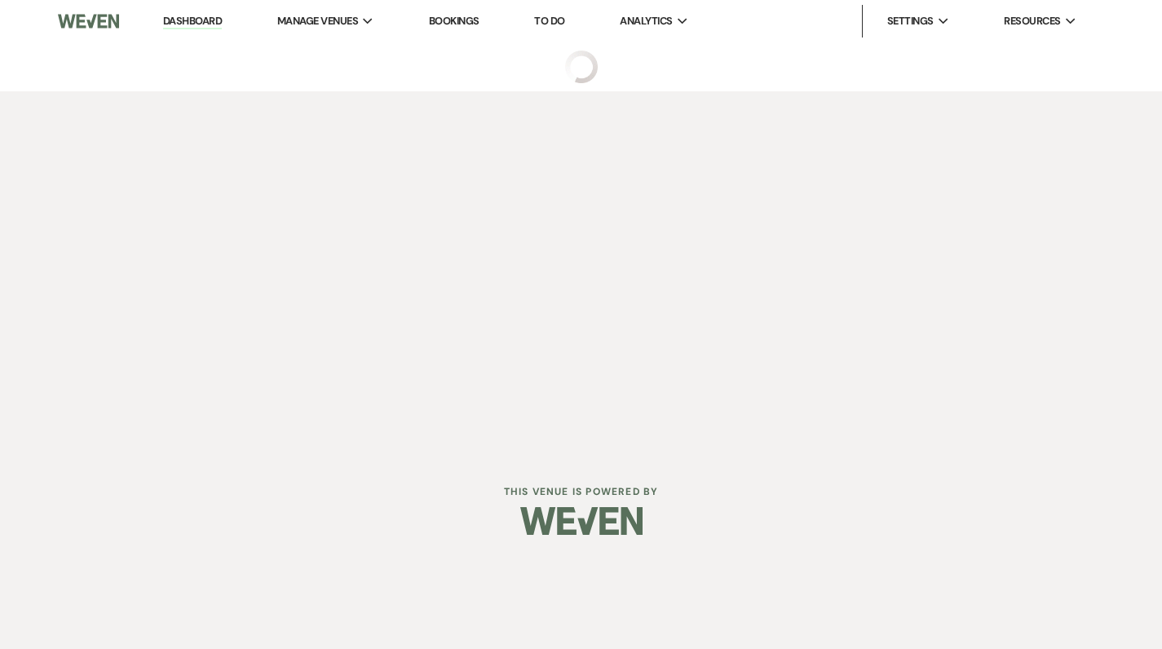
select select "3"
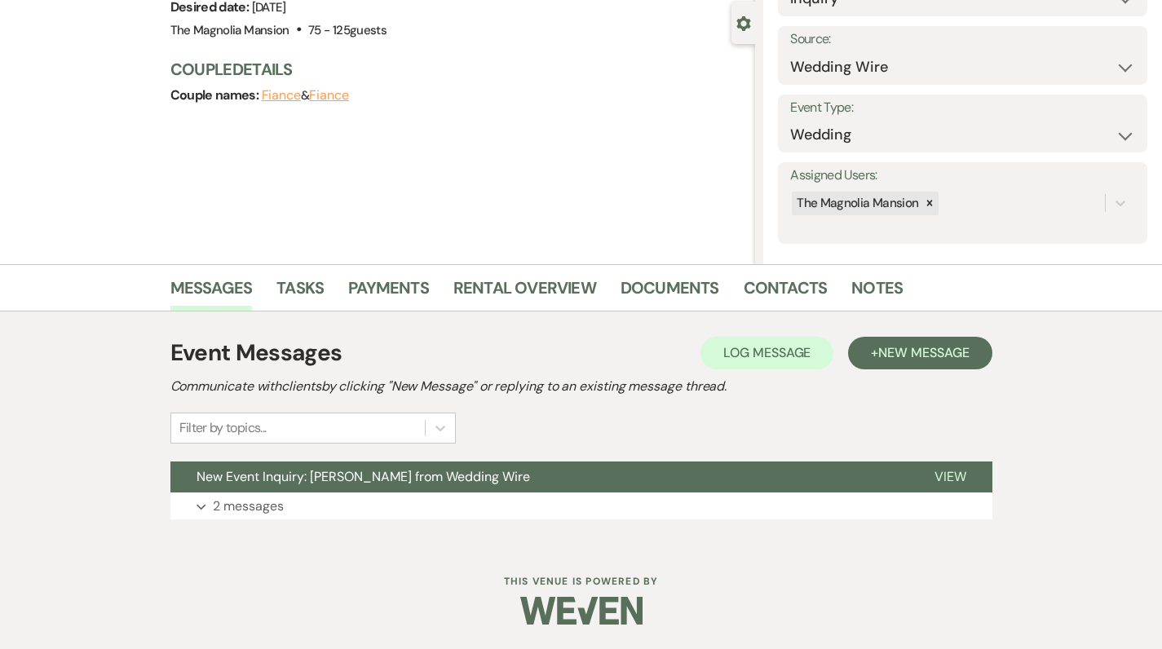
scroll to position [144, 0]
click at [784, 294] on link "Contacts" at bounding box center [786, 294] width 84 height 36
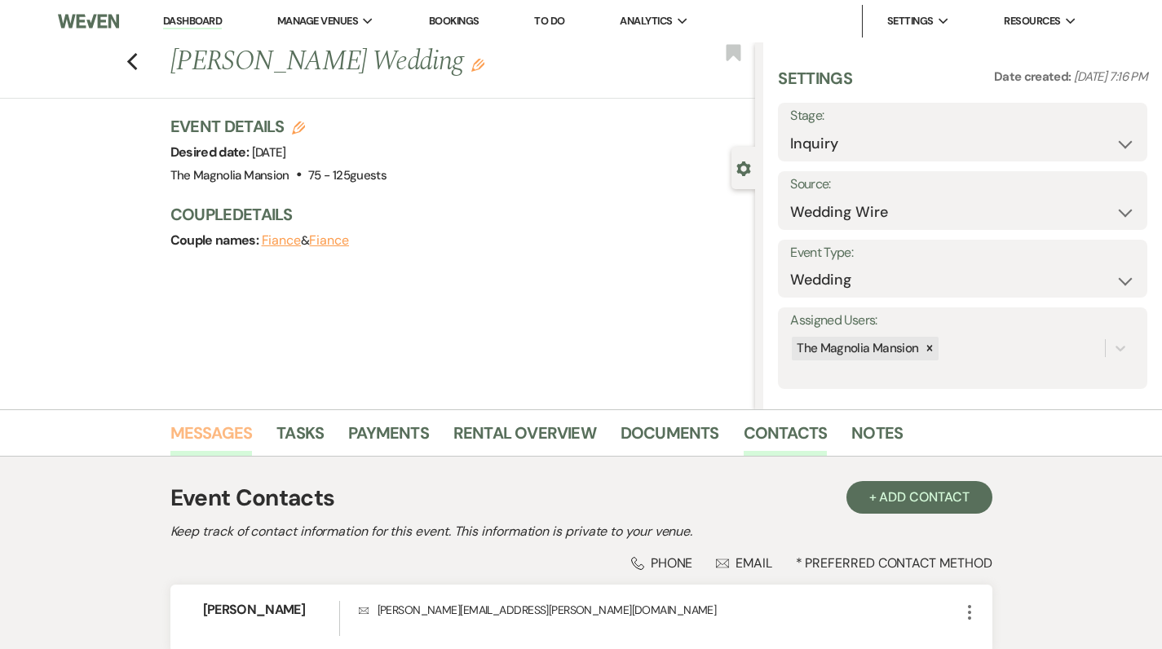
click at [223, 432] on link "Messages" at bounding box center [211, 438] width 82 height 36
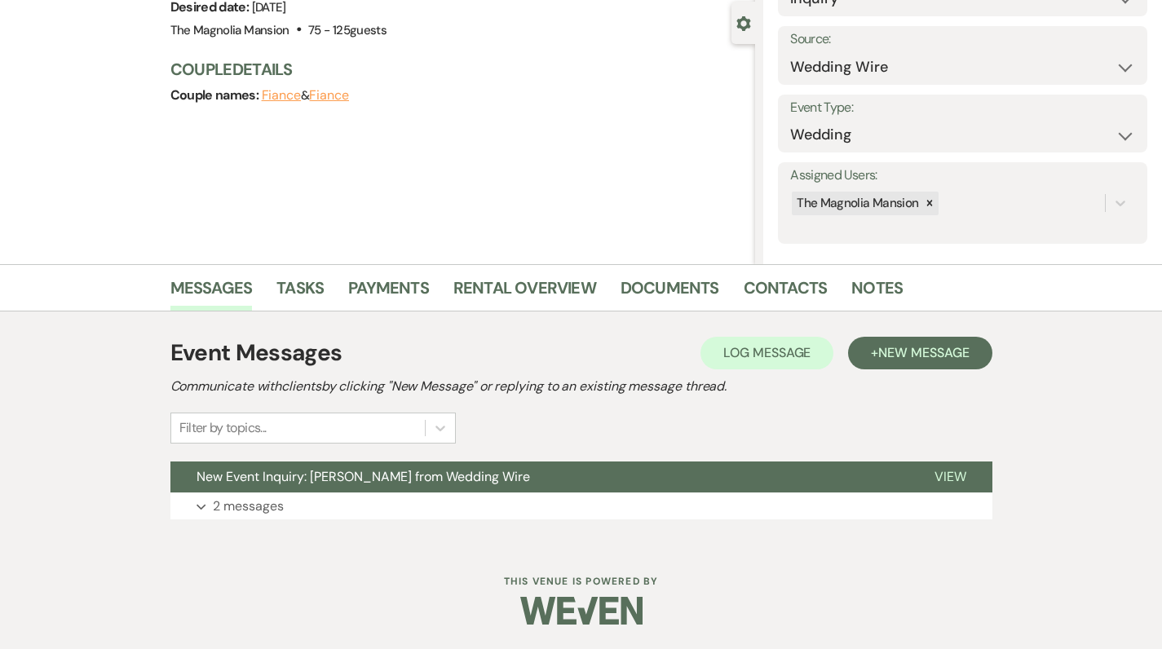
scroll to position [144, 0]
click at [268, 505] on p "2 messages" at bounding box center [248, 507] width 71 height 21
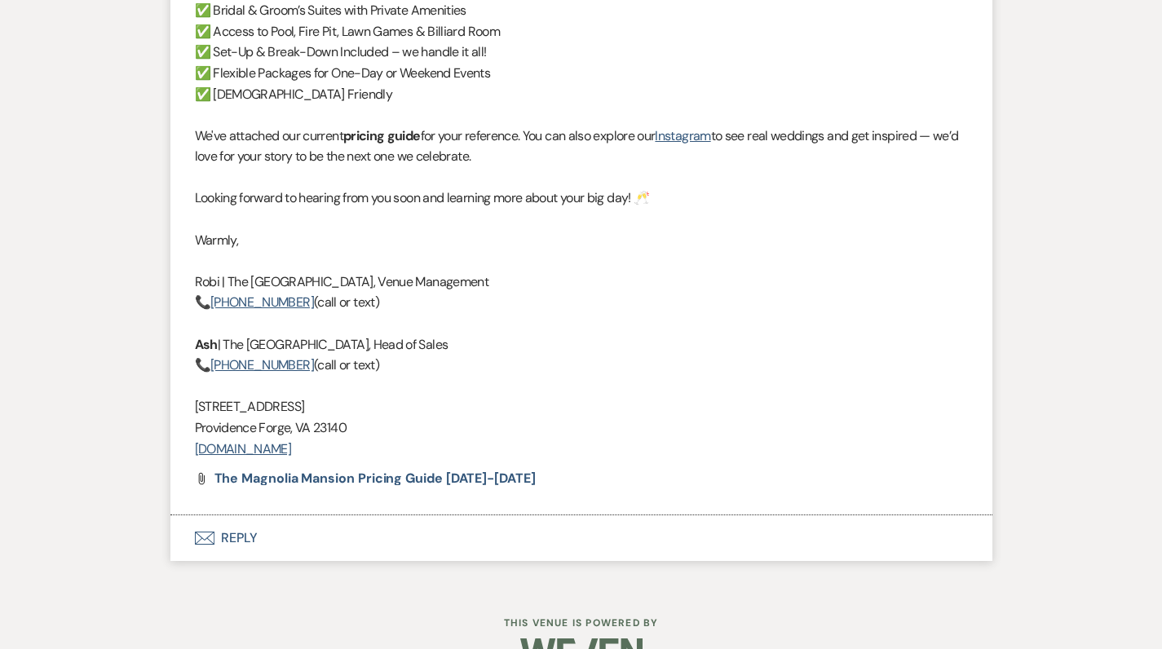
scroll to position [2070, 0]
click at [236, 516] on button "Envelope Reply" at bounding box center [581, 539] width 822 height 46
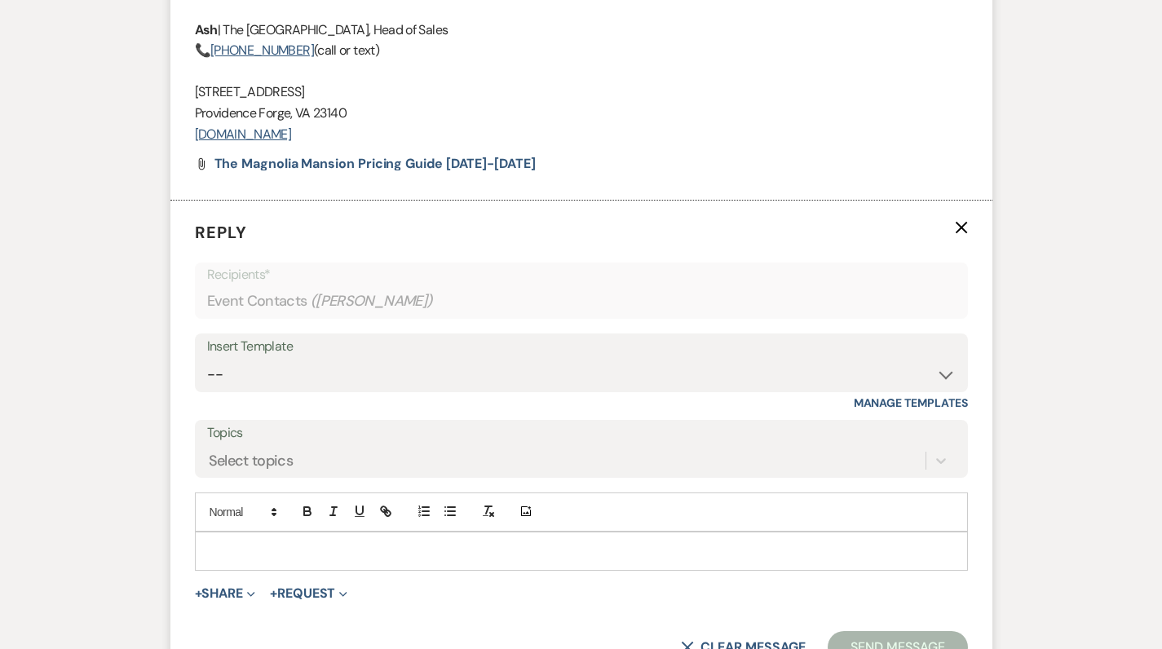
scroll to position [2461, 0]
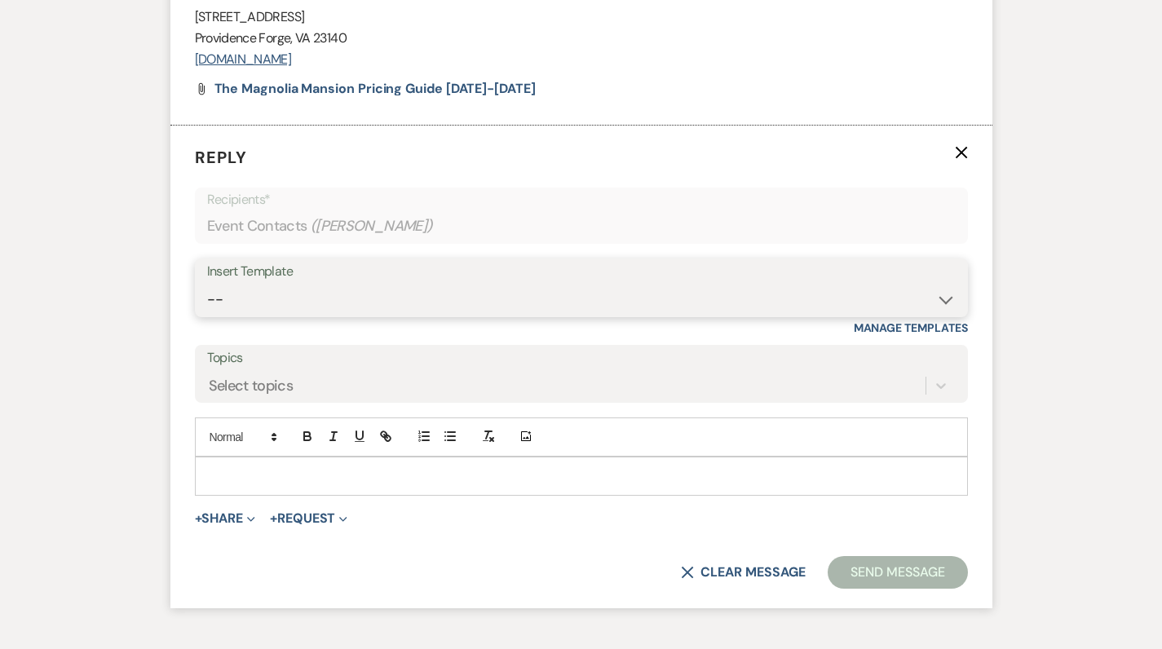
select select "5338"
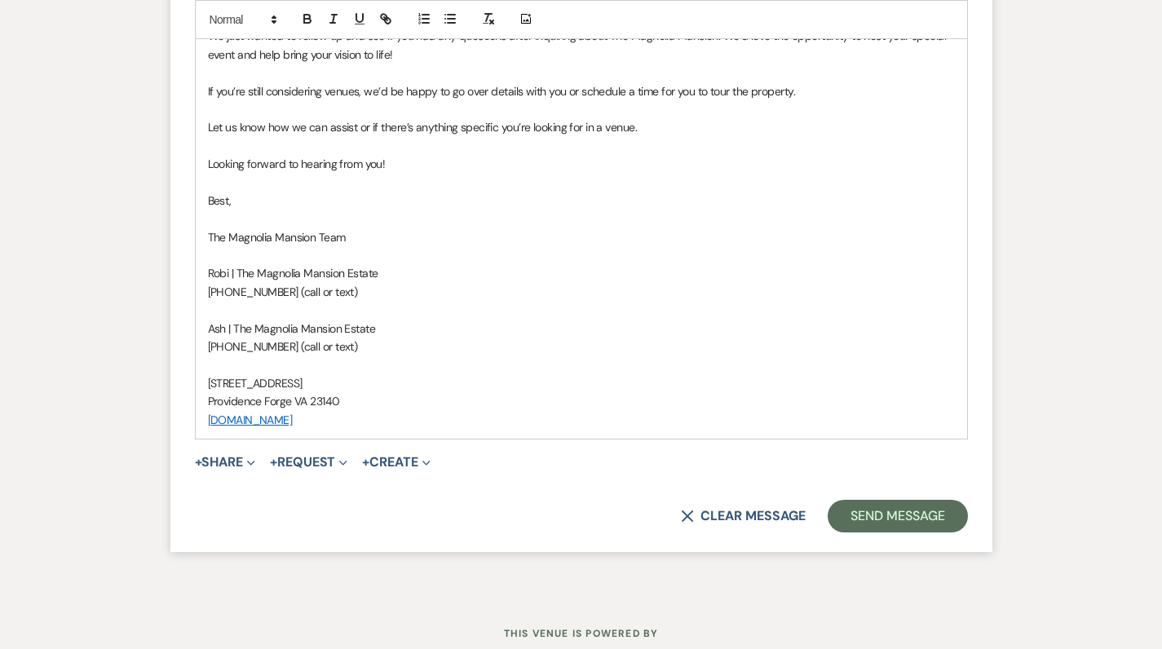
scroll to position [2937, 0]
click at [840, 501] on button "Send Message" at bounding box center [897, 517] width 139 height 33
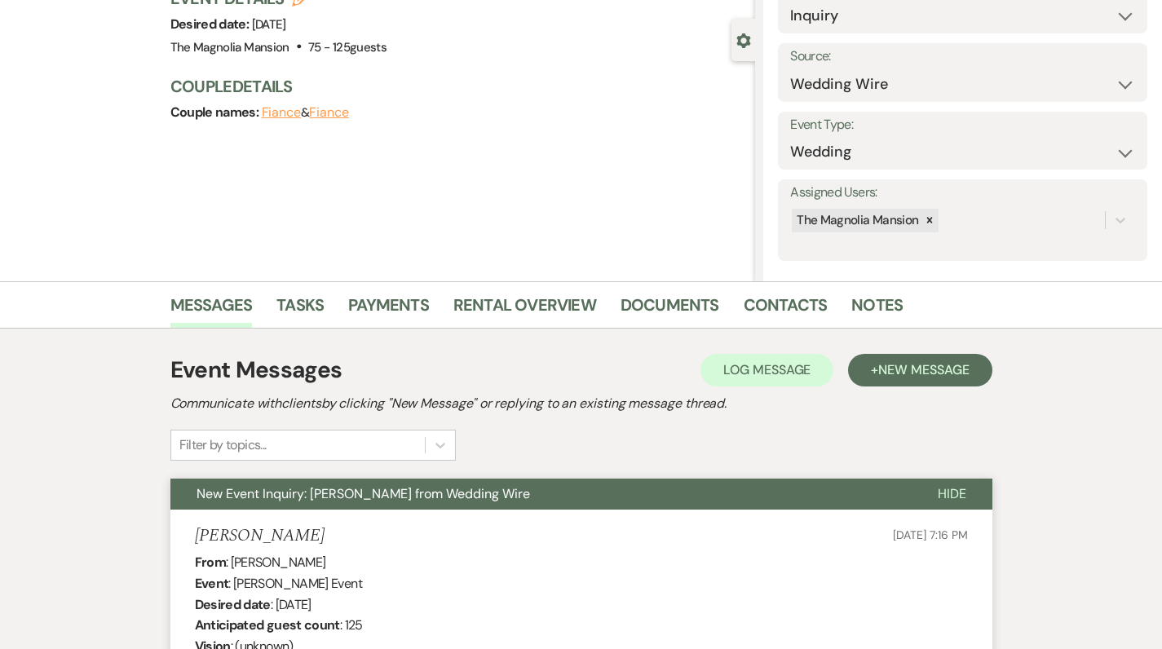
scroll to position [127, 0]
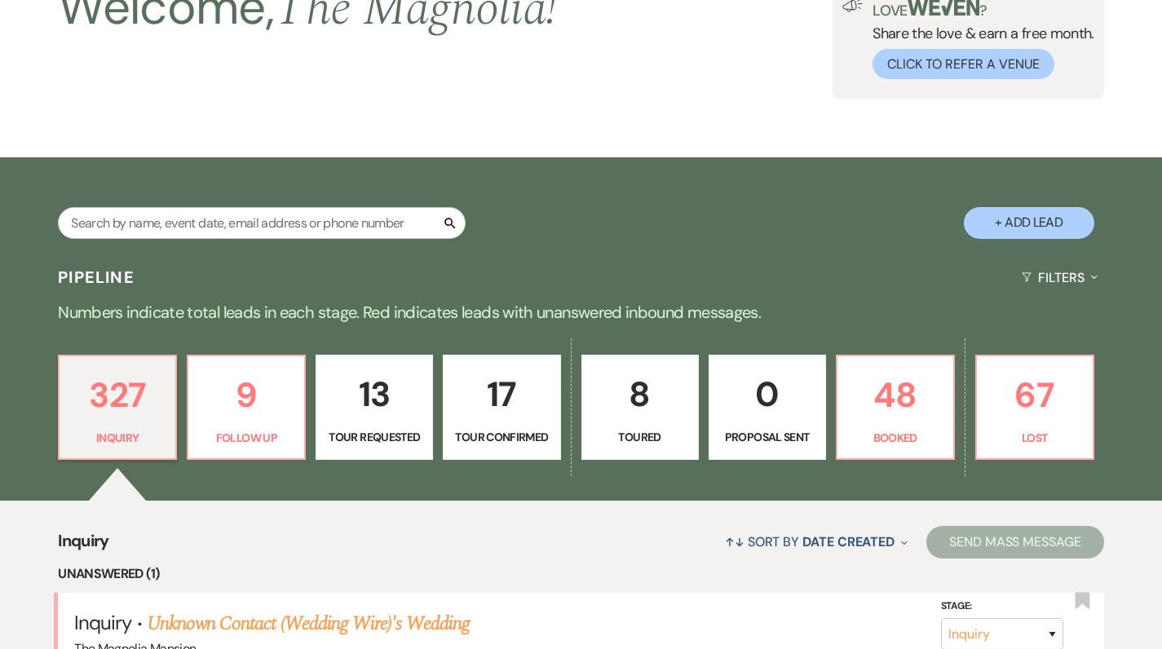
scroll to position [941, 0]
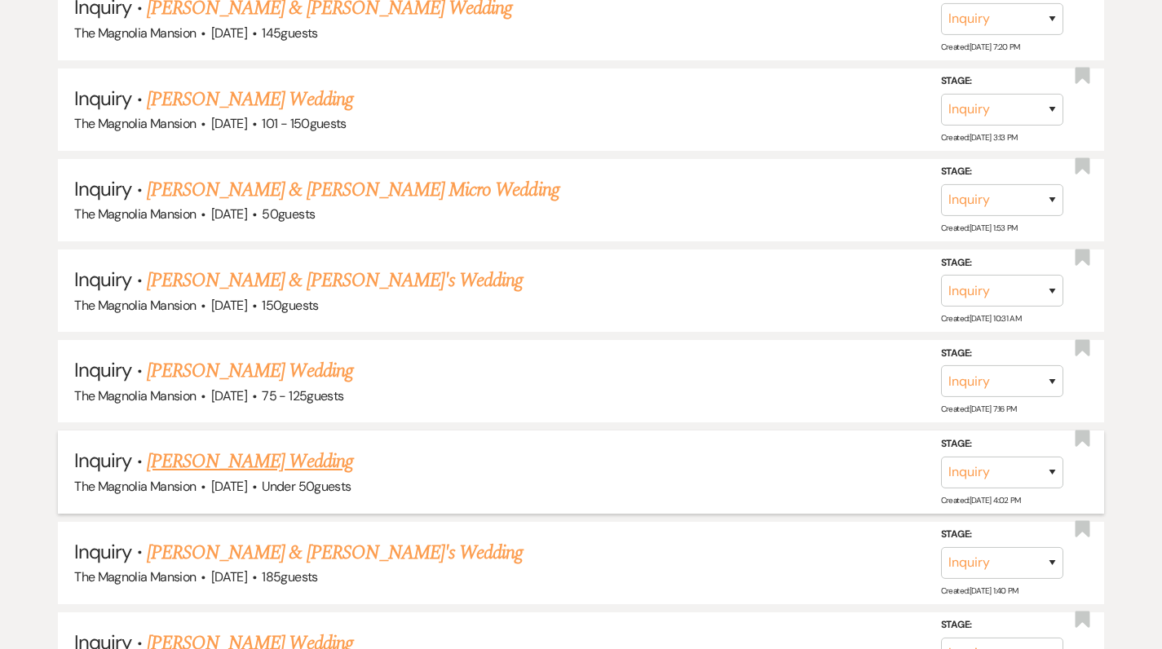
click at [232, 450] on link "[PERSON_NAME] Wedding" at bounding box center [250, 461] width 206 height 29
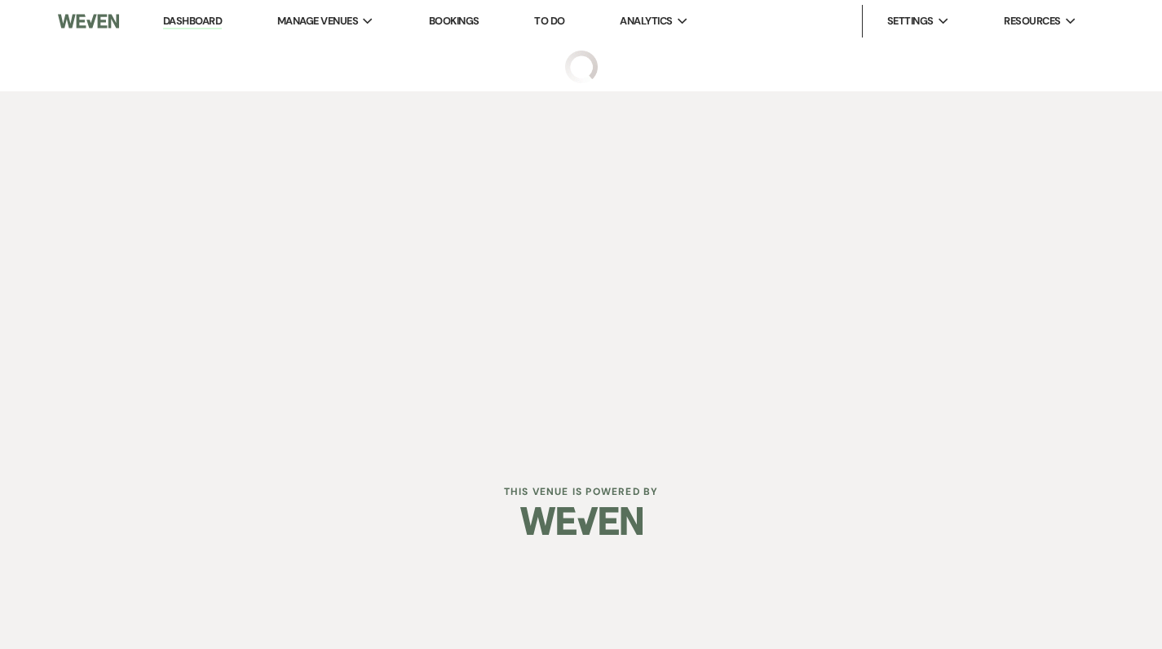
select select "2"
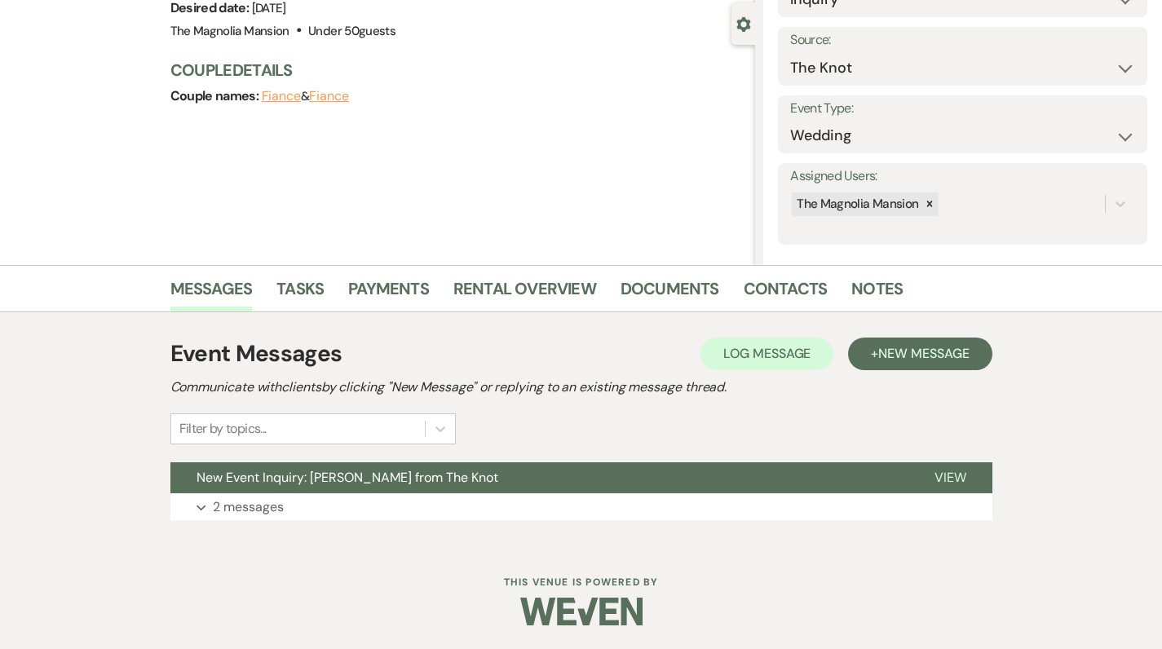
scroll to position [144, 0]
click at [763, 291] on link "Contacts" at bounding box center [786, 294] width 84 height 36
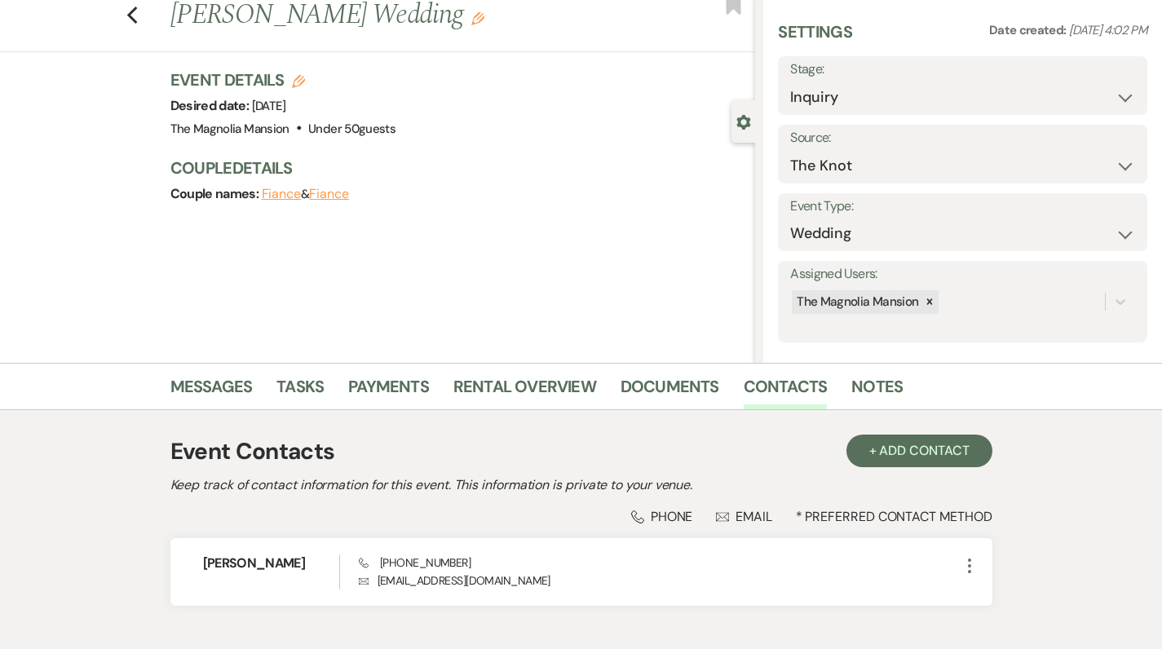
scroll to position [46, 0]
click at [860, 384] on link "Notes" at bounding box center [877, 392] width 51 height 36
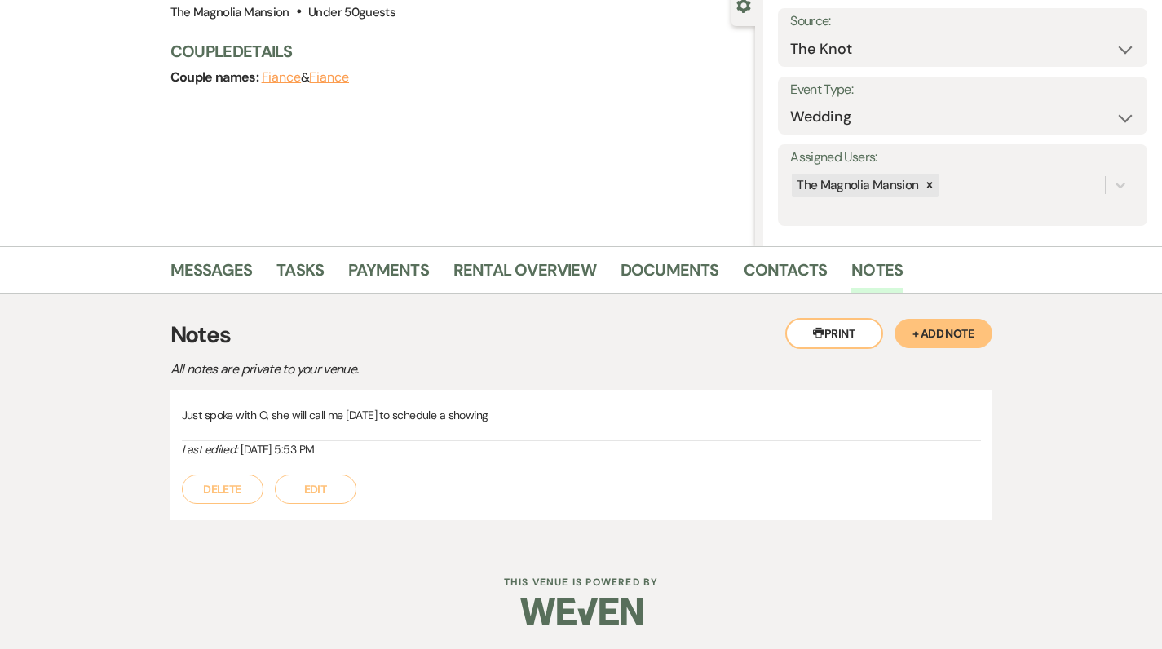
scroll to position [162, 0]
click at [932, 337] on button "+ Add Note" at bounding box center [944, 334] width 98 height 29
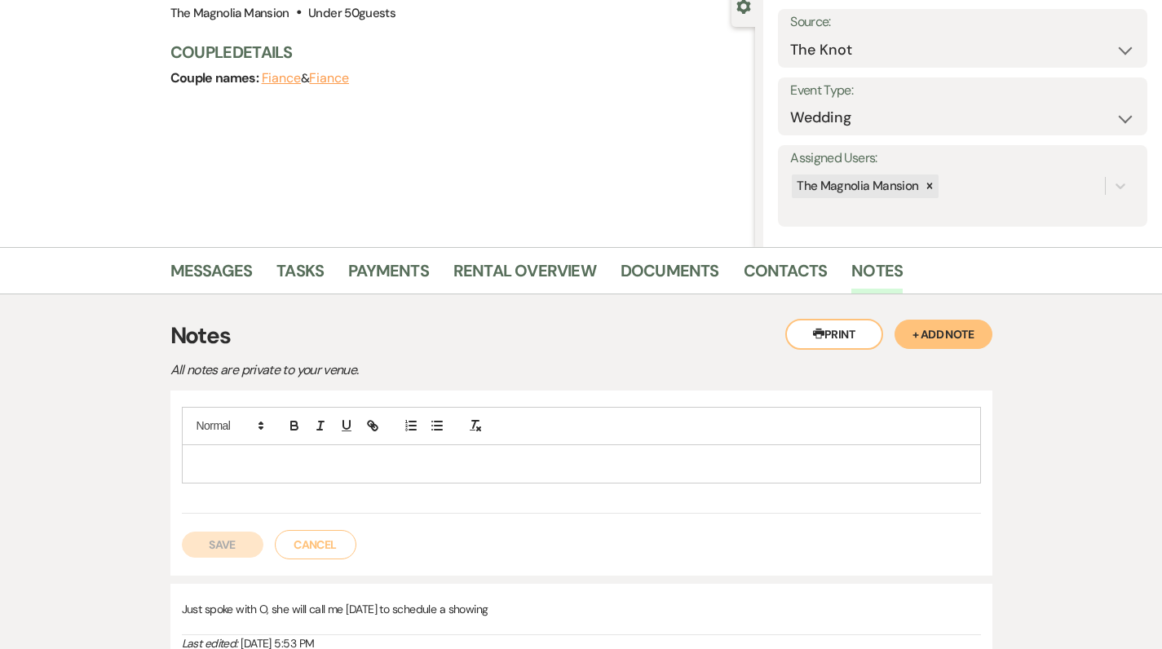
click at [299, 471] on p at bounding box center [581, 464] width 773 height 18
click at [237, 551] on button "Save" at bounding box center [223, 545] width 82 height 26
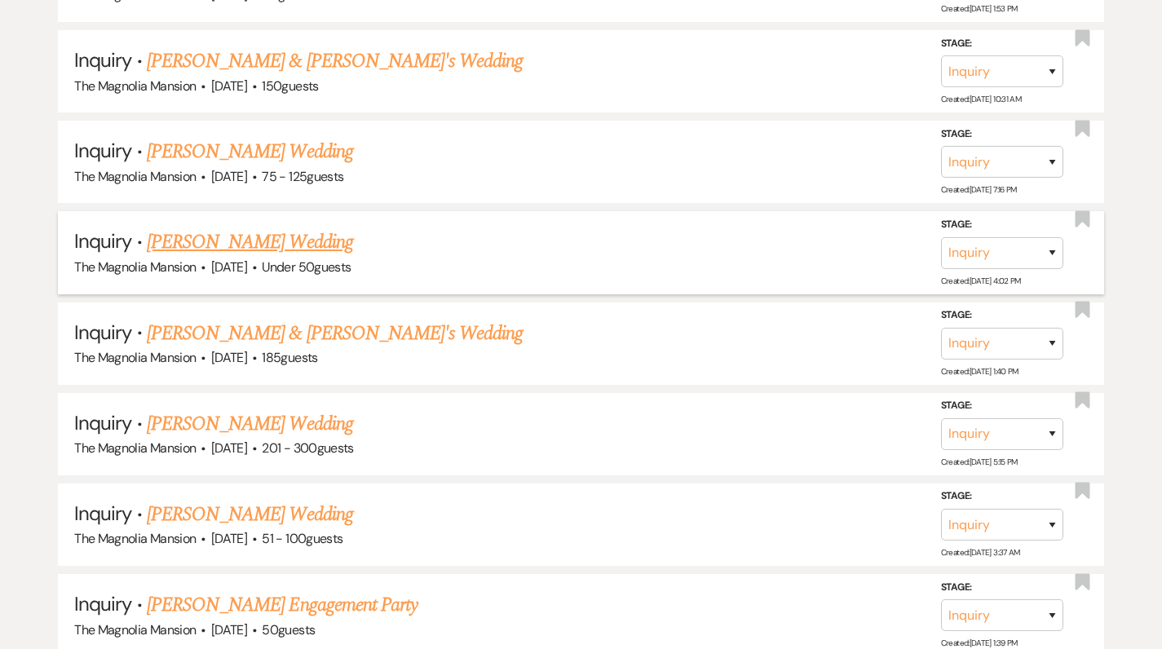
scroll to position [1161, 0]
click at [218, 326] on link "[PERSON_NAME] & [PERSON_NAME]'s Wedding" at bounding box center [335, 332] width 377 height 29
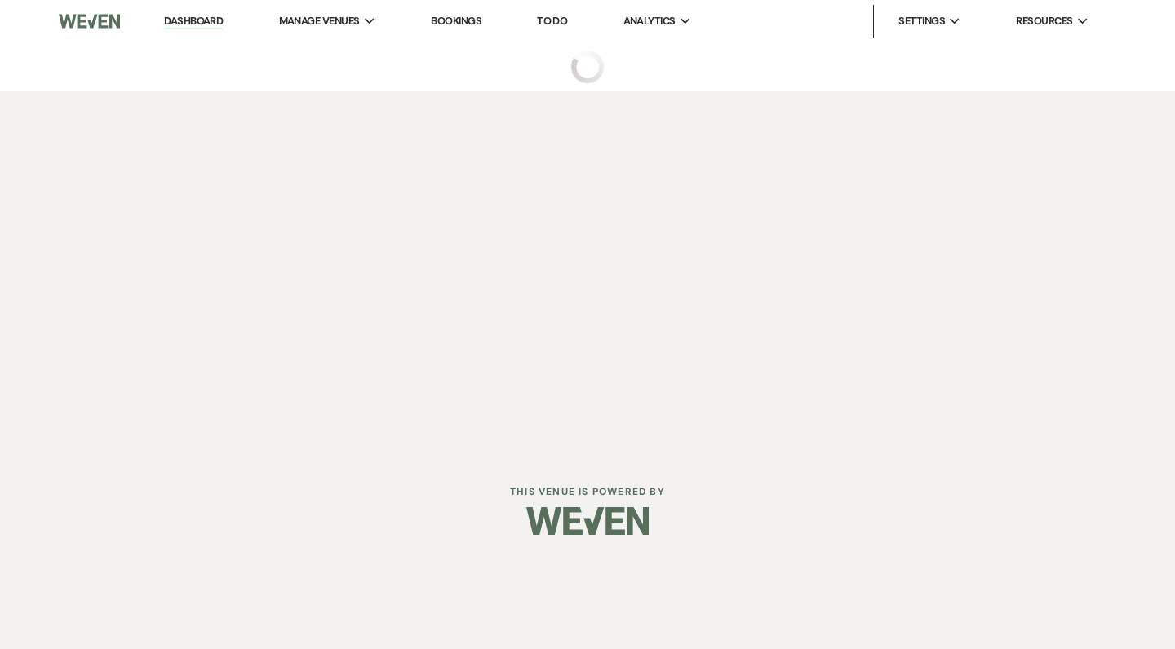
select select "5"
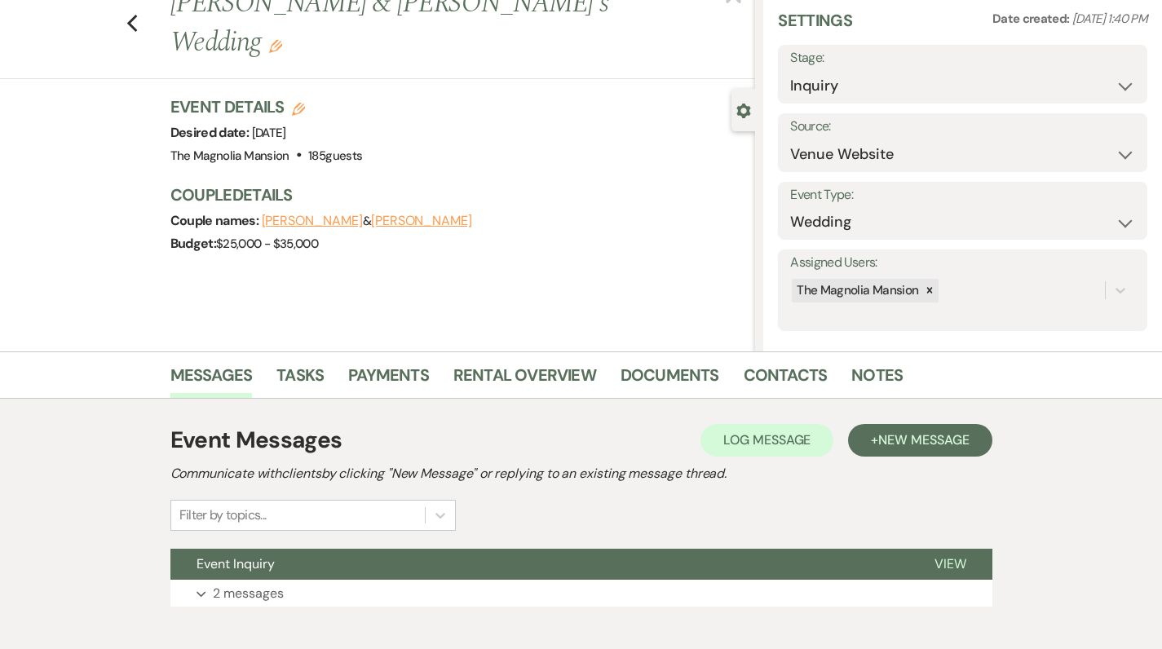
scroll to position [58, 0]
click at [794, 377] on link "Contacts" at bounding box center [786, 380] width 84 height 36
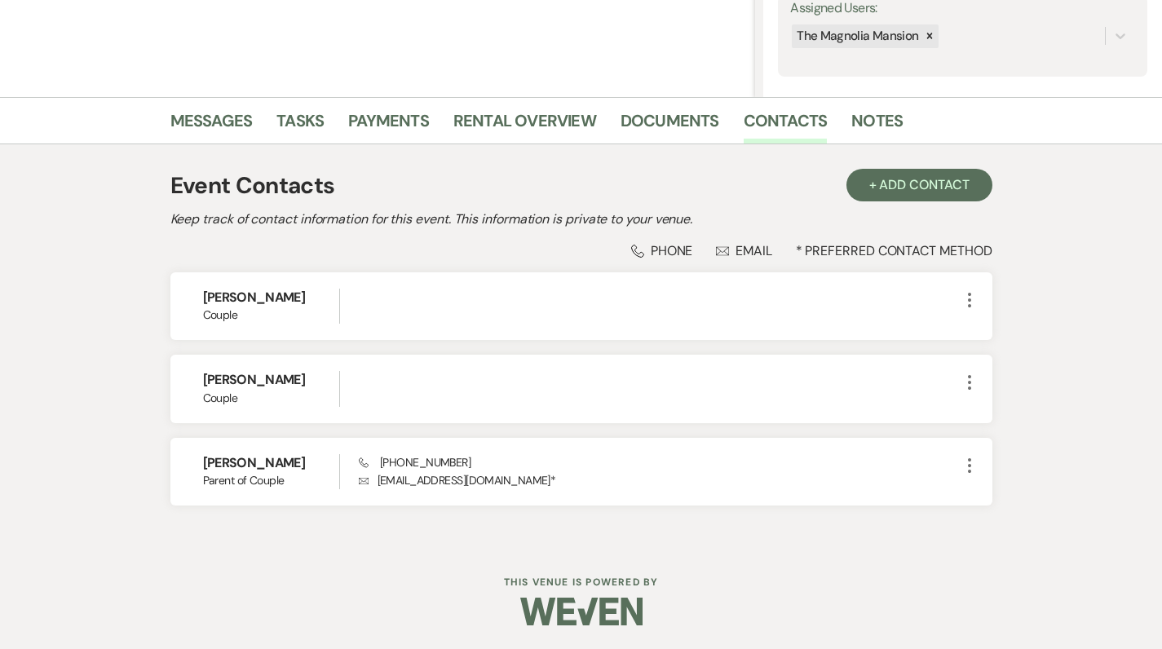
scroll to position [312, 0]
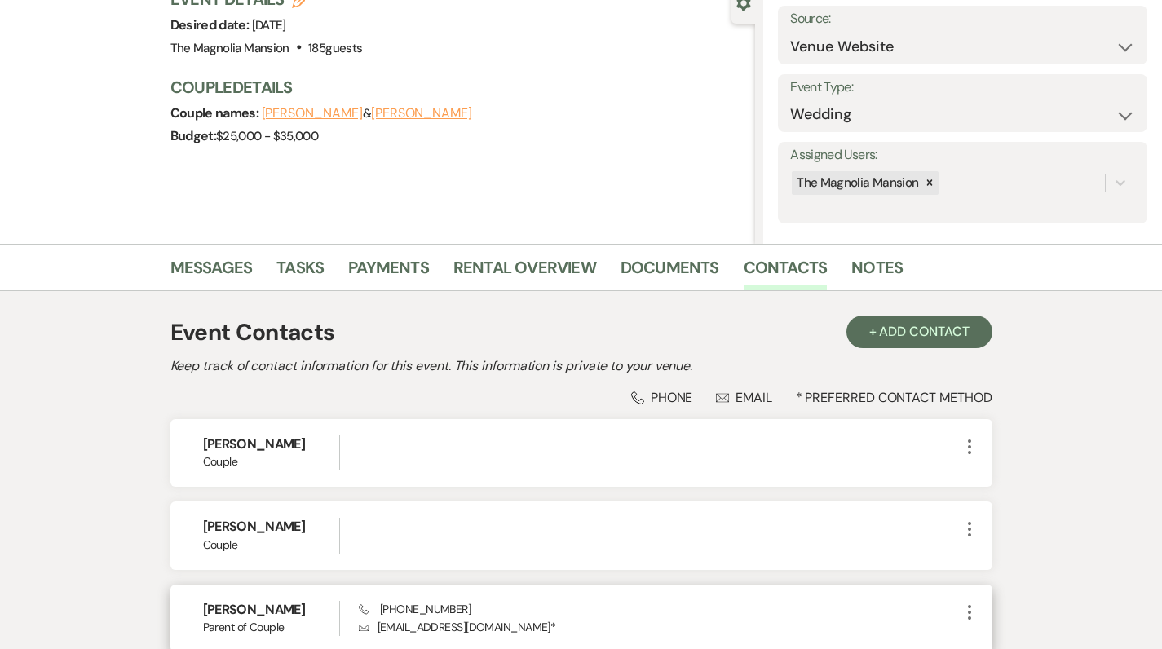
drag, startPoint x: 356, startPoint y: 595, endPoint x: 356, endPoint y: 608, distance: 13.1
click at [356, 608] on div "[PERSON_NAME] Parent of Couple Phone [PHONE_NUMBER] Envelope [EMAIL_ADDRESS][DO…" at bounding box center [581, 619] width 822 height 68
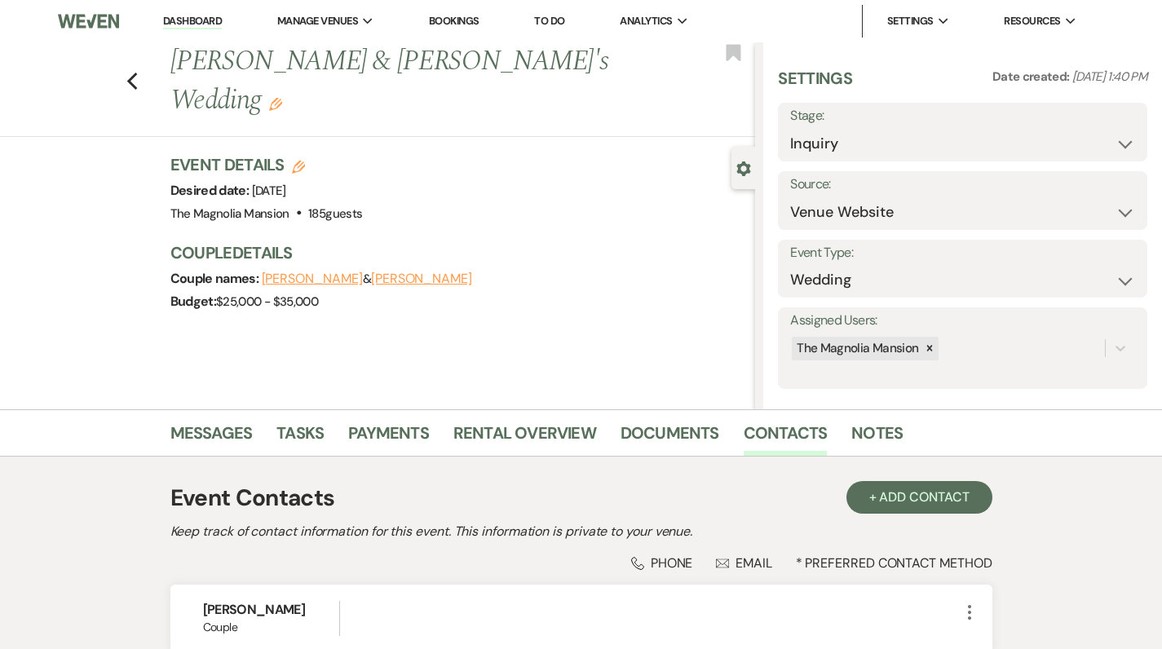
scroll to position [0, 0]
click at [155, 61] on div "Previous [PERSON_NAME] & [PERSON_NAME]'s Wedding Edit Bookmark" at bounding box center [374, 89] width 764 height 95
click at [130, 59] on div "Previous [PERSON_NAME] & [PERSON_NAME]'s Wedding Edit Bookmark" at bounding box center [374, 89] width 764 height 95
click at [135, 72] on icon "Previous" at bounding box center [132, 82] width 12 height 20
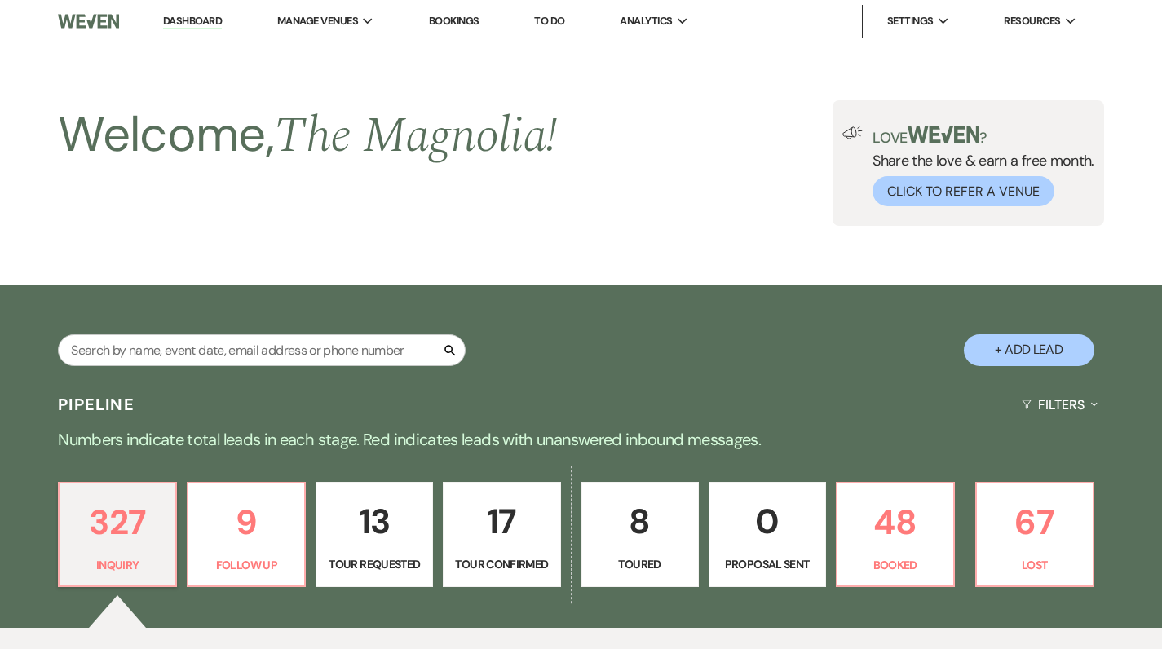
scroll to position [1161, 0]
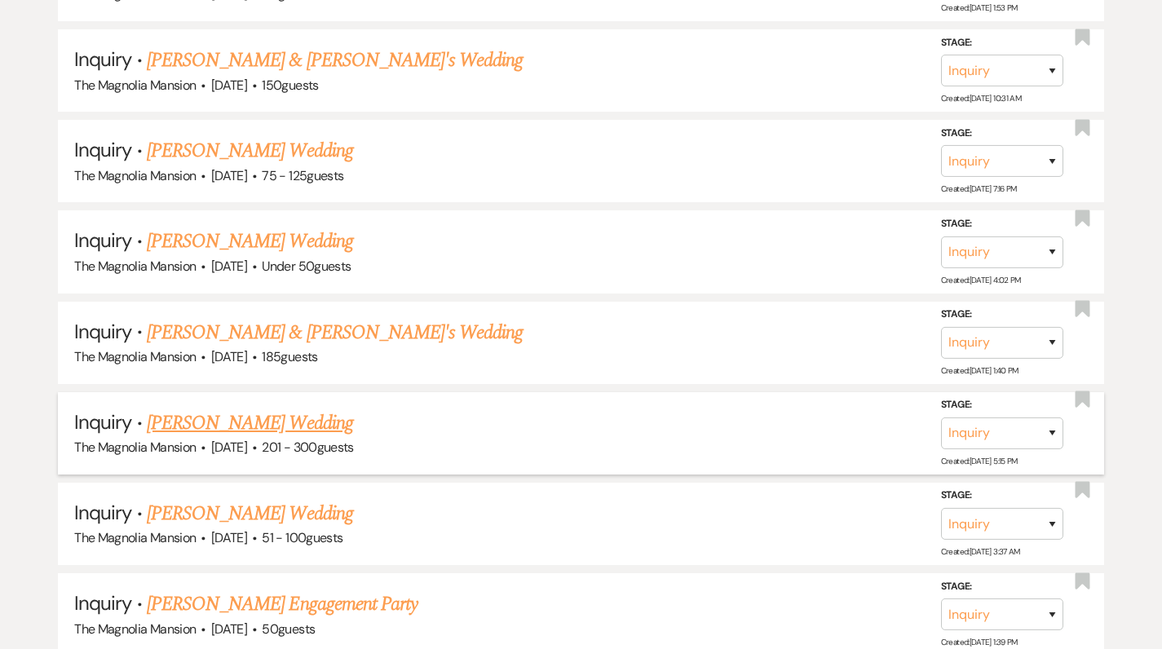
click at [206, 409] on link "[PERSON_NAME] Wedding" at bounding box center [250, 423] width 206 height 29
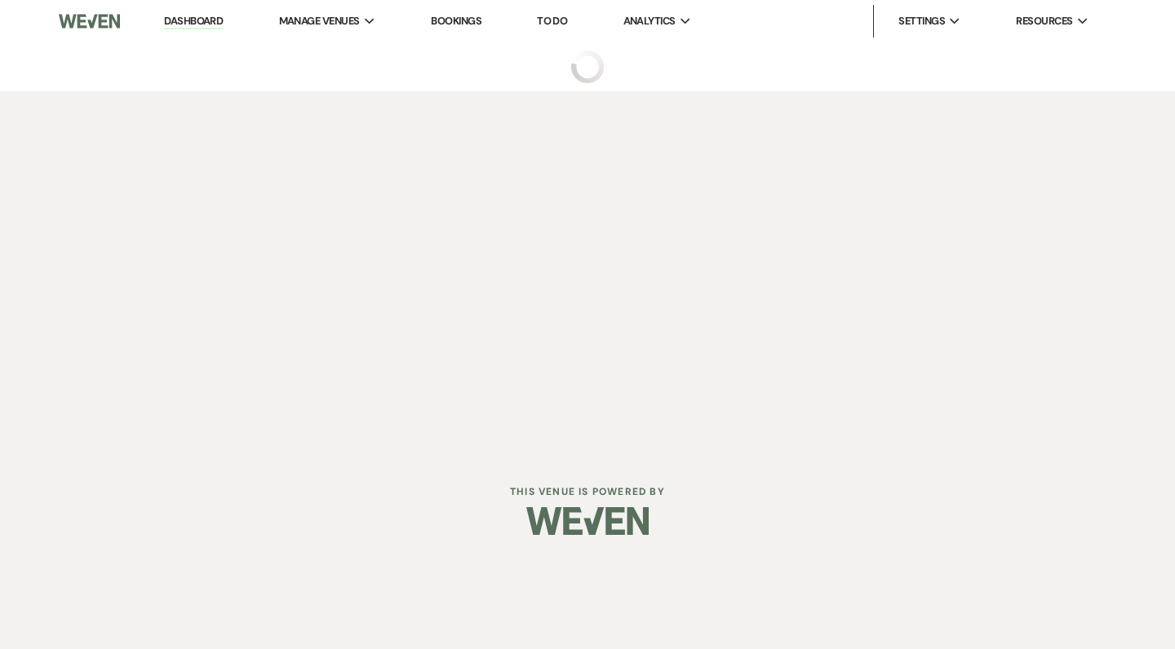
select select "2"
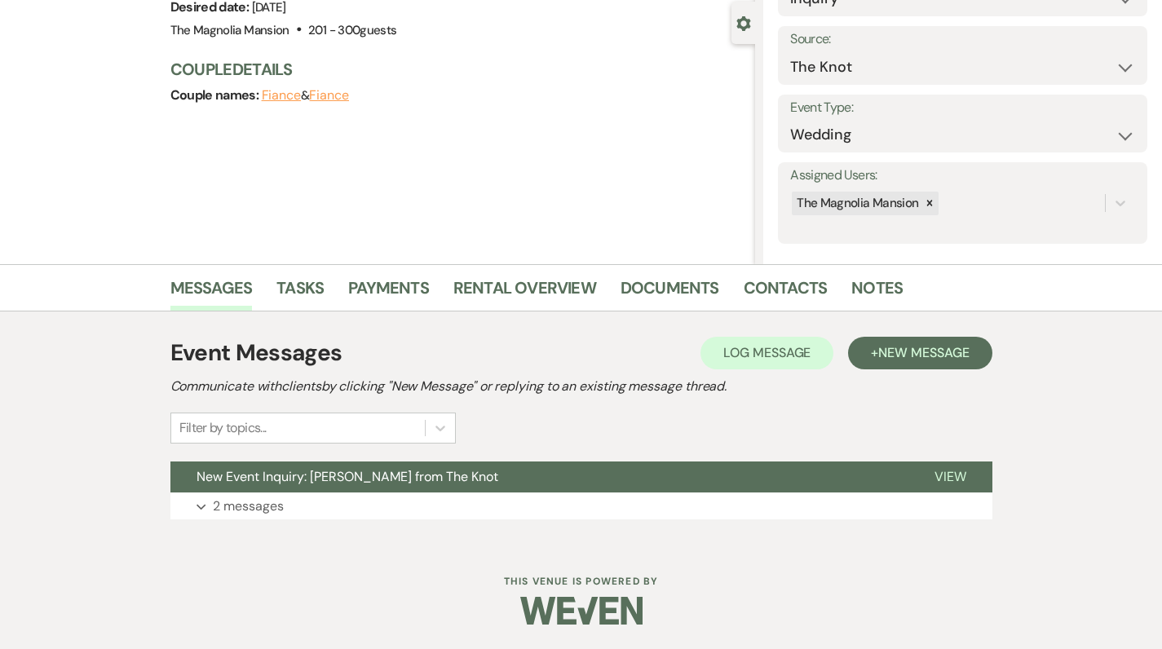
scroll to position [144, 0]
click at [865, 283] on link "Notes" at bounding box center [877, 294] width 51 height 36
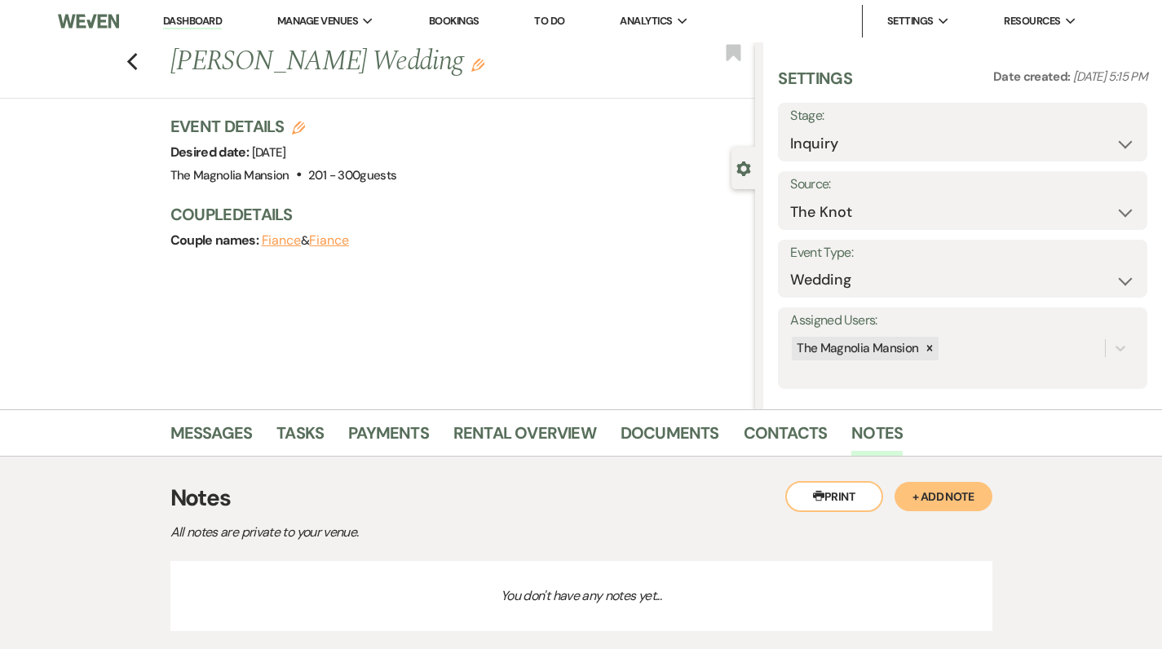
drag, startPoint x: 922, startPoint y: 343, endPoint x: 660, endPoint y: 331, distance: 262.1
click at [660, 331] on section "Previous [PERSON_NAME] Wedding Edit Bookmark Gear Settings Settings Date create…" at bounding box center [581, 225] width 1162 height 367
click at [790, 431] on link "Contacts" at bounding box center [786, 438] width 84 height 36
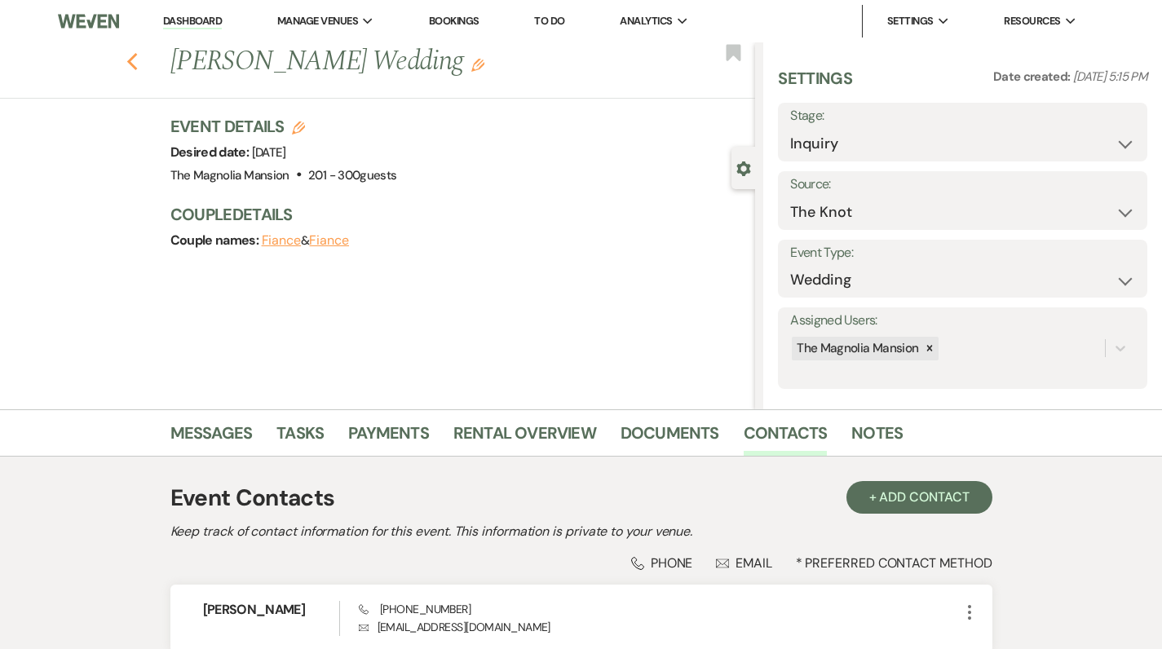
click at [139, 66] on icon "Previous" at bounding box center [132, 62] width 12 height 20
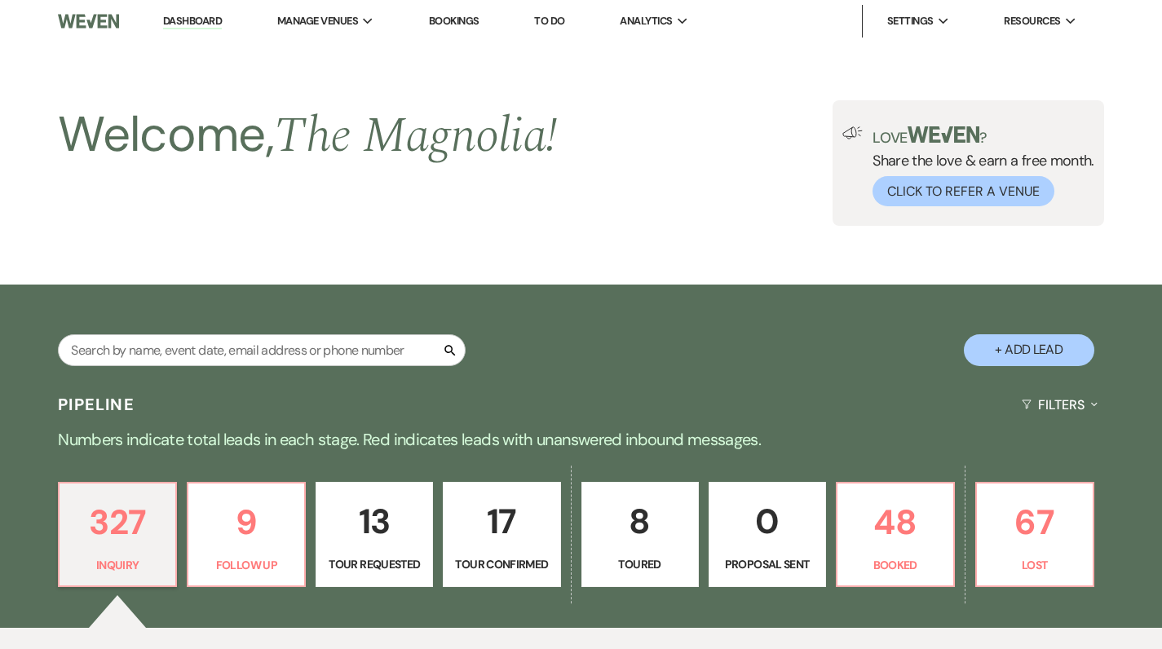
scroll to position [1161, 0]
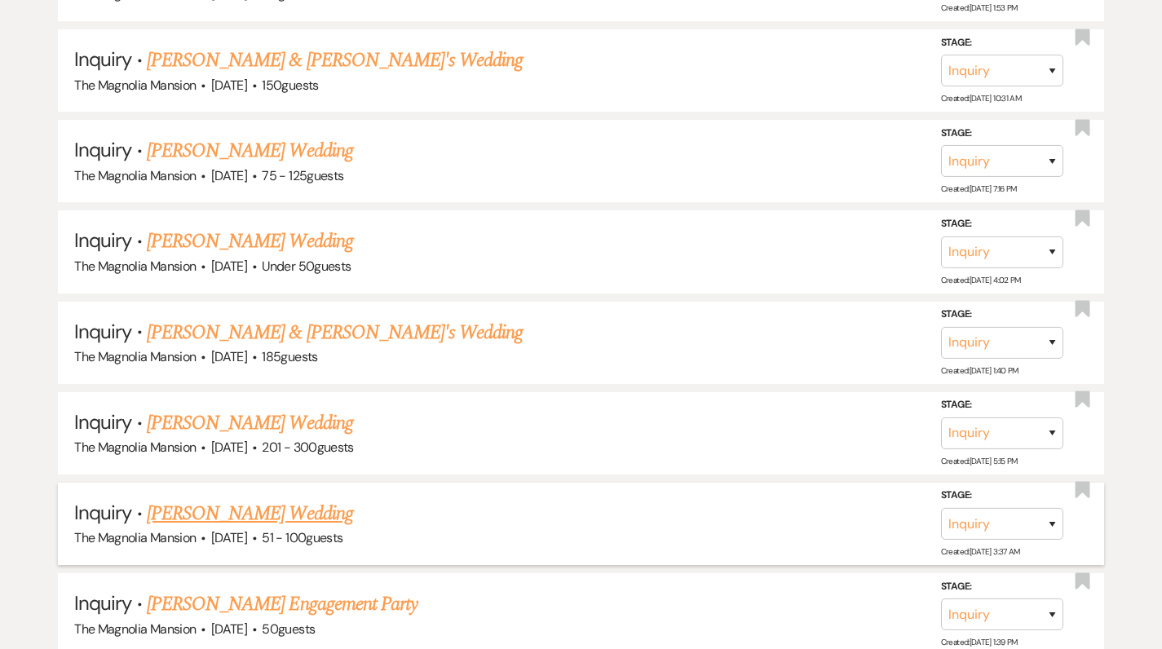
click at [200, 499] on link "[PERSON_NAME] Wedding" at bounding box center [250, 513] width 206 height 29
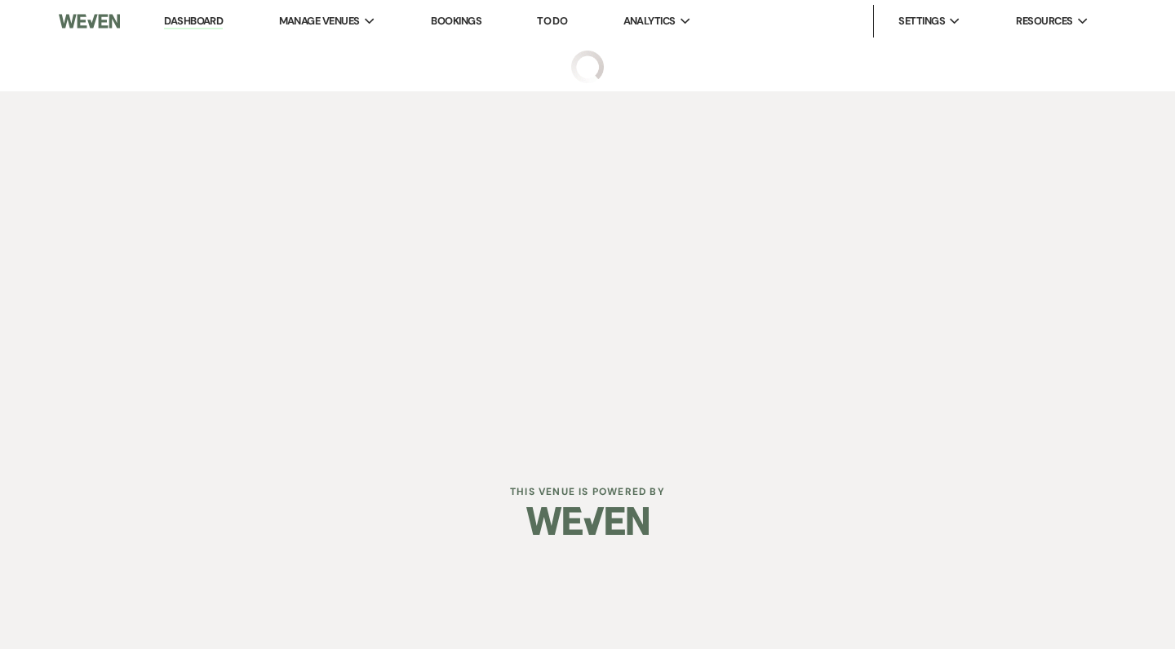
select select "2"
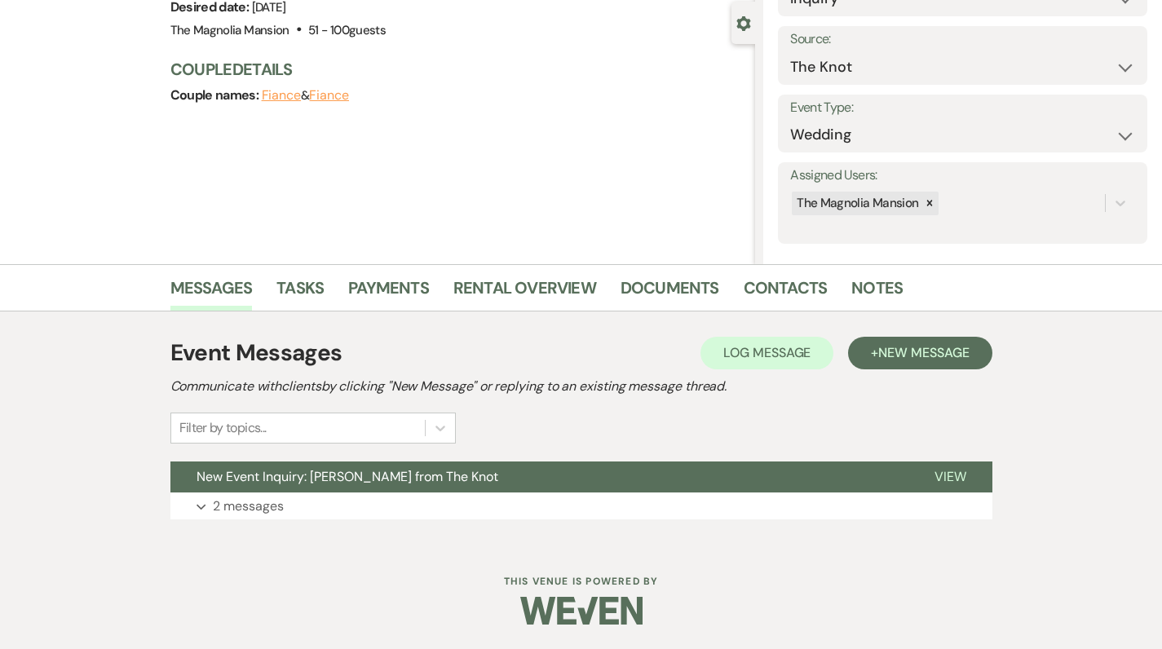
scroll to position [144, 0]
click at [870, 292] on link "Notes" at bounding box center [877, 294] width 51 height 36
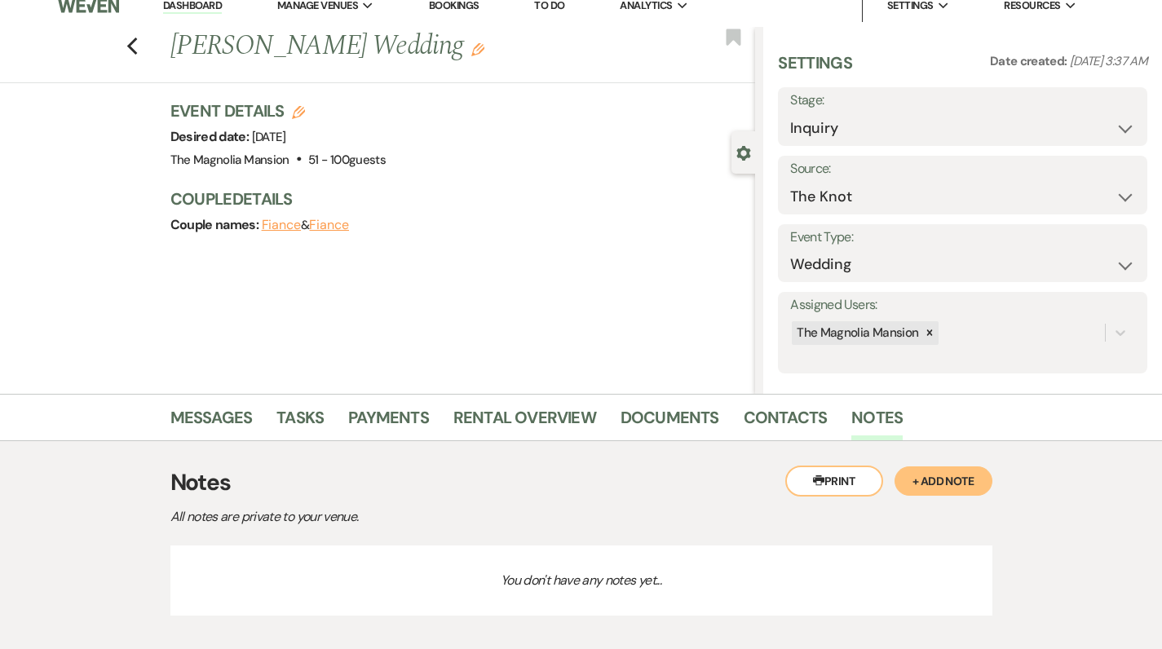
scroll to position [15, 0]
click at [750, 414] on link "Contacts" at bounding box center [786, 423] width 84 height 36
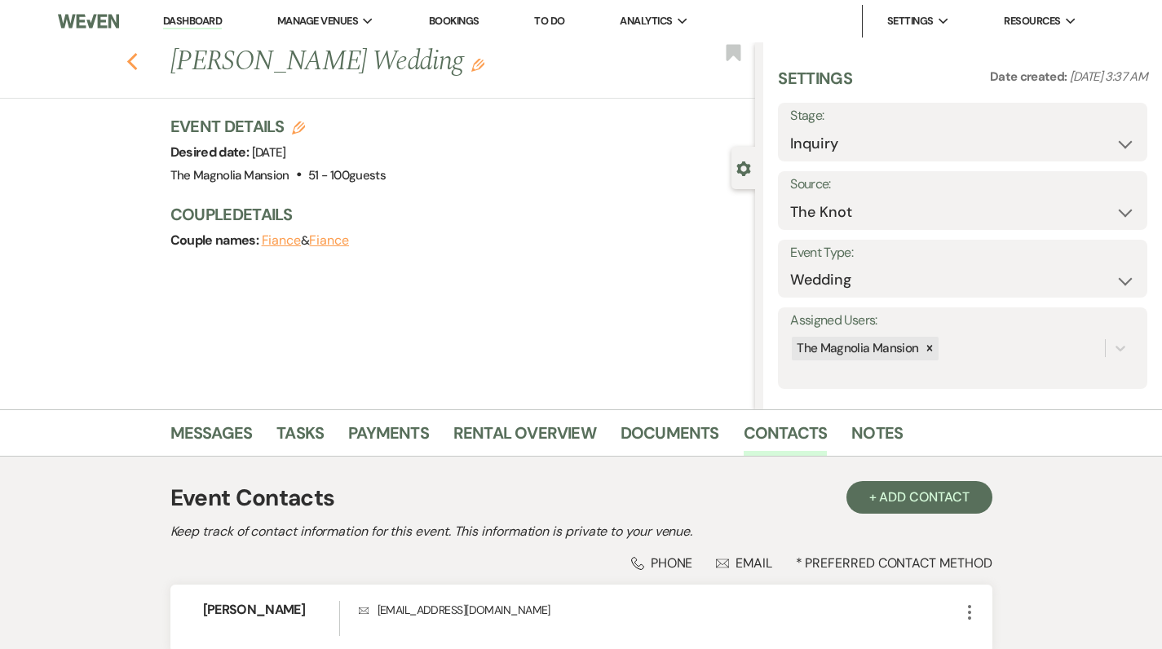
click at [137, 65] on use "button" at bounding box center [131, 62] width 11 height 18
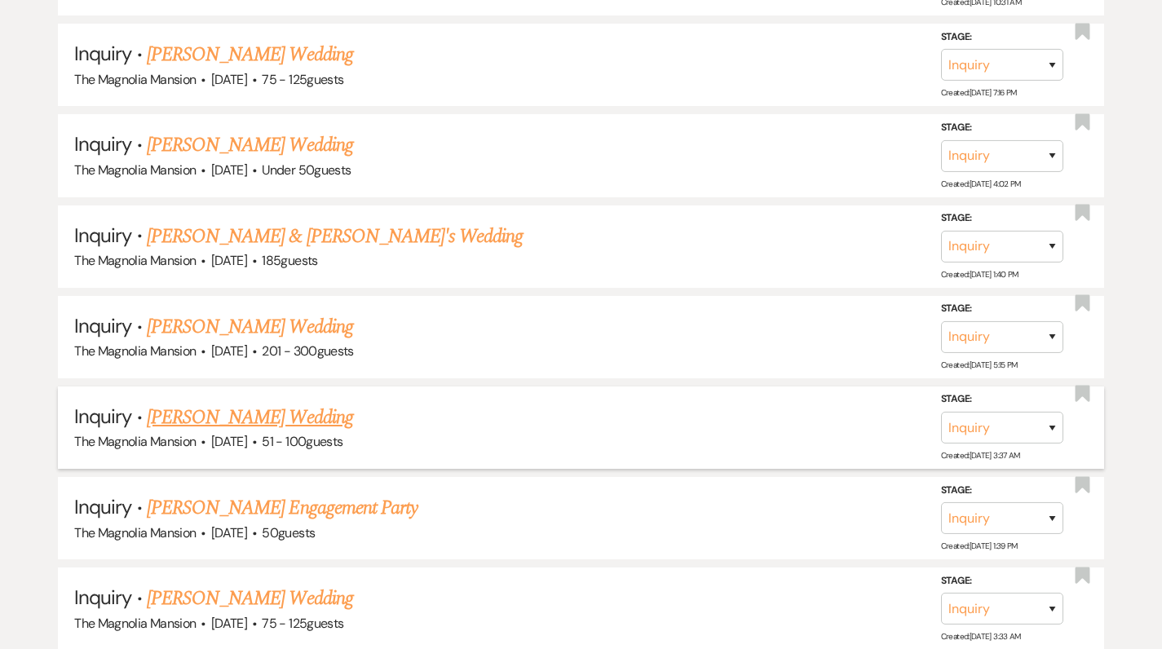
scroll to position [1273, 0]
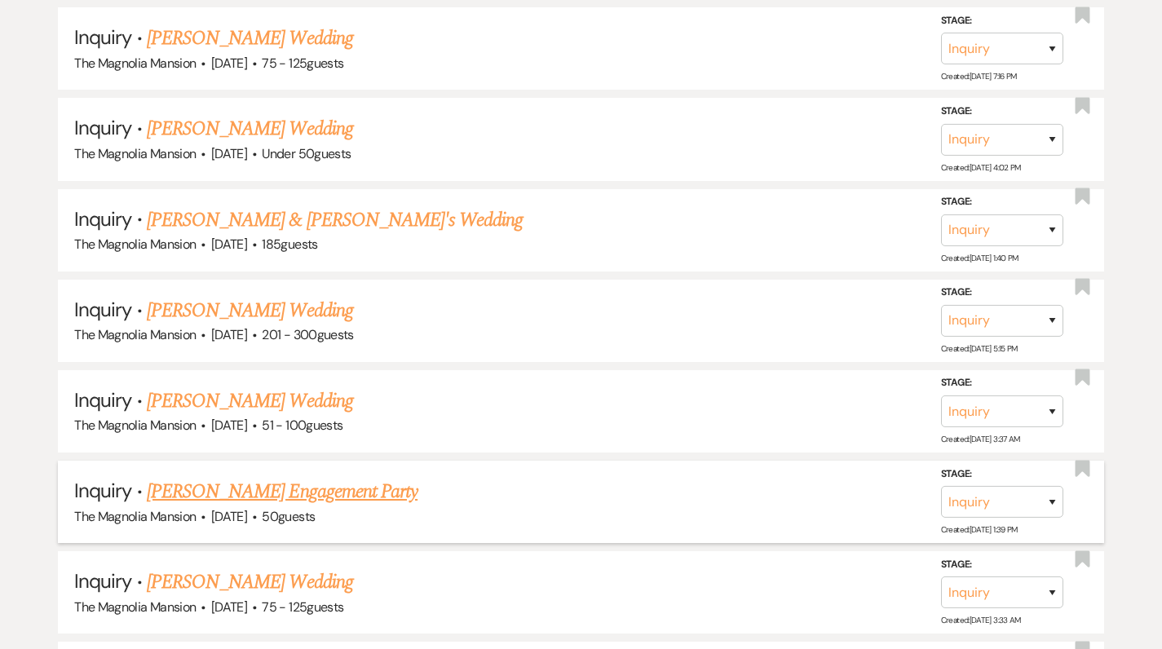
click at [219, 482] on link "[PERSON_NAME] Engagement Party" at bounding box center [282, 491] width 271 height 29
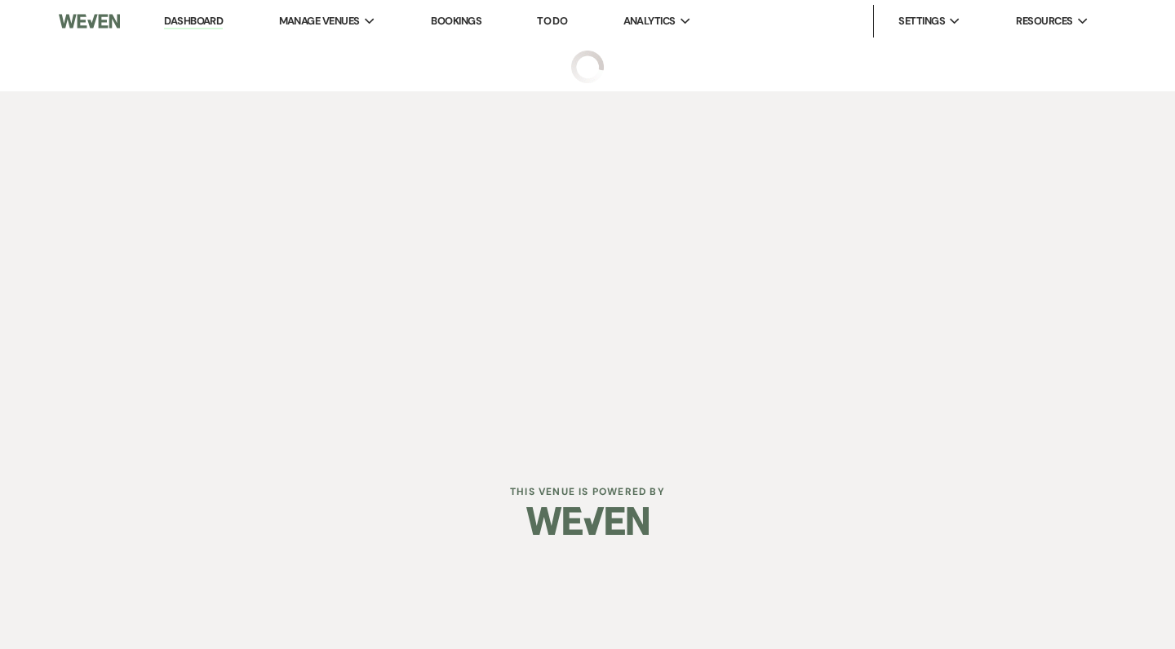
select select "5"
select select "10"
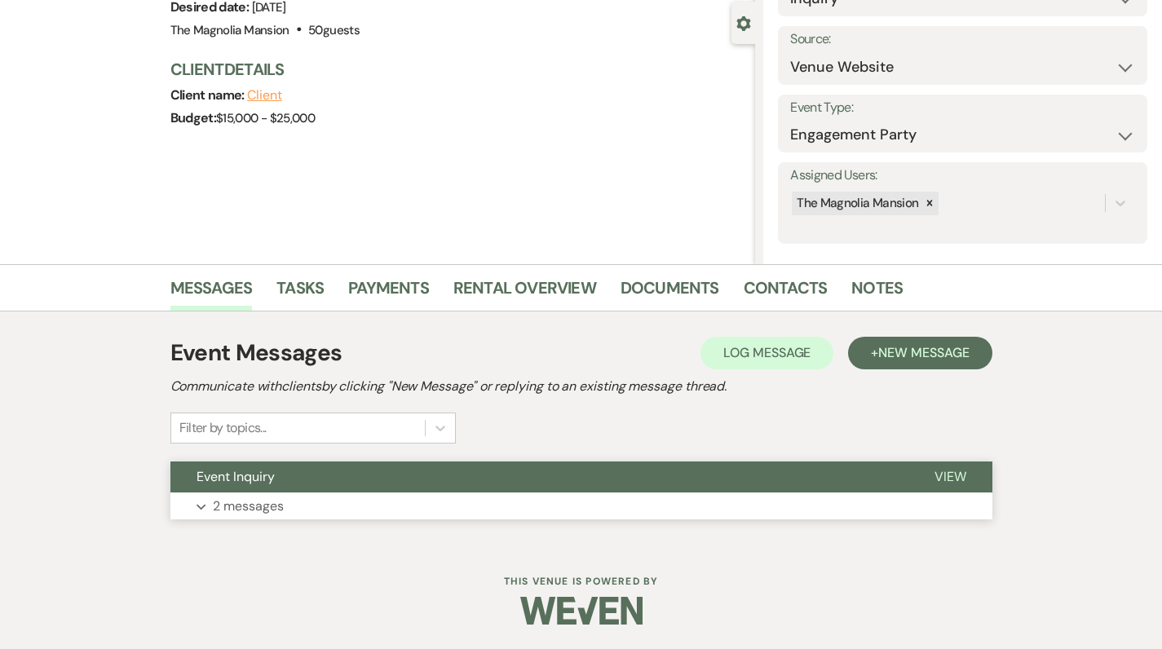
scroll to position [144, 0]
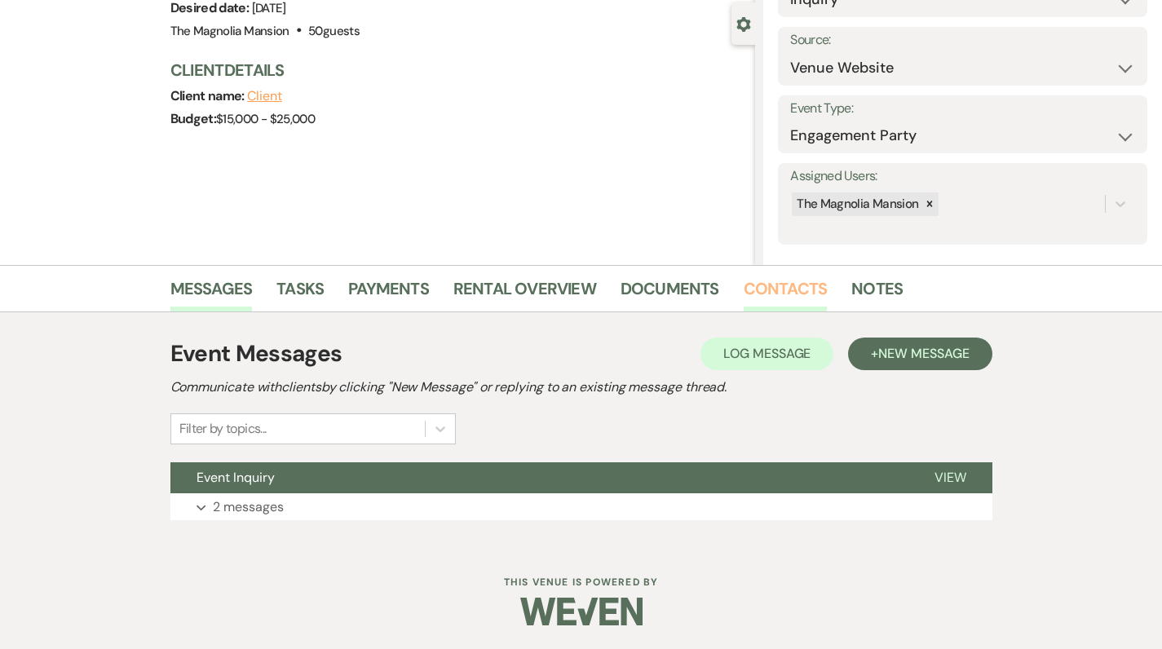
click at [780, 297] on link "Contacts" at bounding box center [786, 294] width 84 height 36
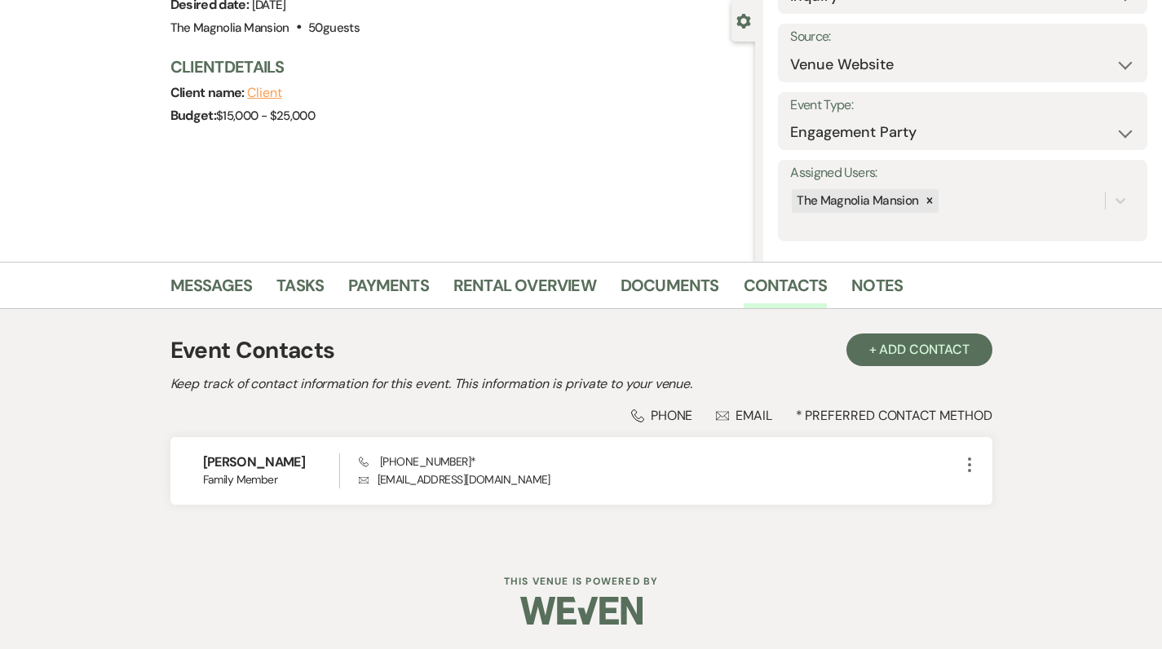
scroll to position [147, 0]
click at [347, 211] on div "Previous [PERSON_NAME] Engagement Party Edit Bookmark Gear Settings Settings Da…" at bounding box center [377, 79] width 755 height 367
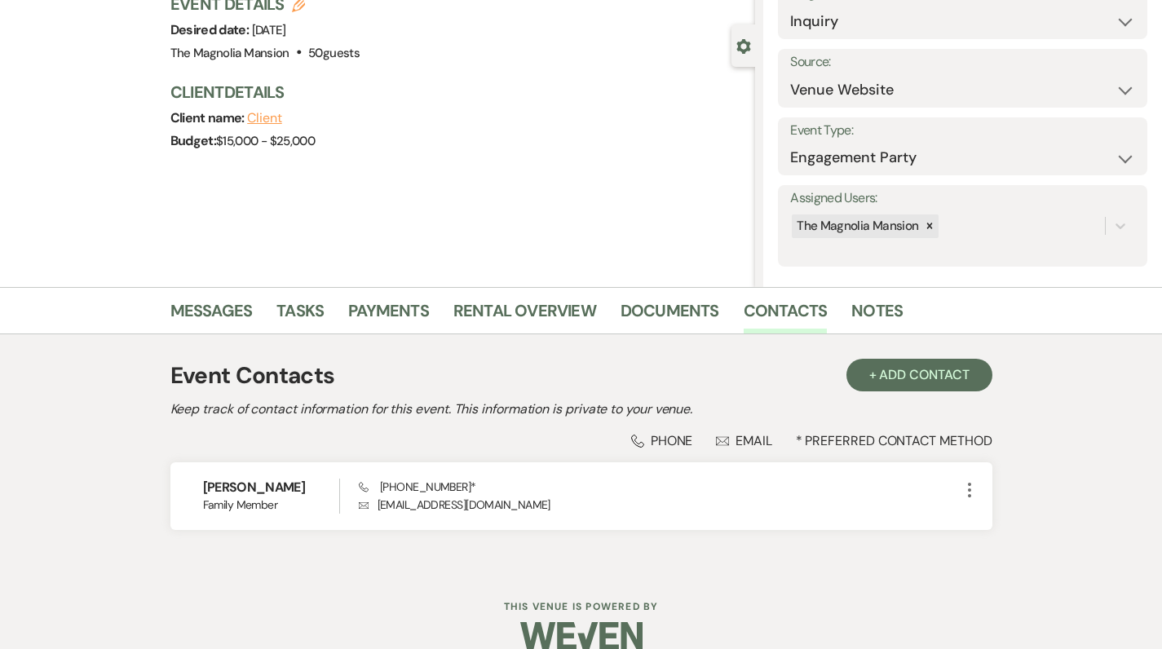
scroll to position [122, 0]
drag, startPoint x: 354, startPoint y: 153, endPoint x: 392, endPoint y: 181, distance: 47.8
click at [392, 181] on div "Previous [PERSON_NAME] Engagement Party Edit Bookmark Gear Settings Settings Da…" at bounding box center [377, 104] width 755 height 367
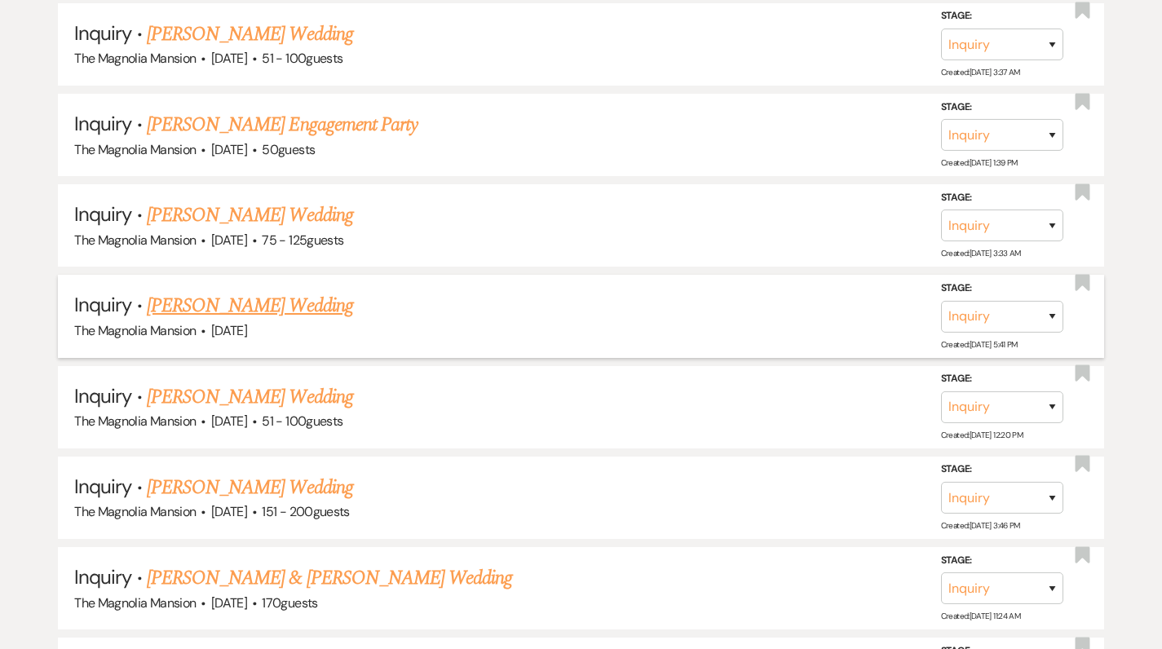
scroll to position [1644, 0]
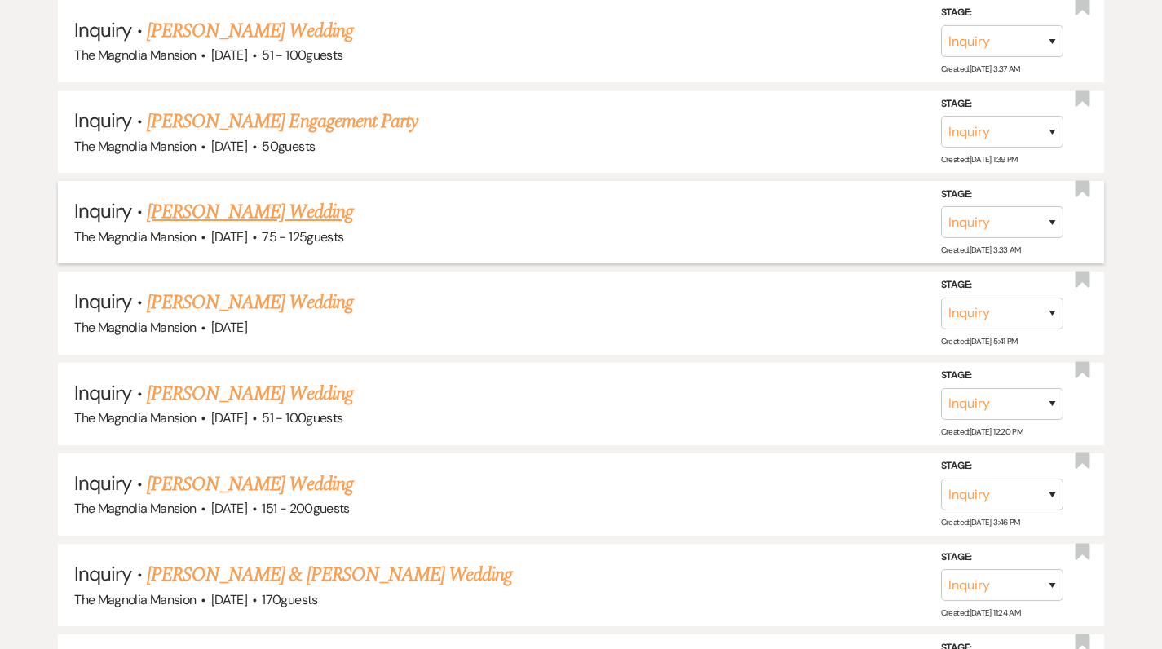
click at [221, 197] on link "[PERSON_NAME] Wedding" at bounding box center [250, 211] width 206 height 29
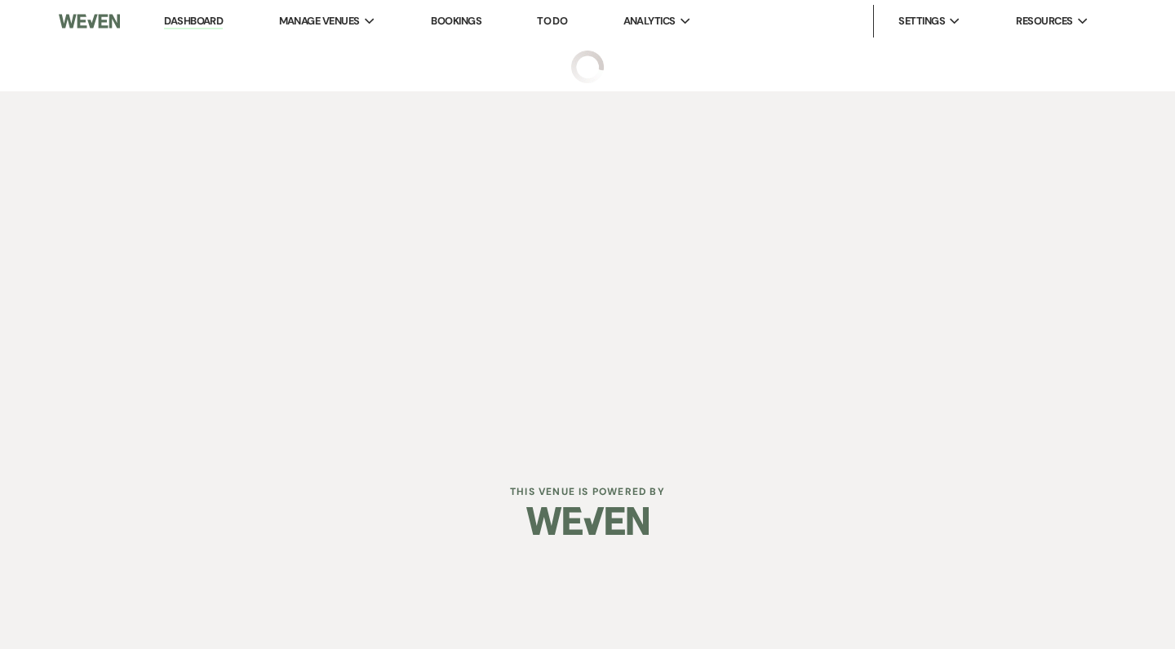
select select "3"
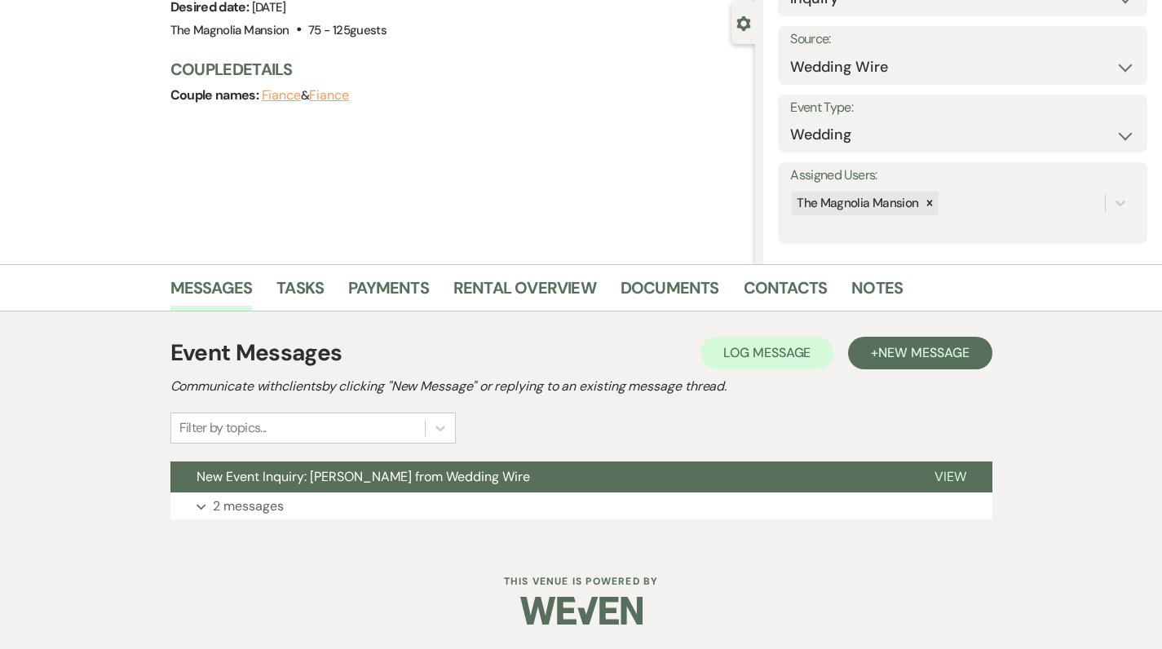
scroll to position [144, 0]
click at [774, 289] on link "Contacts" at bounding box center [786, 294] width 84 height 36
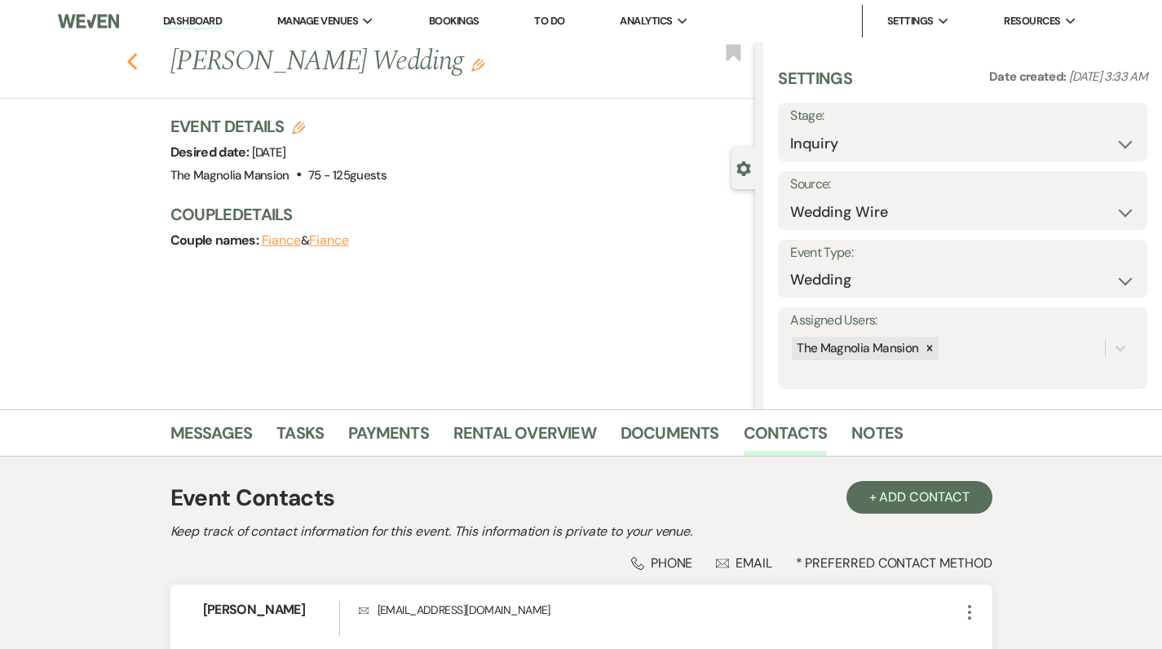
click at [139, 64] on icon "Previous" at bounding box center [132, 62] width 12 height 20
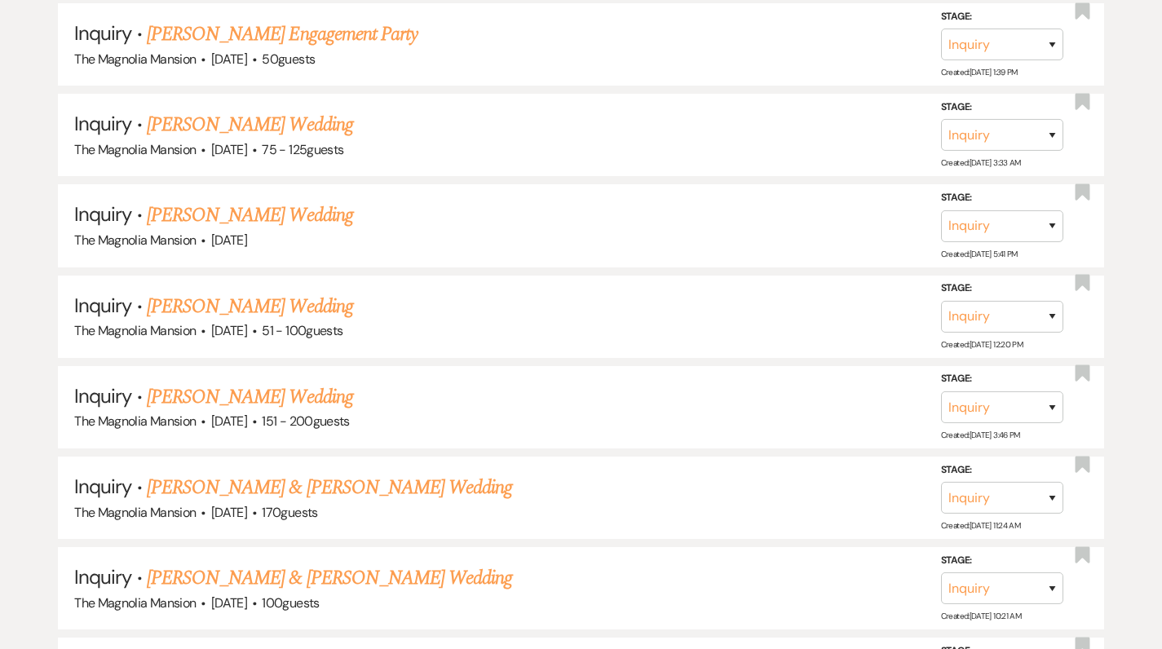
scroll to position [1729, 0]
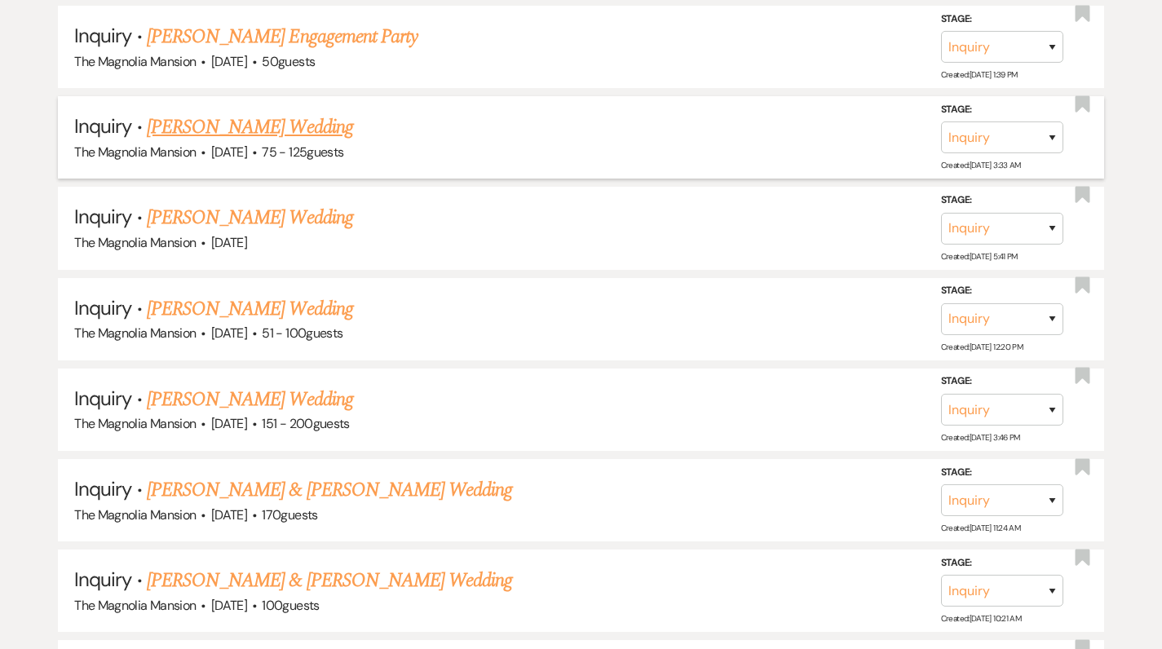
click at [226, 117] on h5 "Inquiry · [PERSON_NAME] Wedding" at bounding box center [581, 127] width 1014 height 29
click at [194, 113] on link "[PERSON_NAME] Wedding" at bounding box center [250, 127] width 206 height 29
select select "3"
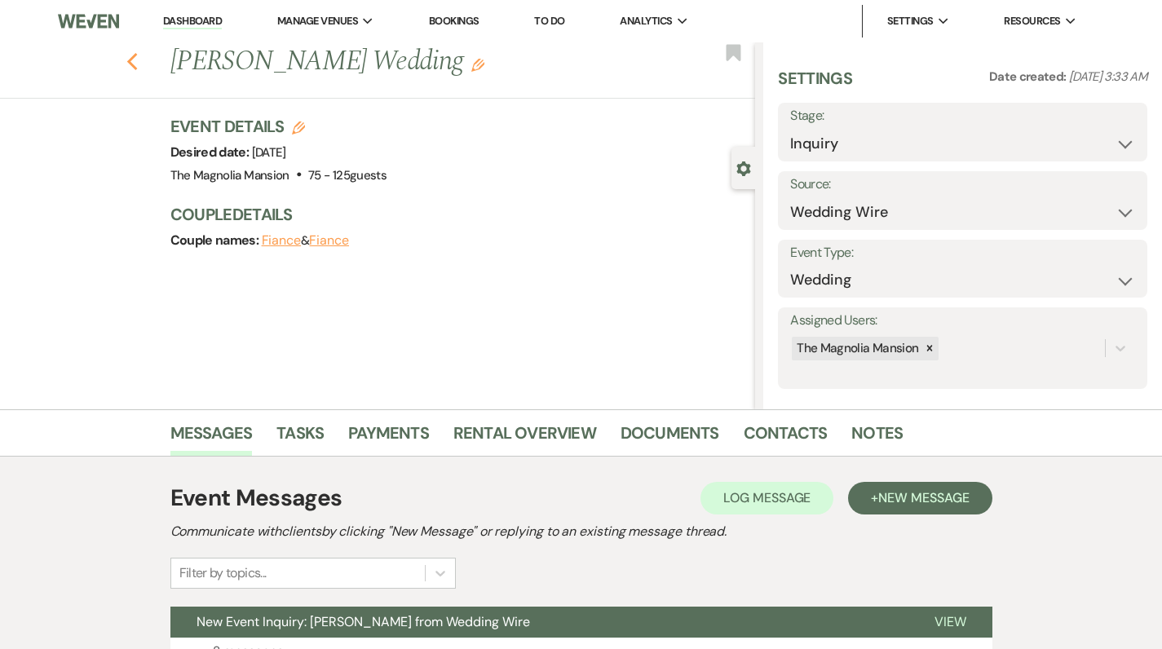
click at [139, 64] on icon "Previous" at bounding box center [132, 62] width 12 height 20
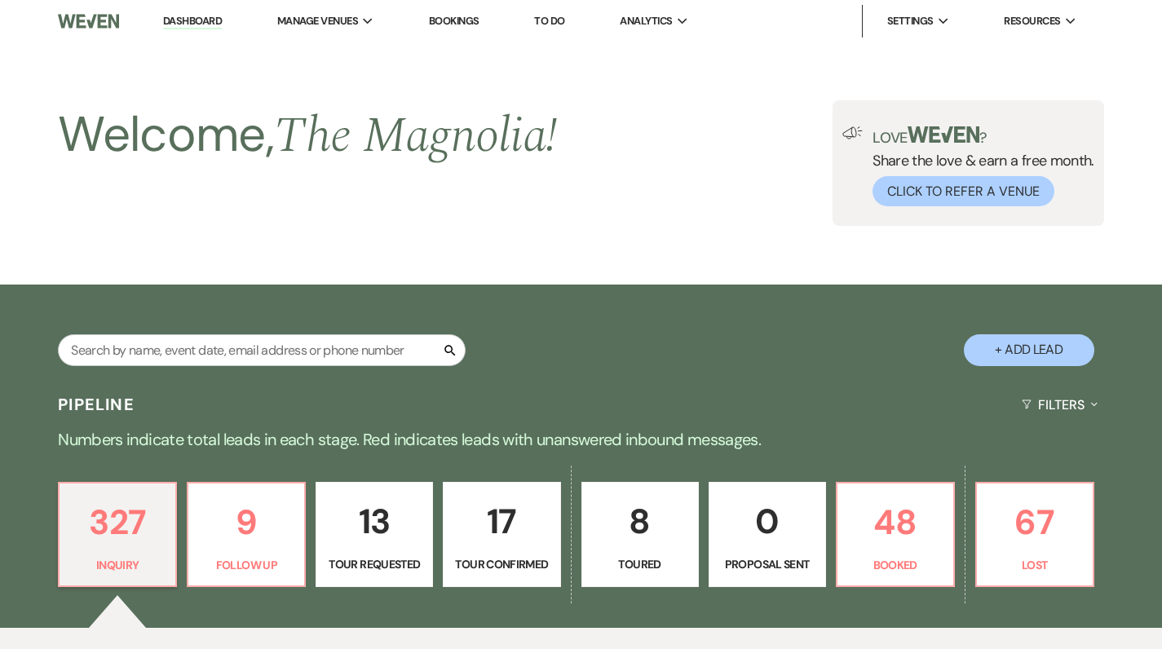
scroll to position [1729, 0]
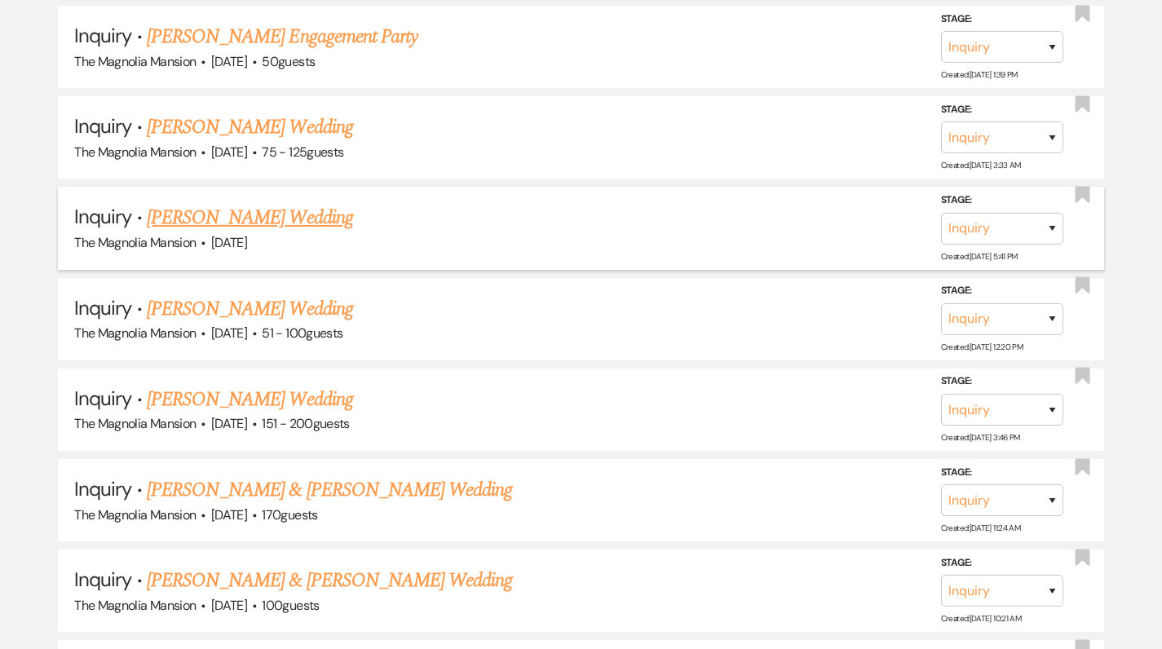
click at [209, 203] on link "[PERSON_NAME] Wedding" at bounding box center [250, 217] width 206 height 29
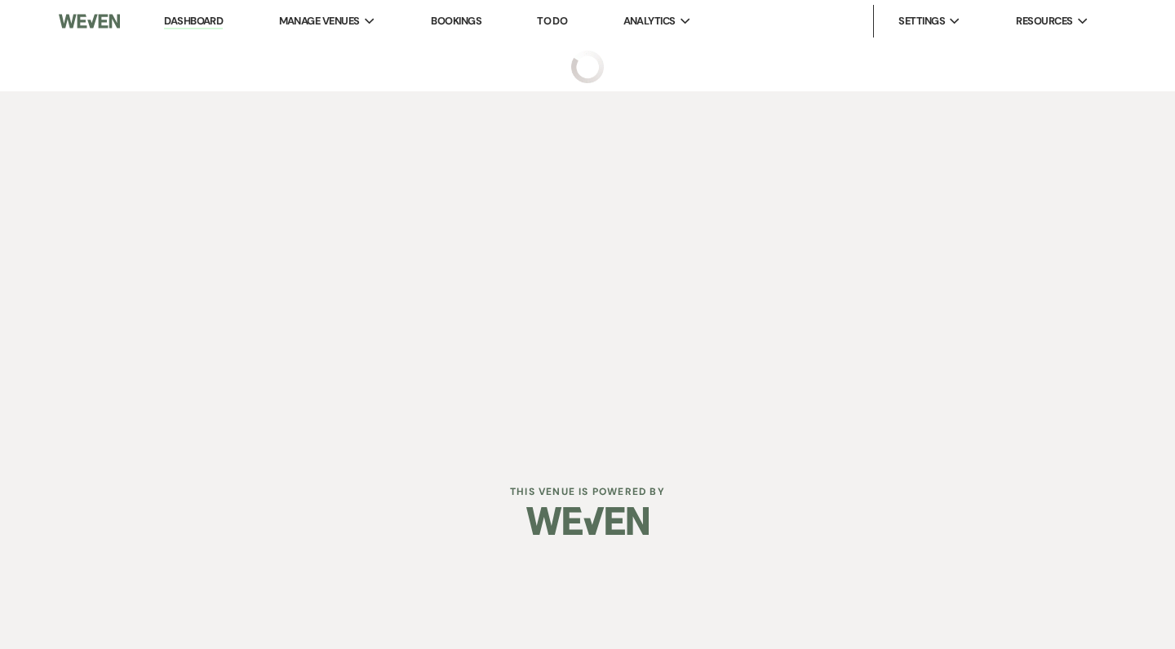
select select "2"
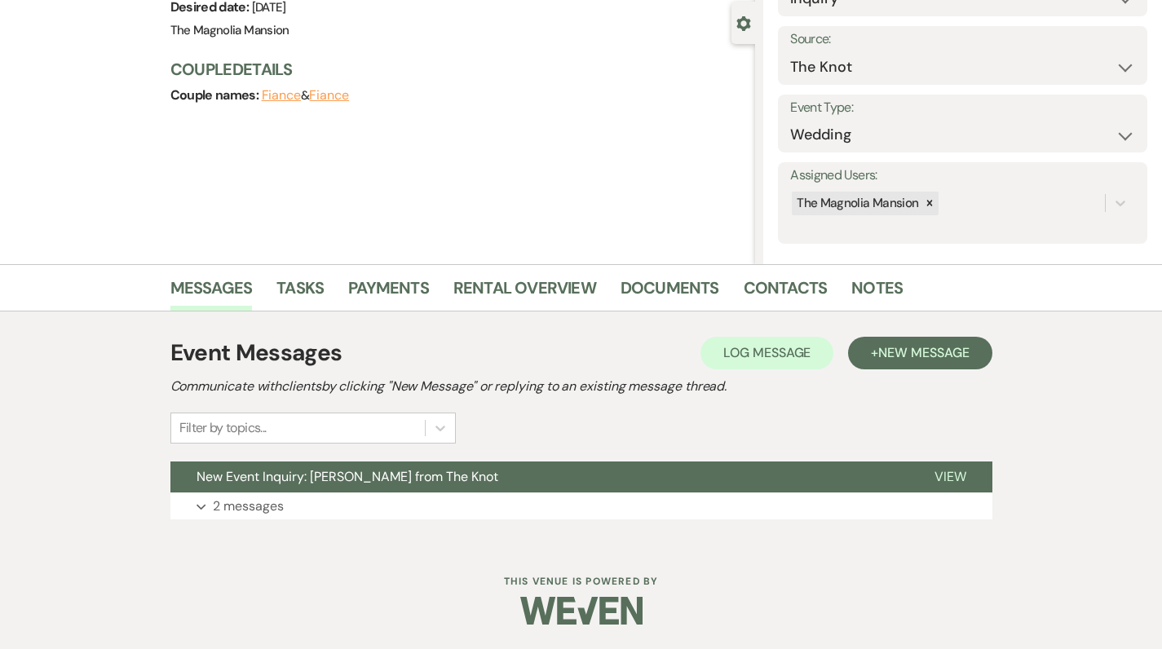
scroll to position [144, 0]
click at [772, 282] on link "Contacts" at bounding box center [786, 294] width 84 height 36
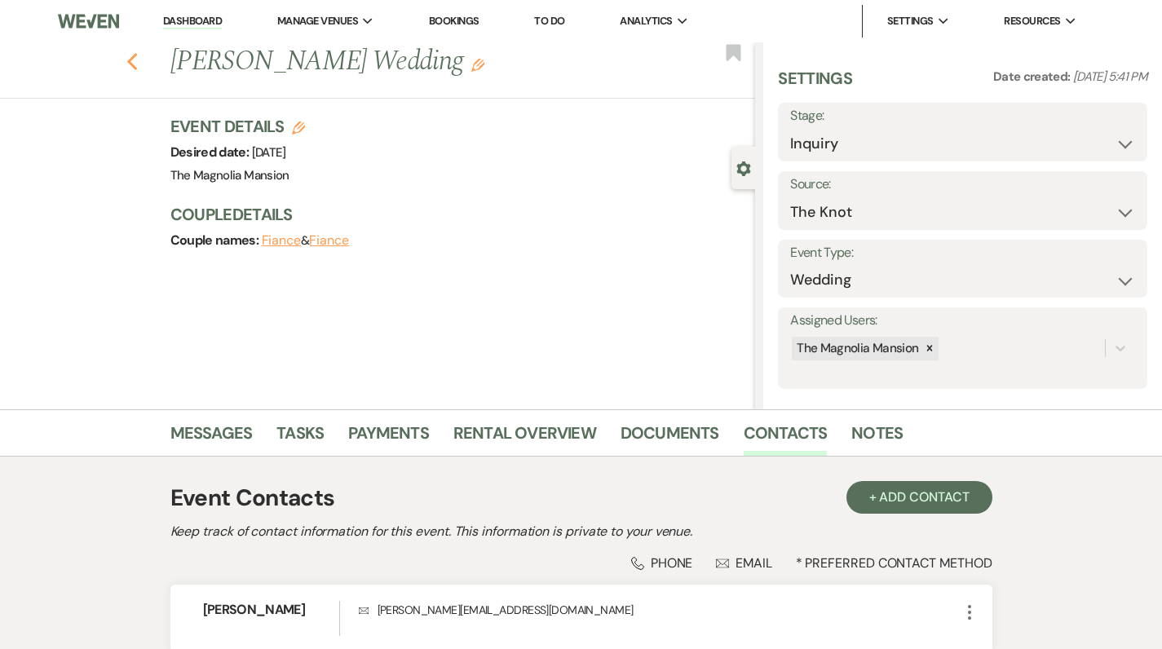
click at [137, 65] on use "button" at bounding box center [131, 62] width 11 height 18
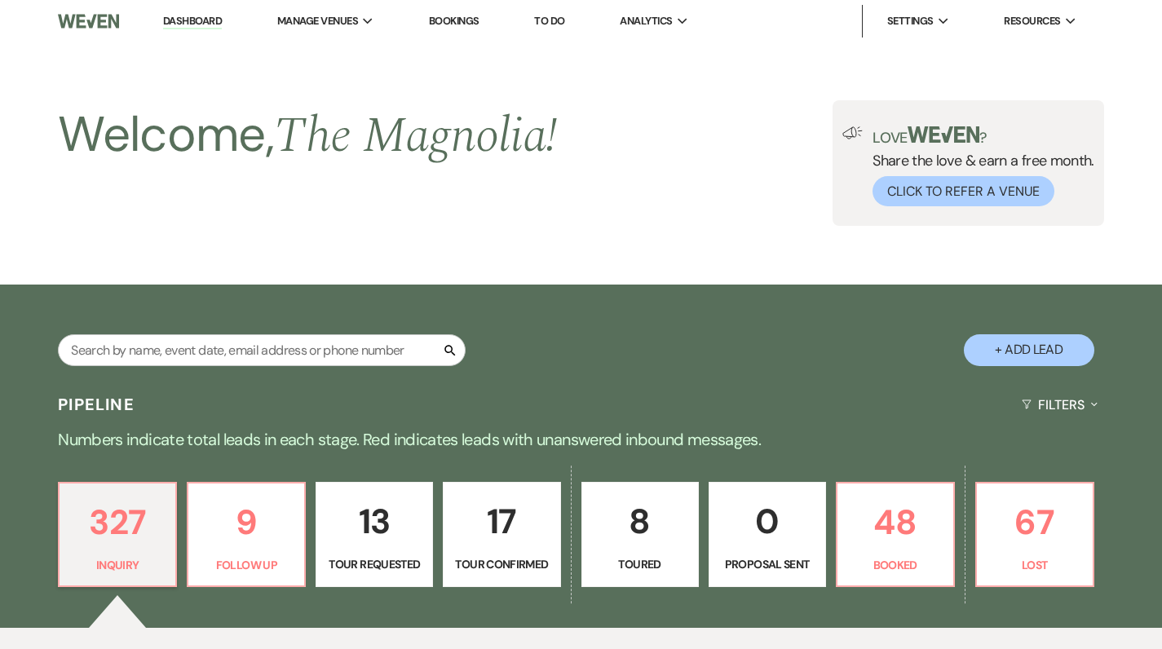
scroll to position [1729, 0]
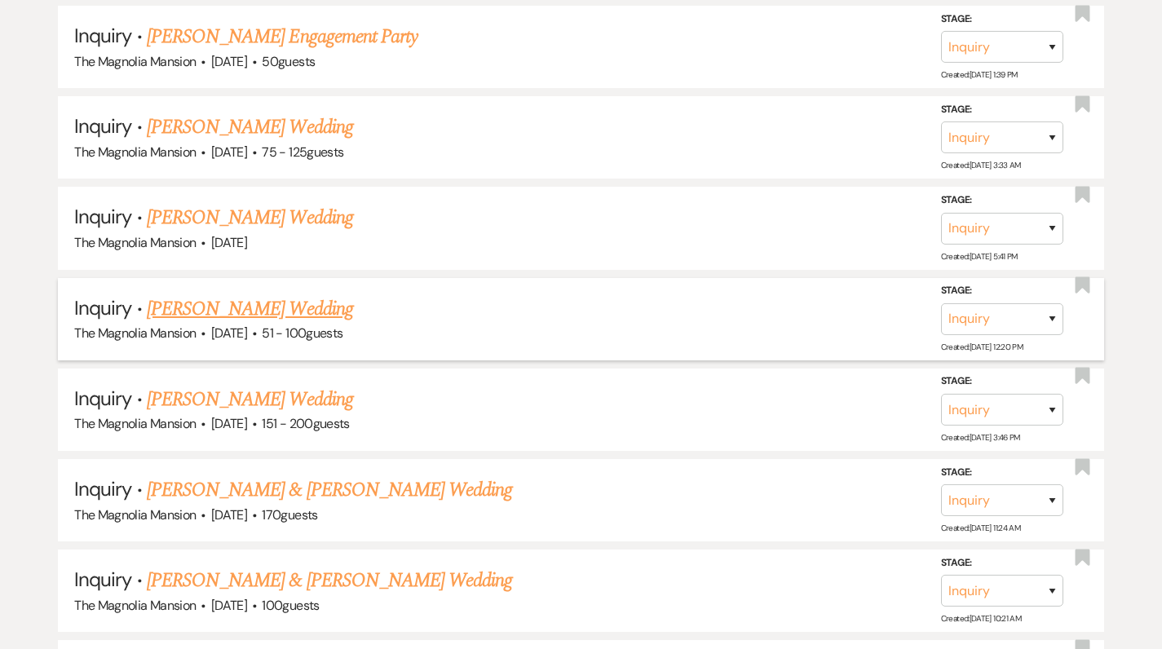
click at [230, 295] on h5 "Inquiry · [PERSON_NAME] Wedding" at bounding box center [581, 308] width 1014 height 29
click at [224, 294] on link "[PERSON_NAME] Wedding" at bounding box center [250, 308] width 206 height 29
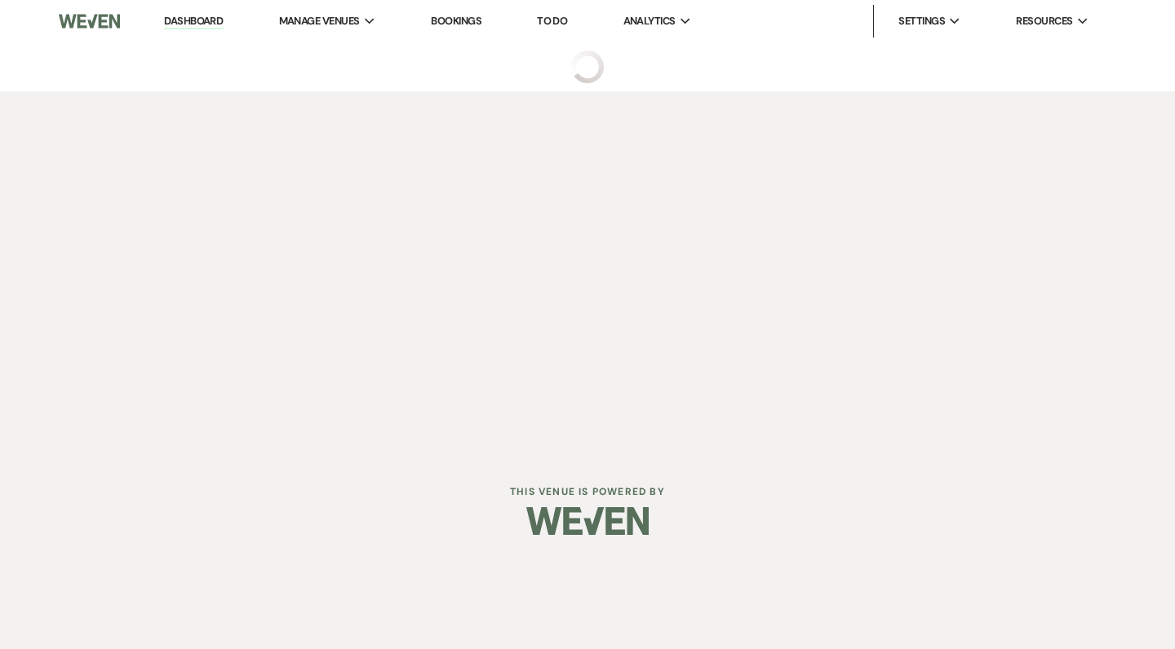
select select "2"
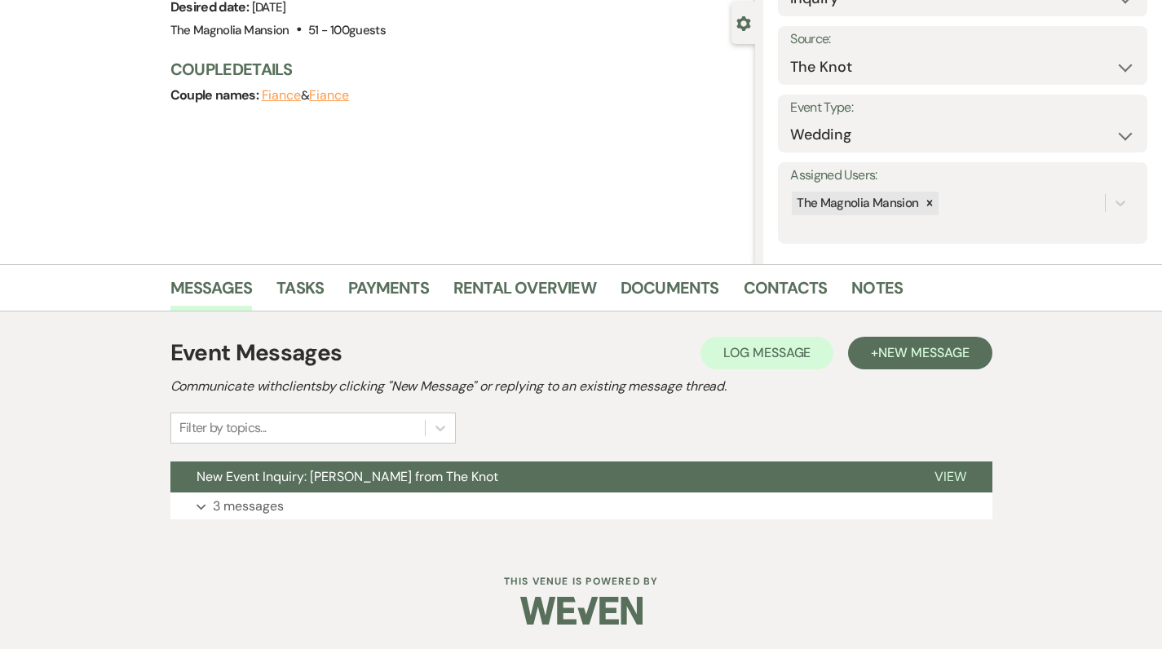
scroll to position [144, 0]
click at [791, 288] on link "Contacts" at bounding box center [786, 294] width 84 height 36
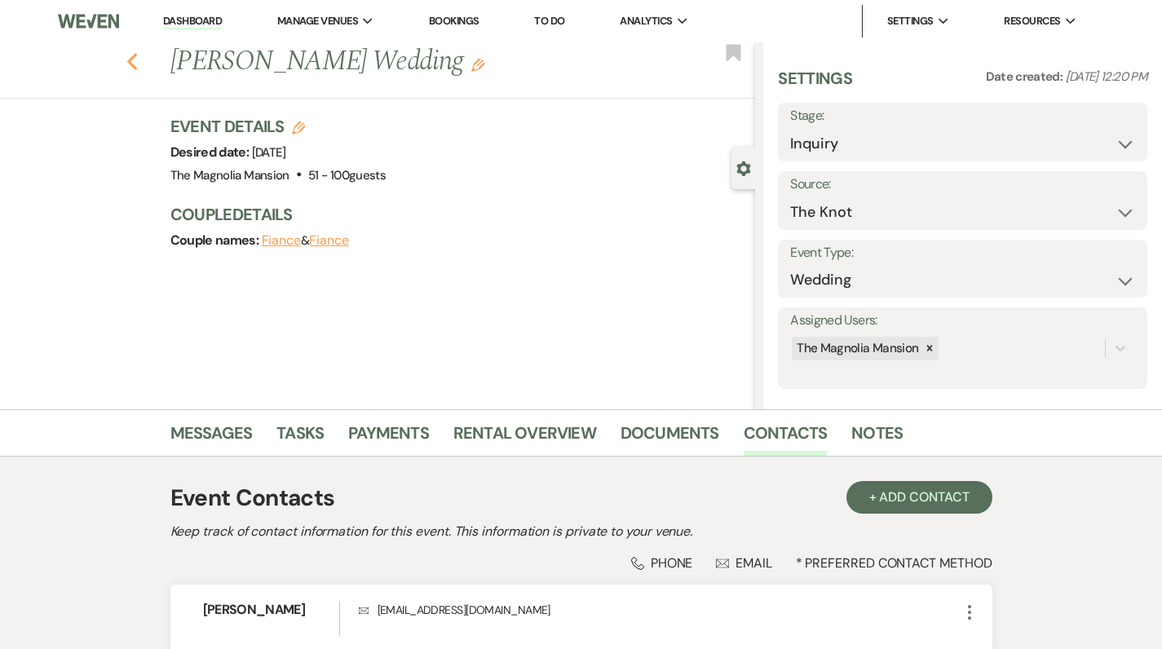
click at [139, 66] on icon "Previous" at bounding box center [132, 62] width 12 height 20
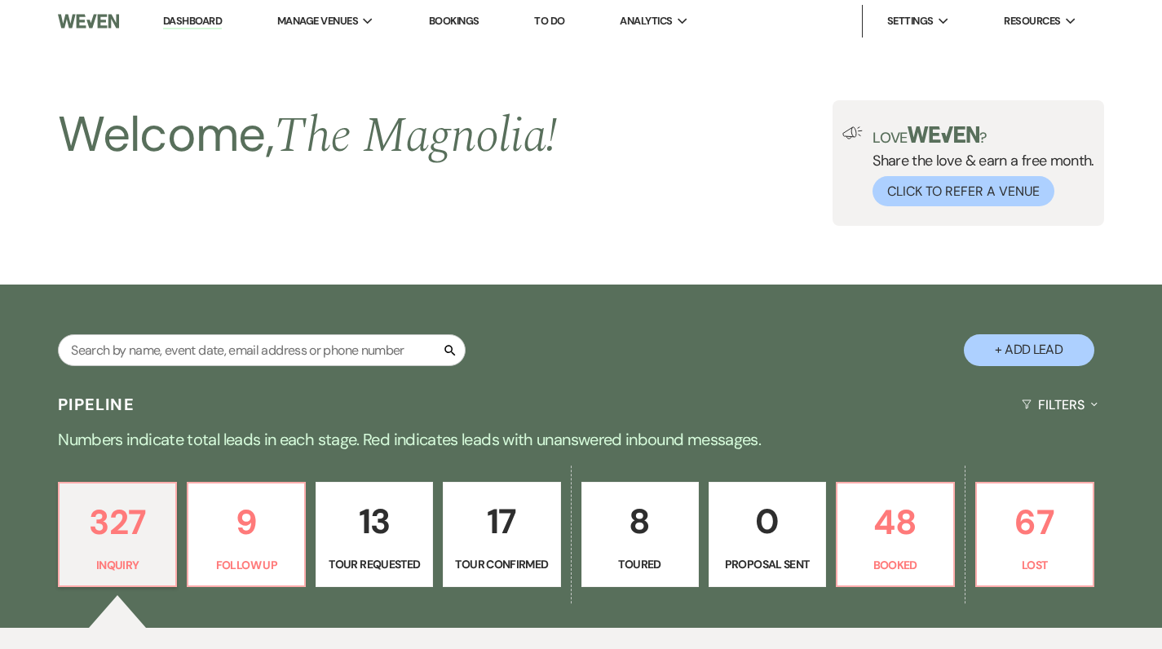
scroll to position [1729, 0]
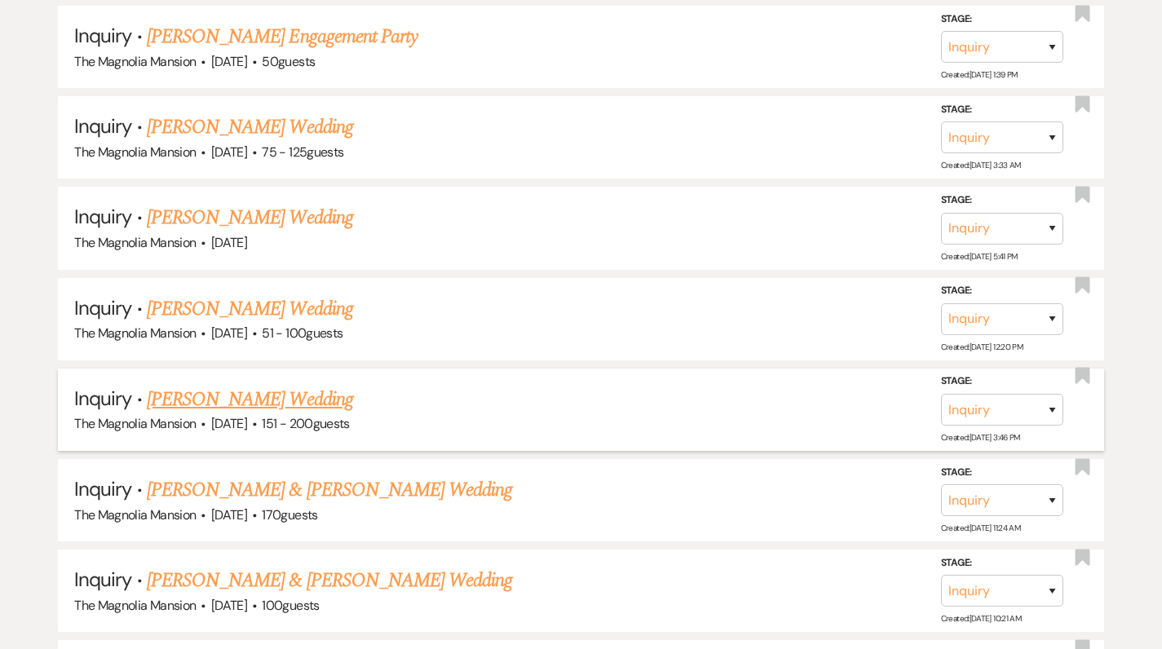
click at [227, 385] on link "[PERSON_NAME] Wedding" at bounding box center [250, 399] width 206 height 29
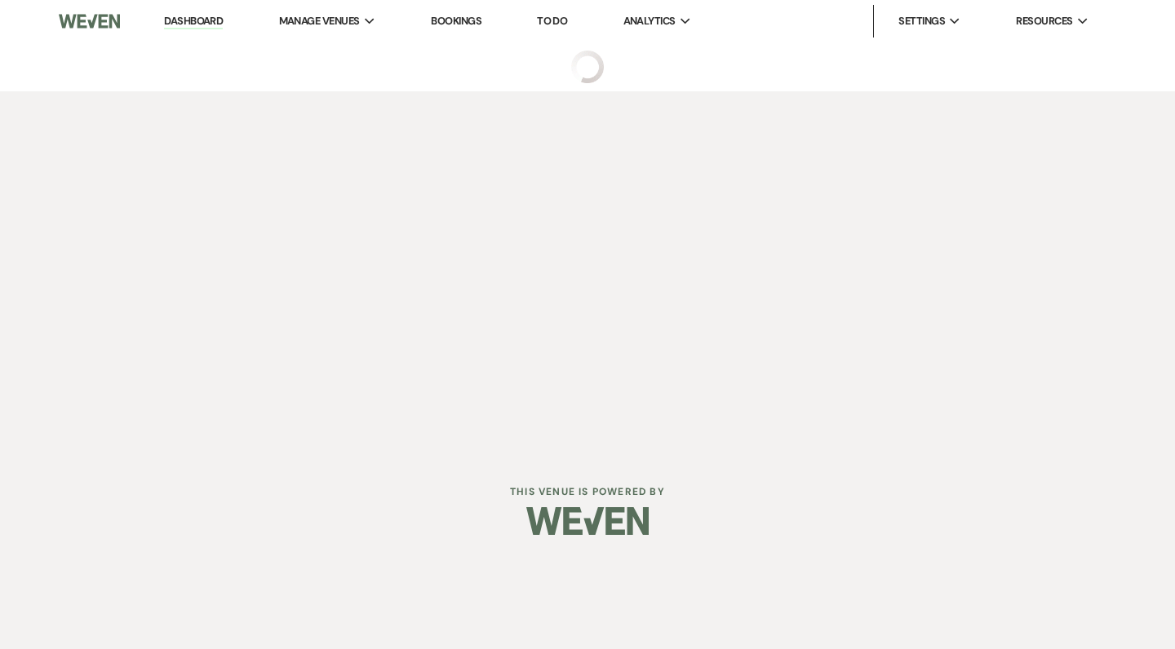
select select "2"
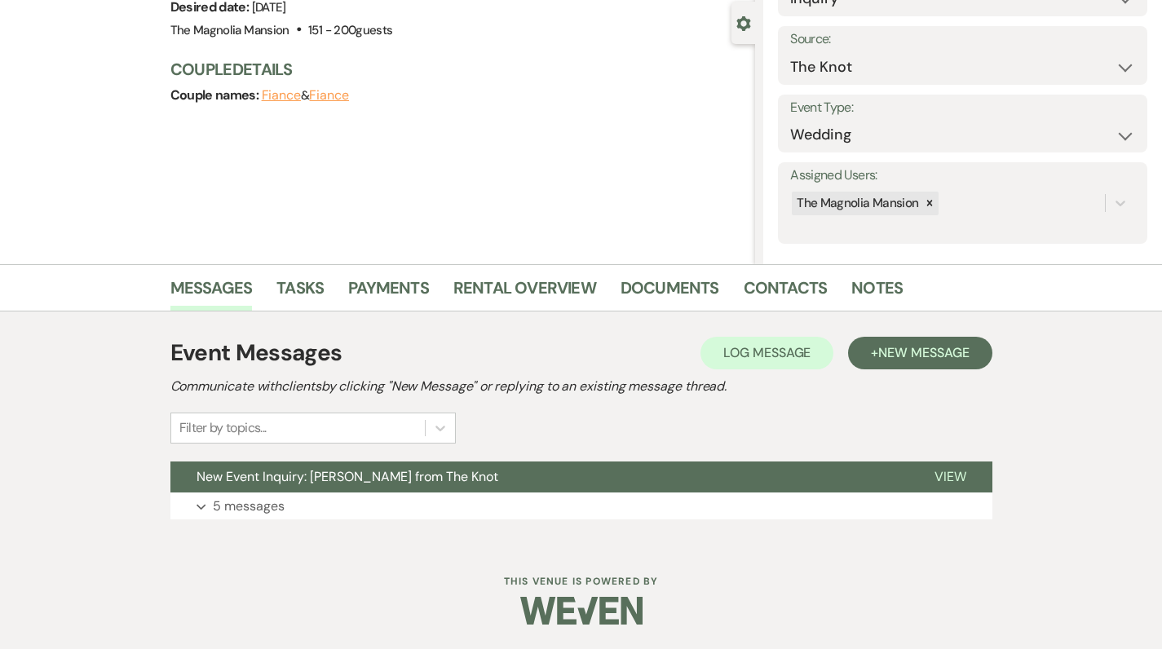
scroll to position [144, 0]
click at [871, 283] on link "Notes" at bounding box center [877, 294] width 51 height 36
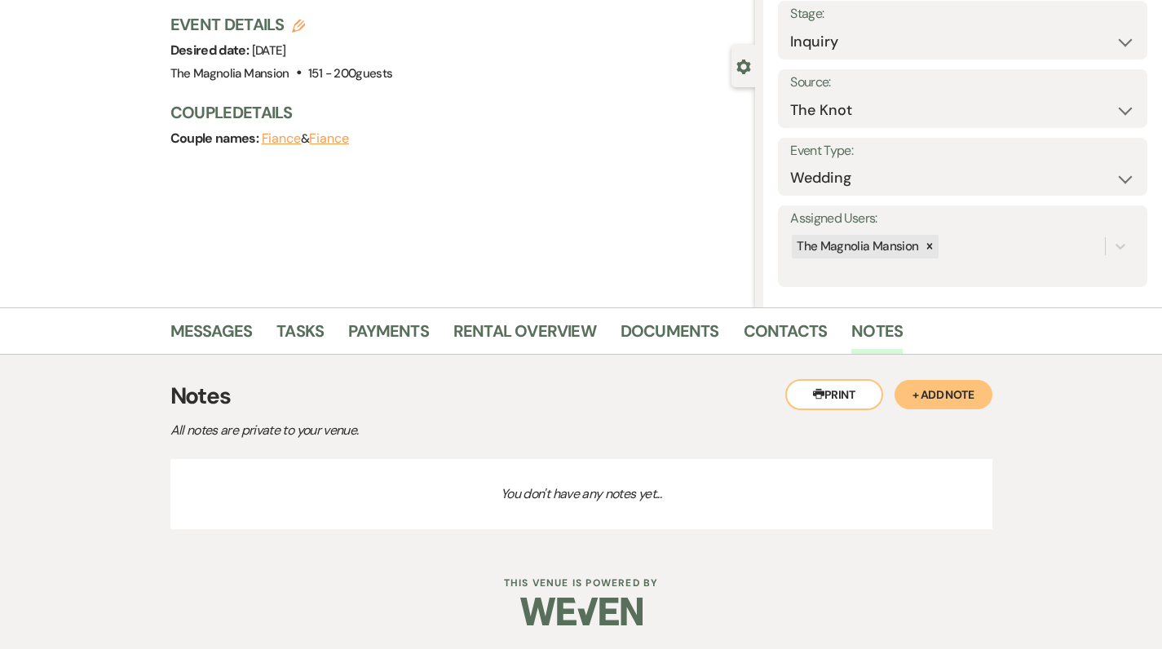
scroll to position [101, 0]
click at [201, 338] on link "Messages" at bounding box center [211, 337] width 82 height 36
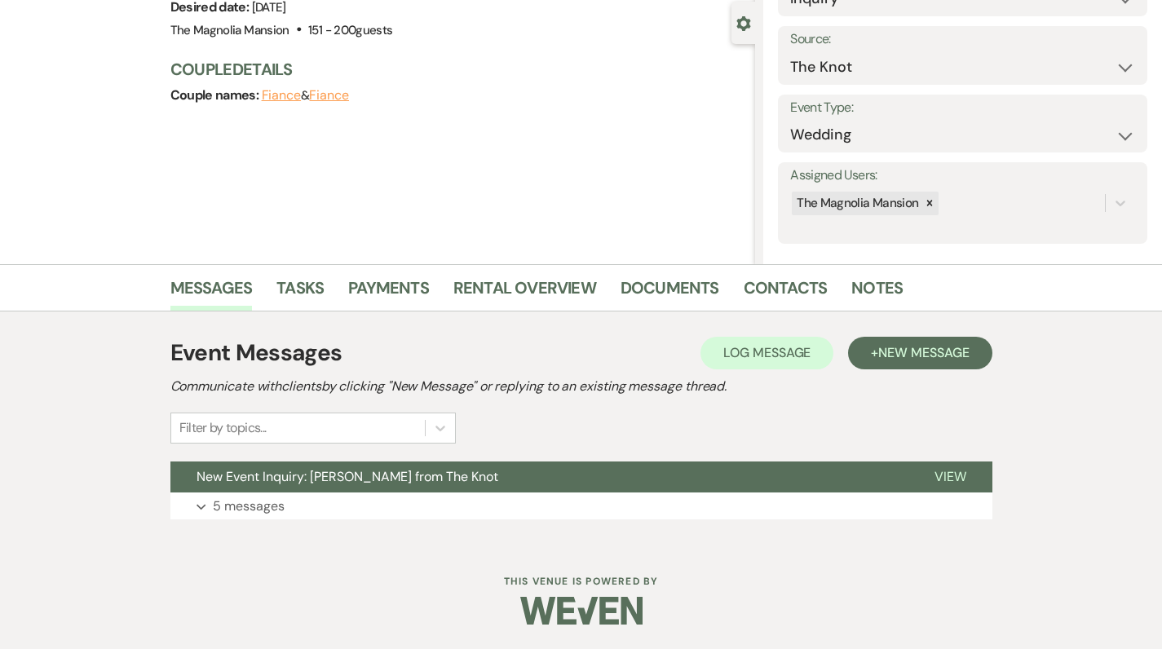
scroll to position [144, 0]
click at [237, 501] on p "5 messages" at bounding box center [249, 507] width 72 height 21
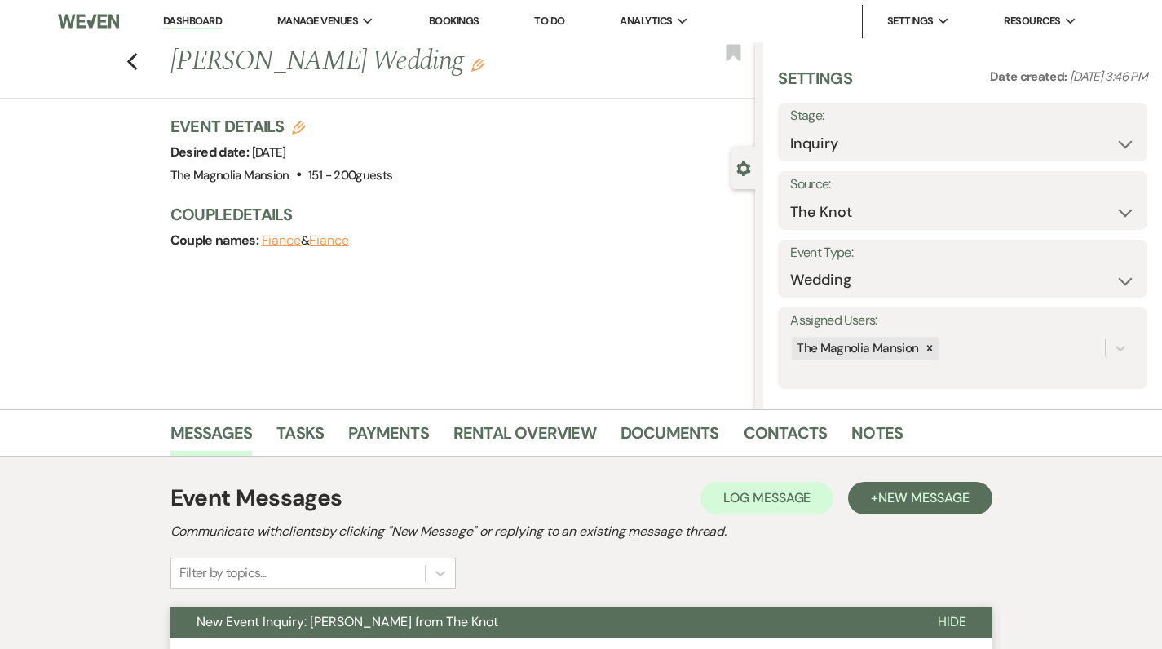
drag, startPoint x: 146, startPoint y: 547, endPoint x: 146, endPoint y: 560, distance: 13.9
